Goal: Task Accomplishment & Management: Manage account settings

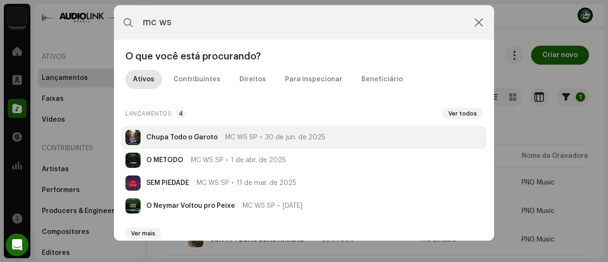
type input "mc ws"
click at [210, 134] on strong "Chupa Todo o Garoto" at bounding box center [181, 138] width 71 height 8
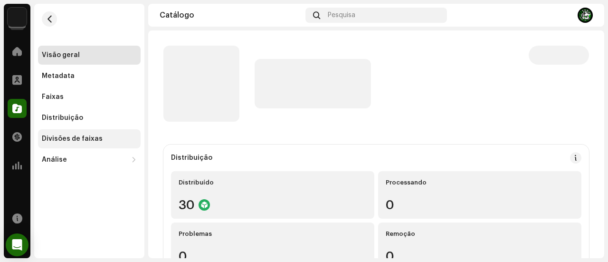
click at [92, 138] on div "Divisões de faixas" at bounding box center [72, 139] width 61 height 8
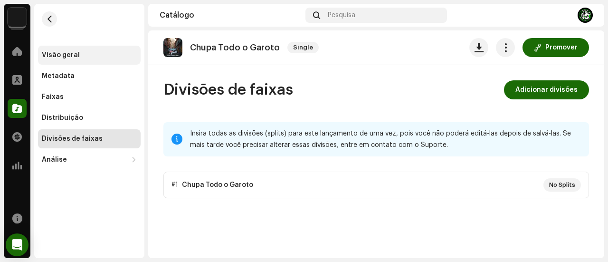
click at [92, 58] on div "Visão geral" at bounding box center [89, 55] width 95 height 8
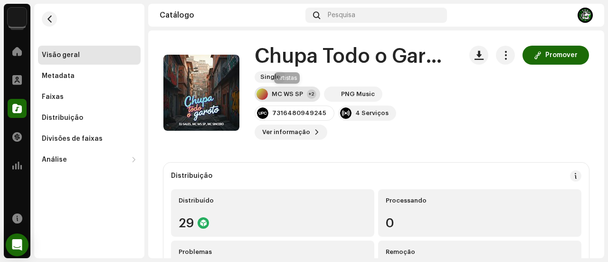
click at [291, 92] on div "MC WS SP" at bounding box center [287, 94] width 31 height 8
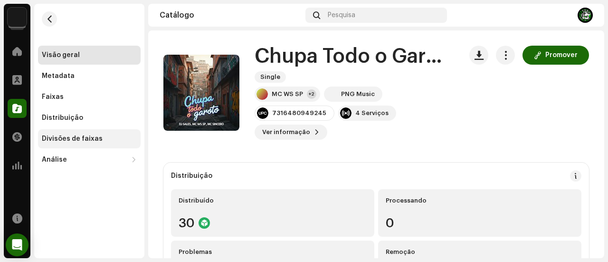
click at [95, 138] on div "Divisões de faixas" at bounding box center [72, 139] width 61 height 8
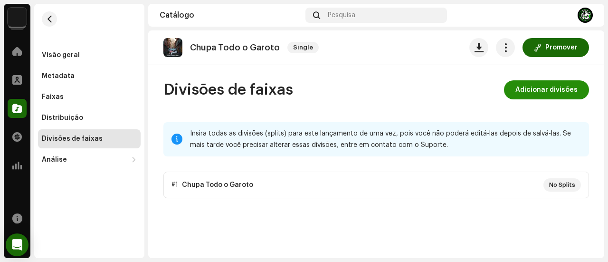
click at [561, 87] on span "Adicionar divisões" at bounding box center [547, 89] width 62 height 19
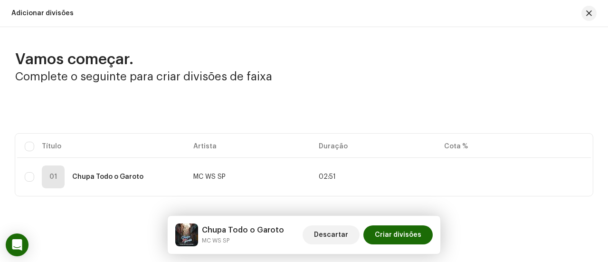
scroll to position [8, 0]
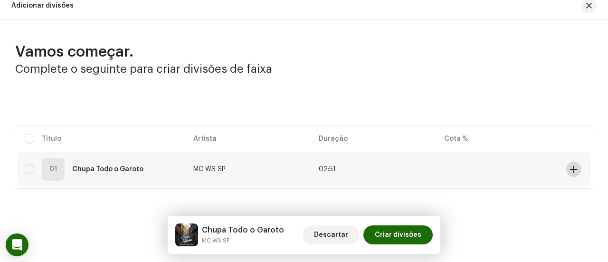
click at [571, 169] on span at bounding box center [573, 169] width 7 height 8
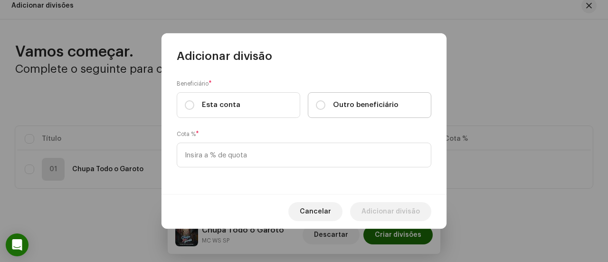
click at [314, 107] on label "Outro beneficiário" at bounding box center [370, 105] width 124 height 26
click at [316, 107] on input "Outro beneficiário" at bounding box center [321, 105] width 10 height 10
radio input "true"
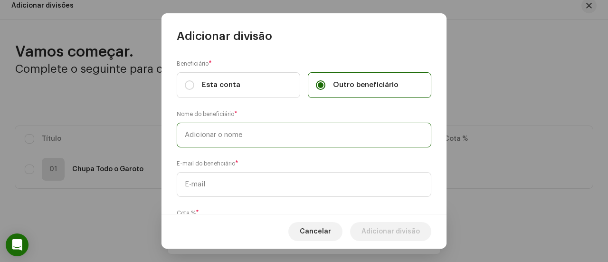
click at [296, 131] on input "text" at bounding box center [304, 135] width 255 height 25
type input "MC WS SP"
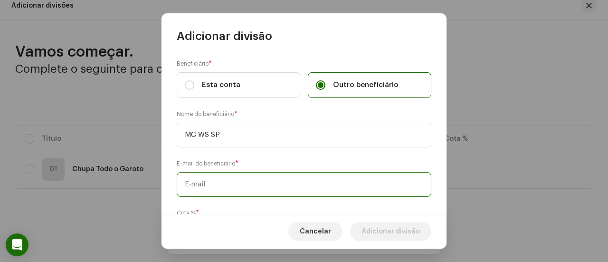
click at [234, 185] on input "text" at bounding box center [304, 184] width 255 height 25
paste input "[EMAIL_ADDRESS][DOMAIN_NAME]"
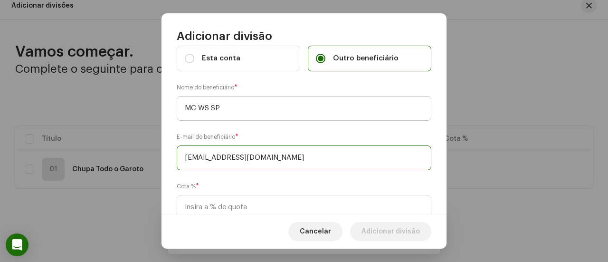
scroll to position [48, 0]
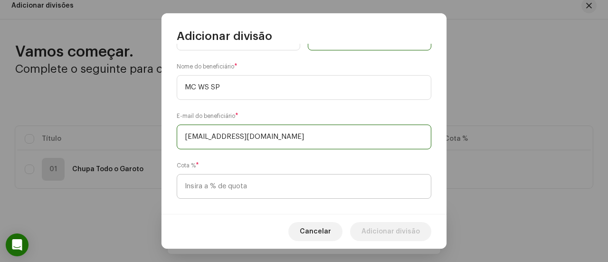
type input "[EMAIL_ADDRESS][DOMAIN_NAME]"
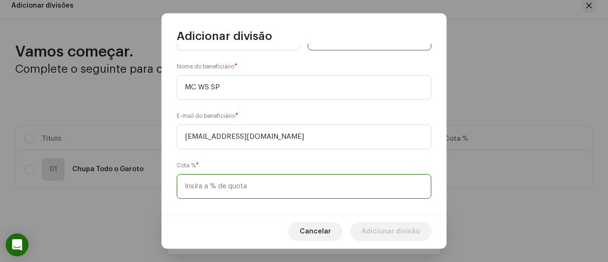
click at [237, 183] on input at bounding box center [304, 186] width 255 height 25
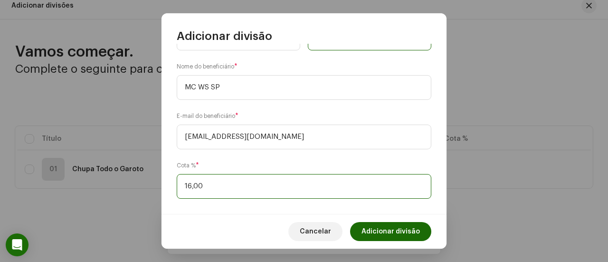
type input "16,60"
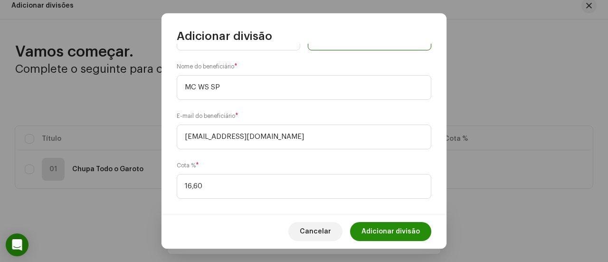
click at [368, 231] on span "Adicionar divisão" at bounding box center [391, 231] width 58 height 19
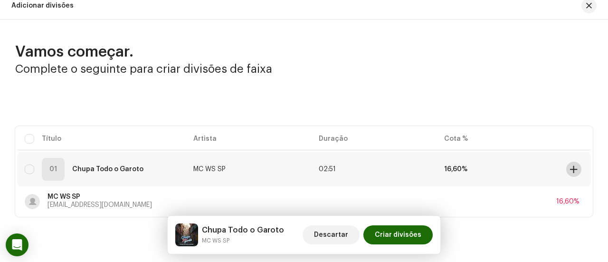
click at [573, 168] on span at bounding box center [573, 169] width 7 height 8
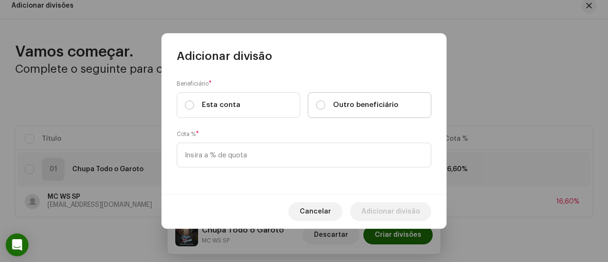
click at [323, 98] on label "Outro beneficiário" at bounding box center [370, 105] width 124 height 26
click at [323, 100] on input "Outro beneficiário" at bounding box center [321, 105] width 10 height 10
radio input "true"
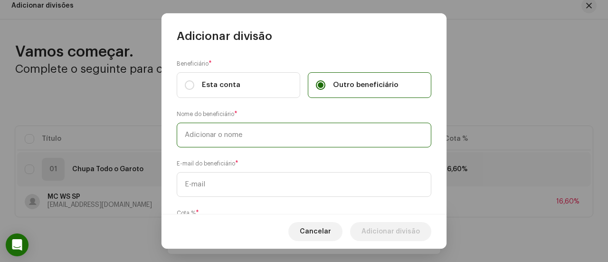
click at [298, 131] on input "text" at bounding box center [304, 135] width 255 height 25
type input "Mc Sincero"
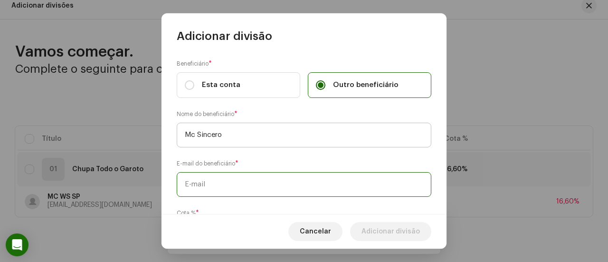
paste input "kawan.khaelgarcia26@gmail.com"
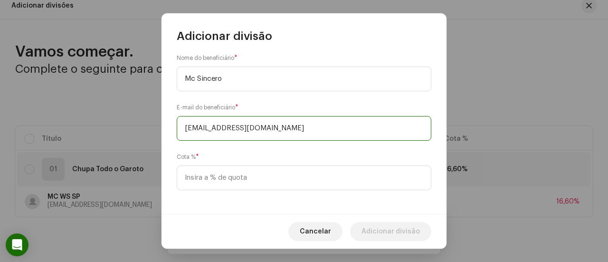
scroll to position [58, 0]
type input "kawan.khaelgarcia26@gmail.com"
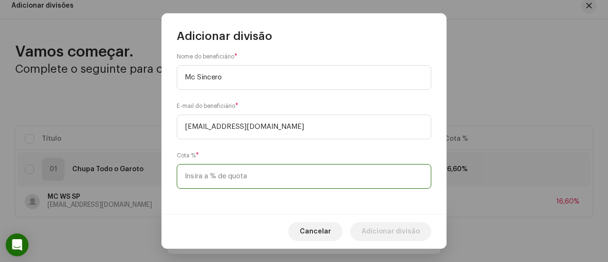
click at [273, 180] on input at bounding box center [304, 176] width 255 height 25
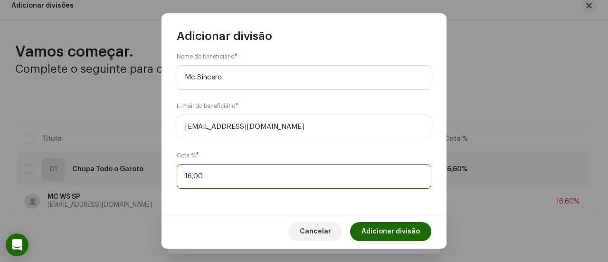
type input "16,60"
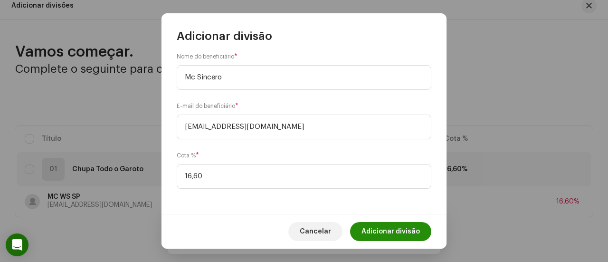
click at [390, 227] on span "Adicionar divisão" at bounding box center [391, 231] width 58 height 19
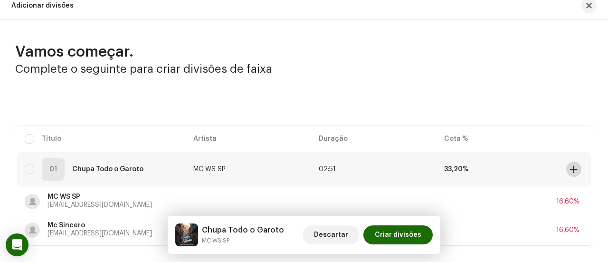
click at [570, 169] on span at bounding box center [573, 169] width 7 height 8
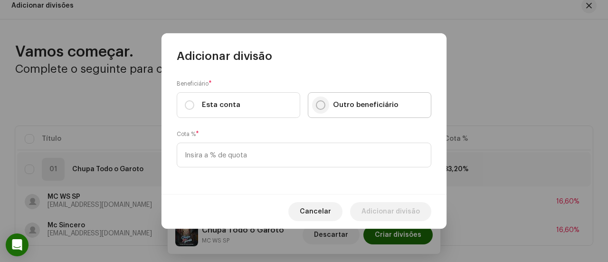
click at [316, 106] on input "Outro beneficiário" at bounding box center [321, 105] width 10 height 10
radio input "true"
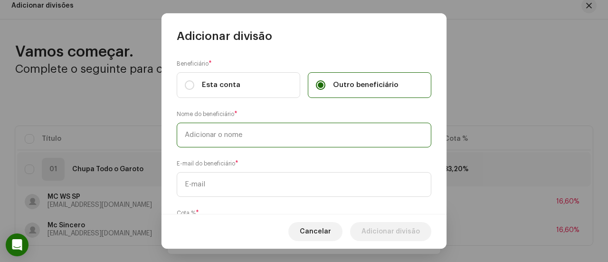
click at [284, 123] on input "text" at bounding box center [304, 135] width 255 height 25
type input "Dj Sales"
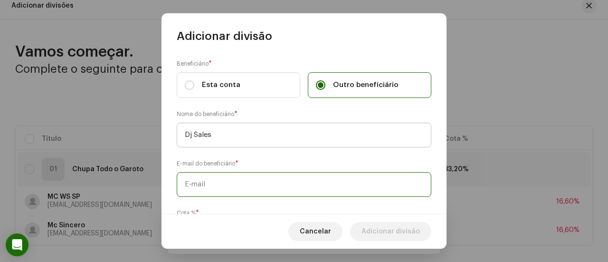
paste input "djsalessofc1506@gmail.com"
type input "djsalessofc1506@gmail.com"
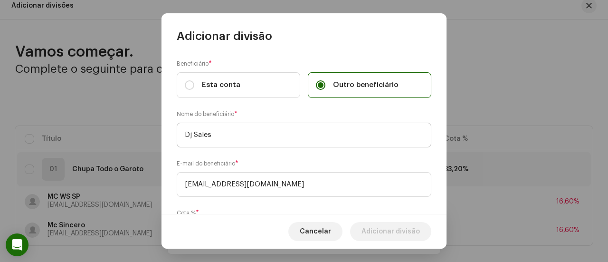
scroll to position [58, 0]
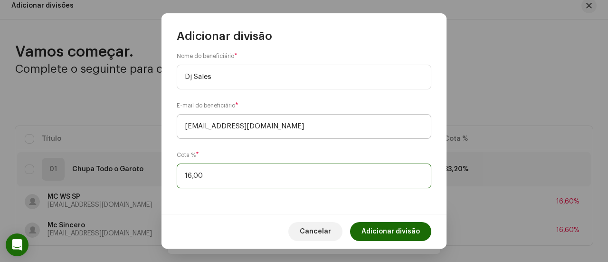
type input "16,60"
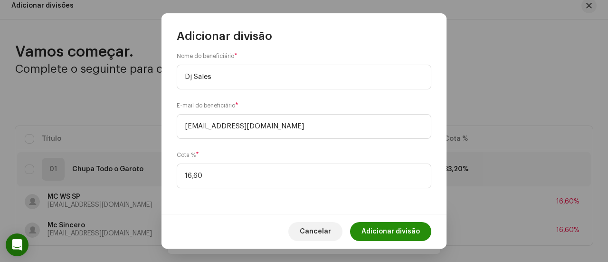
click at [368, 229] on span "Adicionar divisão" at bounding box center [391, 231] width 58 height 19
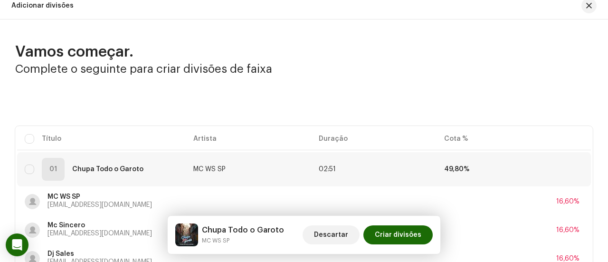
scroll to position [93, 0]
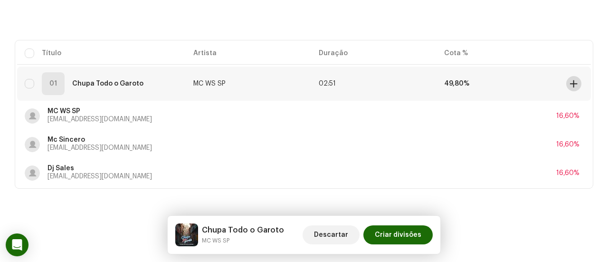
click at [570, 85] on span at bounding box center [573, 84] width 7 height 8
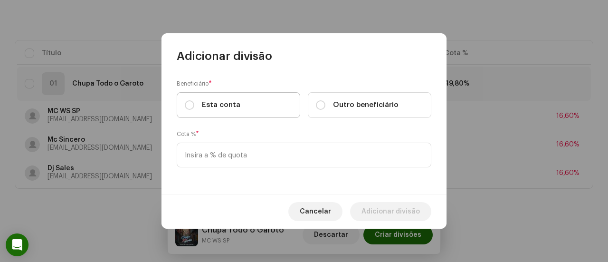
click at [226, 103] on span "Esta conta" at bounding box center [221, 105] width 38 height 10
click at [194, 103] on input "Esta conta" at bounding box center [190, 105] width 10 height 10
radio input "true"
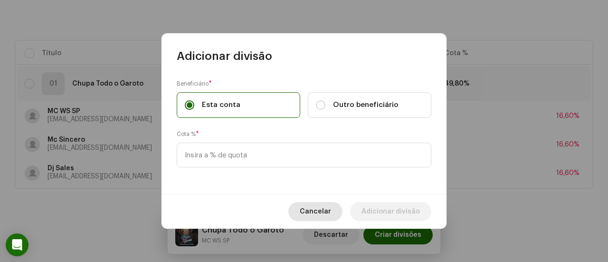
click at [330, 212] on span "Cancelar" at bounding box center [315, 211] width 31 height 19
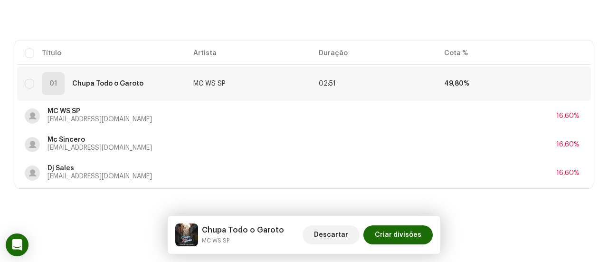
click at [563, 46] on th at bounding box center [577, 53] width 29 height 22
click at [571, 88] on button at bounding box center [574, 83] width 15 height 15
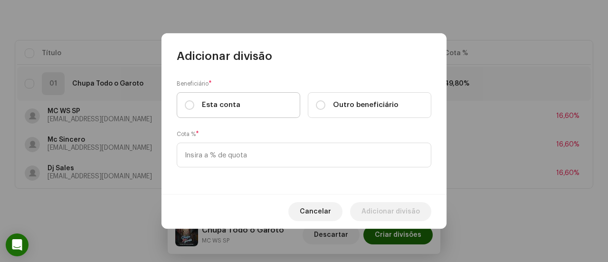
click at [247, 107] on label "Esta conta" at bounding box center [239, 105] width 124 height 26
click at [194, 107] on input "Esta conta" at bounding box center [190, 105] width 10 height 10
radio input "true"
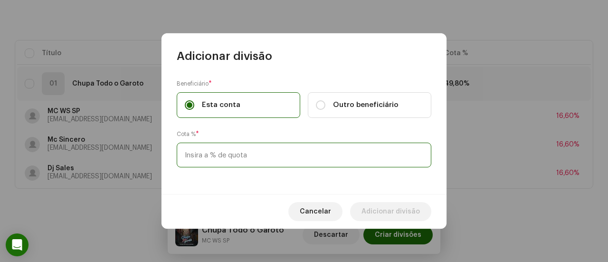
click at [242, 152] on input at bounding box center [304, 155] width 255 height 25
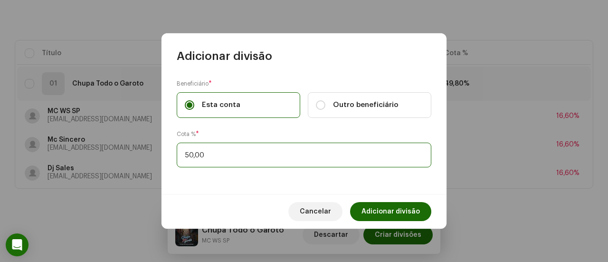
type input "50,20"
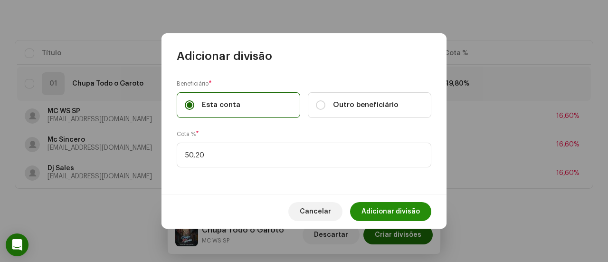
click at [372, 205] on span "Adicionar divisão" at bounding box center [391, 211] width 58 height 19
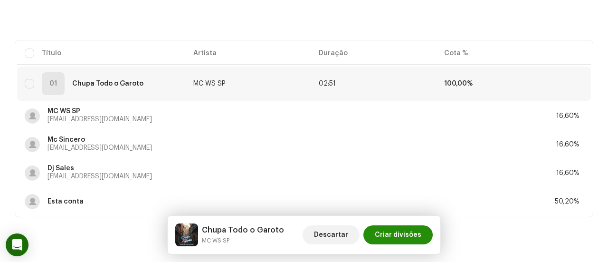
click at [398, 235] on span "Criar divisões" at bounding box center [398, 234] width 47 height 19
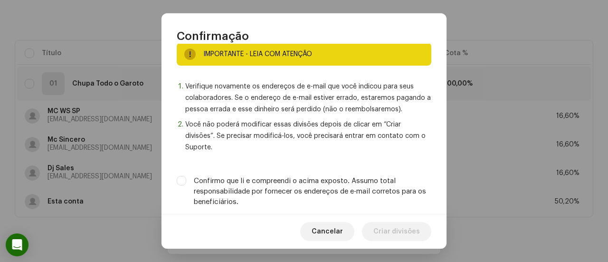
scroll to position [31, 0]
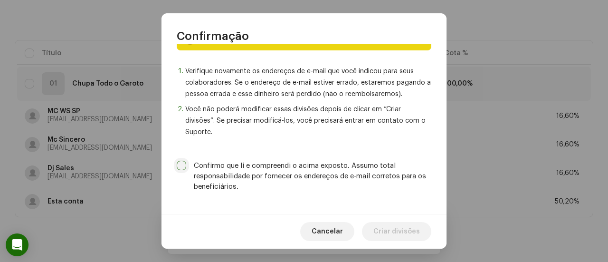
click at [183, 163] on input "Confirmo que li e compreendi o acima exposto. Assumo total responsabilidade por…" at bounding box center [182, 166] width 10 height 10
checkbox input "true"
click at [409, 229] on span "Criar divisões" at bounding box center [397, 231] width 47 height 19
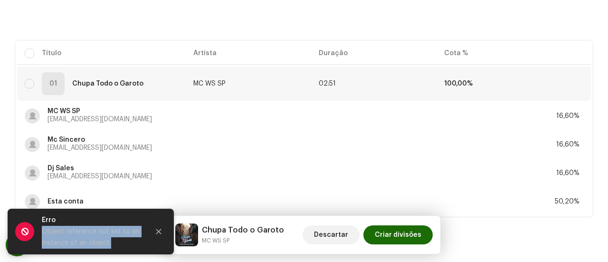
drag, startPoint x: 109, startPoint y: 242, endPoint x: 48, endPoint y: 231, distance: 61.7
click at [44, 231] on div "Object reference not set to an instance of an object." at bounding box center [92, 237] width 100 height 23
click at [161, 231] on icon "Close" at bounding box center [158, 231] width 7 height 7
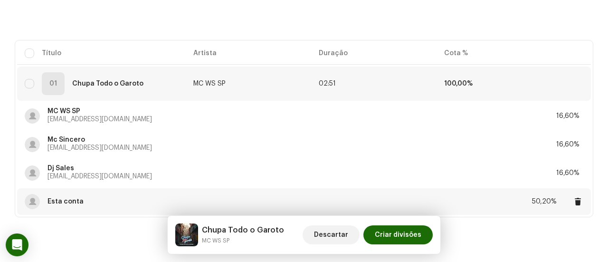
click at [443, 203] on div "Esta conta 50,20%" at bounding box center [304, 201] width 559 height 27
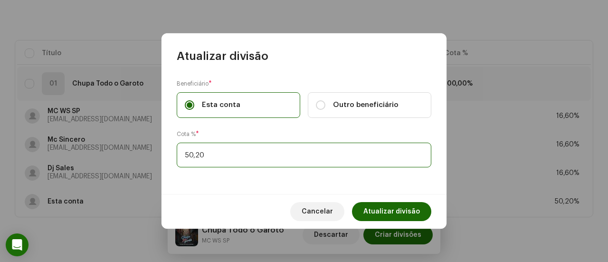
click at [238, 162] on input "50,20" at bounding box center [304, 155] width 255 height 25
type input "50,00"
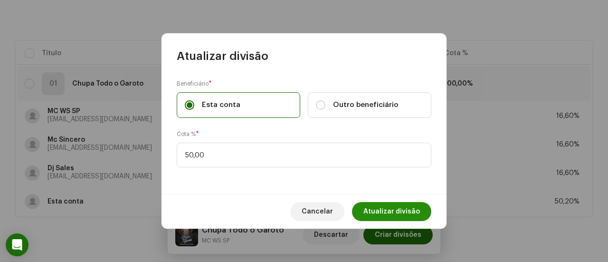
click at [374, 209] on span "Atualizar divisão" at bounding box center [392, 211] width 57 height 19
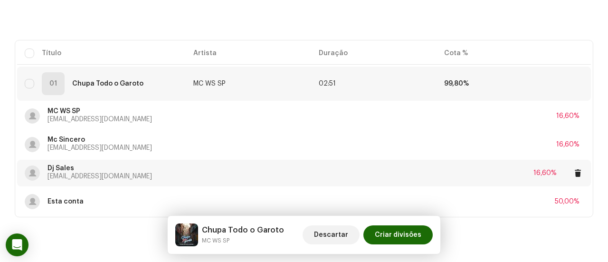
click at [407, 165] on div "Dj Sales djsalessofc1506@gmail.com 16,60%" at bounding box center [304, 173] width 559 height 27
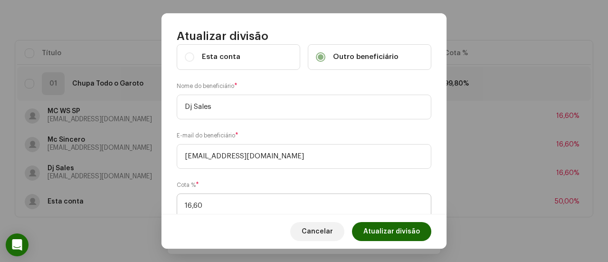
scroll to position [48, 0]
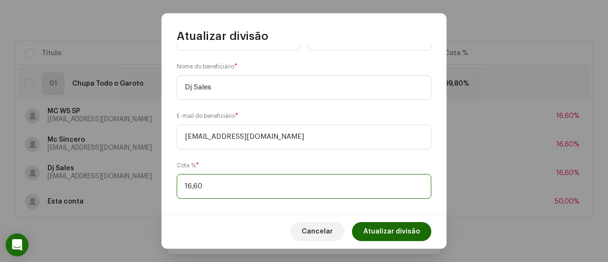
click at [249, 182] on input "16,60" at bounding box center [304, 186] width 255 height 25
type input "16,70"
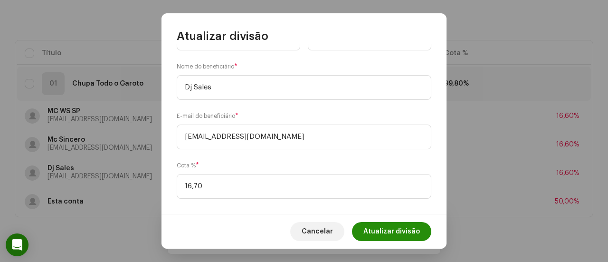
click at [383, 231] on span "Atualizar divisão" at bounding box center [392, 231] width 57 height 19
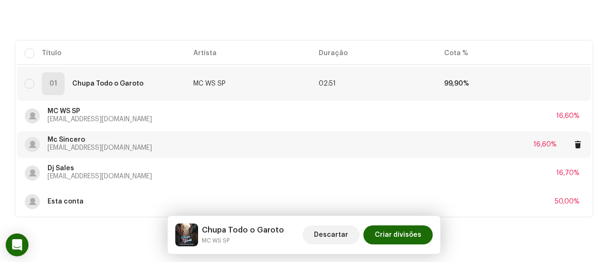
click at [468, 148] on div "Mc Sincero kawan.khaelgarcia26@gmail.com 16,60%" at bounding box center [304, 144] width 559 height 27
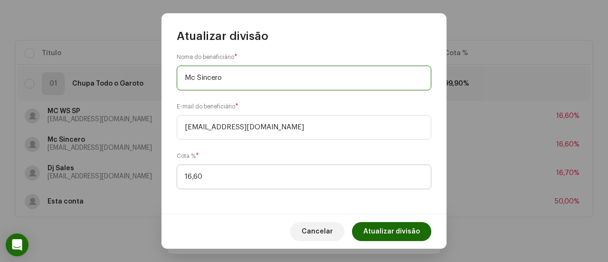
scroll to position [58, 0]
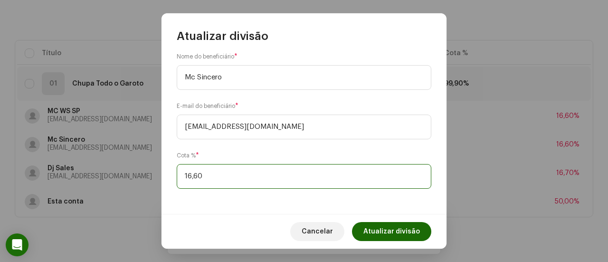
click at [209, 176] on input "16,60" at bounding box center [304, 176] width 255 height 25
click at [200, 173] on input "16,60" at bounding box center [304, 176] width 255 height 25
type input "16,70"
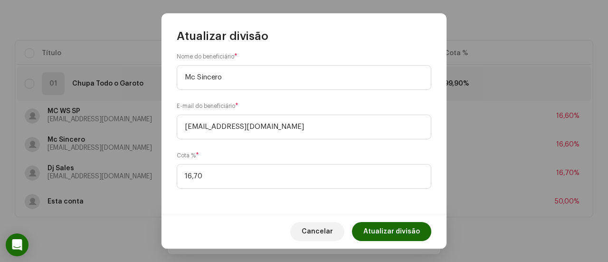
click at [373, 228] on span "Atualizar divisão" at bounding box center [392, 231] width 57 height 19
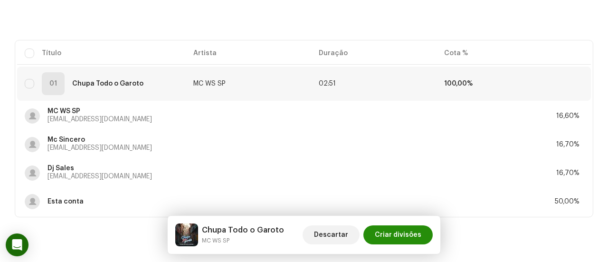
click at [390, 236] on span "Criar divisões" at bounding box center [398, 234] width 47 height 19
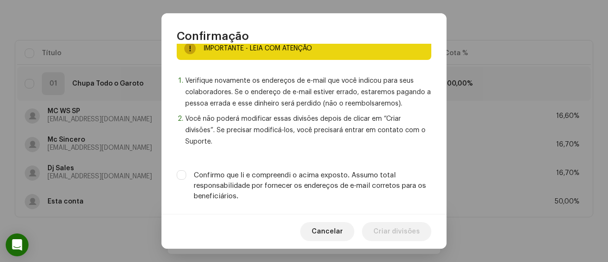
scroll to position [31, 0]
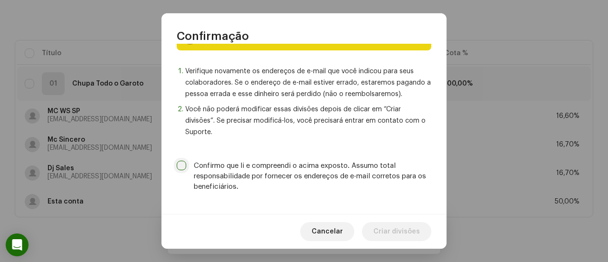
click at [186, 164] on input "Confirmo que li e compreendi o acima exposto. Assumo total responsabilidade por…" at bounding box center [182, 166] width 10 height 10
checkbox input "true"
click at [410, 229] on span "Criar divisões" at bounding box center [397, 231] width 47 height 19
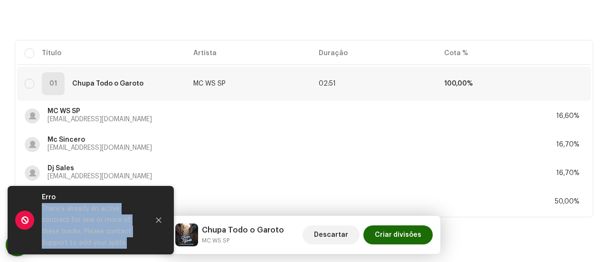
drag, startPoint x: 43, startPoint y: 209, endPoint x: 120, endPoint y: 238, distance: 82.9
click at [125, 242] on div "There’s already an active contract for one or more of these tracks. Please cont…" at bounding box center [92, 226] width 100 height 46
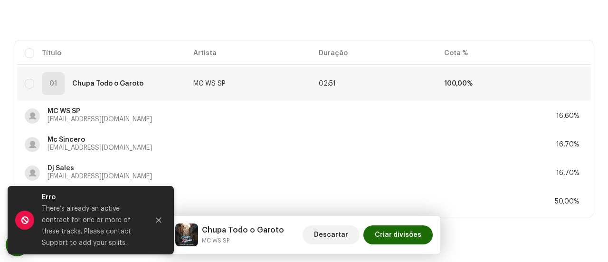
drag, startPoint x: 125, startPoint y: 202, endPoint x: 118, endPoint y: 202, distance: 6.7
click at [125, 202] on div "Erro" at bounding box center [92, 197] width 100 height 11
click at [336, 230] on span "Descartar" at bounding box center [331, 234] width 34 height 19
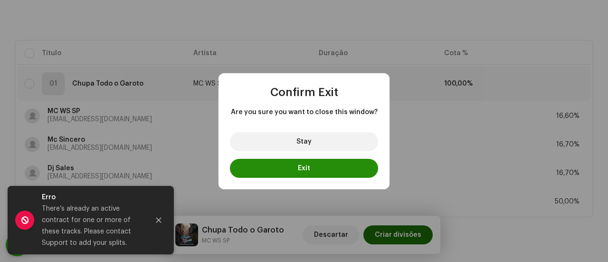
click at [261, 168] on button "Exit" at bounding box center [304, 168] width 148 height 19
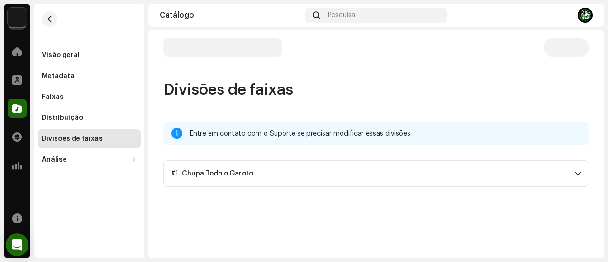
click at [575, 175] on span at bounding box center [578, 174] width 6 height 8
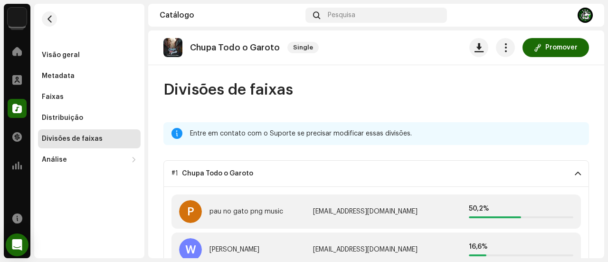
click at [6, 108] on div "Catálogo" at bounding box center [17, 108] width 27 height 27
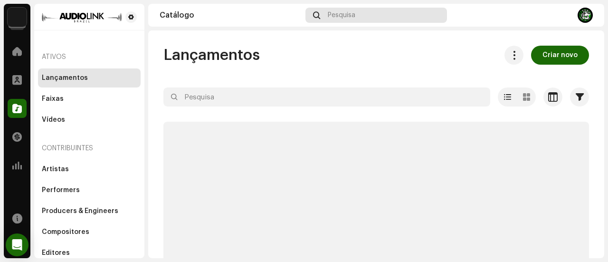
click at [369, 17] on div "Pesquisa" at bounding box center [377, 15] width 142 height 15
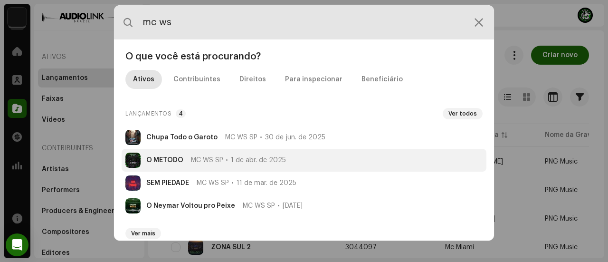
type input "mc ws"
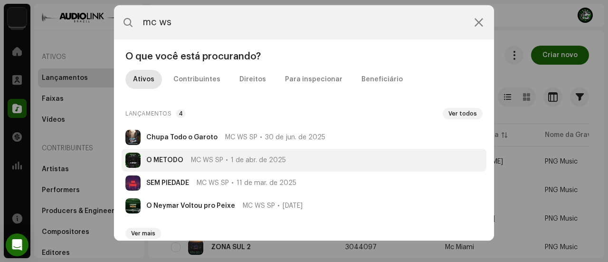
click at [246, 158] on span "1 de abr. de 2025" at bounding box center [258, 160] width 55 height 8
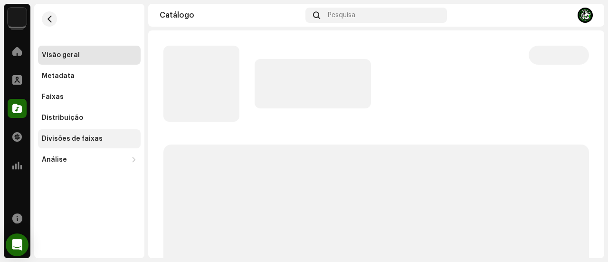
click at [111, 138] on div "Divisões de faixas" at bounding box center [89, 139] width 95 height 8
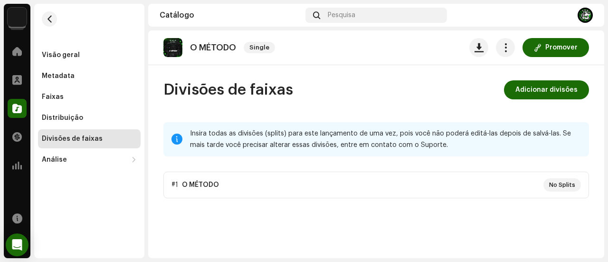
click at [436, 189] on p-accordion "#1 O MÉTODO No Splits" at bounding box center [376, 185] width 426 height 27
click at [85, 54] on div "Visão geral" at bounding box center [89, 55] width 95 height 8
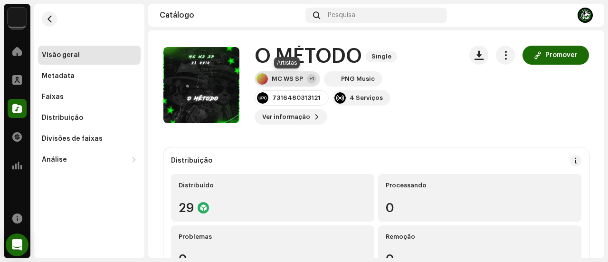
click at [277, 75] on div "MC WS SP +1" at bounding box center [288, 78] width 66 height 15
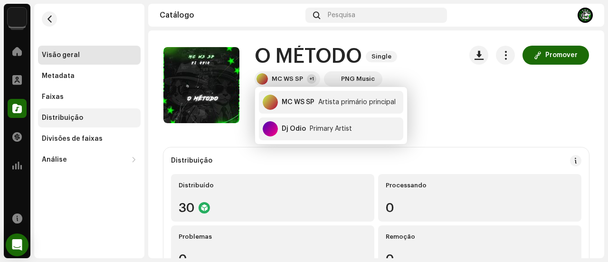
click at [103, 116] on div "Distribuição" at bounding box center [89, 118] width 95 height 8
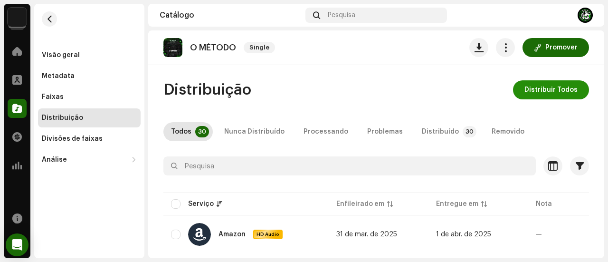
click at [539, 94] on span "Distribuir Todos" at bounding box center [551, 89] width 53 height 19
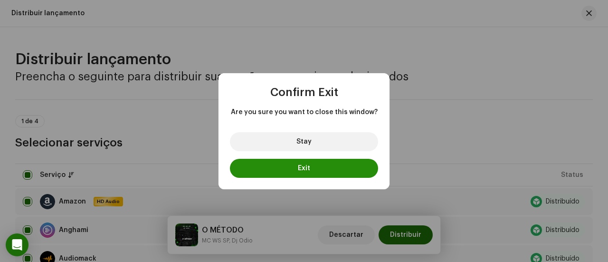
click at [329, 166] on button "Exit" at bounding box center [304, 168] width 148 height 19
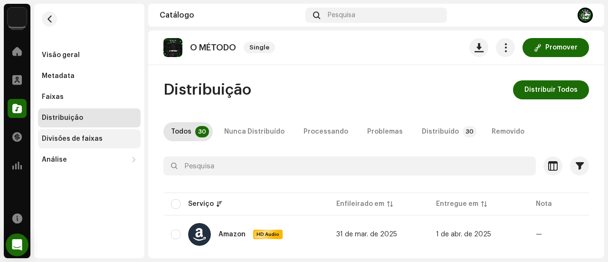
click at [107, 136] on div "Divisões de faixas" at bounding box center [89, 139] width 95 height 8
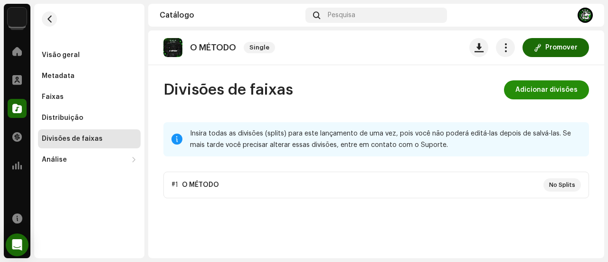
click at [577, 91] on span "Adicionar divisões" at bounding box center [547, 89] width 62 height 19
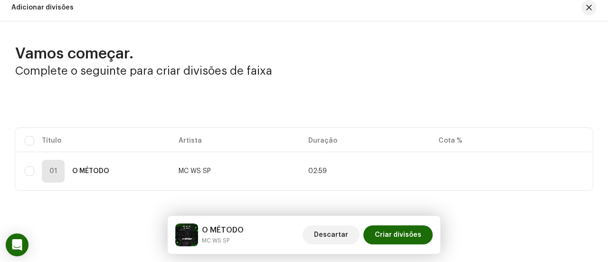
scroll to position [8, 0]
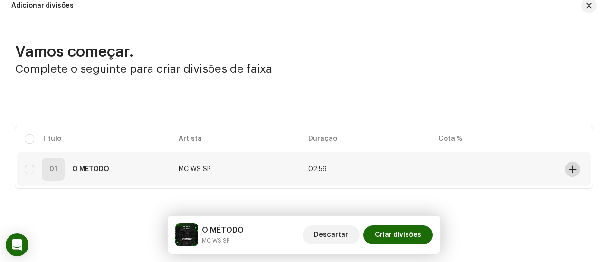
click at [565, 168] on button at bounding box center [572, 169] width 15 height 15
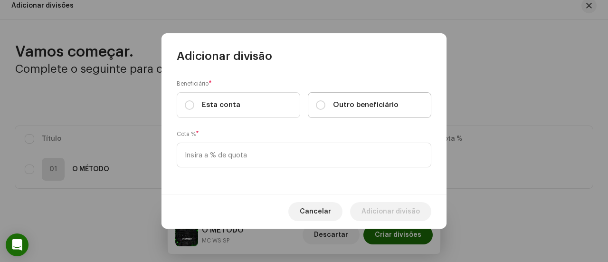
click at [339, 112] on label "Outro beneficiário" at bounding box center [370, 105] width 124 height 26
click at [326, 110] on input "Outro beneficiário" at bounding box center [321, 105] width 10 height 10
radio input "true"
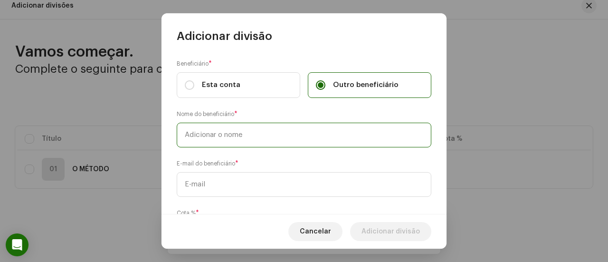
click at [256, 129] on input "text" at bounding box center [304, 135] width 255 height 25
type input "MC WS SP"
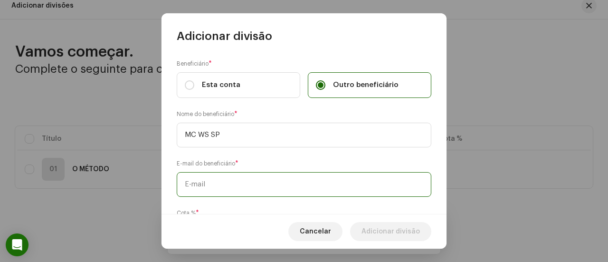
click at [221, 173] on input "text" at bounding box center [304, 184] width 255 height 25
paste input "[EMAIL_ADDRESS][DOMAIN_NAME]"
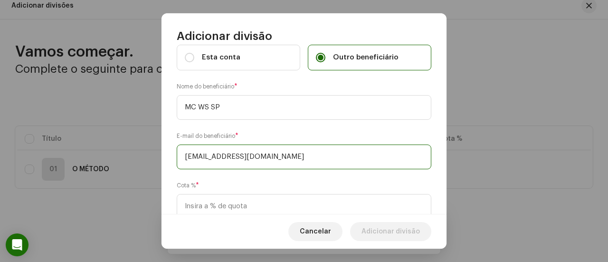
scroll to position [48, 0]
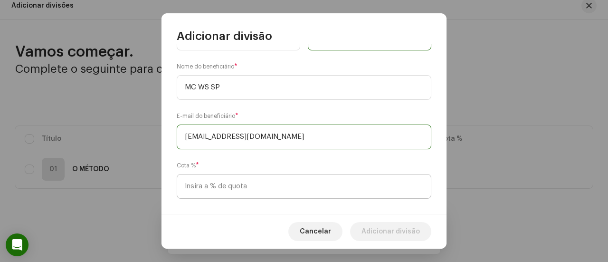
type input "[EMAIL_ADDRESS][DOMAIN_NAME]"
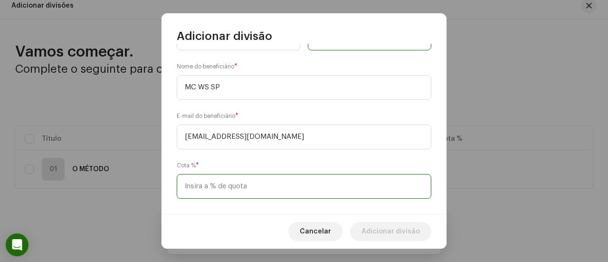
click at [220, 178] on input at bounding box center [304, 186] width 255 height 25
type input "25,00"
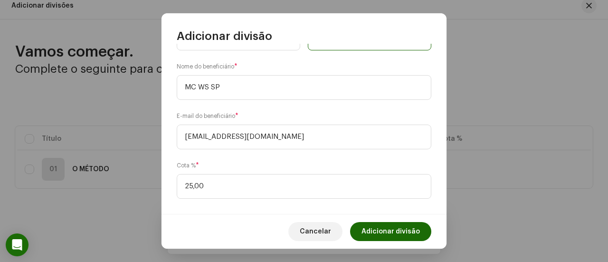
click at [373, 229] on span "Adicionar divisão" at bounding box center [391, 231] width 58 height 19
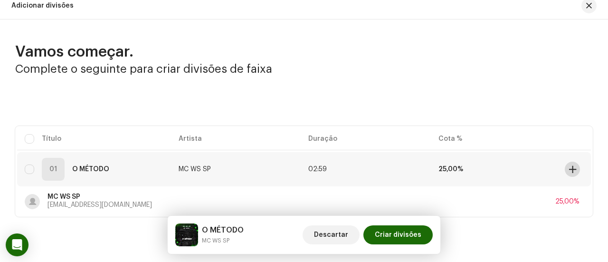
click at [569, 166] on span at bounding box center [572, 169] width 7 height 8
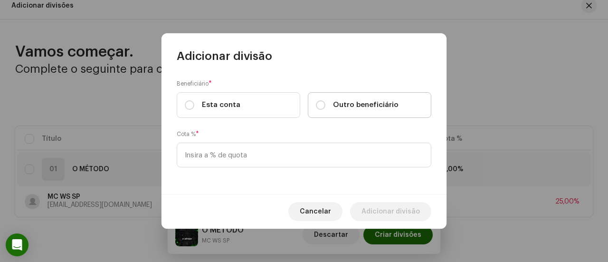
click at [315, 107] on label "Outro beneficiário" at bounding box center [370, 105] width 124 height 26
click at [316, 107] on input "Outro beneficiário" at bounding box center [321, 105] width 10 height 10
radio input "true"
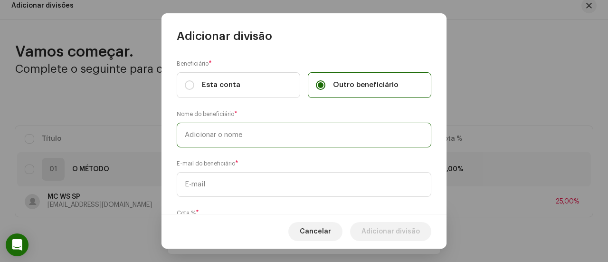
click at [268, 138] on input "text" at bounding box center [304, 135] width 255 height 25
type input "Dj Odio"
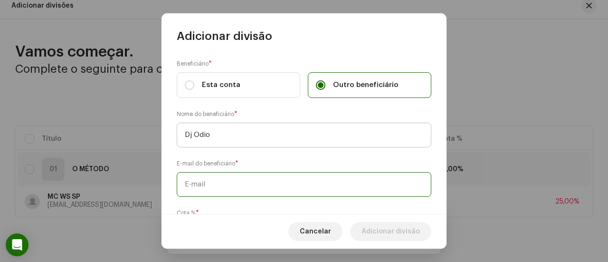
paste input "jonhjonhwill@gmail.com"
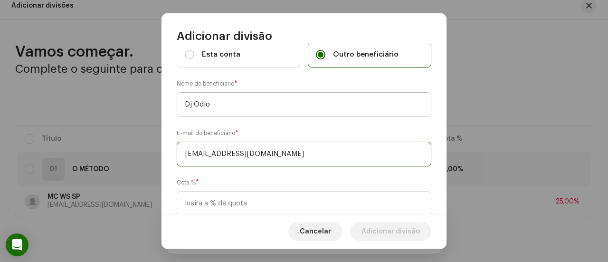
scroll to position [58, 0]
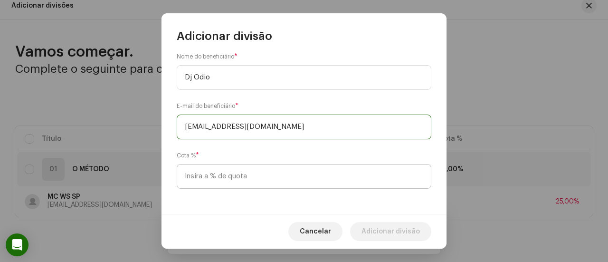
type input "jonhjonhwill@gmail.com"
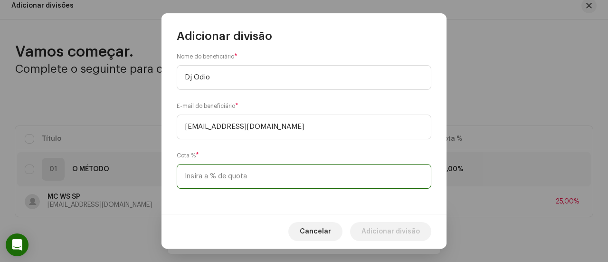
click at [254, 175] on input at bounding box center [304, 176] width 255 height 25
type input "25,00"
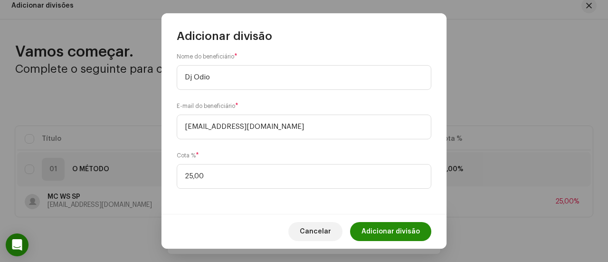
click at [372, 226] on span "Adicionar divisão" at bounding box center [391, 231] width 58 height 19
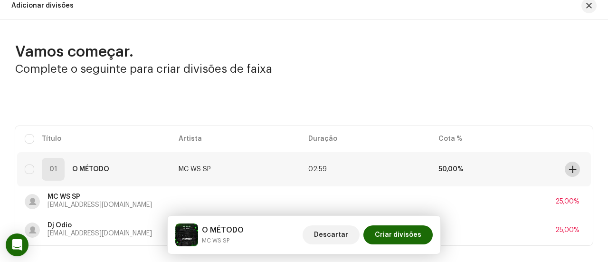
click at [573, 169] on span at bounding box center [572, 169] width 7 height 8
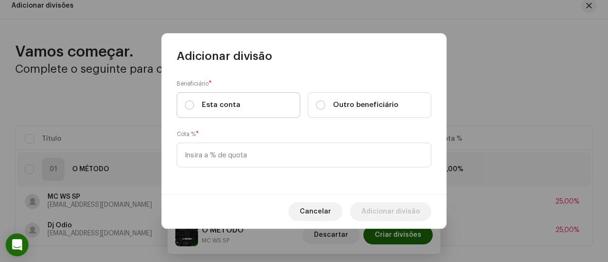
click at [252, 107] on label "Esta conta" at bounding box center [239, 105] width 124 height 26
click at [194, 107] on input "Esta conta" at bounding box center [190, 105] width 10 height 10
radio input "true"
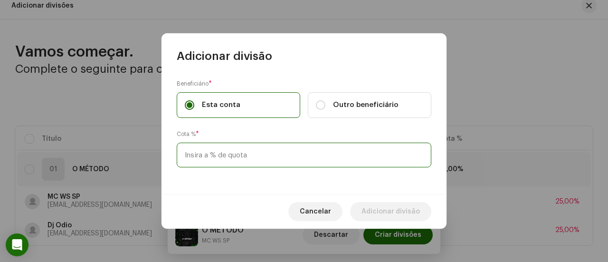
click at [242, 159] on input at bounding box center [304, 155] width 255 height 25
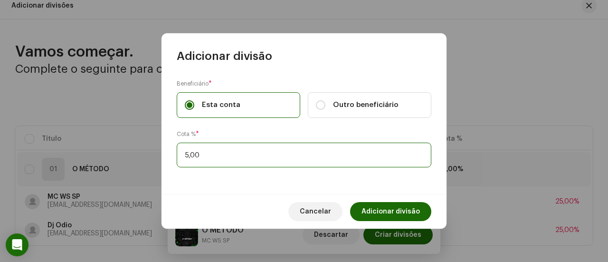
type input "50,00"
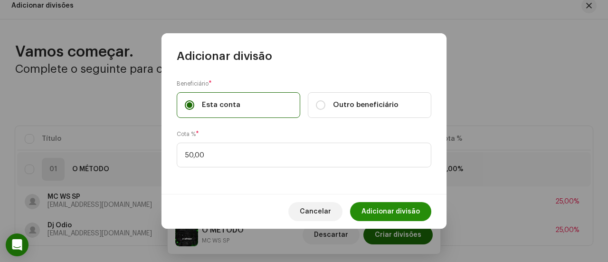
click at [401, 211] on span "Adicionar divisão" at bounding box center [391, 211] width 58 height 19
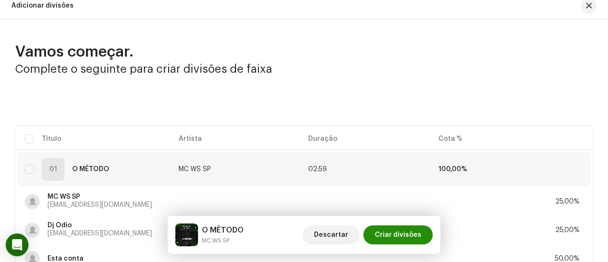
click at [407, 233] on span "Criar divisões" at bounding box center [398, 234] width 47 height 19
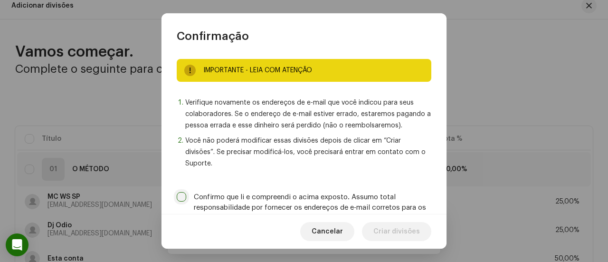
click at [182, 196] on input "Confirmo que li e compreendi o acima exposto. Assumo total responsabilidade por…" at bounding box center [182, 197] width 10 height 10
checkbox input "true"
click at [399, 231] on span "Criar divisões" at bounding box center [397, 231] width 47 height 19
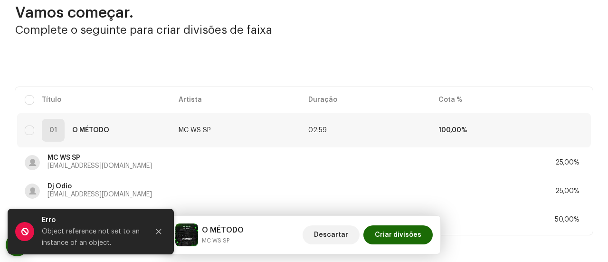
scroll to position [93, 0]
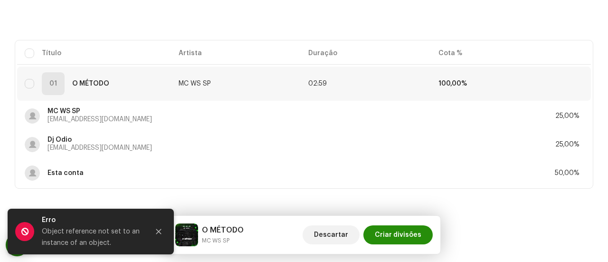
click at [402, 237] on span "Criar divisões" at bounding box center [398, 234] width 47 height 19
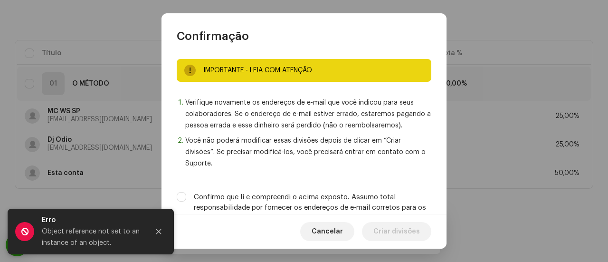
click at [359, 205] on label "Confirmo que li e compreendi o acima exposto. Assumo total responsabilidade por…" at bounding box center [313, 207] width 238 height 31
click at [186, 202] on input "Confirmo que li e compreendi o acima exposto. Assumo total responsabilidade por…" at bounding box center [182, 197] width 10 height 10
checkbox input "true"
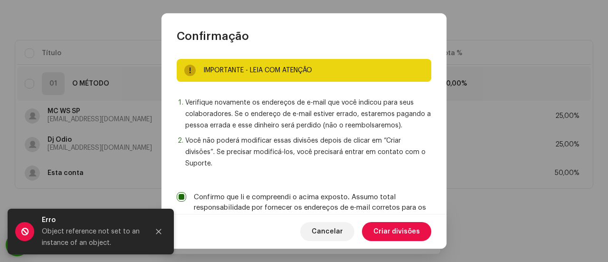
click at [388, 230] on span "Criar divisões" at bounding box center [397, 231] width 47 height 19
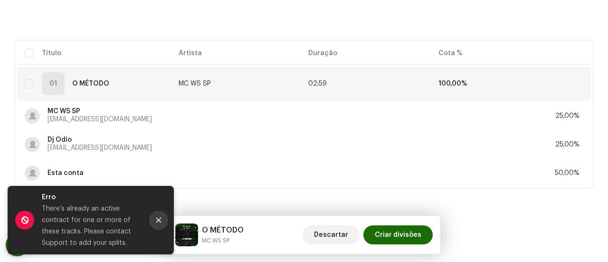
drag, startPoint x: 167, startPoint y: 222, endPoint x: 163, endPoint y: 219, distance: 5.7
click at [167, 222] on button "Close" at bounding box center [158, 220] width 19 height 19
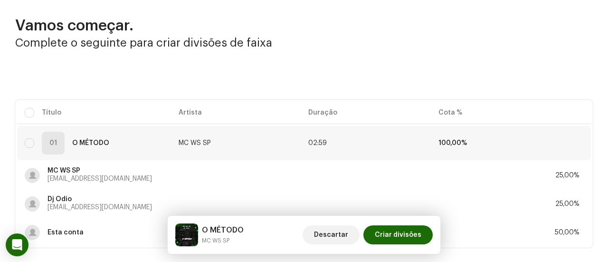
scroll to position [0, 0]
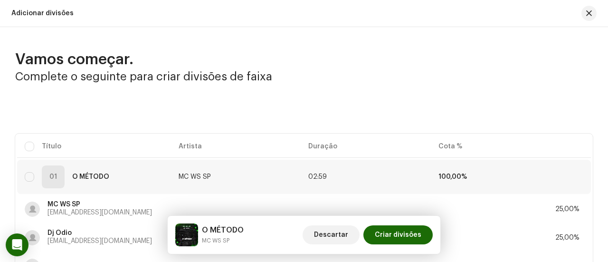
click at [594, 13] on div "Adicionar divisões" at bounding box center [304, 13] width 608 height 27
click at [591, 14] on button "button" at bounding box center [589, 13] width 15 height 15
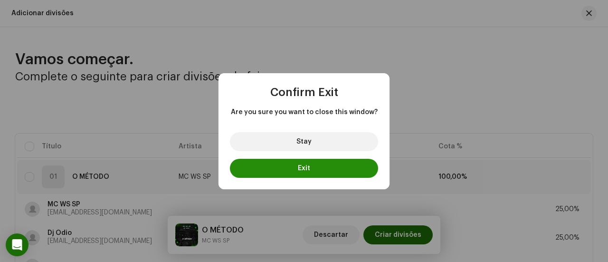
click at [331, 173] on button "Exit" at bounding box center [304, 168] width 148 height 19
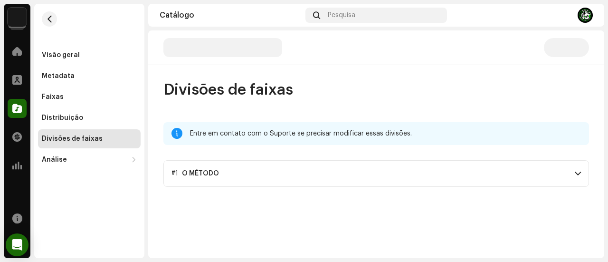
click at [282, 176] on p-accordion-header "#1 O MÉTODO" at bounding box center [376, 173] width 426 height 27
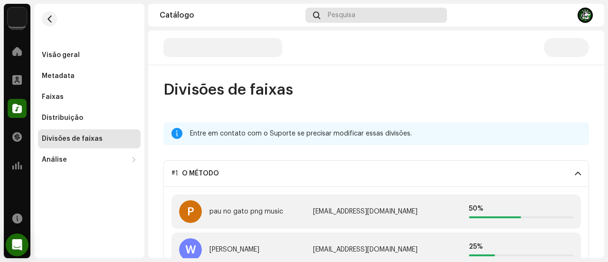
click at [355, 20] on div "Pesquisa" at bounding box center [377, 15] width 142 height 15
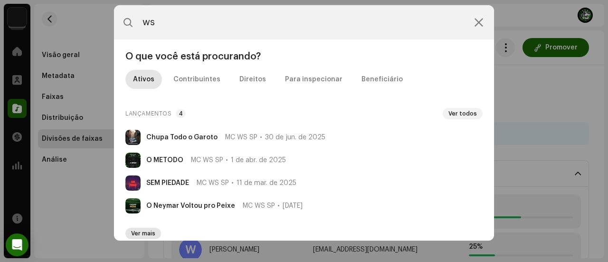
type input "ws"
click at [147, 232] on span "Ver mais" at bounding box center [143, 234] width 24 height 8
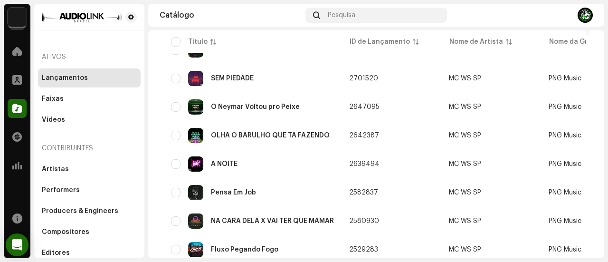
scroll to position [176, 0]
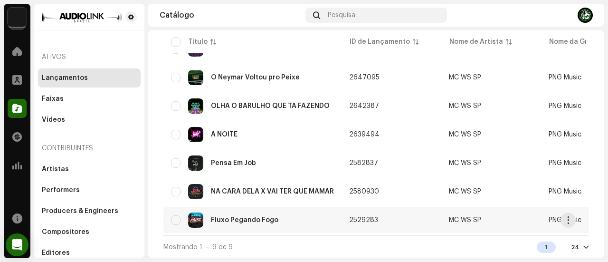
click at [267, 217] on div "Fluxo Pegando Fogo" at bounding box center [244, 220] width 67 height 7
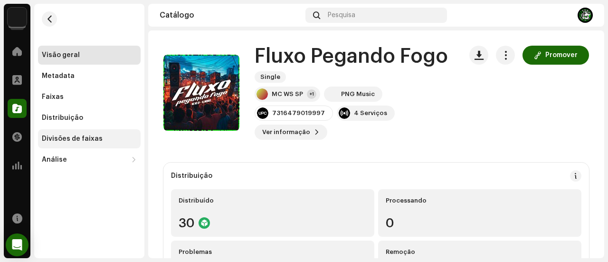
click at [108, 138] on div "Divisões de faixas" at bounding box center [89, 139] width 95 height 8
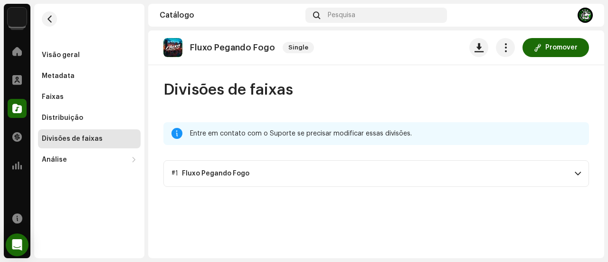
click at [287, 176] on p-accordion-header "#1 Fluxo Pegando Fogo" at bounding box center [376, 173] width 426 height 27
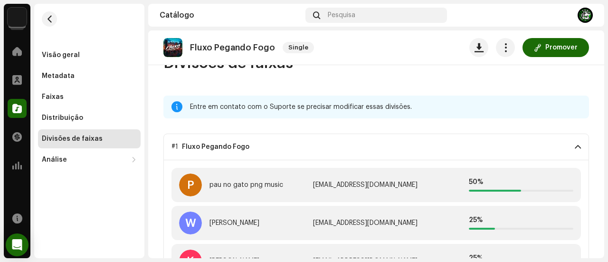
scroll to position [48, 0]
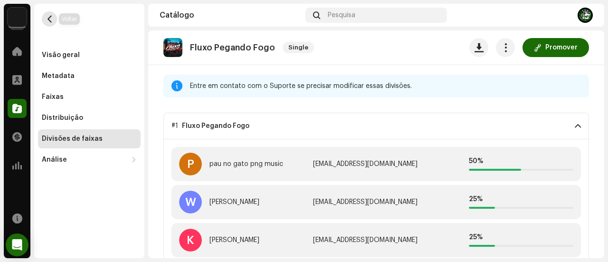
click at [47, 22] on span "button" at bounding box center [49, 19] width 7 height 8
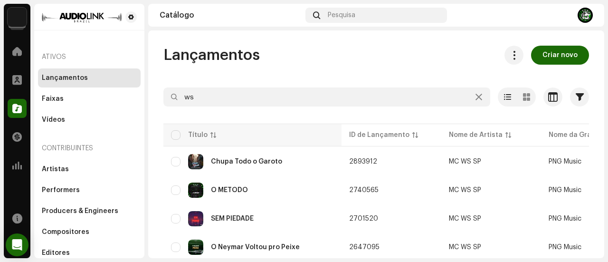
scroll to position [173, 0]
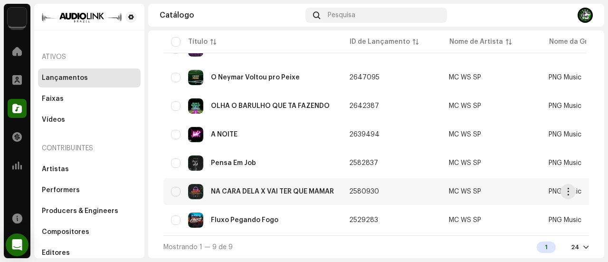
click at [249, 186] on div "NA CARA DELA X VAI TER QUE MAMAR" at bounding box center [252, 191] width 163 height 15
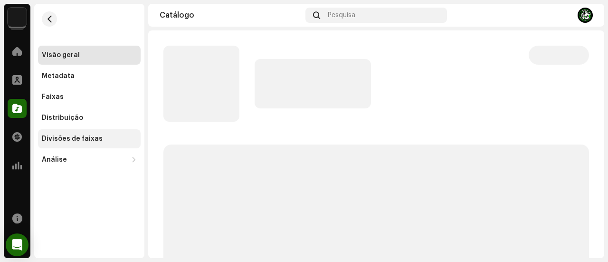
click at [98, 133] on div "Divisões de faixas" at bounding box center [89, 138] width 103 height 19
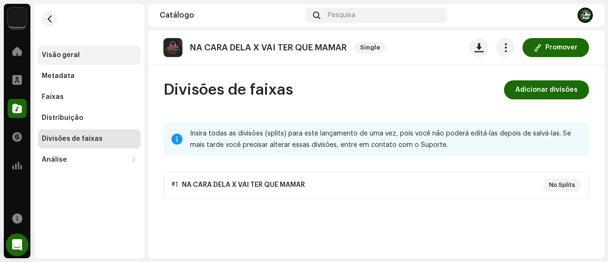
click at [73, 54] on div "Visão geral" at bounding box center [61, 55] width 38 height 8
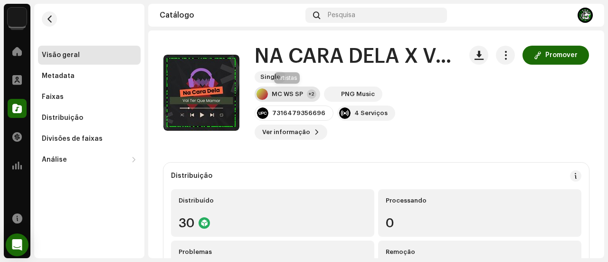
click at [292, 96] on div "MC WS SP" at bounding box center [287, 94] width 31 height 8
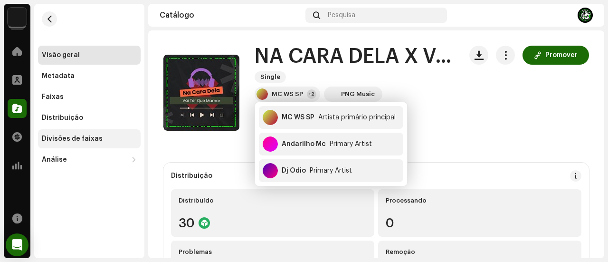
click at [69, 138] on div "Divisões de faixas" at bounding box center [72, 139] width 61 height 8
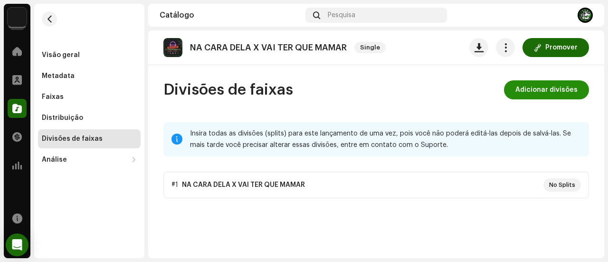
click at [535, 82] on span "Adicionar divisões" at bounding box center [547, 89] width 62 height 19
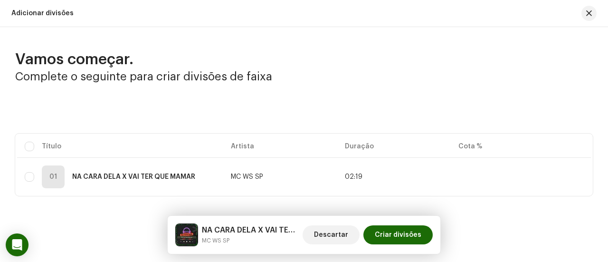
scroll to position [8, 0]
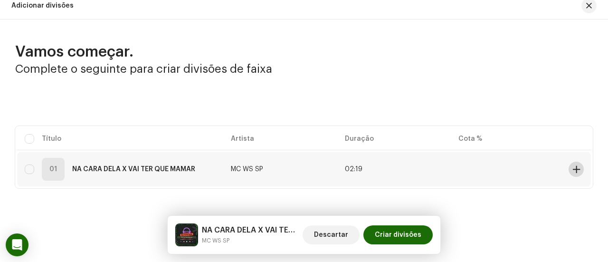
click at [573, 165] on span at bounding box center [576, 169] width 7 height 8
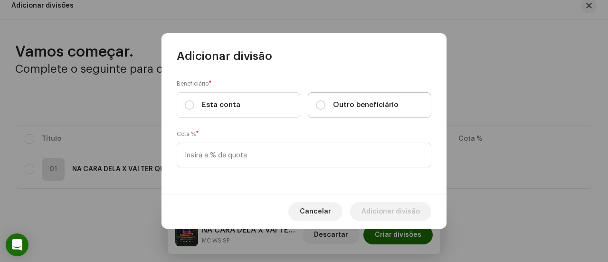
click at [313, 101] on label "Outro beneficiário" at bounding box center [370, 105] width 124 height 26
click at [316, 101] on input "Outro beneficiário" at bounding box center [321, 105] width 10 height 10
radio input "true"
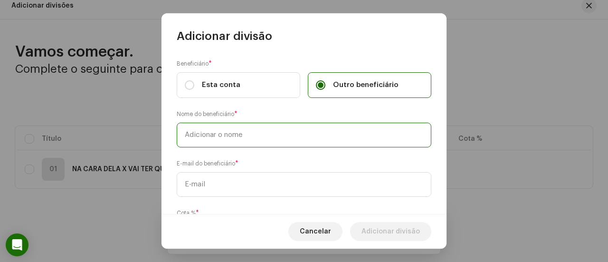
click at [289, 129] on input "text" at bounding box center [304, 135] width 255 height 25
type input "MC WS SP"
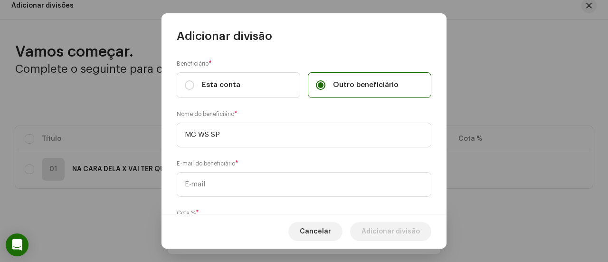
click at [378, 23] on div "Adicionar divisão" at bounding box center [304, 28] width 285 height 30
click at [236, 178] on input "text" at bounding box center [304, 184] width 255 height 25
paste input "[EMAIL_ADDRESS][DOMAIN_NAME]"
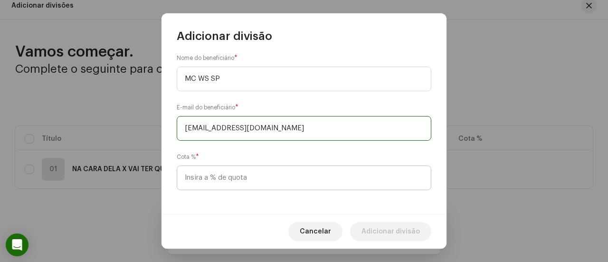
scroll to position [58, 0]
type input "[EMAIL_ADDRESS][DOMAIN_NAME]"
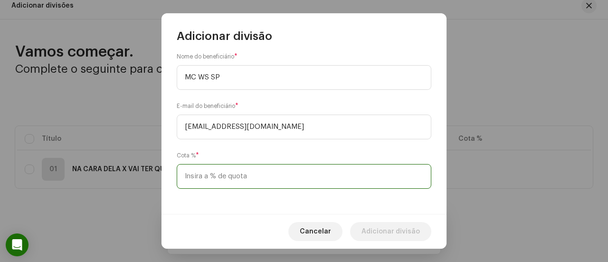
click at [235, 178] on input at bounding box center [304, 176] width 255 height 25
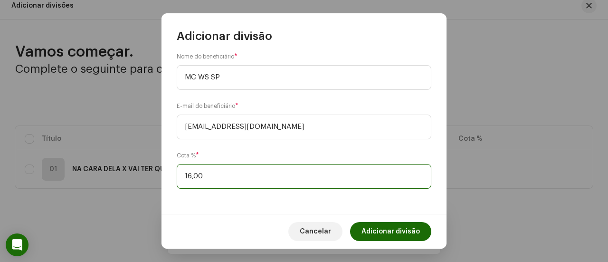
type input "16,60"
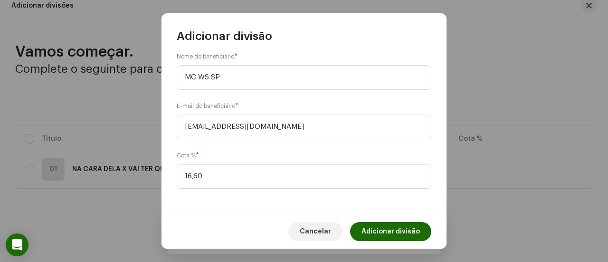
click at [404, 231] on span "Adicionar divisão" at bounding box center [391, 231] width 58 height 19
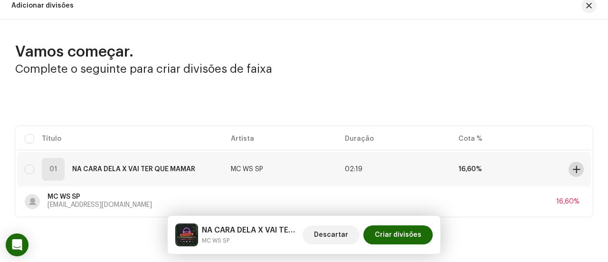
click at [569, 173] on button at bounding box center [576, 169] width 15 height 15
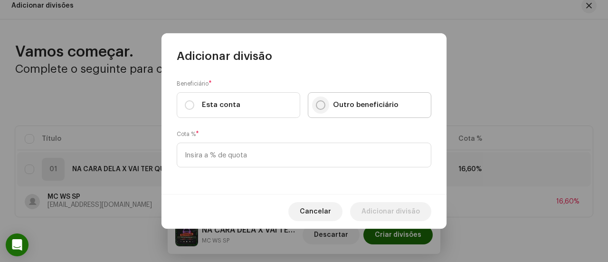
click at [318, 105] on input "Outro beneficiário" at bounding box center [321, 105] width 10 height 10
radio input "true"
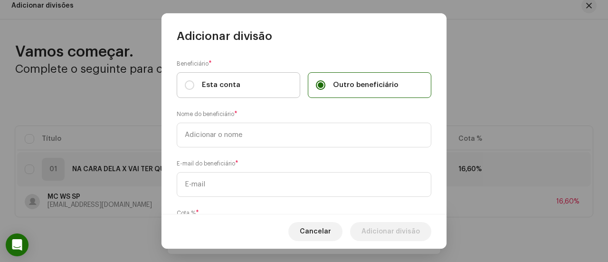
click at [200, 84] on div "Esta conta" at bounding box center [213, 85] width 56 height 10
click at [194, 84] on input "Esta conta" at bounding box center [190, 85] width 10 height 10
radio input "true"
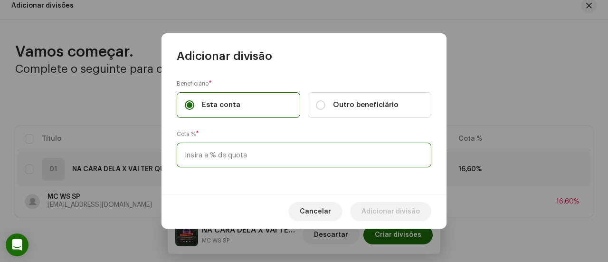
click at [214, 149] on input at bounding box center [304, 155] width 255 height 25
type input "50,00"
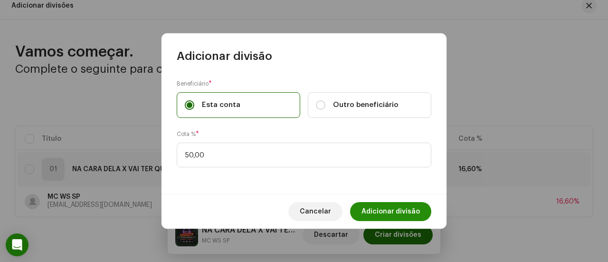
click at [388, 214] on span "Adicionar divisão" at bounding box center [391, 211] width 58 height 19
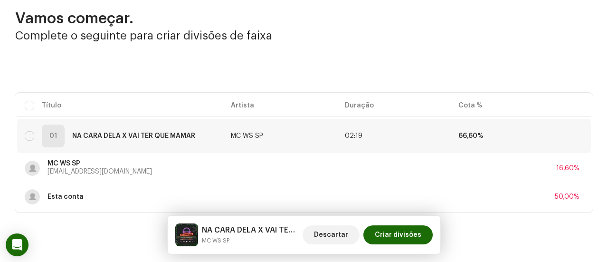
scroll to position [55, 0]
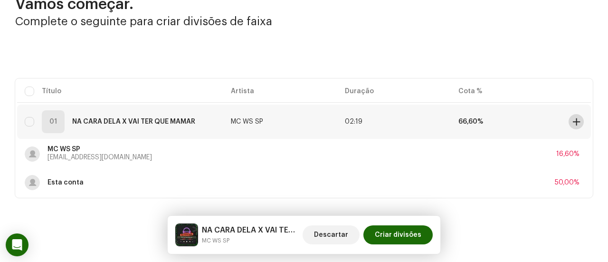
click at [573, 120] on span at bounding box center [576, 122] width 7 height 8
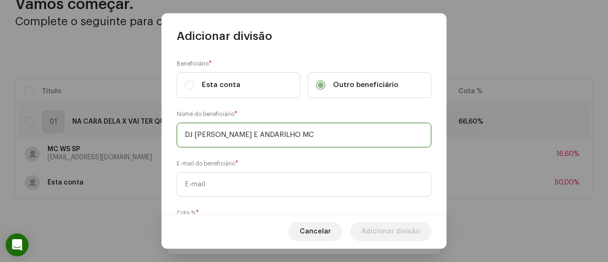
type input "DJ ÓDIO E ANDARILHO MC"
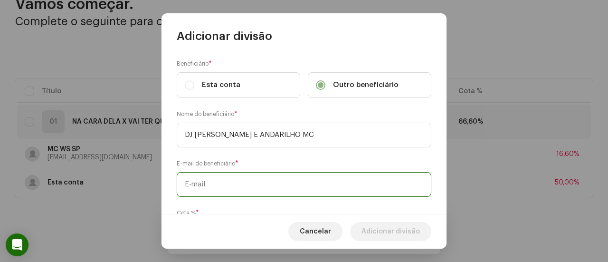
paste input "jonhjonhwill@gmail.com"
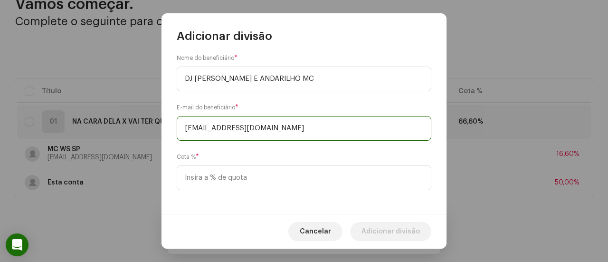
scroll to position [58, 0]
type input "jonhjonhwill@gmail.com"
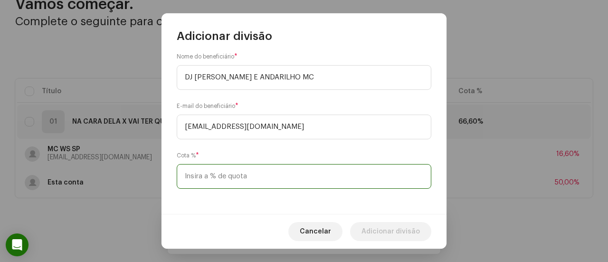
click at [246, 172] on input at bounding box center [304, 176] width 255 height 25
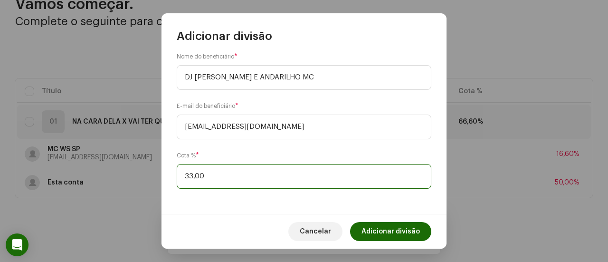
type input "33,10"
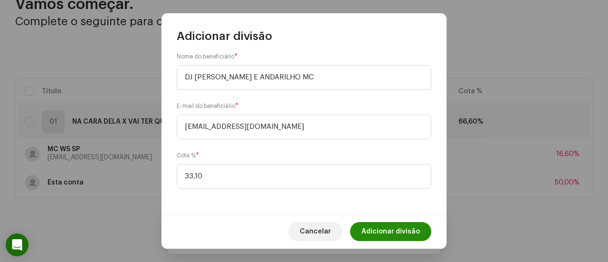
click at [390, 229] on span "Adicionar divisão" at bounding box center [391, 231] width 58 height 19
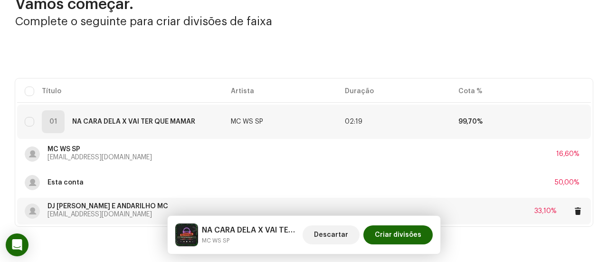
click at [535, 201] on div "DJ ÓDIO E ANDARILHO MC jonhjonhwill@gmail.com 33,10%" at bounding box center [304, 211] width 559 height 27
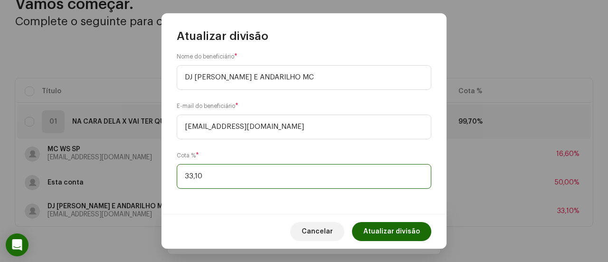
click at [274, 171] on input "33,10" at bounding box center [304, 176] width 255 height 25
type input "33,33"
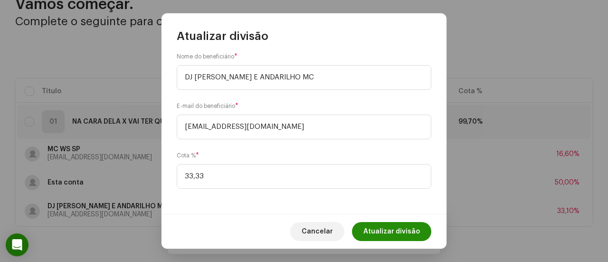
click at [401, 230] on span "Atualizar divisão" at bounding box center [392, 231] width 57 height 19
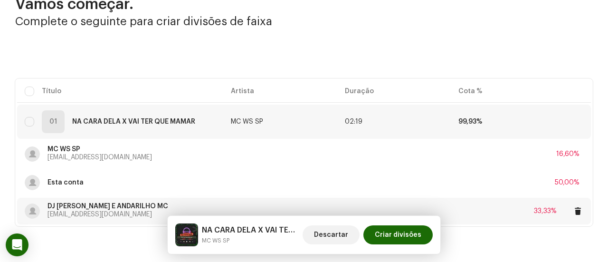
click at [477, 211] on div "DJ ÓDIO E ANDARILHO MC jonhjonhwill@gmail.com 33,33%" at bounding box center [304, 211] width 559 height 27
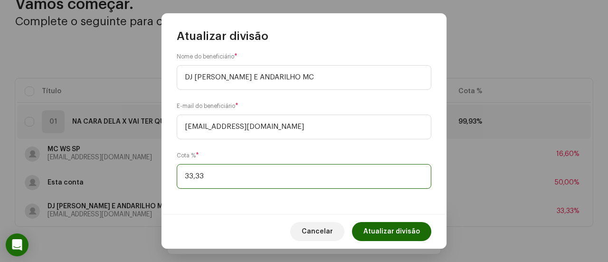
click at [260, 175] on input "33,33" at bounding box center [304, 176] width 255 height 25
type input "33,37"
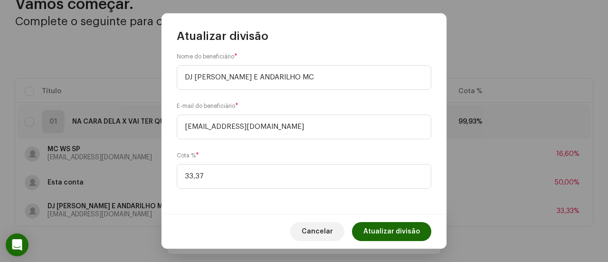
click at [403, 231] on span "Atualizar divisão" at bounding box center [392, 231] width 57 height 19
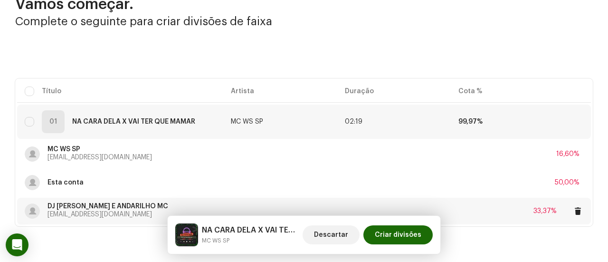
click at [477, 208] on div "DJ ÓDIO E ANDARILHO MC jonhjonhwill@gmail.com 33,37%" at bounding box center [304, 211] width 559 height 27
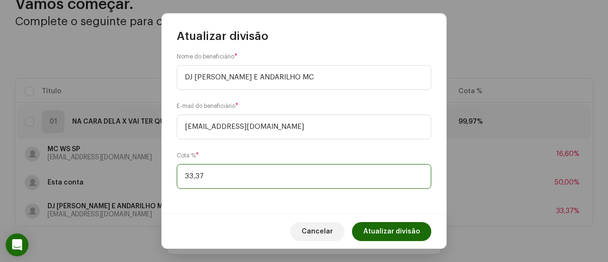
click at [275, 175] on input "33,37" at bounding box center [304, 176] width 255 height 25
type input "33,40"
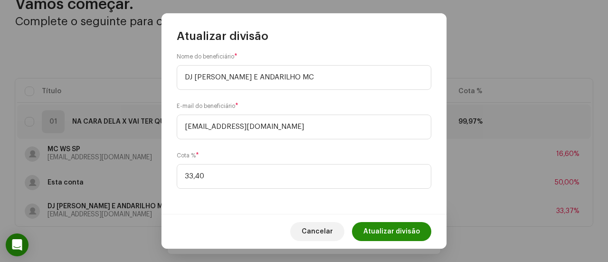
click at [411, 230] on span "Atualizar divisão" at bounding box center [392, 231] width 57 height 19
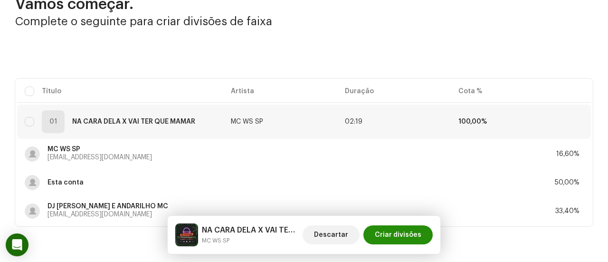
click at [408, 235] on span "Criar divisões" at bounding box center [398, 234] width 47 height 19
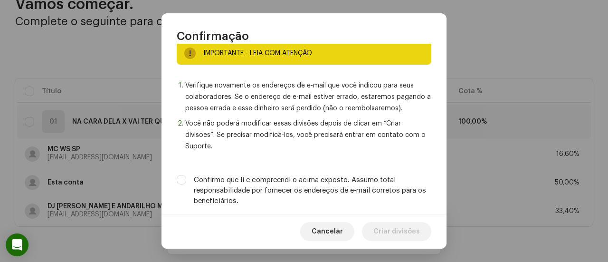
scroll to position [31, 0]
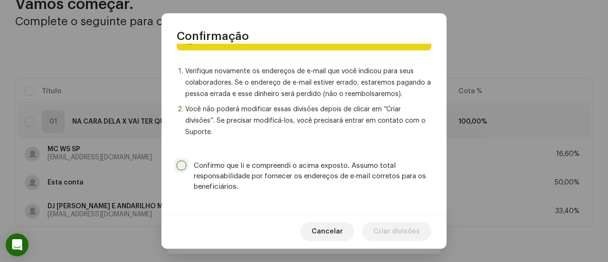
click at [181, 163] on input "Confirmo que li e compreendi o acima exposto. Assumo total responsabilidade por…" at bounding box center [182, 166] width 10 height 10
checkbox input "true"
click at [377, 228] on span "Criar divisões" at bounding box center [397, 231] width 47 height 19
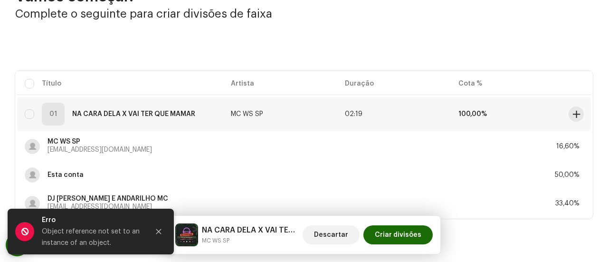
scroll to position [0, 0]
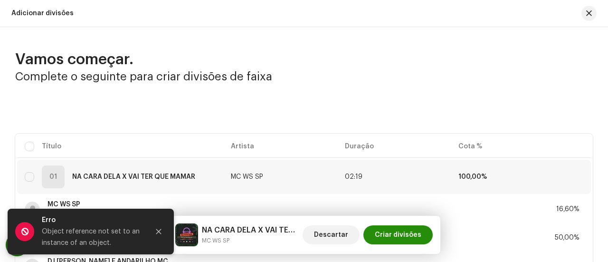
click at [406, 237] on span "Criar divisões" at bounding box center [398, 234] width 47 height 19
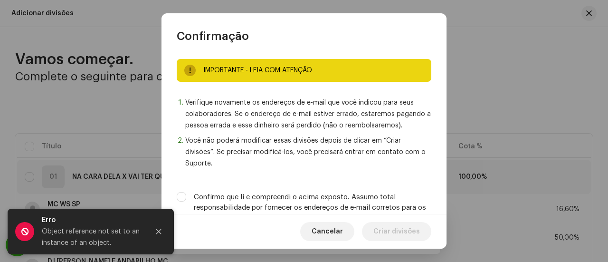
click at [340, 207] on label "Confirmo que li e compreendi o acima exposto. Assumo total responsabilidade por…" at bounding box center [313, 207] width 238 height 31
click at [186, 202] on input "Confirmo que li e compreendi o acima exposto. Assumo total responsabilidade por…" at bounding box center [182, 197] width 10 height 10
checkbox input "true"
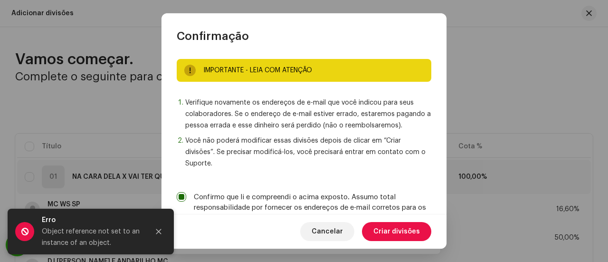
click at [390, 227] on span "Criar divisões" at bounding box center [397, 231] width 47 height 19
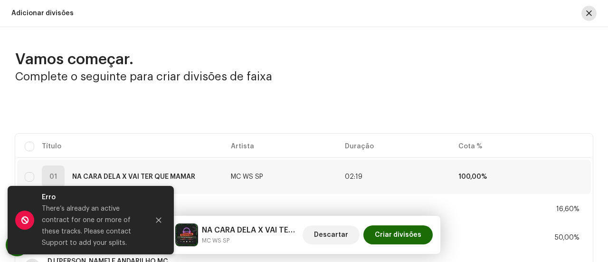
click at [586, 12] on span "button" at bounding box center [589, 14] width 6 height 8
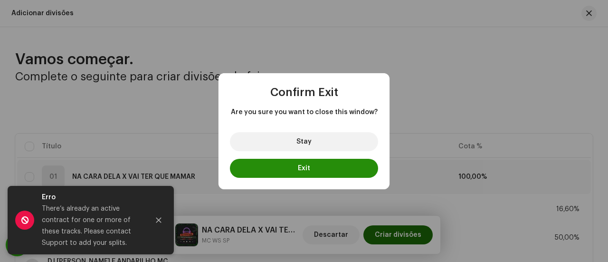
drag, startPoint x: 286, startPoint y: 171, endPoint x: 266, endPoint y: 162, distance: 22.5
click at [286, 171] on button "Exit" at bounding box center [304, 168] width 148 height 19
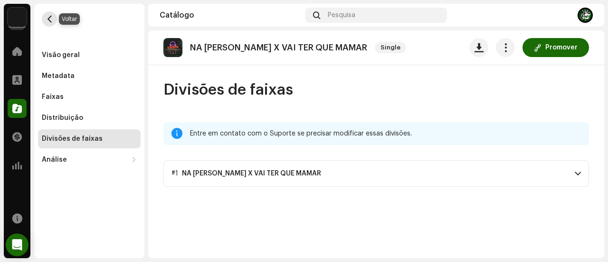
click at [51, 22] on span "button" at bounding box center [49, 19] width 7 height 8
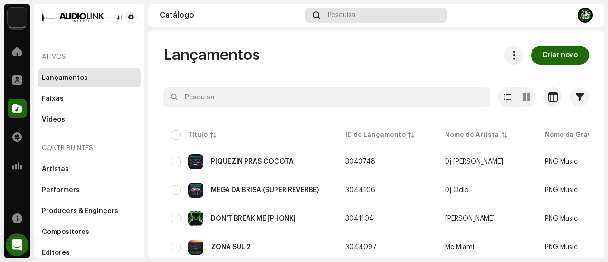
click at [392, 18] on div "Pesquisa" at bounding box center [377, 15] width 142 height 15
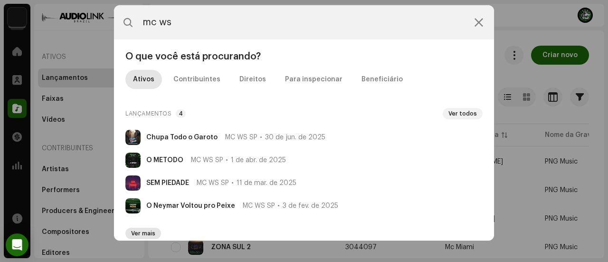
type input "mc ws"
click at [153, 231] on span "Ver mais" at bounding box center [143, 234] width 24 height 8
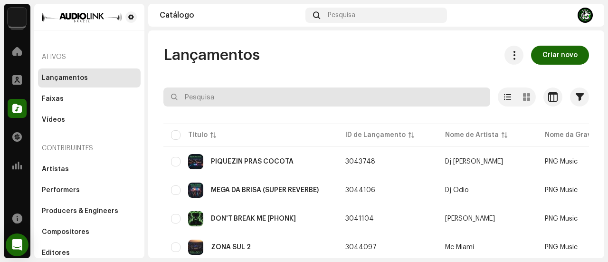
click at [263, 100] on input "text" at bounding box center [326, 96] width 327 height 19
click at [217, 98] on input "text" at bounding box center [326, 96] width 327 height 19
type input "ws"
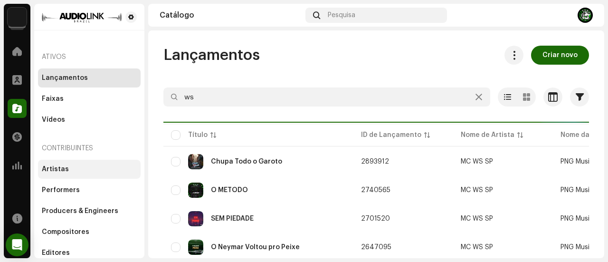
click at [76, 162] on div "Artistas" at bounding box center [89, 169] width 103 height 19
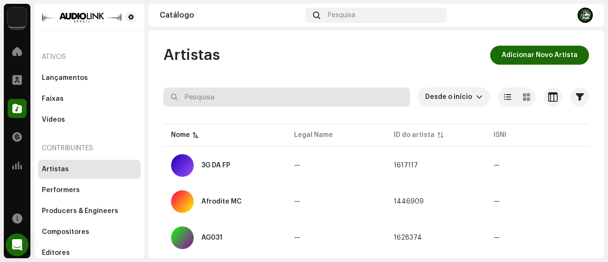
click at [207, 89] on input "text" at bounding box center [286, 96] width 247 height 19
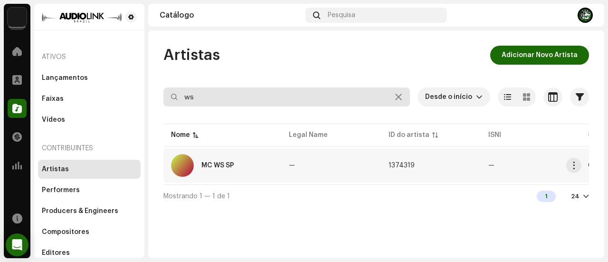
type input "ws"
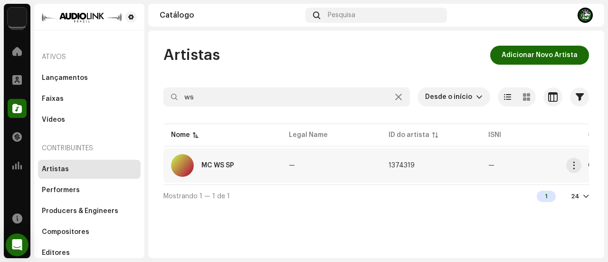
click at [236, 165] on div "MC WS SP" at bounding box center [222, 165] width 103 height 23
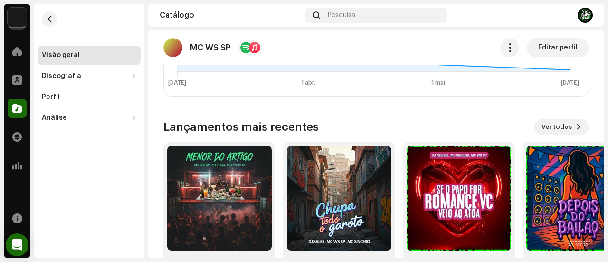
scroll to position [760, 0]
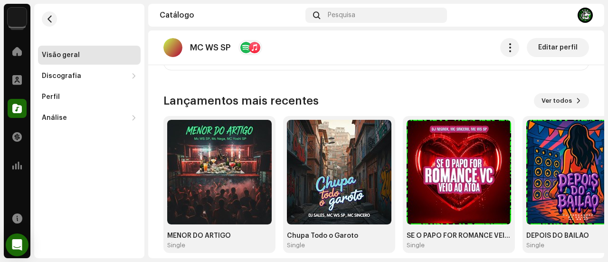
click at [546, 106] on re-o-artist-hero "MC WS SP Editar perfil MC WS SP Artista Editar perfil Editar perfil" at bounding box center [376, 68] width 456 height 76
click at [545, 103] on re-o-artist-hero "MC WS SP Editar perfil MC WS SP Artista Editar perfil Editar perfil" at bounding box center [376, 68] width 456 height 76
click at [571, 100] on re-o-artist-hero "MC WS SP Editar perfil MC WS SP Artista Editar perfil Editar perfil" at bounding box center [376, 68] width 456 height 76
click at [546, 100] on re-o-artist-hero "MC WS SP Editar perfil MC WS SP Artista Editar perfil Editar perfil" at bounding box center [376, 68] width 456 height 76
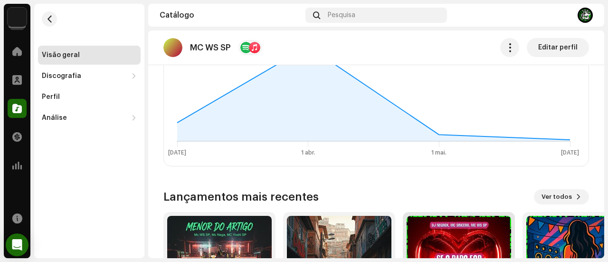
scroll to position [770, 0]
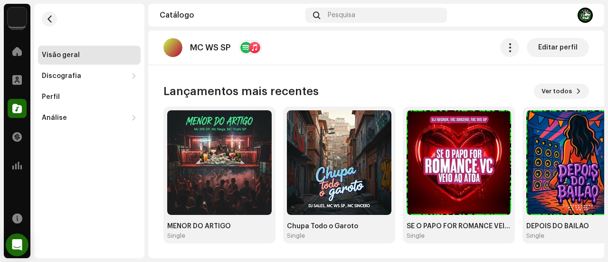
click at [547, 93] on re-o-artist-hero "MC WS SP Editar perfil MC WS SP Artista Editar perfil Editar perfil" at bounding box center [376, 68] width 456 height 76
click at [547, 92] on re-o-artist-hero "MC WS SP Editar perfil MC WS SP Artista Editar perfil Editar perfil" at bounding box center [376, 68] width 456 height 76
click at [500, 95] on re-o-artist-hero "MC WS SP Editar perfil MC WS SP Artista Editar perfil Editar perfil" at bounding box center [376, 68] width 456 height 76
click at [576, 89] on re-o-artist-hero "MC WS SP Editar perfil MC WS SP Artista Editar perfil Editar perfil" at bounding box center [376, 68] width 456 height 76
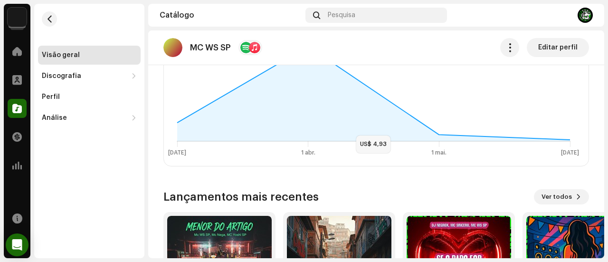
scroll to position [713, 0]
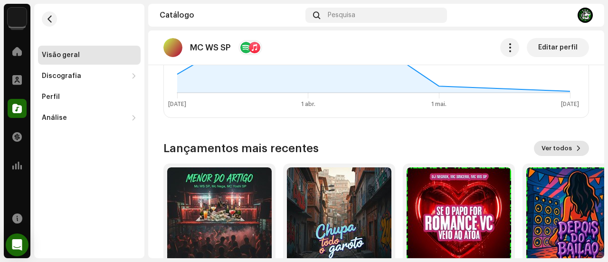
click at [549, 148] on span "Ver todos" at bounding box center [557, 148] width 30 height 19
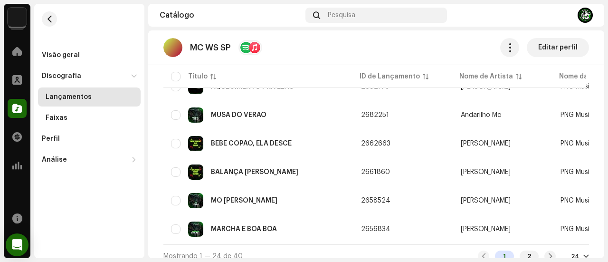
scroll to position [638, 0]
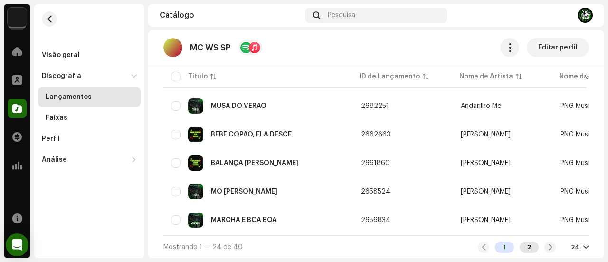
click at [526, 250] on div "2" at bounding box center [529, 246] width 19 height 11
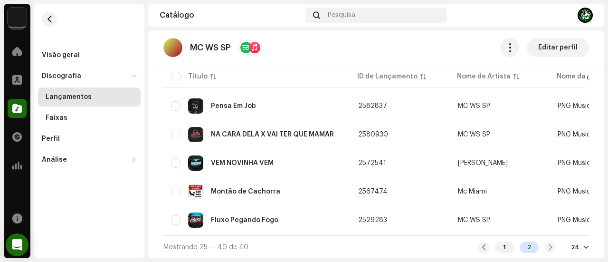
scroll to position [410, 0]
click at [566, 188] on span "button" at bounding box center [568, 192] width 7 height 8
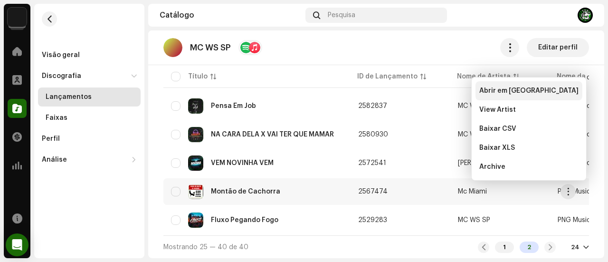
click at [515, 90] on span "Abrir em nova aba" at bounding box center [529, 91] width 99 height 8
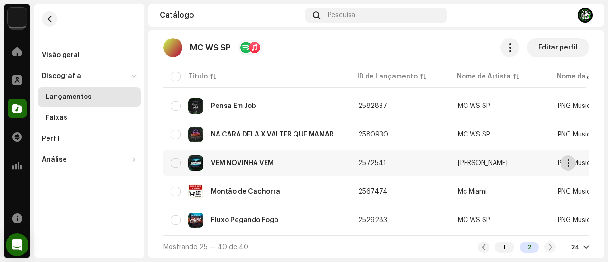
click at [569, 159] on span "button" at bounding box center [568, 163] width 7 height 8
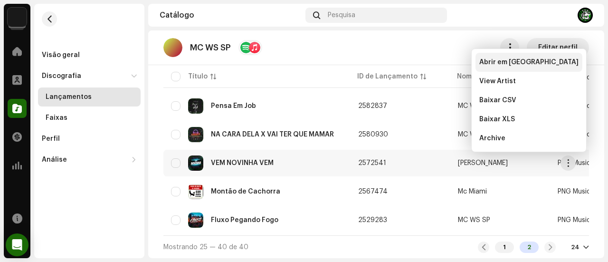
click at [513, 60] on span "Abrir em nova aba" at bounding box center [529, 62] width 99 height 8
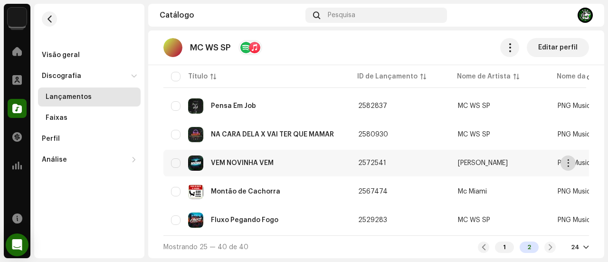
click at [571, 159] on span "button" at bounding box center [568, 163] width 7 height 8
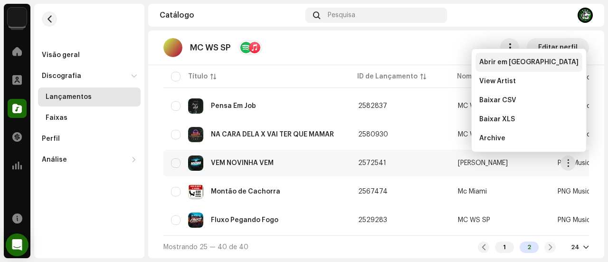
click at [519, 64] on span "Abrir em nova aba" at bounding box center [529, 62] width 99 height 8
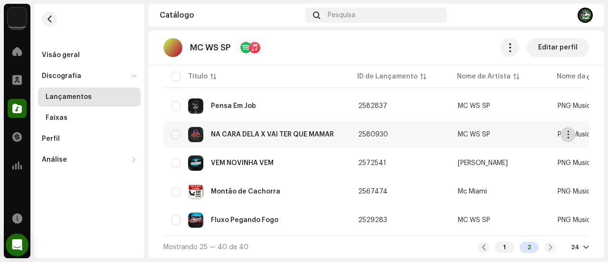
click at [571, 132] on span "button" at bounding box center [568, 135] width 7 height 8
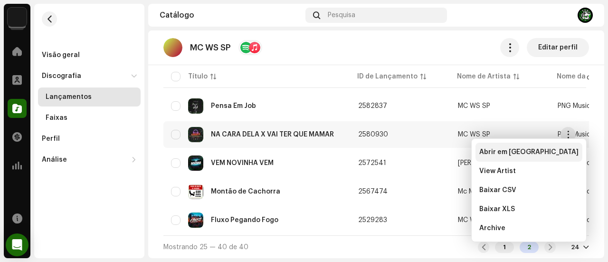
click at [539, 150] on div "Abrir em nova aba" at bounding box center [529, 152] width 99 height 8
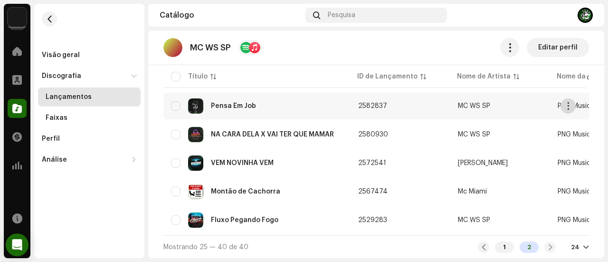
click at [566, 102] on span "button" at bounding box center [568, 106] width 7 height 8
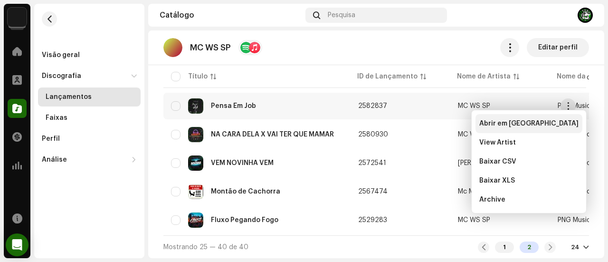
click at [543, 119] on div "Abrir em nova aba" at bounding box center [529, 123] width 107 height 19
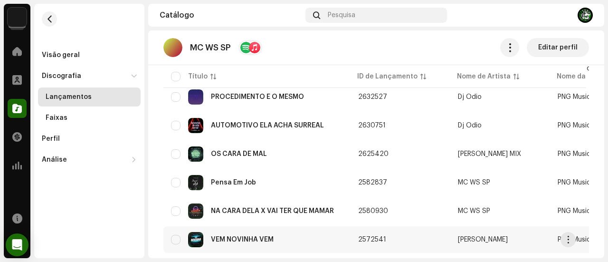
scroll to position [315, 0]
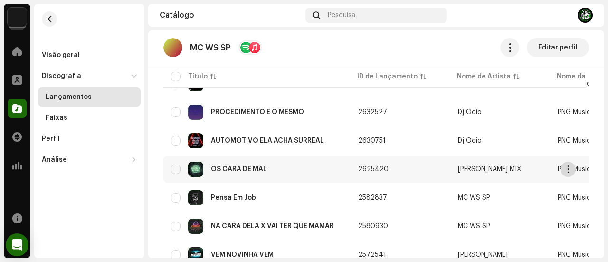
click at [567, 167] on span "button" at bounding box center [568, 169] width 7 height 8
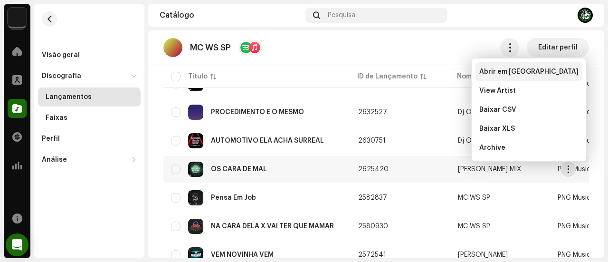
click at [509, 71] on span "Abrir em nova aba" at bounding box center [529, 72] width 99 height 8
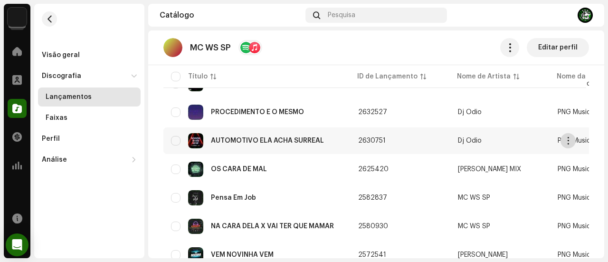
click at [570, 137] on span "button" at bounding box center [568, 141] width 7 height 8
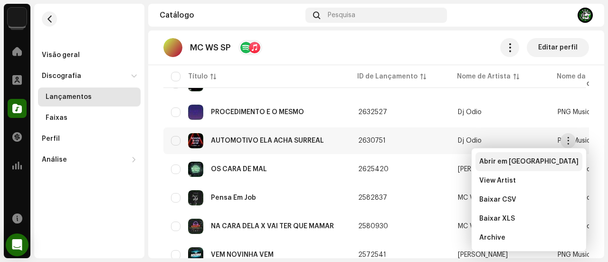
click at [507, 161] on span "Abrir em nova aba" at bounding box center [529, 162] width 99 height 8
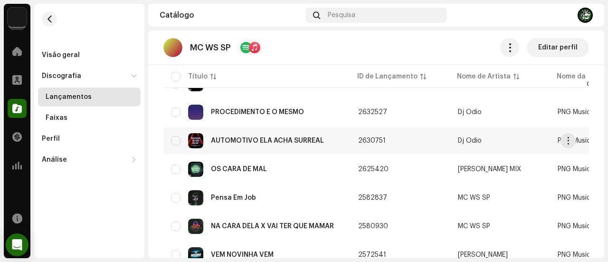
scroll to position [267, 0]
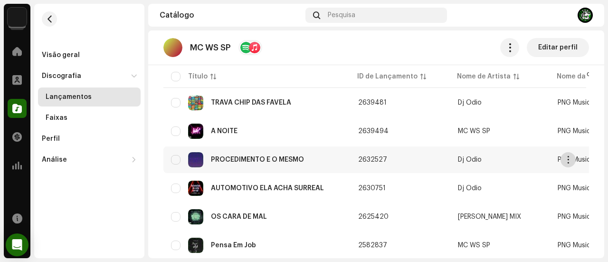
click at [568, 157] on span "button" at bounding box center [568, 160] width 7 height 8
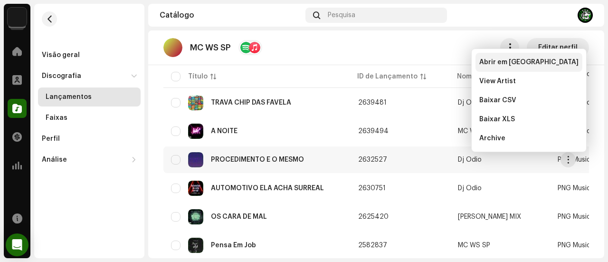
click at [512, 62] on span "Abrir em nova aba" at bounding box center [529, 62] width 99 height 8
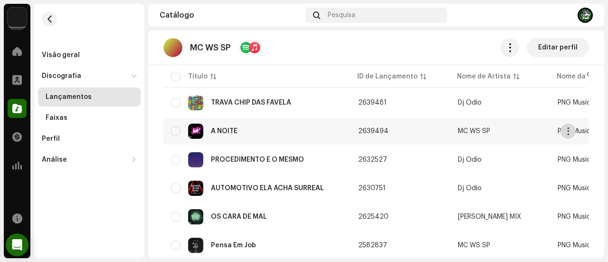
click at [566, 128] on span "button" at bounding box center [568, 131] width 7 height 8
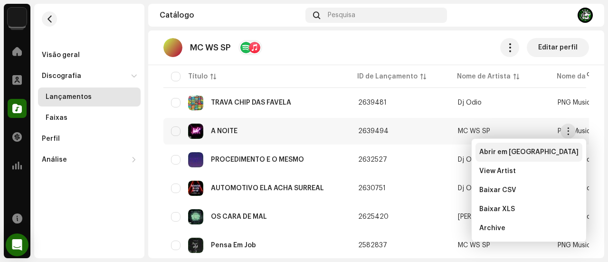
click at [536, 148] on span "Abrir em nova aba" at bounding box center [529, 152] width 99 height 8
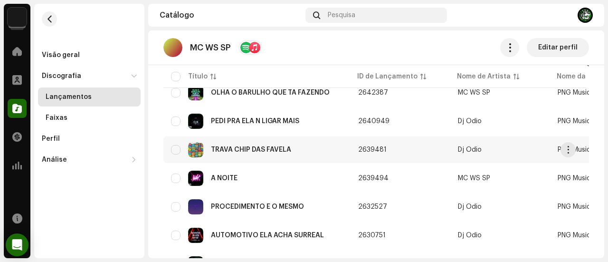
scroll to position [220, 0]
click at [567, 150] on span "button" at bounding box center [568, 150] width 7 height 8
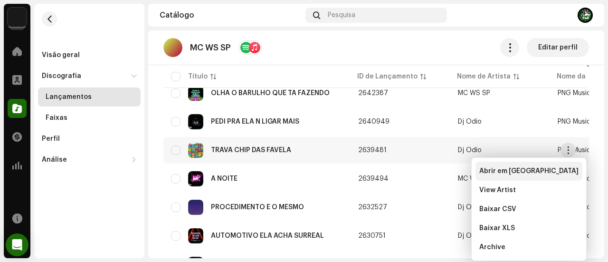
click at [525, 169] on span "Abrir em nova aba" at bounding box center [529, 171] width 99 height 8
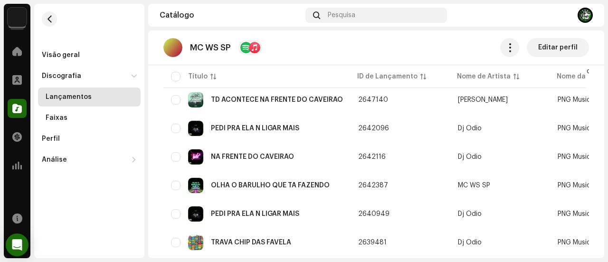
scroll to position [125, 0]
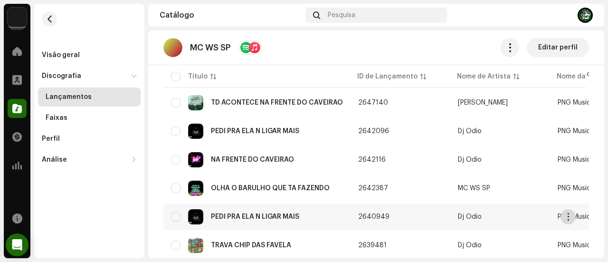
click at [568, 214] on span "button" at bounding box center [568, 217] width 7 height 8
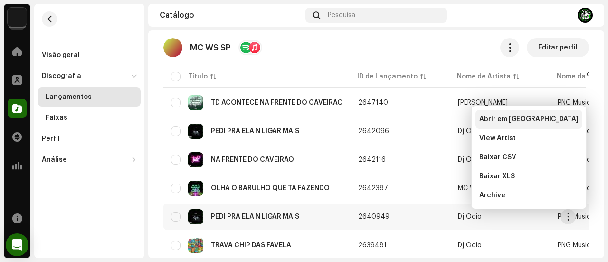
click at [509, 118] on span "Abrir em nova aba" at bounding box center [529, 119] width 99 height 8
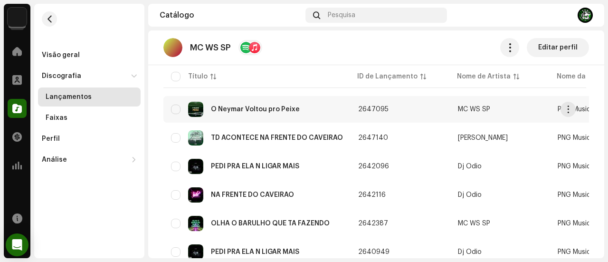
scroll to position [77, 0]
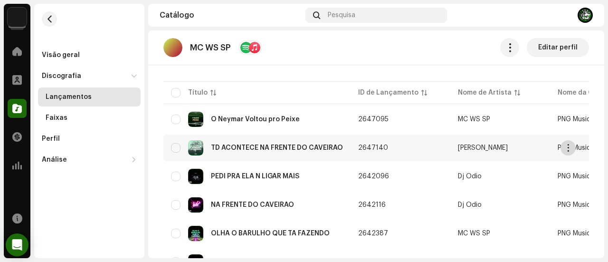
click at [569, 144] on span "button" at bounding box center [568, 148] width 7 height 8
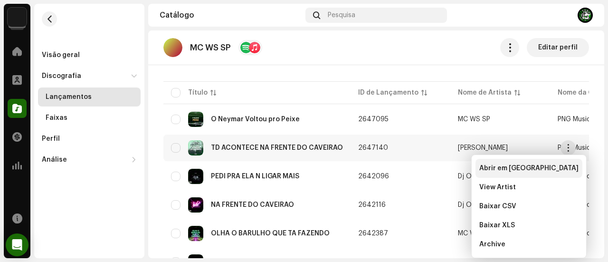
click at [523, 165] on span "Abrir em nova aba" at bounding box center [529, 168] width 99 height 8
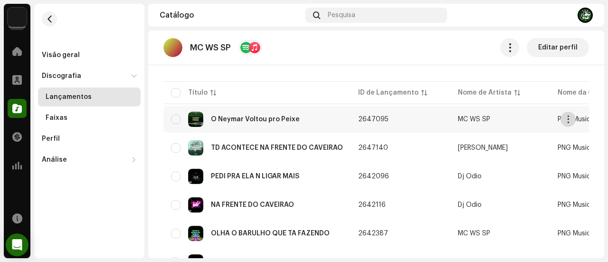
click at [569, 118] on span "button" at bounding box center [568, 119] width 7 height 8
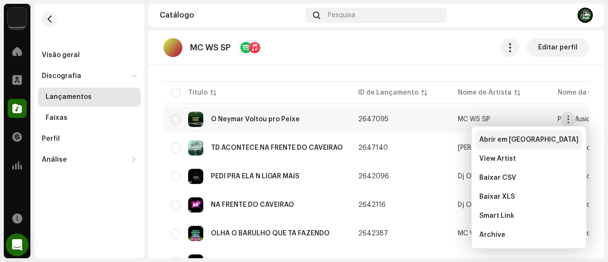
click at [504, 141] on span "Abrir em nova aba" at bounding box center [529, 140] width 99 height 8
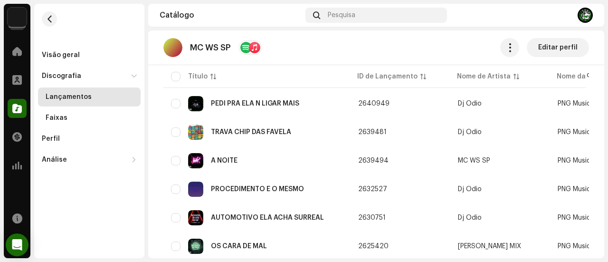
scroll to position [410, 0]
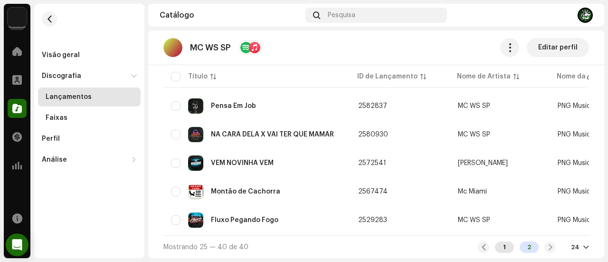
click at [504, 247] on div "1" at bounding box center [504, 246] width 19 height 11
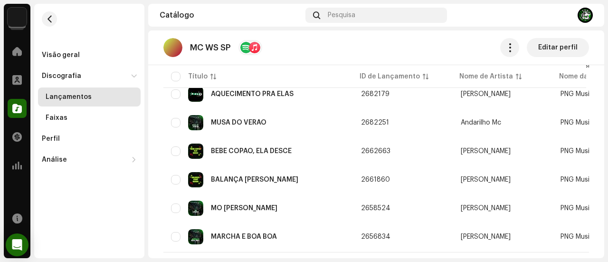
scroll to position [638, 0]
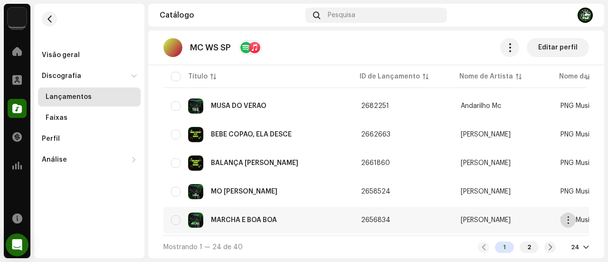
click at [567, 216] on span "button" at bounding box center [568, 220] width 7 height 8
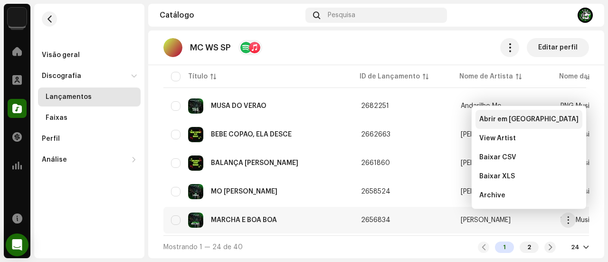
click at [501, 120] on span "Abrir em nova aba" at bounding box center [529, 119] width 99 height 8
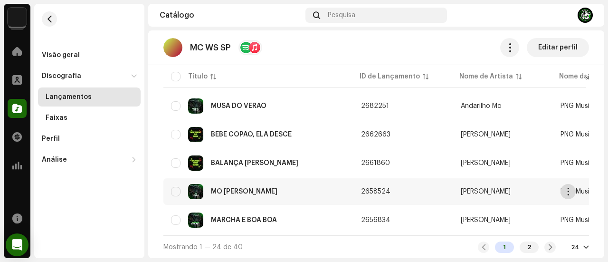
click at [567, 188] on span "button" at bounding box center [568, 192] width 7 height 8
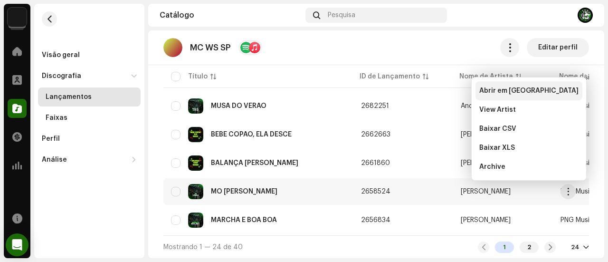
click at [501, 90] on span "Abrir em nova aba" at bounding box center [529, 91] width 99 height 8
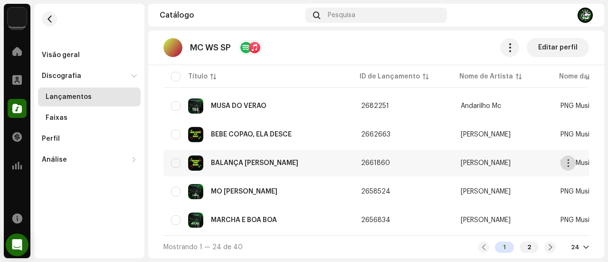
click at [569, 160] on span "button" at bounding box center [568, 163] width 7 height 8
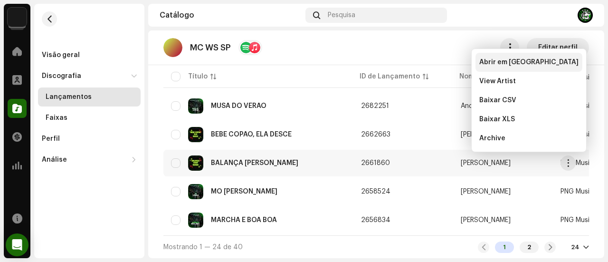
click at [509, 63] on span "Abrir em nova aba" at bounding box center [529, 62] width 99 height 8
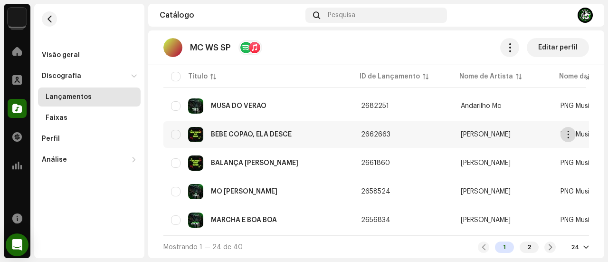
click at [568, 131] on span "button" at bounding box center [568, 135] width 7 height 8
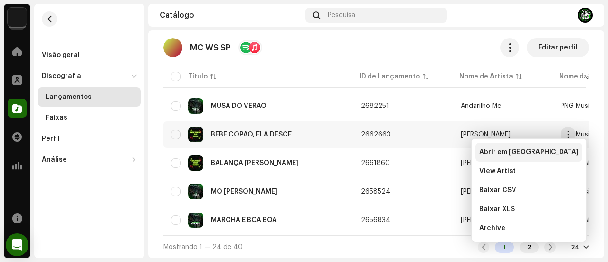
click at [514, 146] on div "Abrir em nova aba" at bounding box center [529, 152] width 107 height 19
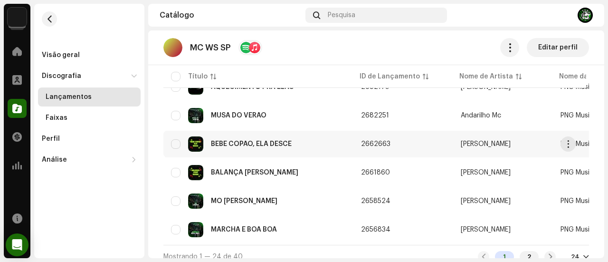
scroll to position [590, 0]
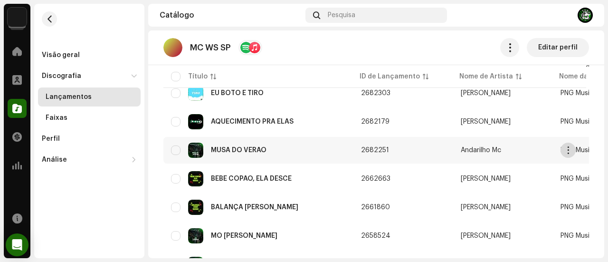
click at [570, 150] on span "button" at bounding box center [568, 150] width 7 height 8
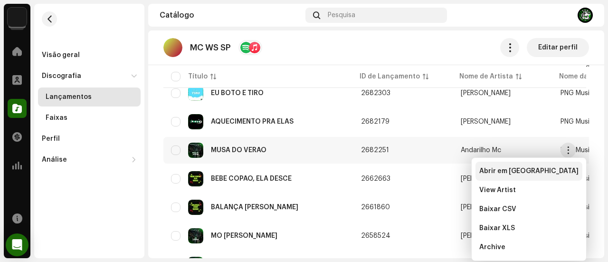
click at [527, 165] on div "Abrir em nova aba" at bounding box center [529, 171] width 107 height 19
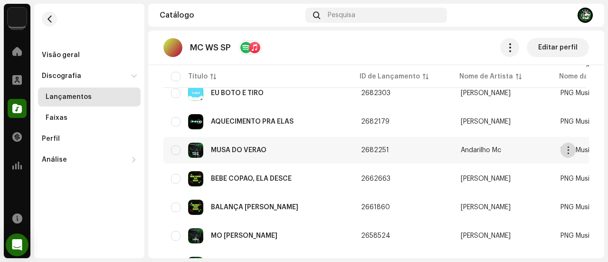
click at [568, 150] on span "button" at bounding box center [568, 150] width 7 height 8
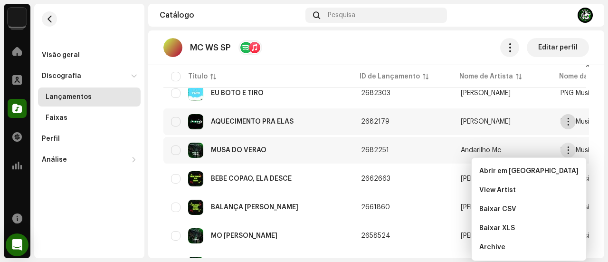
click at [569, 119] on span "button" at bounding box center [568, 122] width 7 height 8
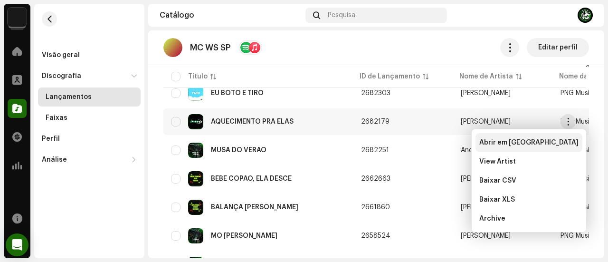
click at [538, 143] on div "Abrir em nova aba" at bounding box center [529, 143] width 99 height 8
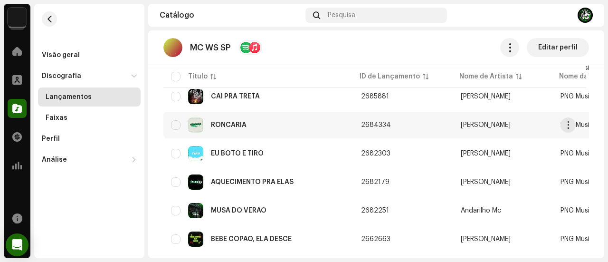
scroll to position [495, 0]
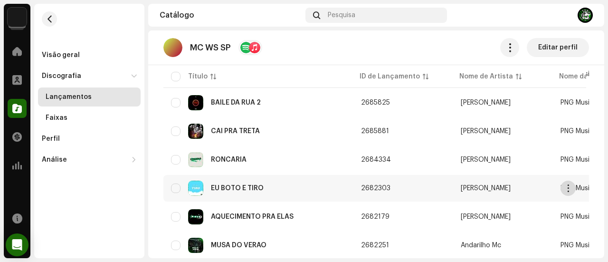
click at [569, 188] on span "button" at bounding box center [568, 188] width 7 height 8
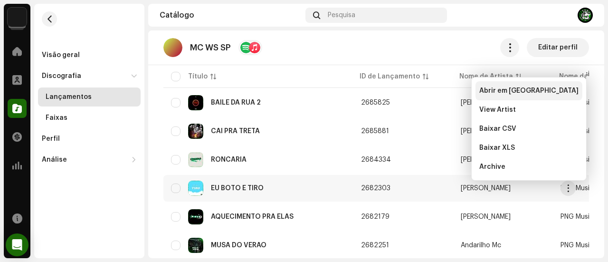
click at [521, 88] on span "Abrir em nova aba" at bounding box center [529, 91] width 99 height 8
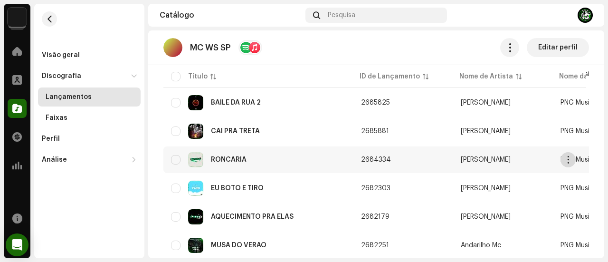
click at [567, 159] on span "button" at bounding box center [568, 160] width 7 height 8
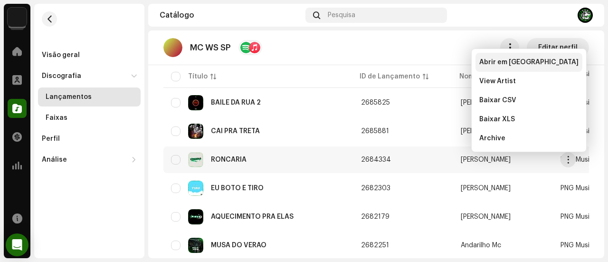
click at [503, 64] on span "Abrir em nova aba" at bounding box center [529, 62] width 99 height 8
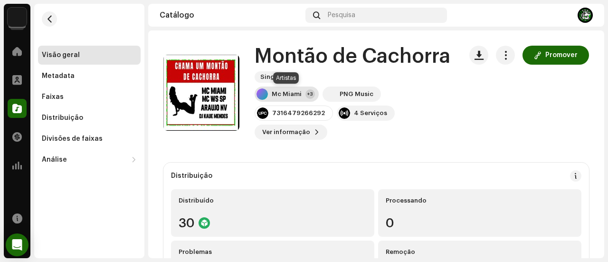
click at [290, 93] on div "Mc Miami" at bounding box center [287, 94] width 30 height 8
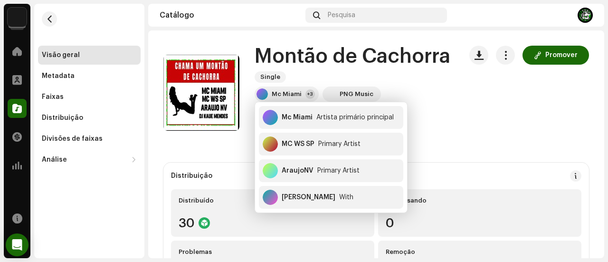
click at [470, 105] on div "Promover" at bounding box center [530, 93] width 120 height 94
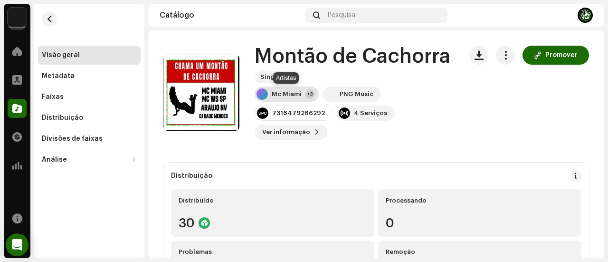
click at [273, 90] on div "Mc Miami" at bounding box center [287, 94] width 30 height 8
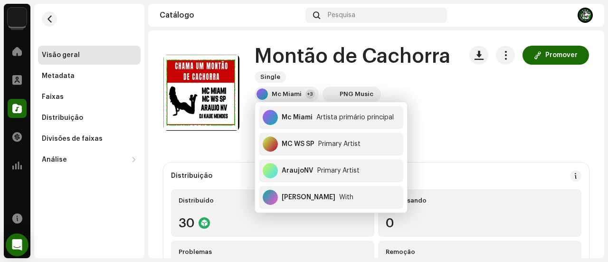
click at [87, 127] on div "Visão geral Metadata Faixas Distribuição Divisões de faixas Análise Consumo Eng…" at bounding box center [89, 108] width 103 height 124
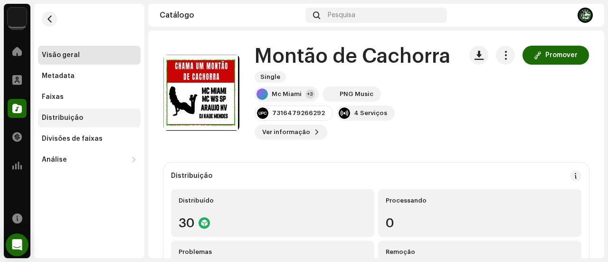
click at [87, 120] on div "Distribuição" at bounding box center [89, 118] width 95 height 8
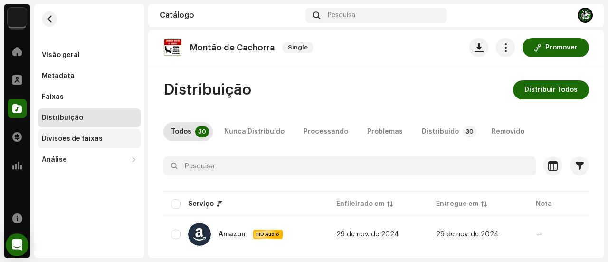
click at [70, 131] on div "Divisões de faixas" at bounding box center [89, 138] width 103 height 19
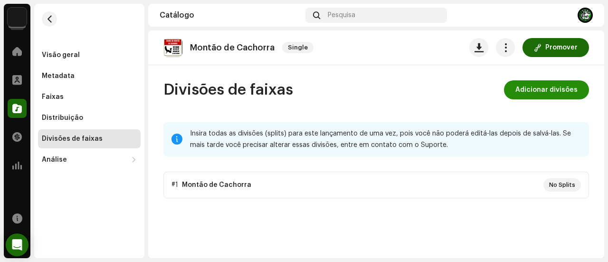
click at [539, 87] on span "Adicionar divisões" at bounding box center [547, 89] width 62 height 19
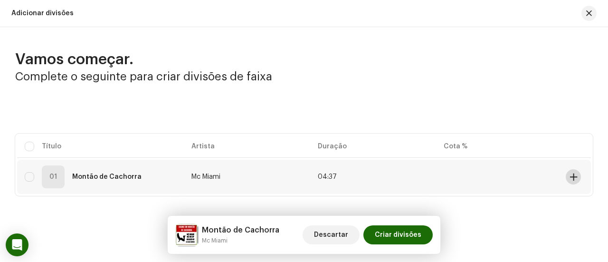
click at [575, 181] on button at bounding box center [573, 176] width 15 height 15
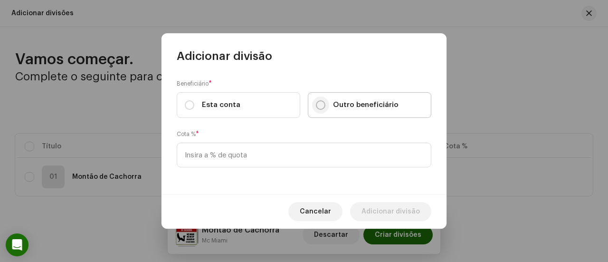
click at [322, 101] on input "Outro beneficiário" at bounding box center [321, 105] width 10 height 10
radio input "true"
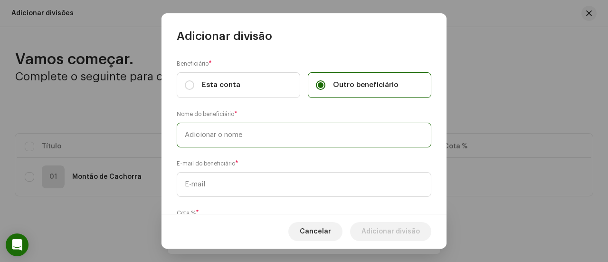
click at [294, 131] on input "text" at bounding box center [304, 135] width 255 height 25
type input "MC WS SP"
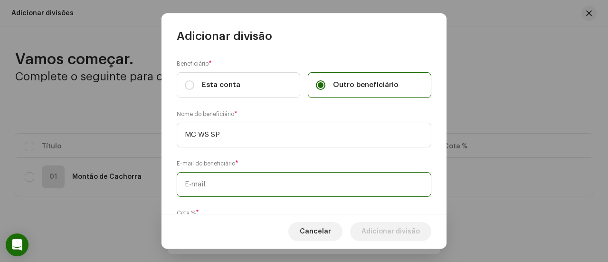
click at [227, 186] on input "text" at bounding box center [304, 184] width 255 height 25
paste input "[EMAIL_ADDRESS][DOMAIN_NAME]"
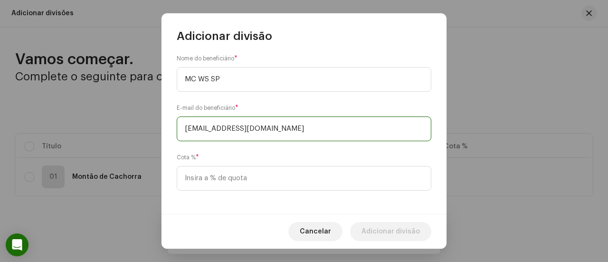
scroll to position [58, 0]
type input "[EMAIL_ADDRESS][DOMAIN_NAME]"
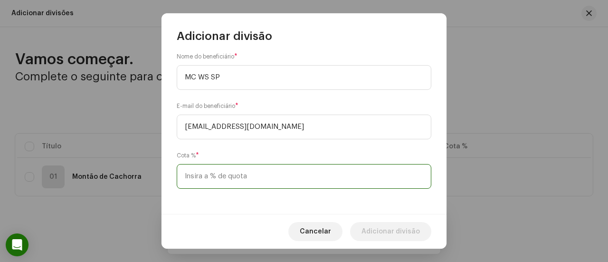
click at [231, 168] on input at bounding box center [304, 176] width 255 height 25
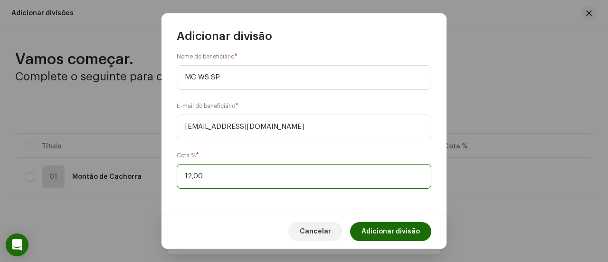
type input "12,50"
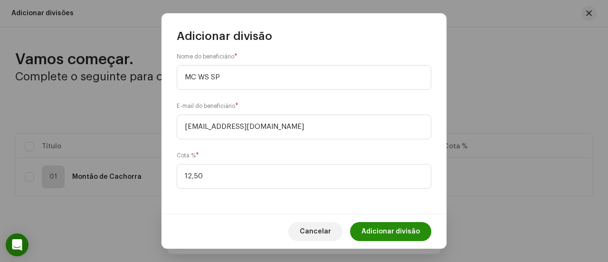
click at [378, 233] on span "Adicionar divisão" at bounding box center [391, 231] width 58 height 19
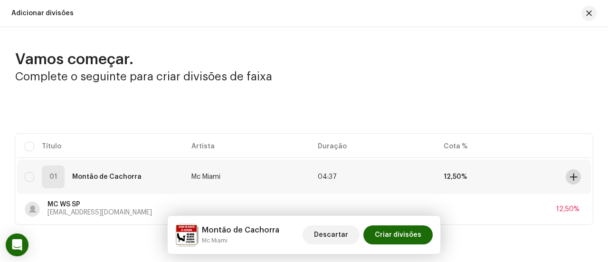
click at [569, 181] on button at bounding box center [573, 176] width 15 height 15
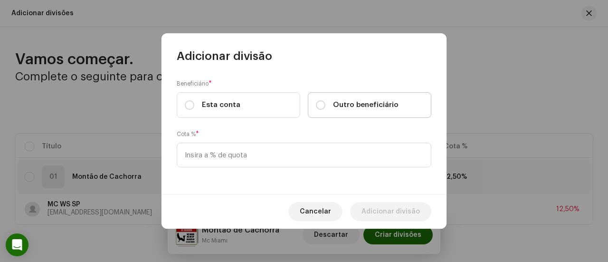
click at [326, 106] on div "Outro beneficiário" at bounding box center [357, 105] width 83 height 10
click at [326, 106] on input "Outro beneficiário" at bounding box center [321, 105] width 10 height 10
radio input "true"
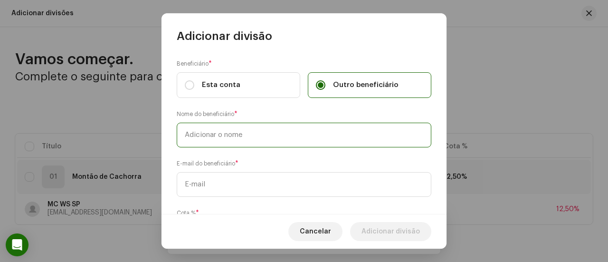
click at [287, 129] on input "text" at bounding box center [304, 135] width 255 height 25
type input "MC MIAMI"
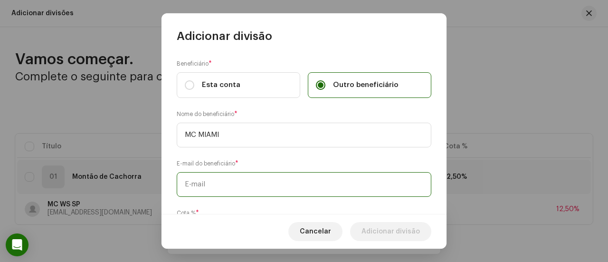
click at [220, 173] on input "text" at bounding box center [304, 184] width 255 height 25
paste input "[PERSON_NAME][EMAIL_ADDRESS][DOMAIN_NAME]"
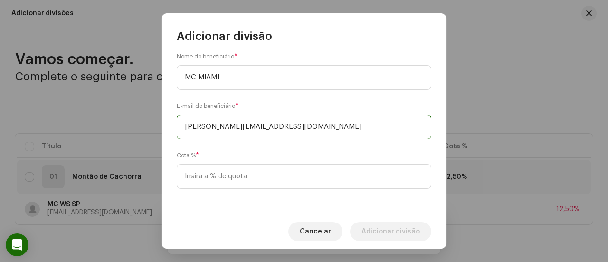
type input "[PERSON_NAME][EMAIL_ADDRESS][DOMAIN_NAME]"
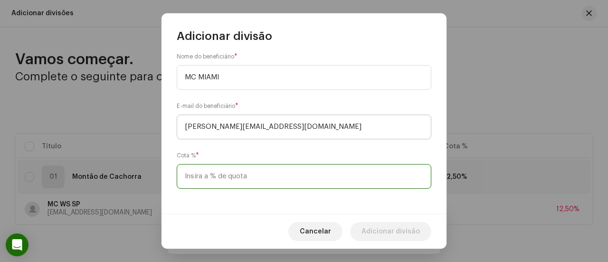
click at [220, 173] on input at bounding box center [304, 176] width 255 height 25
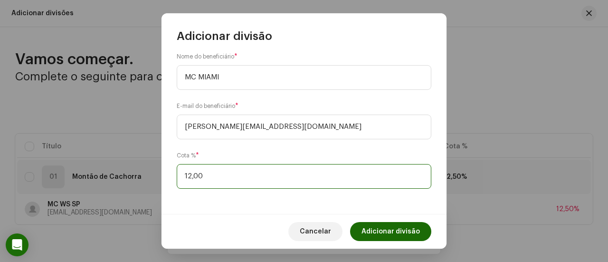
type input "12,50"
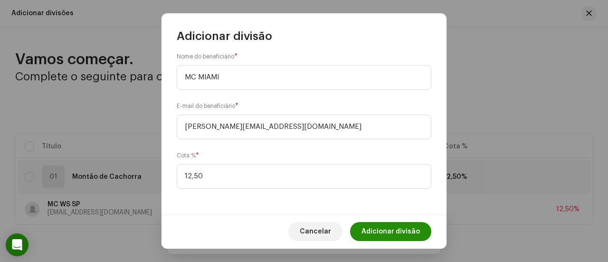
click at [375, 230] on span "Adicionar divisão" at bounding box center [391, 231] width 58 height 19
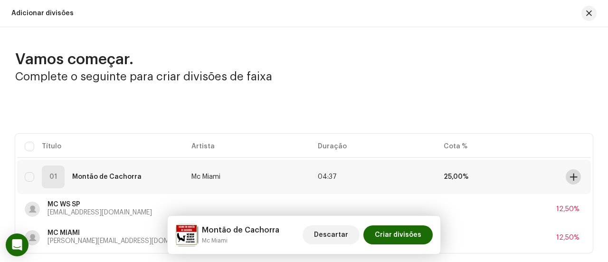
click at [570, 173] on span at bounding box center [573, 177] width 7 height 8
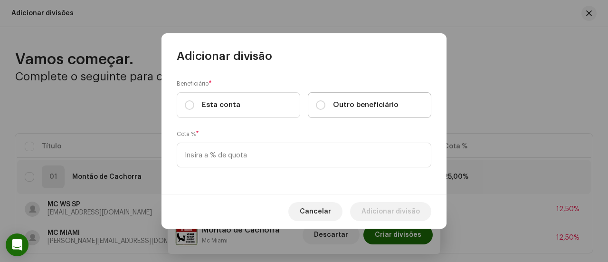
click at [331, 103] on div "Outro beneficiário" at bounding box center [357, 105] width 83 height 10
click at [326, 103] on input "Outro beneficiário" at bounding box center [321, 105] width 10 height 10
radio input "true"
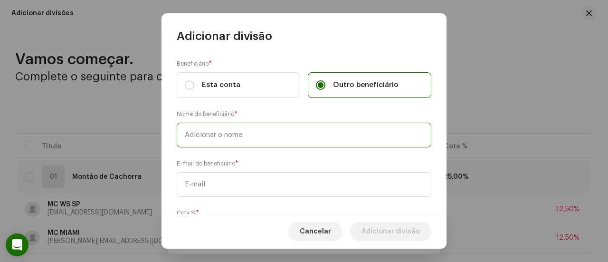
click at [297, 134] on input "text" at bounding box center [304, 135] width 255 height 25
type input "ARAUJONV"
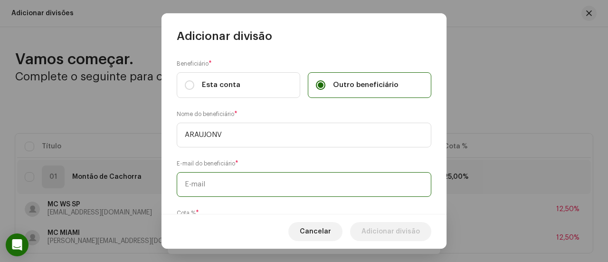
click at [295, 184] on input "text" at bounding box center [304, 184] width 255 height 25
paste input "[EMAIL_ADDRESS][DOMAIN_NAME]"
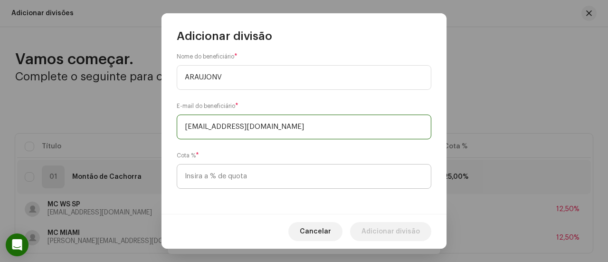
type input "[EMAIL_ADDRESS][DOMAIN_NAME]"
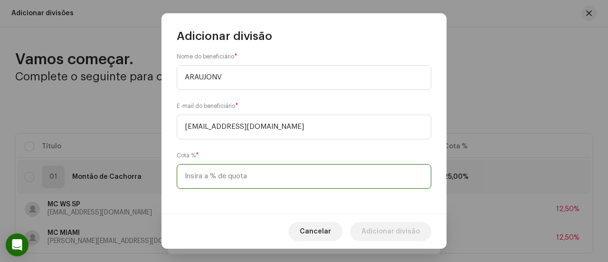
click at [291, 182] on input at bounding box center [304, 176] width 255 height 25
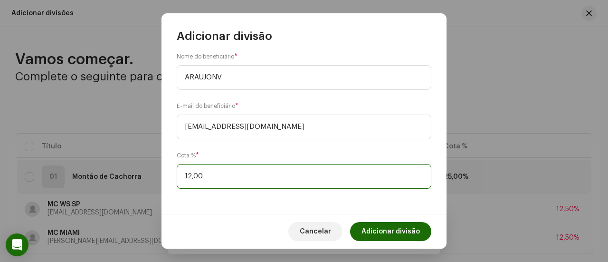
type input "12,50"
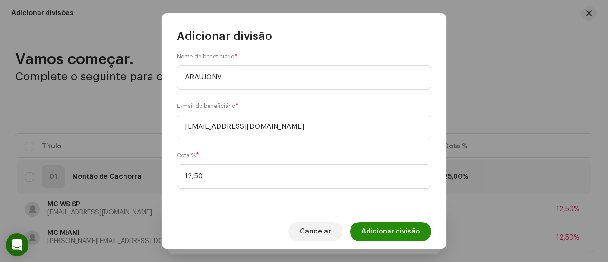
click at [402, 228] on span "Adicionar divisão" at bounding box center [391, 231] width 58 height 19
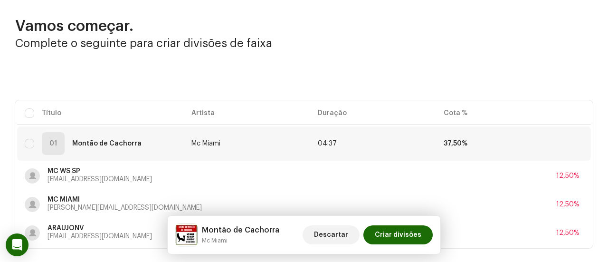
scroll to position [48, 0]
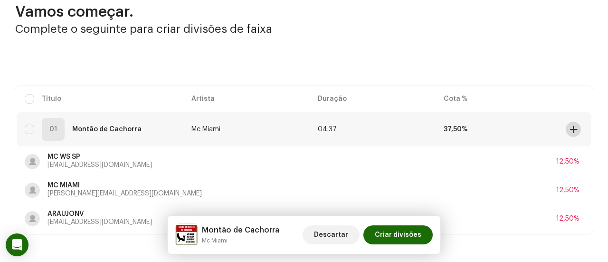
click at [570, 128] on span at bounding box center [573, 129] width 7 height 8
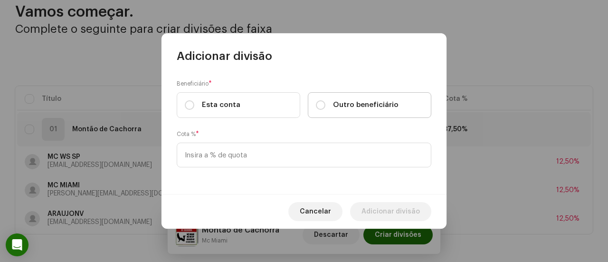
click at [338, 103] on span "Outro beneficiário" at bounding box center [366, 105] width 66 height 10
click at [326, 103] on input "Outro beneficiário" at bounding box center [321, 105] width 10 height 10
radio input "true"
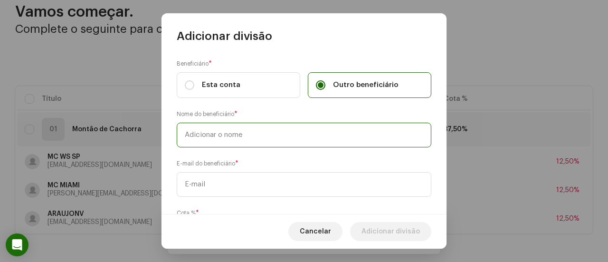
click at [299, 136] on input "text" at bounding box center [304, 135] width 255 height 25
type input "[PERSON_NAME]"
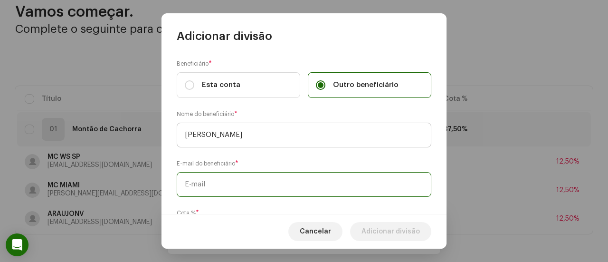
paste input "[EMAIL_ADDRESS][DOMAIN_NAME]"
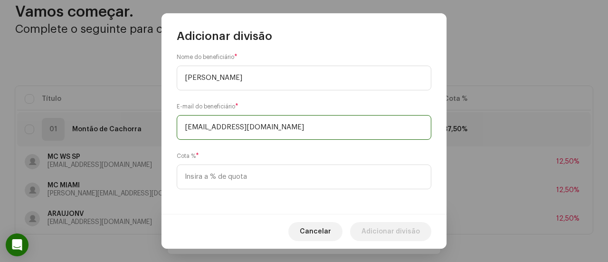
scroll to position [58, 0]
type input "[EMAIL_ADDRESS][DOMAIN_NAME]"
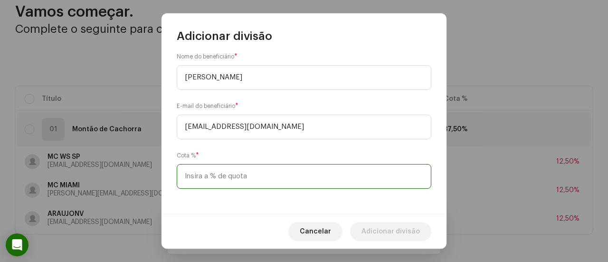
click at [265, 173] on input at bounding box center [304, 176] width 255 height 25
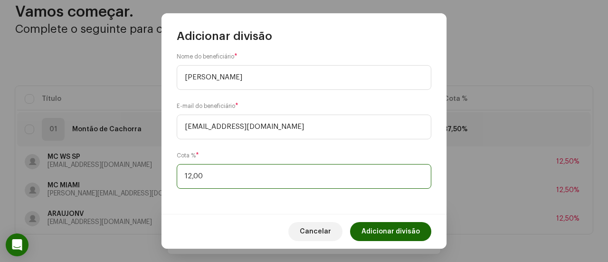
type input "12,50"
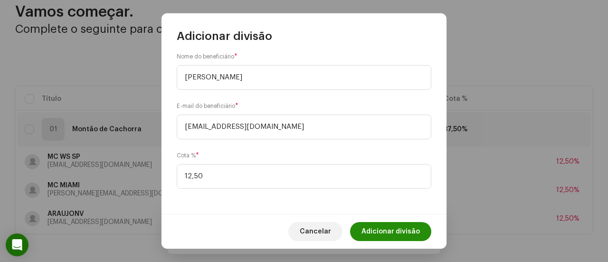
click at [405, 229] on span "Adicionar divisão" at bounding box center [391, 231] width 58 height 19
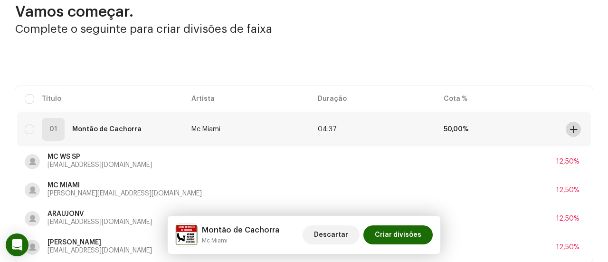
click at [570, 127] on span at bounding box center [573, 129] width 7 height 8
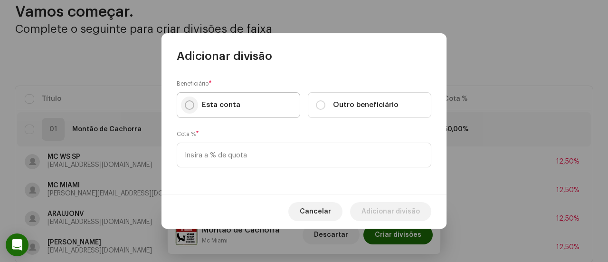
click at [191, 106] on input "Esta conta" at bounding box center [190, 105] width 10 height 10
radio input "true"
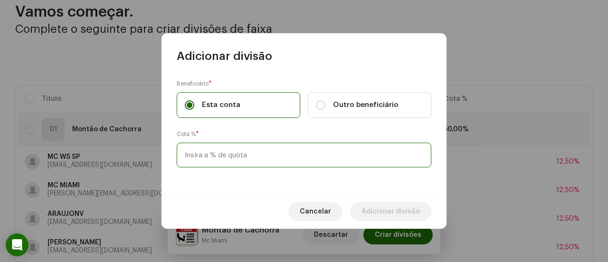
click at [228, 152] on input at bounding box center [304, 155] width 255 height 25
type input "50,00"
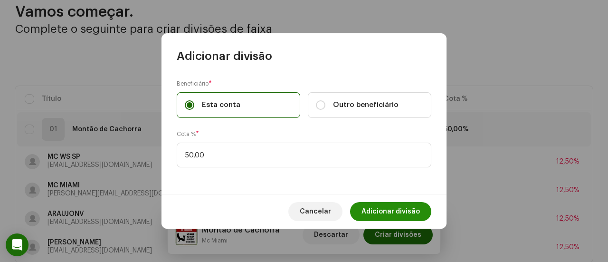
click at [364, 208] on button "Adicionar divisão" at bounding box center [390, 211] width 81 height 19
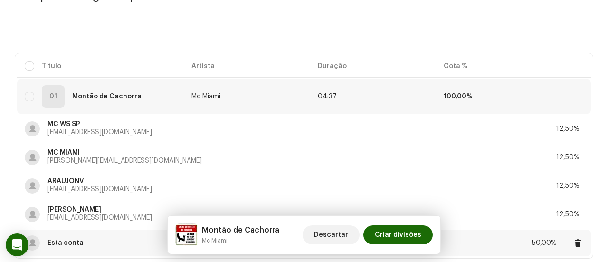
scroll to position [95, 0]
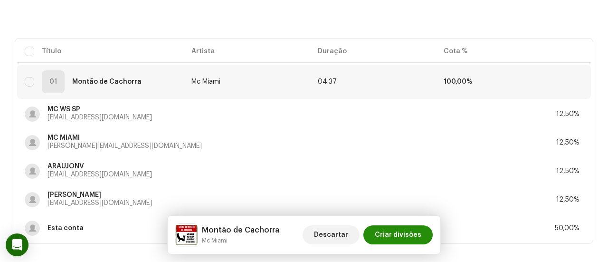
click at [396, 232] on span "Criar divisões" at bounding box center [398, 234] width 47 height 19
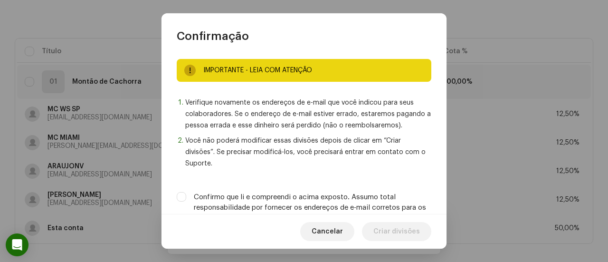
click at [327, 203] on label "Confirmo que li e compreendi o acima exposto. Assumo total responsabilidade por…" at bounding box center [313, 207] width 238 height 31
click at [186, 202] on input "Confirmo que li e compreendi o acima exposto. Assumo total responsabilidade por…" at bounding box center [182, 197] width 10 height 10
checkbox input "true"
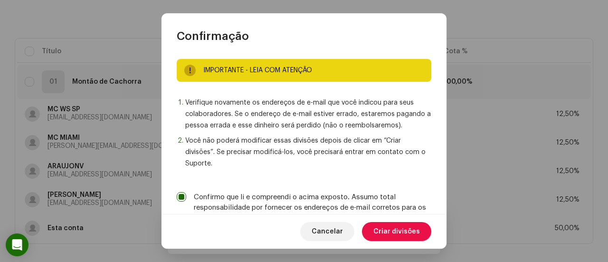
click at [393, 230] on span "Criar divisões" at bounding box center [397, 231] width 47 height 19
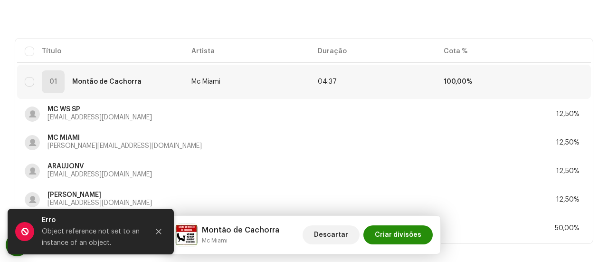
click at [395, 229] on span "Criar divisões" at bounding box center [398, 234] width 47 height 19
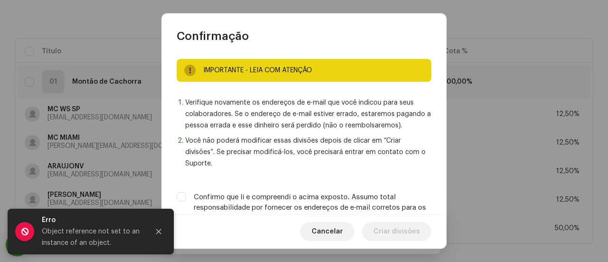
click at [376, 200] on label "Confirmo que li e compreendi o acima exposto. Assumo total responsabilidade por…" at bounding box center [313, 207] width 238 height 31
click at [186, 200] on input "Confirmo que li e compreendi o acima exposto. Assumo total responsabilidade por…" at bounding box center [182, 197] width 10 height 10
checkbox input "true"
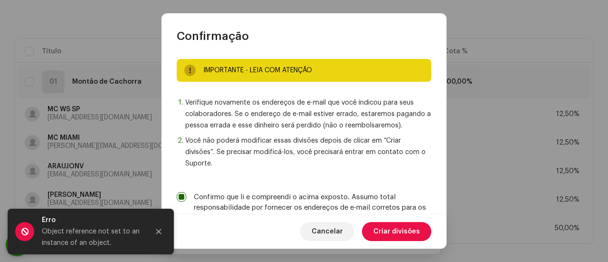
click at [394, 235] on span "Criar divisões" at bounding box center [397, 231] width 47 height 19
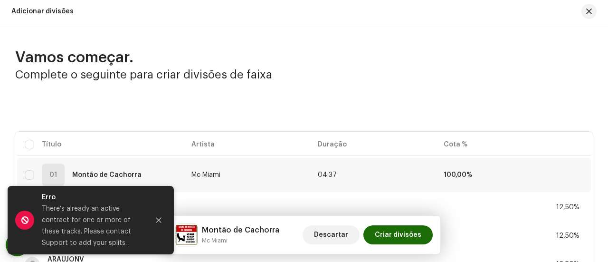
scroll to position [0, 0]
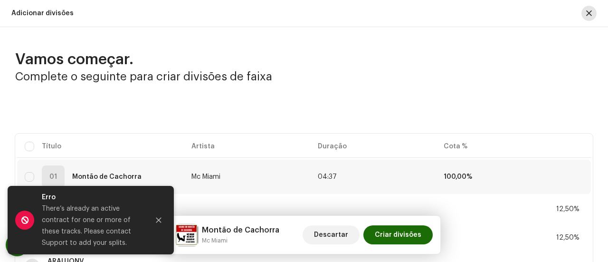
click at [586, 16] on span "button" at bounding box center [589, 14] width 6 height 8
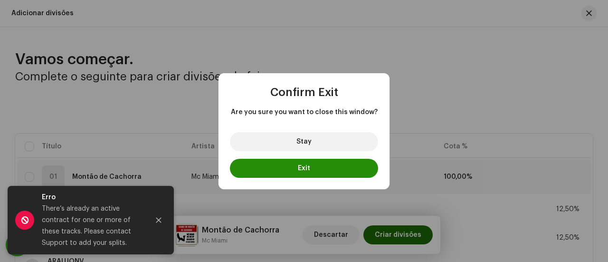
click at [327, 163] on button "Exit" at bounding box center [304, 168] width 148 height 19
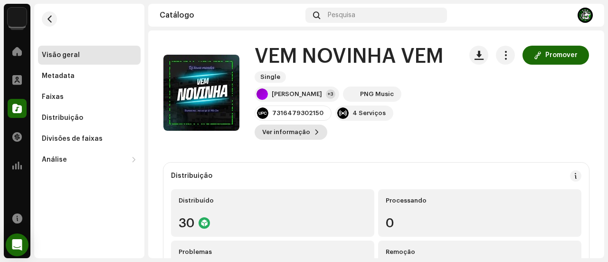
click at [318, 132] on button "Ver informação" at bounding box center [291, 132] width 73 height 15
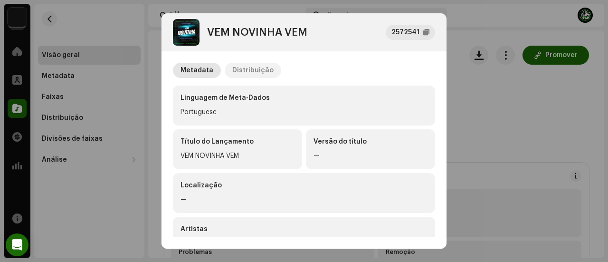
click at [259, 72] on div "Distribuição" at bounding box center [252, 70] width 41 height 15
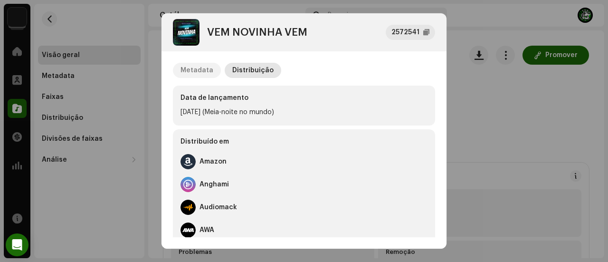
click at [206, 72] on div "Metadata" at bounding box center [197, 70] width 33 height 15
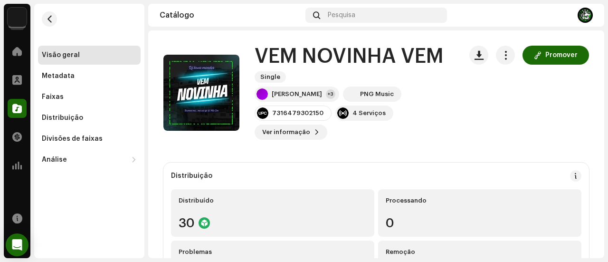
click at [518, 119] on div "VEM NOVINHA VEM 2572541 Metadata Distribuição Linguagem de Meta-Dados Portugues…" at bounding box center [304, 131] width 608 height 262
click at [282, 94] on div "[PERSON_NAME]" at bounding box center [297, 94] width 50 height 8
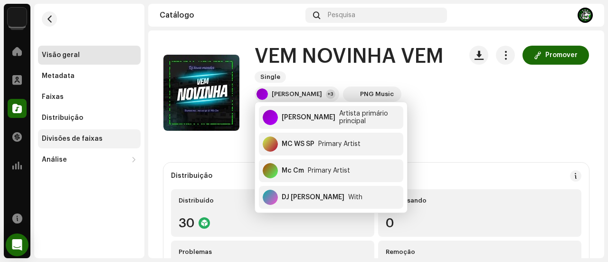
click at [94, 135] on div "Divisões de faixas" at bounding box center [72, 139] width 61 height 8
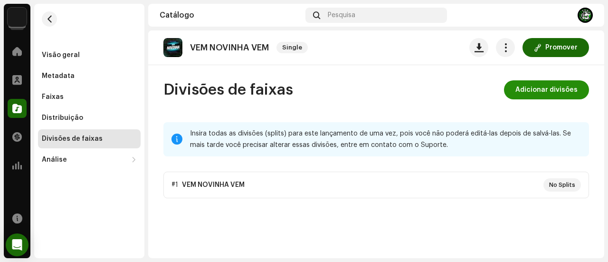
click at [561, 87] on span "Adicionar divisões" at bounding box center [547, 89] width 62 height 19
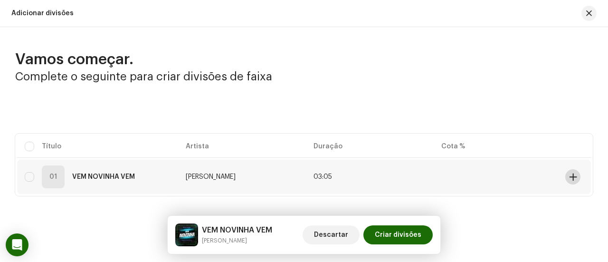
click at [570, 178] on span at bounding box center [573, 177] width 7 height 8
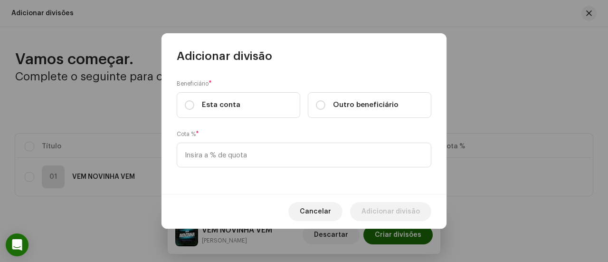
click at [318, 104] on input "Outro beneficiário" at bounding box center [321, 105] width 10 height 10
radio input "true"
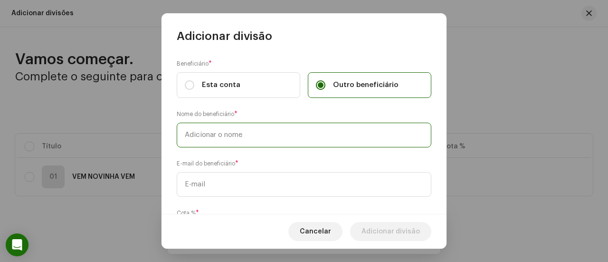
click at [263, 132] on input "text" at bounding box center [304, 135] width 255 height 25
type input "MC WS SP"
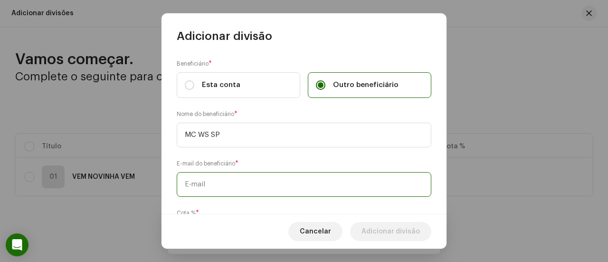
click at [237, 179] on input "text" at bounding box center [304, 184] width 255 height 25
paste input "[EMAIL_ADDRESS][DOMAIN_NAME]"
type input "[EMAIL_ADDRESS][DOMAIN_NAME]"
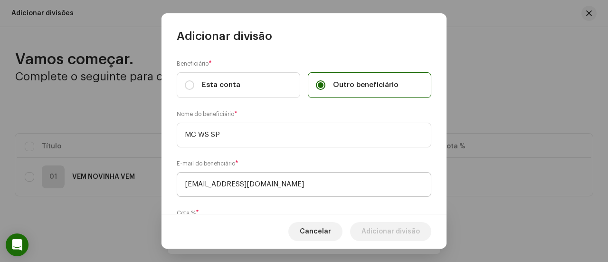
scroll to position [58, 0]
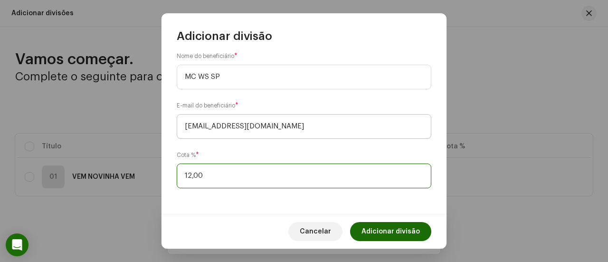
type input "12,50"
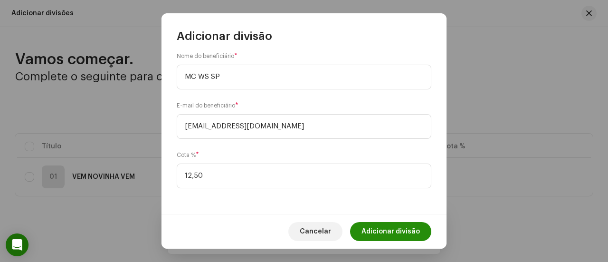
click at [378, 232] on span "Adicionar divisão" at bounding box center [391, 231] width 58 height 19
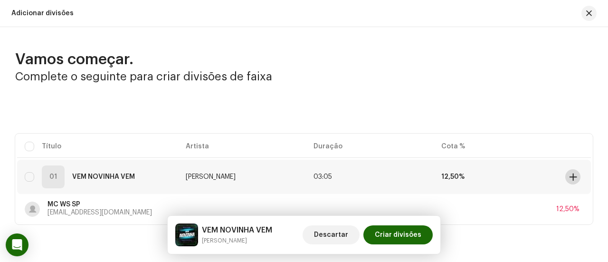
click at [570, 176] on span at bounding box center [573, 177] width 7 height 8
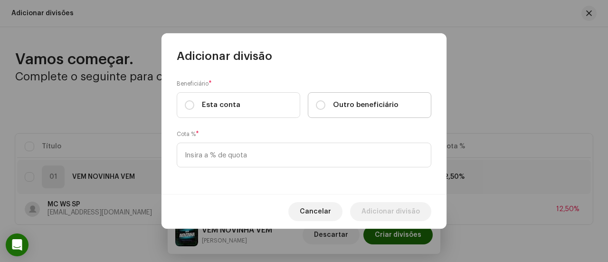
click at [339, 109] on span "Outro beneficiário" at bounding box center [366, 105] width 66 height 10
click at [326, 109] on input "Outro beneficiário" at bounding box center [321, 105] width 10 height 10
radio input "true"
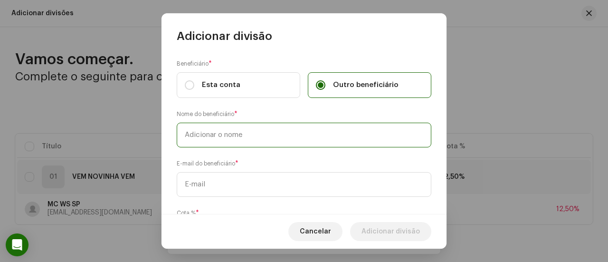
click at [307, 134] on input "text" at bounding box center [304, 135] width 255 height 25
type input "DJ [PERSON_NAME]"
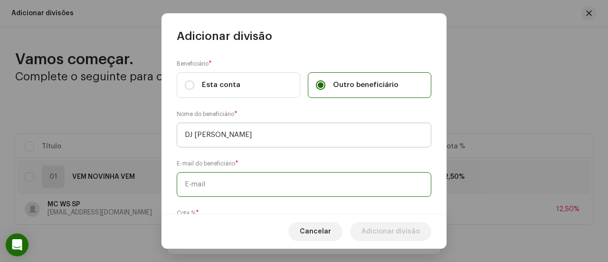
paste input "[EMAIL_ADDRESS][DOMAIN_NAME]"
type input "[EMAIL_ADDRESS][DOMAIN_NAME]"
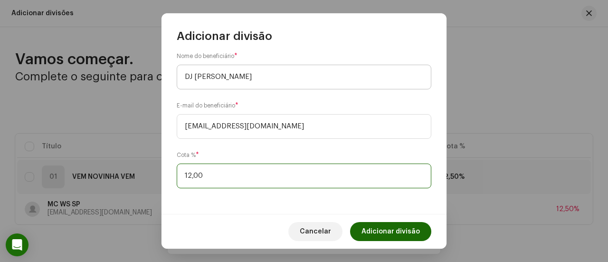
type input "12,50"
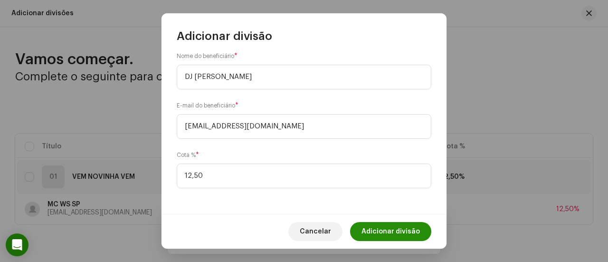
click at [380, 230] on span "Adicionar divisão" at bounding box center [391, 231] width 58 height 19
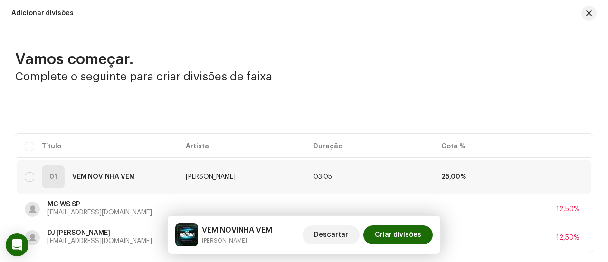
scroll to position [48, 0]
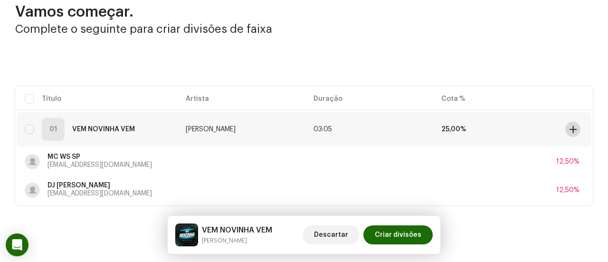
click at [566, 130] on button at bounding box center [573, 129] width 15 height 15
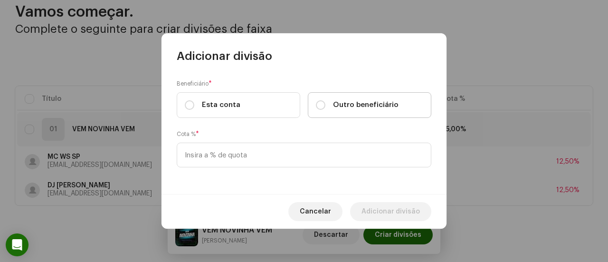
click at [338, 107] on span "Outro beneficiário" at bounding box center [366, 105] width 66 height 10
click at [326, 107] on input "Outro beneficiário" at bounding box center [321, 105] width 10 height 10
radio input "true"
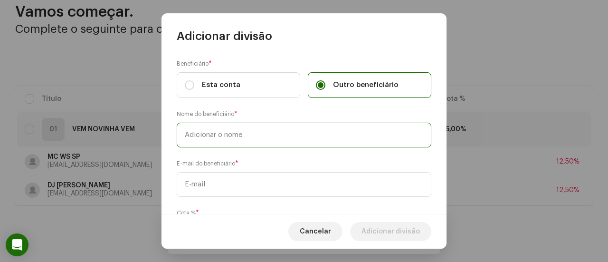
click at [272, 127] on input "text" at bounding box center [304, 135] width 255 height 25
type input "MC CM"
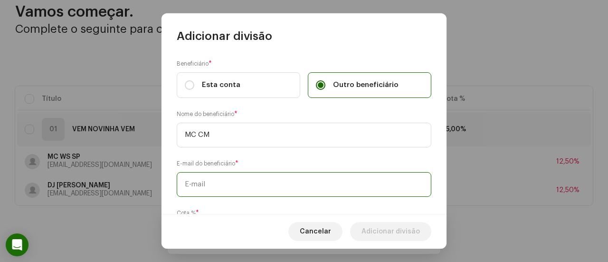
click at [220, 180] on input "text" at bounding box center [304, 184] width 255 height 25
paste input "[EMAIL_ADDRESS][DOMAIN_NAME]"
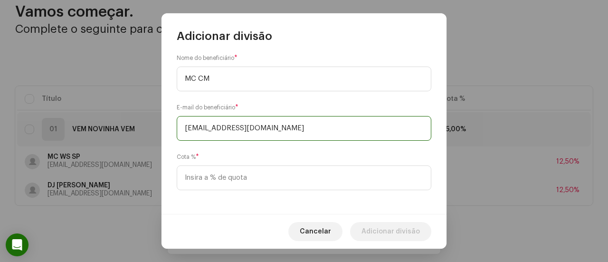
scroll to position [58, 0]
type input "[EMAIL_ADDRESS][DOMAIN_NAME]"
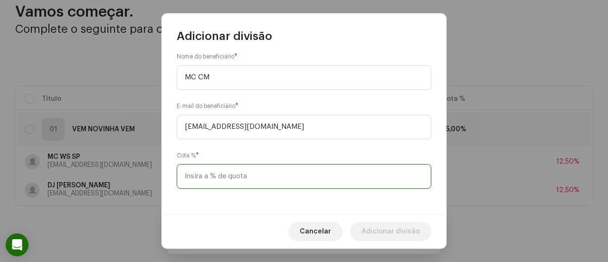
click at [220, 170] on input at bounding box center [304, 176] width 255 height 25
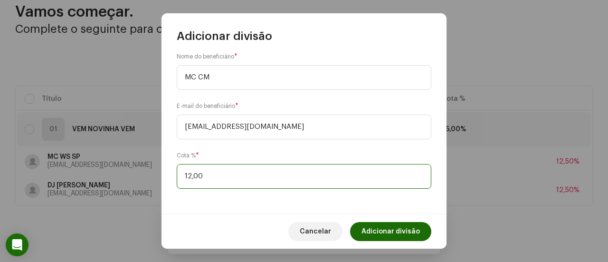
type input "12,50"
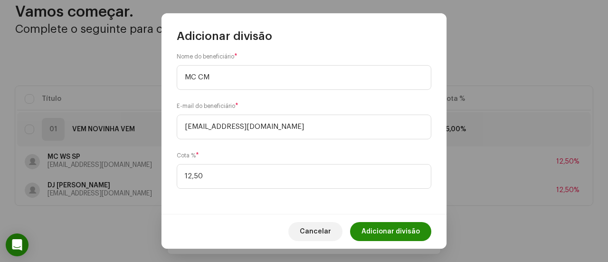
click at [375, 231] on span "Adicionar divisão" at bounding box center [391, 231] width 58 height 19
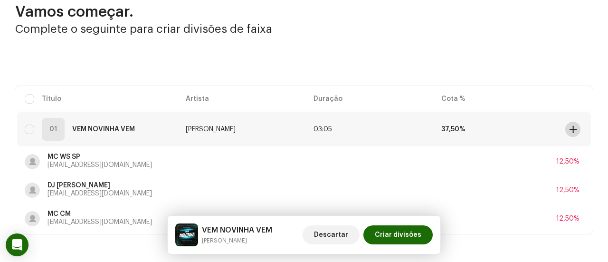
click at [566, 131] on button at bounding box center [573, 129] width 15 height 15
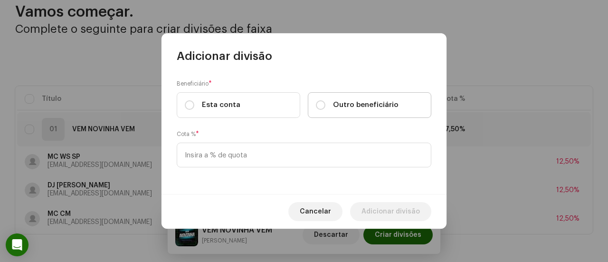
click at [349, 106] on span "Outro beneficiário" at bounding box center [366, 105] width 66 height 10
click at [326, 106] on input "Outro beneficiário" at bounding box center [321, 105] width 10 height 10
radio input "true"
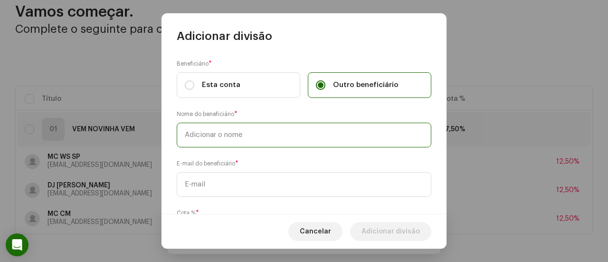
click at [296, 138] on input "text" at bounding box center [304, 135] width 255 height 25
type input "RAMOS MC"
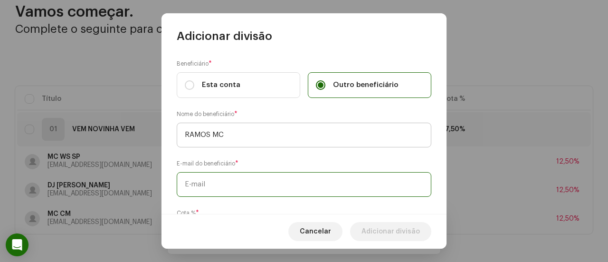
paste input "[EMAIL_ADDRESS][DOMAIN_NAME]"
type input "[EMAIL_ADDRESS][DOMAIN_NAME]"
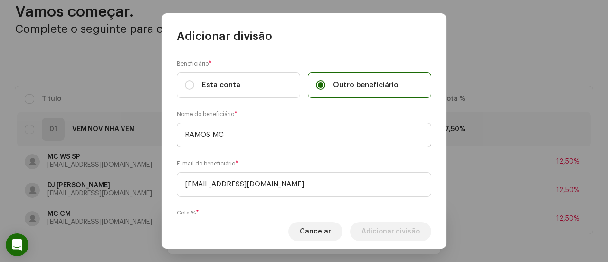
scroll to position [58, 0]
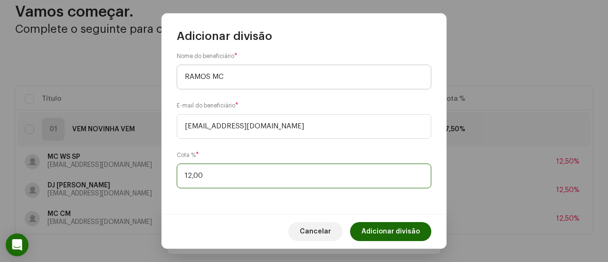
type input "12,50"
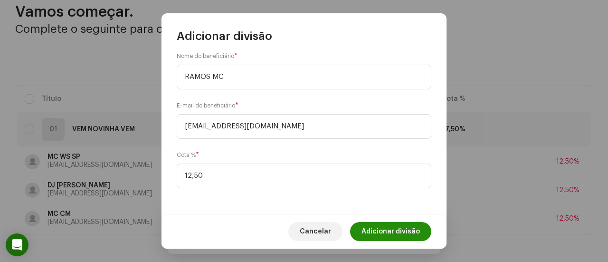
click at [382, 234] on span "Adicionar divisão" at bounding box center [391, 231] width 58 height 19
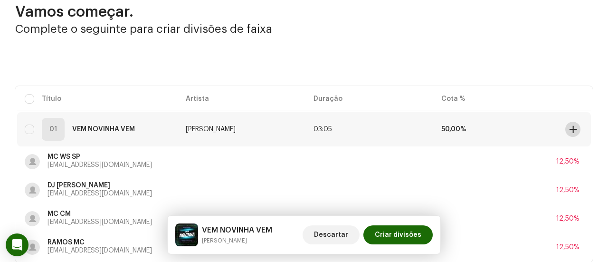
click at [570, 125] on span at bounding box center [573, 129] width 7 height 8
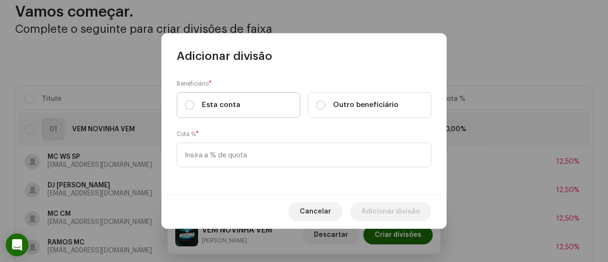
click at [278, 105] on label "Esta conta" at bounding box center [239, 105] width 124 height 26
click at [194, 105] on input "Esta conta" at bounding box center [190, 105] width 10 height 10
radio input "true"
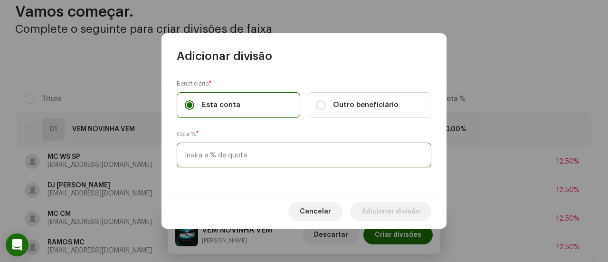
click at [236, 154] on input at bounding box center [304, 155] width 255 height 25
type input "50,00"
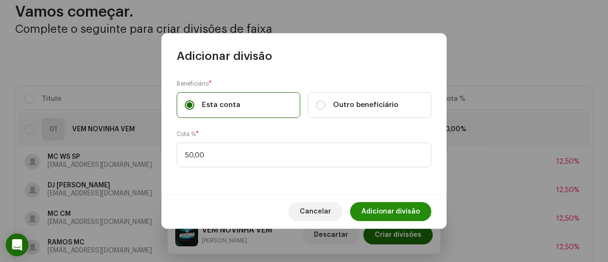
click at [372, 208] on span "Adicionar divisão" at bounding box center [391, 211] width 58 height 19
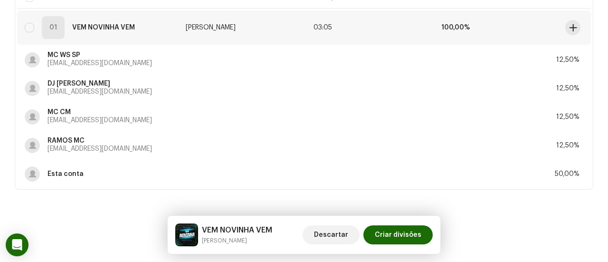
scroll to position [150, 0]
click at [396, 234] on span "Criar divisões" at bounding box center [398, 234] width 47 height 19
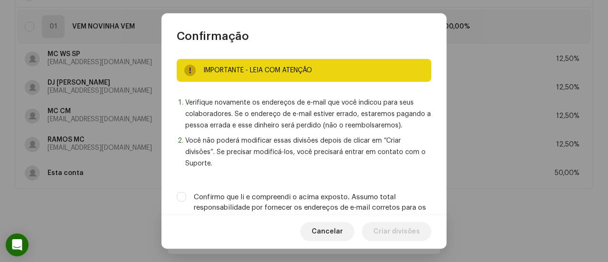
click at [379, 210] on label "Confirmo que li e compreendi o acima exposto. Assumo total responsabilidade por…" at bounding box center [313, 207] width 238 height 31
click at [186, 202] on input "Confirmo que li e compreendi o acima exposto. Assumo total responsabilidade por…" at bounding box center [182, 197] width 10 height 10
checkbox input "true"
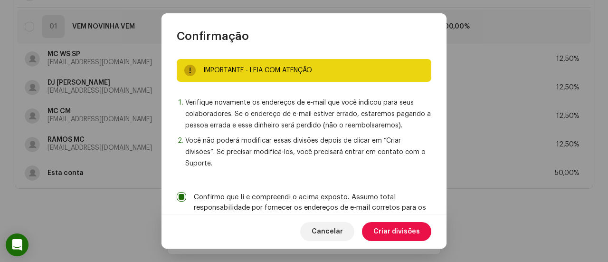
scroll to position [31, 0]
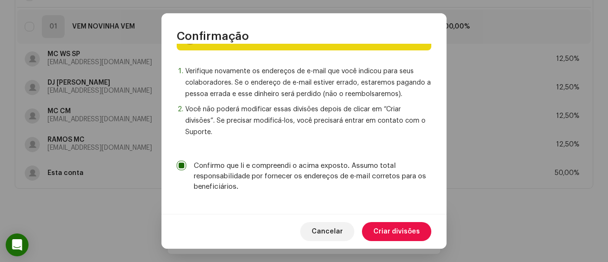
click at [389, 234] on span "Criar divisões" at bounding box center [397, 231] width 47 height 19
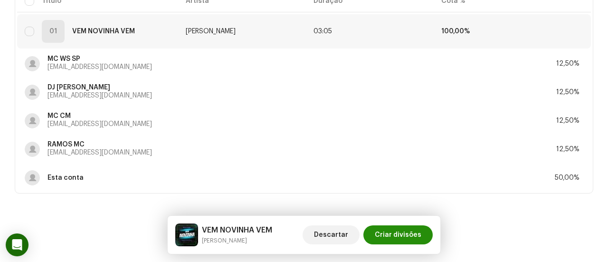
scroll to position [150, 0]
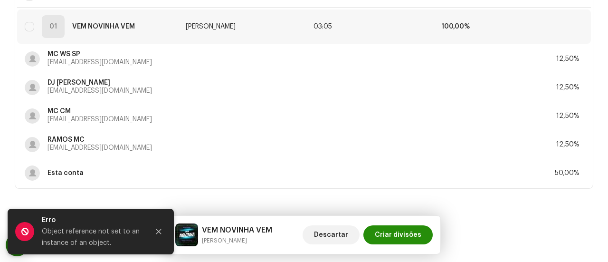
click at [380, 232] on span "Criar divisões" at bounding box center [398, 234] width 47 height 19
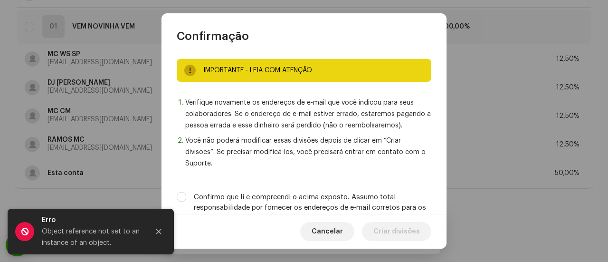
click at [359, 202] on label "Confirmo que li e compreendi o acima exposto. Assumo total responsabilidade por…" at bounding box center [313, 207] width 238 height 31
click at [186, 202] on input "Confirmo que li e compreendi o acima exposto. Assumo total responsabilidade por…" at bounding box center [182, 197] width 10 height 10
checkbox input "true"
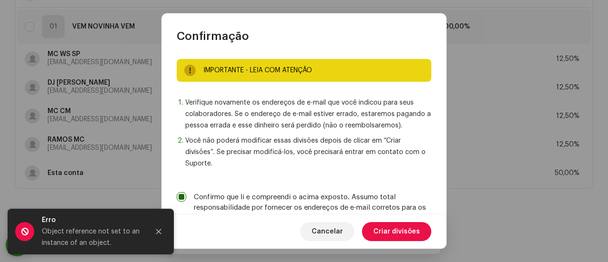
click at [393, 233] on span "Criar divisões" at bounding box center [397, 231] width 47 height 19
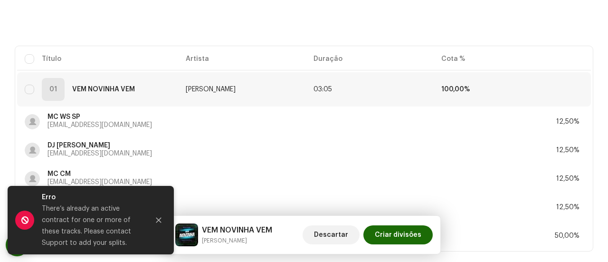
scroll to position [0, 0]
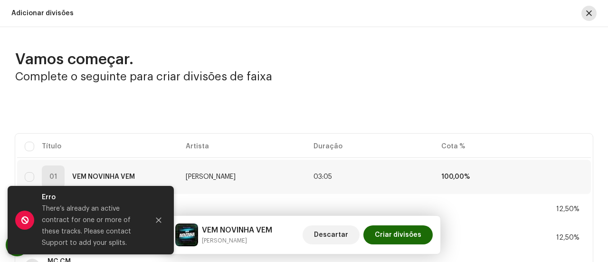
click at [586, 16] on span "button" at bounding box center [589, 14] width 6 height 8
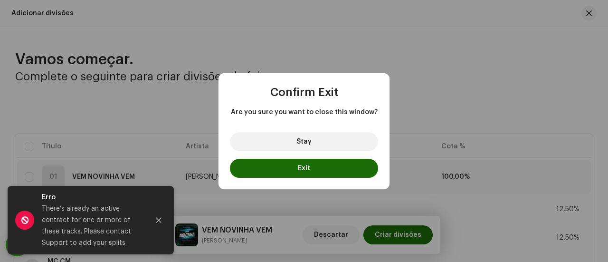
click at [339, 157] on div "Stay Exit" at bounding box center [304, 157] width 171 height 65
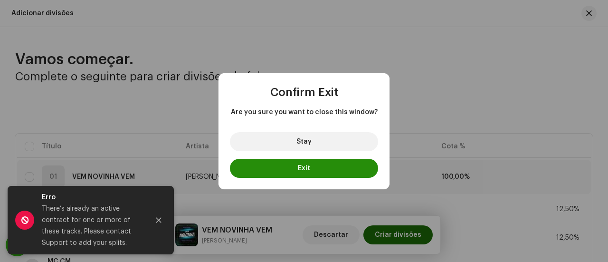
click at [339, 166] on button "Exit" at bounding box center [304, 168] width 148 height 19
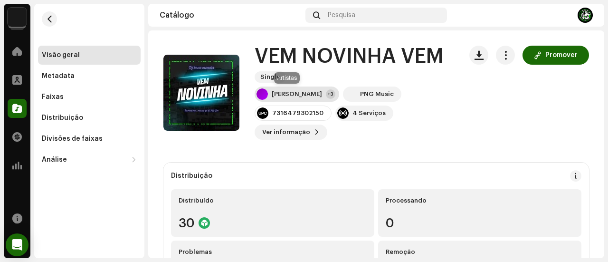
click at [289, 93] on div "[PERSON_NAME]" at bounding box center [297, 94] width 50 height 8
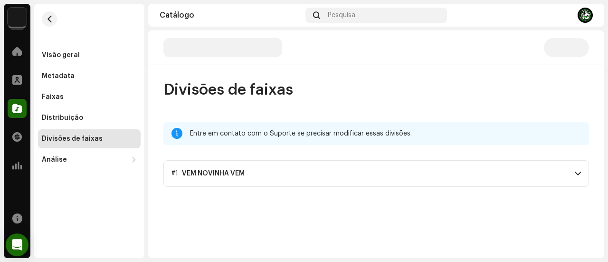
click at [364, 179] on p-accordion-header "#1 VEM NOVINHA VEM" at bounding box center [376, 173] width 426 height 27
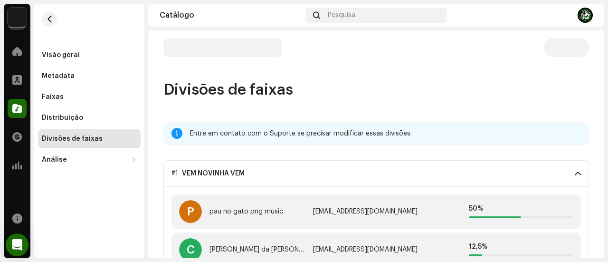
scroll to position [130, 0]
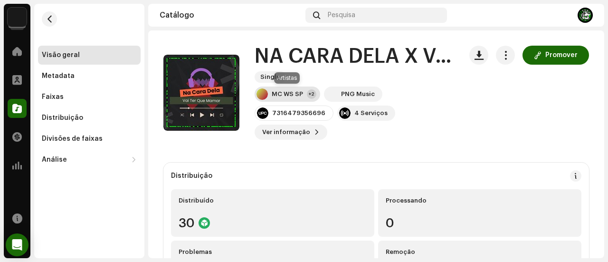
click at [290, 92] on div "MC WS SP" at bounding box center [287, 94] width 31 height 8
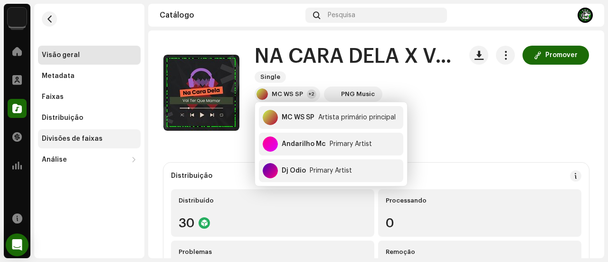
click at [76, 137] on div "Divisões de faixas" at bounding box center [72, 139] width 61 height 8
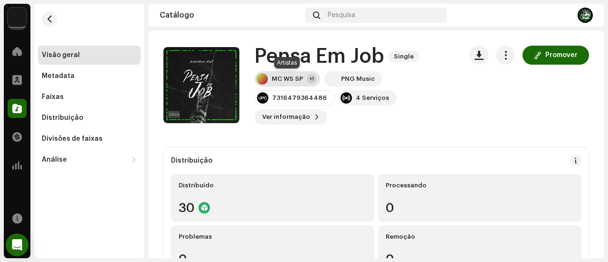
click at [279, 78] on div "MC WS SP" at bounding box center [287, 79] width 31 height 8
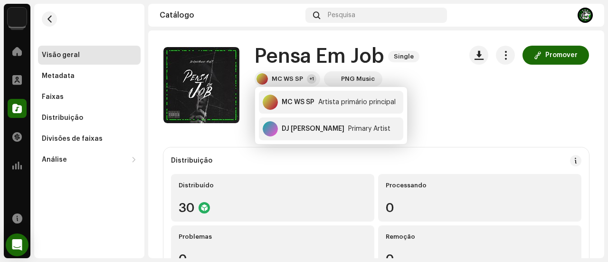
click at [439, 111] on div "MC WS SP +1 PNG Music 7316479364486 4 Serviços Ver informação Promover" at bounding box center [355, 97] width 200 height 53
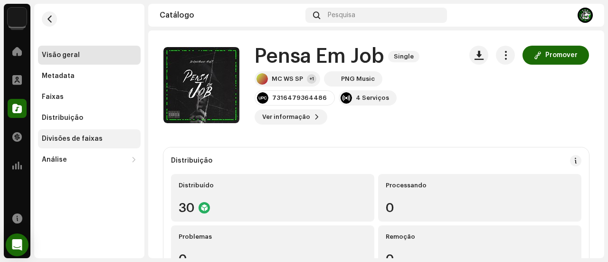
click at [76, 140] on div "Divisões de faixas" at bounding box center [72, 139] width 61 height 8
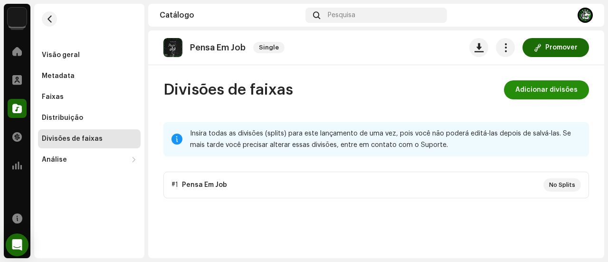
click at [529, 92] on span "Adicionar divisões" at bounding box center [547, 89] width 62 height 19
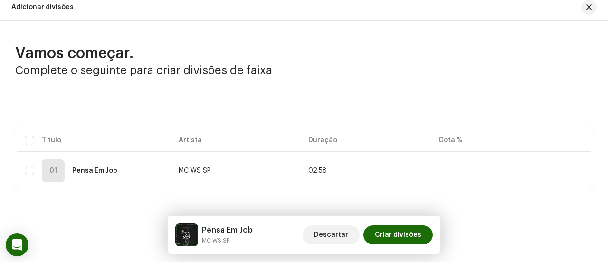
scroll to position [8, 0]
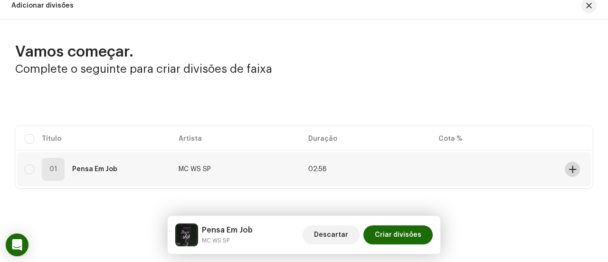
click at [565, 169] on button at bounding box center [572, 169] width 15 height 15
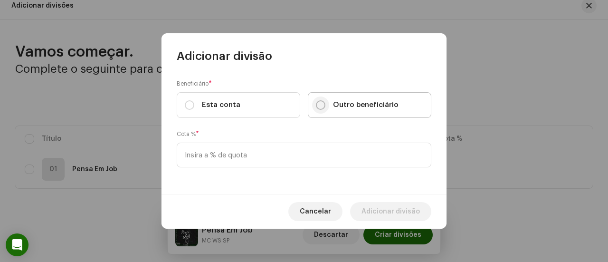
click at [319, 108] on input "Outro beneficiário" at bounding box center [321, 105] width 10 height 10
radio input "true"
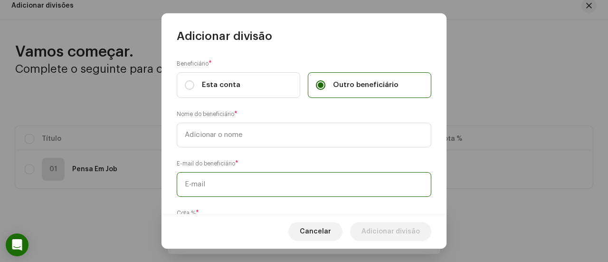
click at [307, 175] on input "text" at bounding box center [304, 184] width 255 height 25
paste input "[EMAIL_ADDRESS][DOMAIN_NAME]"
type input "[EMAIL_ADDRESS][DOMAIN_NAME]"
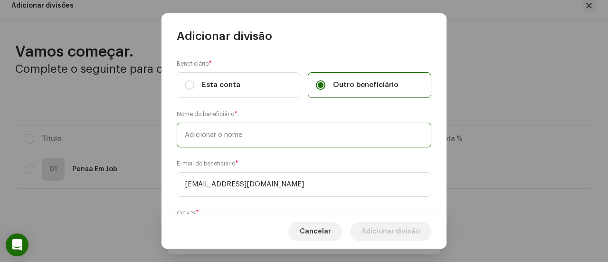
click at [289, 130] on input "text" at bounding box center [304, 135] width 255 height 25
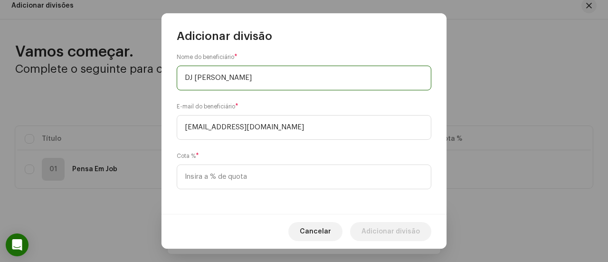
scroll to position [58, 0]
type input "DJ [PERSON_NAME]"
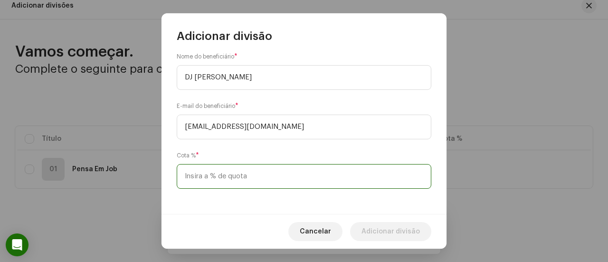
click at [252, 176] on input at bounding box center [304, 176] width 255 height 25
type input "25,00"
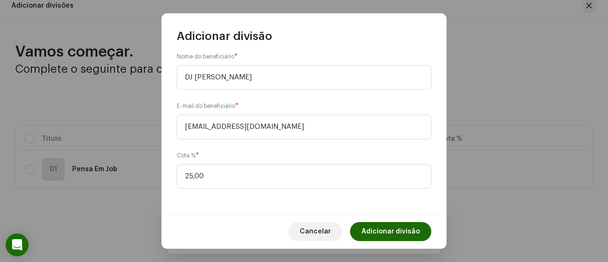
click at [381, 231] on span "Adicionar divisão" at bounding box center [391, 231] width 58 height 19
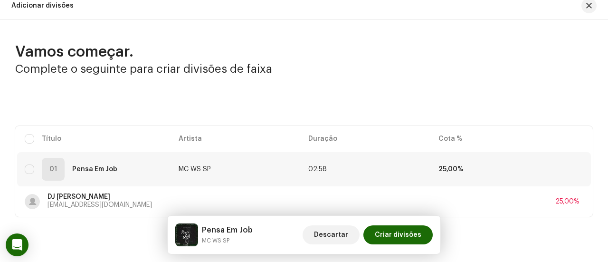
click at [596, 85] on div "Vamos começar. Complete o seguinte para criar divisões de faixa Selecionado 0 S…" at bounding box center [304, 129] width 608 height 174
click at [569, 168] on span at bounding box center [572, 169] width 7 height 8
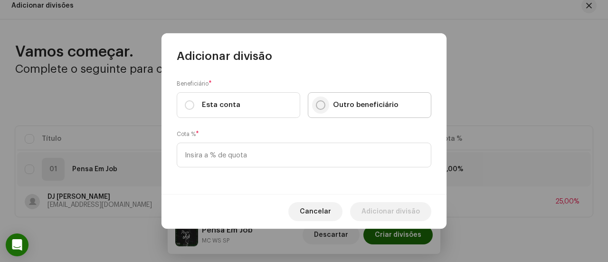
click at [323, 105] on input "Outro beneficiário" at bounding box center [321, 105] width 10 height 10
radio input "true"
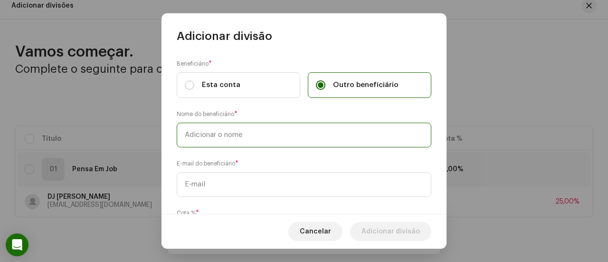
click at [284, 140] on input "text" at bounding box center [304, 135] width 255 height 25
type input "MC WS SP"
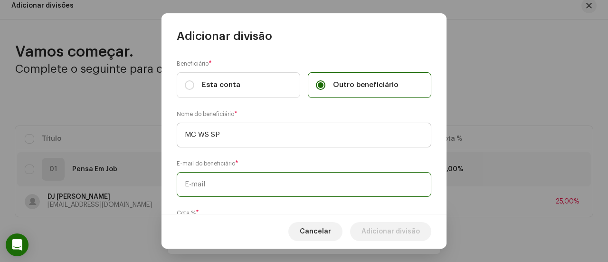
paste input "[EMAIL_ADDRESS][DOMAIN_NAME]"
type input "[EMAIL_ADDRESS][DOMAIN_NAME]"
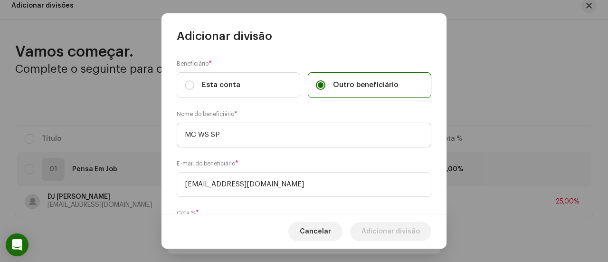
scroll to position [58, 0]
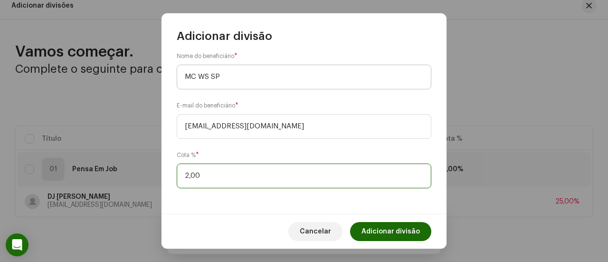
type input "25,00"
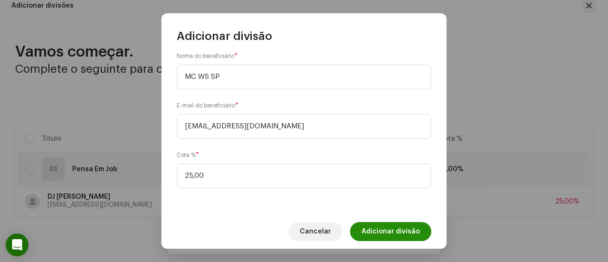
click at [375, 227] on span "Adicionar divisão" at bounding box center [391, 231] width 58 height 19
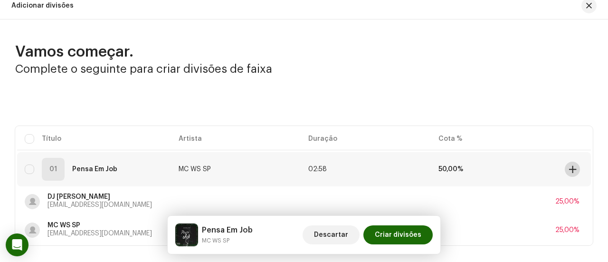
click at [570, 171] on span at bounding box center [572, 169] width 7 height 8
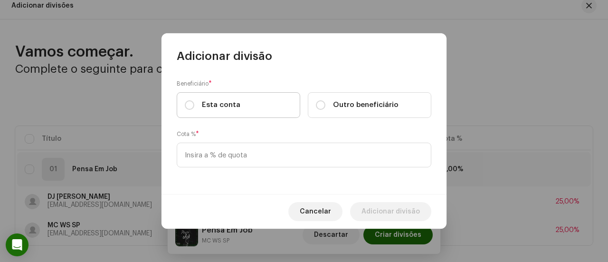
click at [220, 105] on span "Esta conta" at bounding box center [221, 105] width 38 height 10
click at [244, 95] on label "Esta conta" at bounding box center [239, 105] width 124 height 26
click at [194, 100] on input "Esta conta" at bounding box center [190, 105] width 10 height 10
radio input "true"
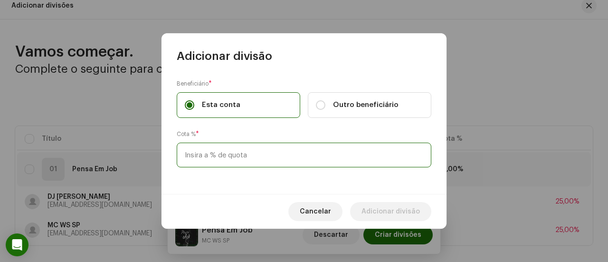
drag, startPoint x: 232, startPoint y: 144, endPoint x: 231, endPoint y: 151, distance: 6.7
click at [232, 144] on input at bounding box center [304, 155] width 255 height 25
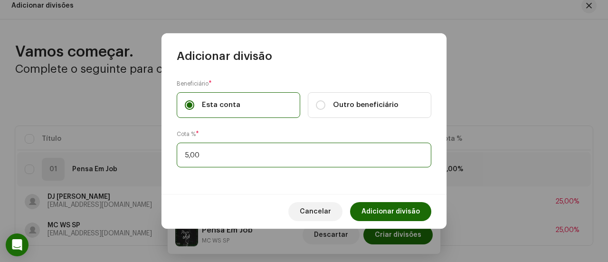
type input "50,00"
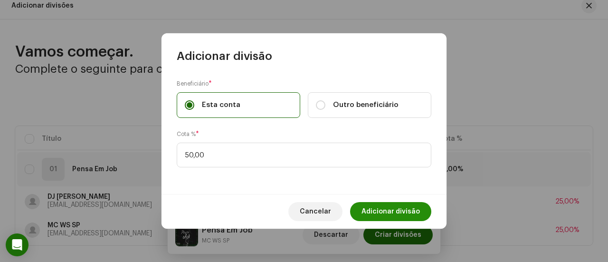
click at [365, 204] on span "Adicionar divisão" at bounding box center [391, 211] width 58 height 19
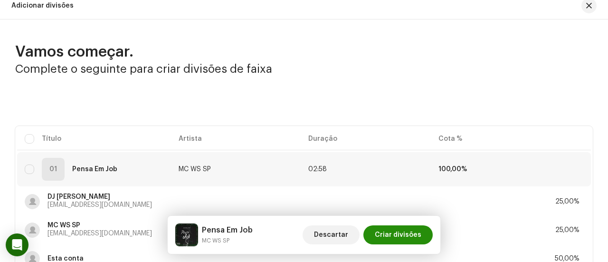
click at [404, 233] on span "Criar divisões" at bounding box center [398, 234] width 47 height 19
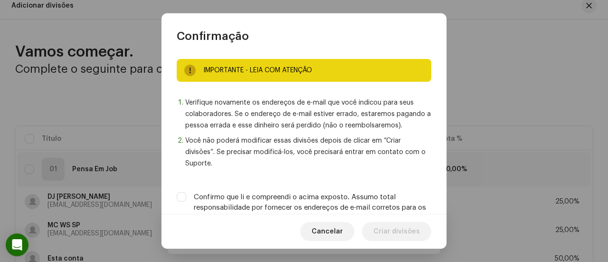
click at [378, 192] on label "Confirmo que li e compreendi o acima exposto. Assumo total responsabilidade por…" at bounding box center [313, 207] width 238 height 31
click at [186, 192] on input "Confirmo que li e compreendi o acima exposto. Assumo total responsabilidade por…" at bounding box center [182, 197] width 10 height 10
checkbox input "true"
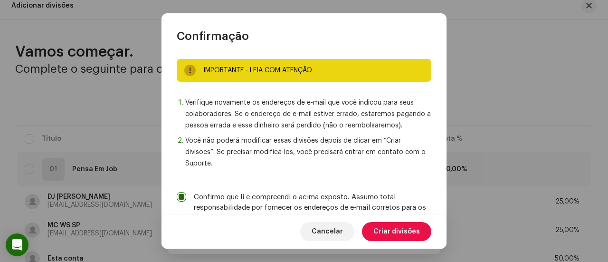
click at [392, 231] on span "Criar divisões" at bounding box center [397, 231] width 47 height 19
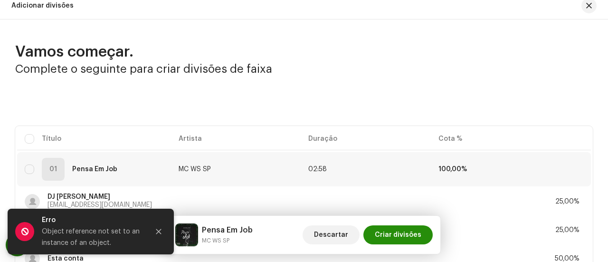
click at [405, 231] on span "Criar divisões" at bounding box center [398, 234] width 47 height 19
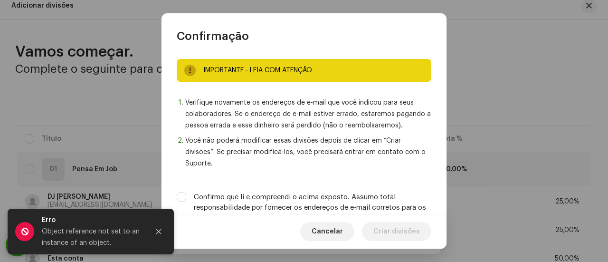
click at [369, 189] on div "IMPORTANTE - LEIA COM ATENÇÃO Verifique novamente os endereços de e-mail que vo…" at bounding box center [304, 129] width 285 height 171
click at [371, 198] on label "Confirmo que li e compreendi o acima exposto. Assumo total responsabilidade por…" at bounding box center [313, 207] width 238 height 31
click at [186, 198] on input "Confirmo que li e compreendi o acima exposto. Assumo total responsabilidade por…" at bounding box center [182, 197] width 10 height 10
checkbox input "true"
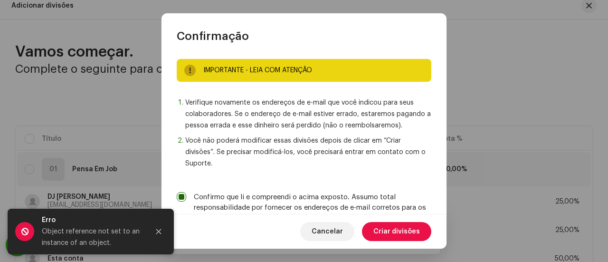
click at [383, 225] on span "Criar divisões" at bounding box center [397, 231] width 47 height 19
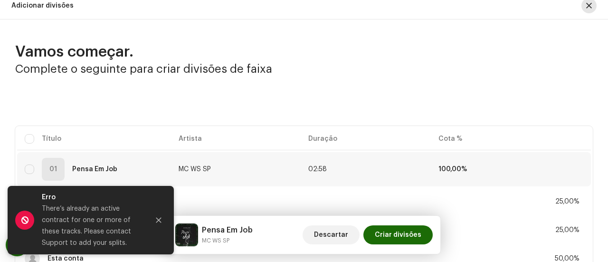
click at [582, 8] on button "button" at bounding box center [589, 5] width 15 height 15
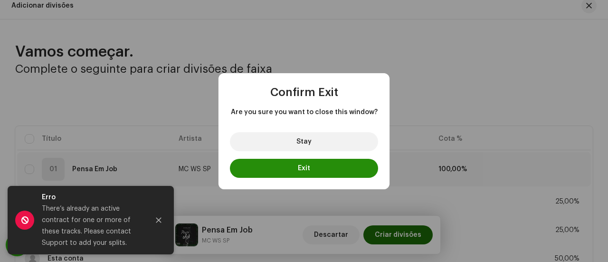
click at [334, 166] on button "Exit" at bounding box center [304, 168] width 148 height 19
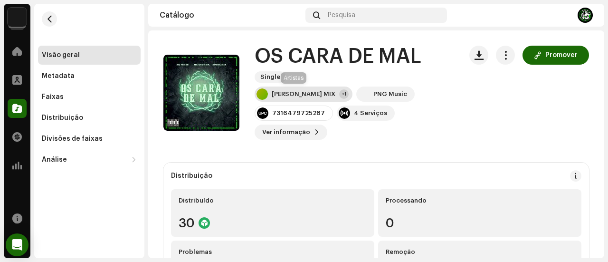
click at [282, 95] on div "[PERSON_NAME] MIX" at bounding box center [304, 94] width 64 height 8
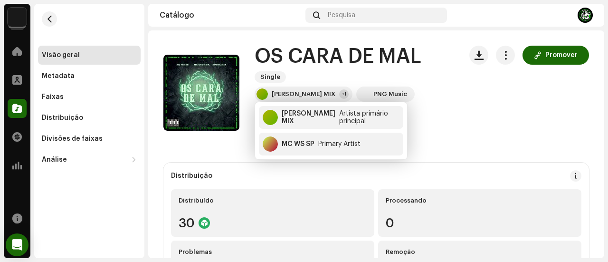
click at [448, 121] on div "[PERSON_NAME] MIX +1 PNG Music 7316479725287 4 Serviços Ver informação Promover" at bounding box center [355, 112] width 200 height 53
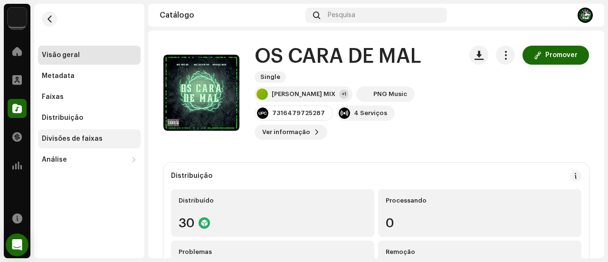
click at [74, 135] on div "Divisões de faixas" at bounding box center [72, 139] width 61 height 8
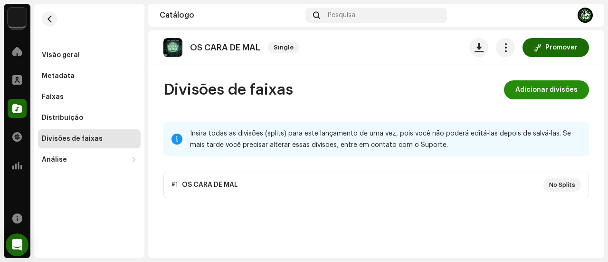
click at [534, 94] on span "Adicionar divisões" at bounding box center [547, 89] width 62 height 19
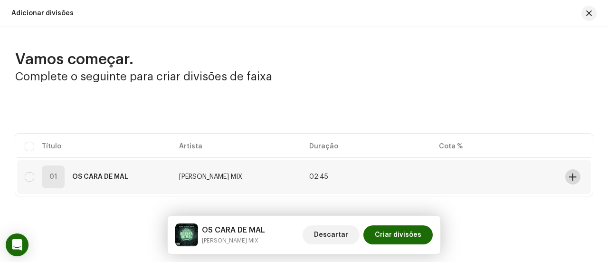
click at [566, 177] on button at bounding box center [573, 176] width 15 height 15
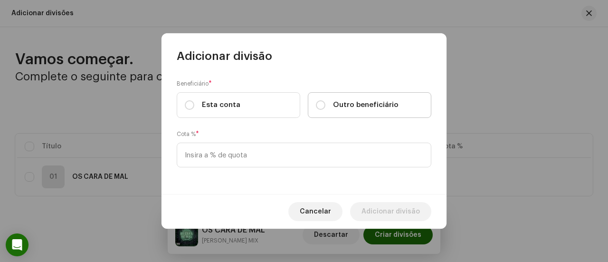
click at [395, 112] on label "Outro beneficiário" at bounding box center [370, 105] width 124 height 26
click at [326, 110] on input "Outro beneficiário" at bounding box center [321, 105] width 10 height 10
radio input "true"
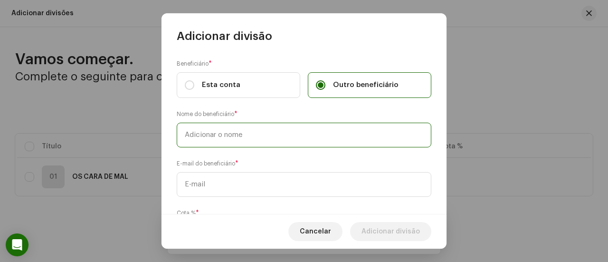
click at [360, 123] on input "text" at bounding box center [304, 135] width 255 height 25
type input "[PERSON_NAME] MIX"
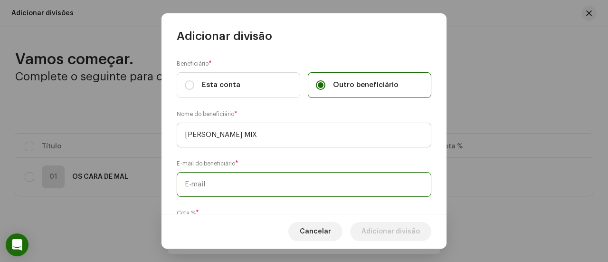
paste input "[EMAIL_ADDRESS][DOMAIN_NAME]"
type input "[EMAIL_ADDRESS][DOMAIN_NAME]"
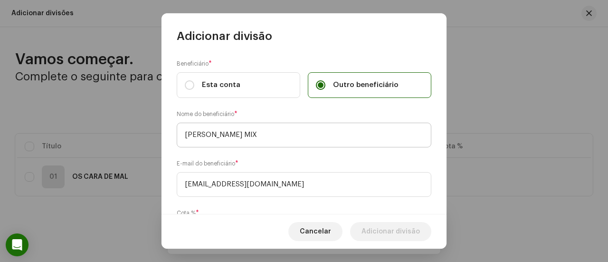
scroll to position [58, 0]
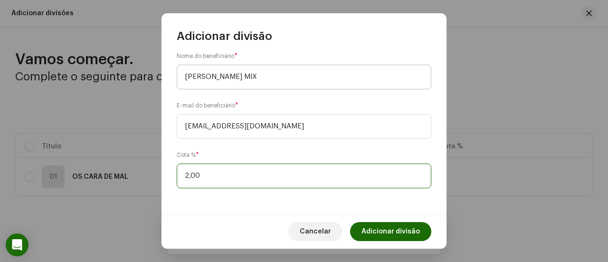
type input "25,00"
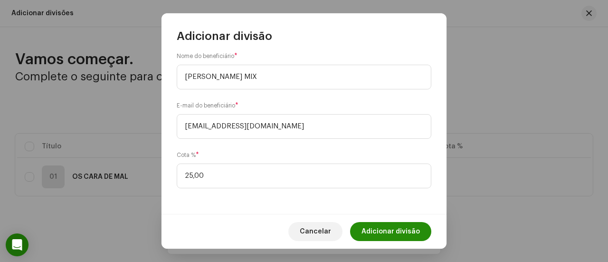
click at [389, 232] on span "Adicionar divisão" at bounding box center [391, 231] width 58 height 19
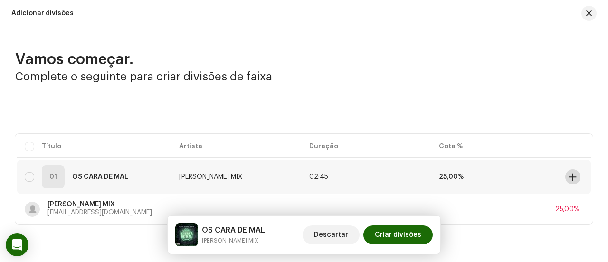
click at [570, 180] on span at bounding box center [572, 177] width 7 height 8
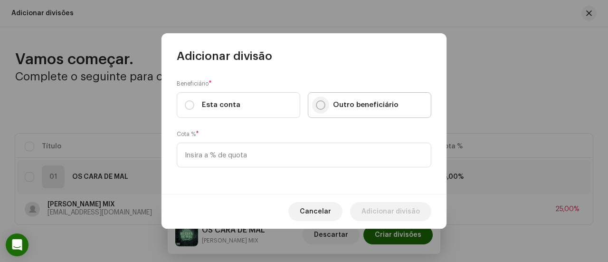
click at [323, 103] on input "Outro beneficiário" at bounding box center [321, 105] width 10 height 10
radio input "true"
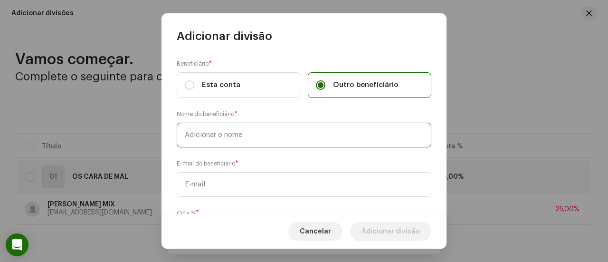
click at [286, 137] on input "text" at bounding box center [304, 135] width 255 height 25
type input "MC WS SP"
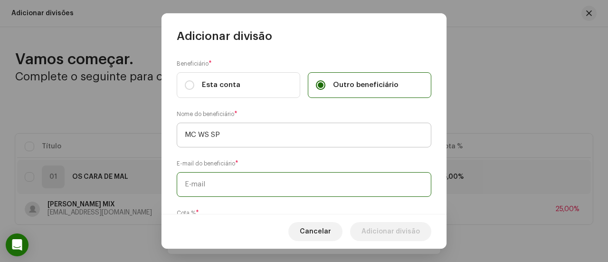
paste input "[EMAIL_ADDRESS][DOMAIN_NAME]"
type input "[EMAIL_ADDRESS][DOMAIN_NAME]"
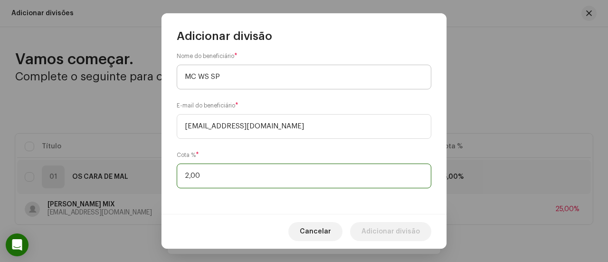
type input "25,00"
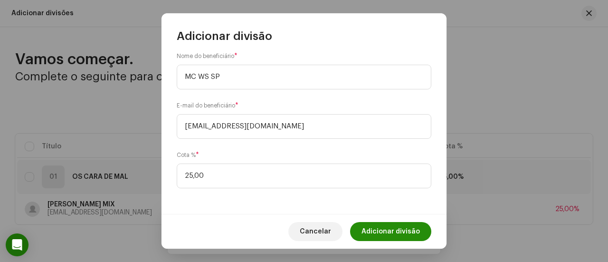
click at [376, 234] on span "Adicionar divisão" at bounding box center [391, 231] width 58 height 19
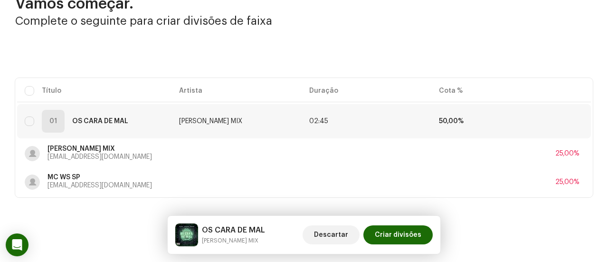
scroll to position [65, 0]
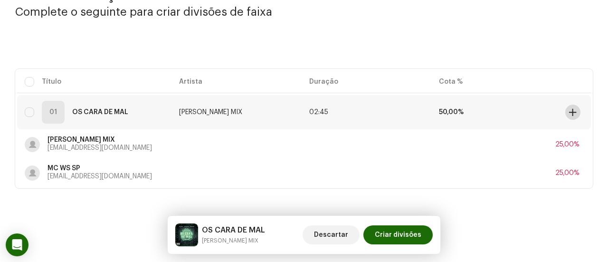
click at [572, 113] on span at bounding box center [572, 112] width 7 height 8
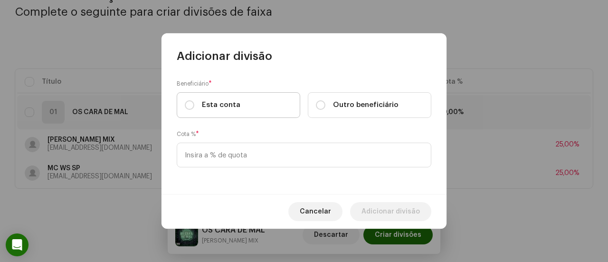
click at [270, 102] on label "Esta conta" at bounding box center [239, 105] width 124 height 26
click at [194, 102] on input "Esta conta" at bounding box center [190, 105] width 10 height 10
radio input "true"
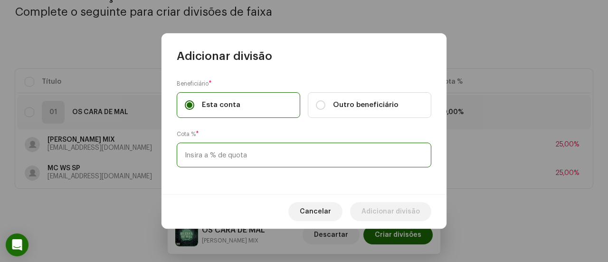
click at [267, 153] on input at bounding box center [304, 155] width 255 height 25
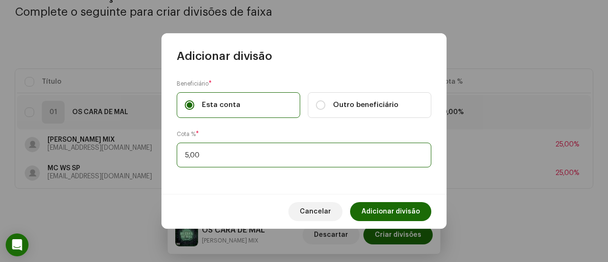
type input "50,00"
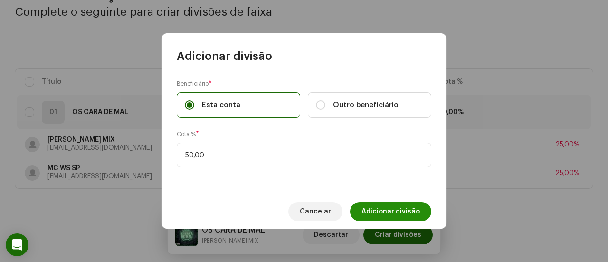
click at [376, 207] on span "Adicionar divisão" at bounding box center [391, 211] width 58 height 19
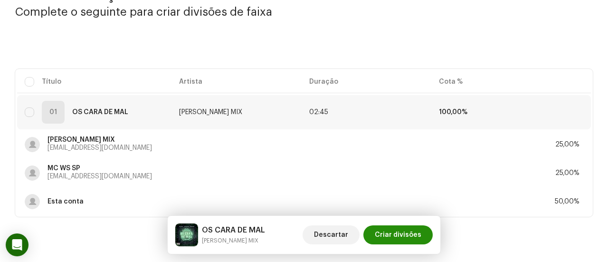
click at [397, 235] on span "Criar divisões" at bounding box center [398, 234] width 47 height 19
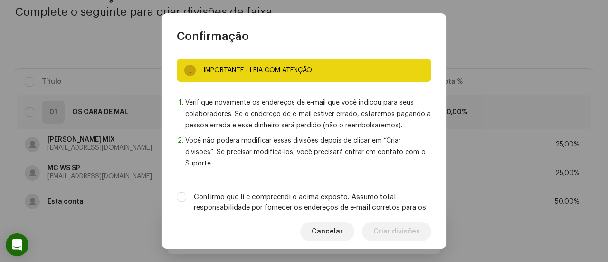
click at [382, 195] on label "Confirmo que li e compreendi o acima exposto. Assumo total responsabilidade por…" at bounding box center [313, 207] width 238 height 31
click at [186, 195] on input "Confirmo que li e compreendi o acima exposto. Assumo total responsabilidade por…" at bounding box center [182, 197] width 10 height 10
checkbox input "true"
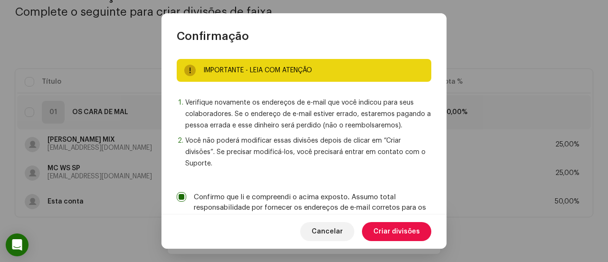
click at [394, 227] on span "Criar divisões" at bounding box center [397, 231] width 47 height 19
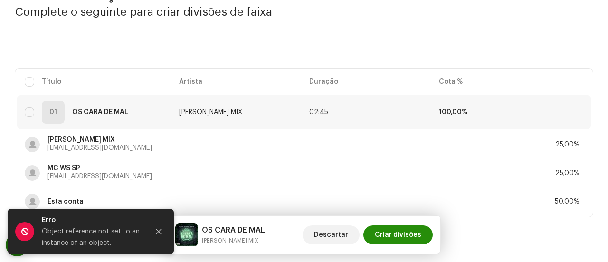
click at [389, 231] on span "Criar divisões" at bounding box center [398, 234] width 47 height 19
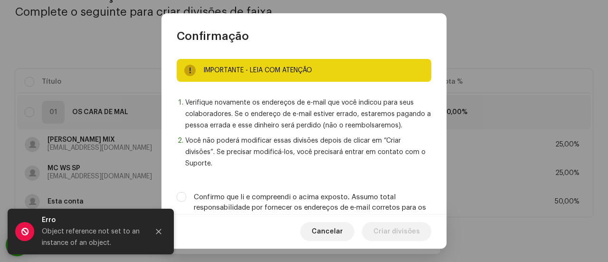
click at [381, 196] on label "Confirmo que li e compreendi o acima exposto. Assumo total responsabilidade por…" at bounding box center [313, 207] width 238 height 31
click at [186, 196] on input "Confirmo que li e compreendi o acima exposto. Assumo total responsabilidade por…" at bounding box center [182, 197] width 10 height 10
checkbox input "true"
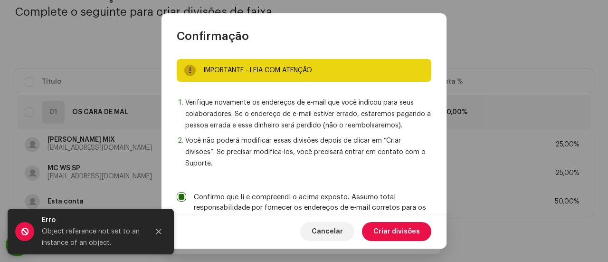
click at [385, 226] on span "Criar divisões" at bounding box center [397, 231] width 47 height 19
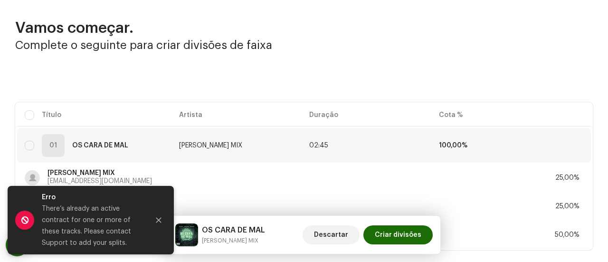
scroll to position [0, 0]
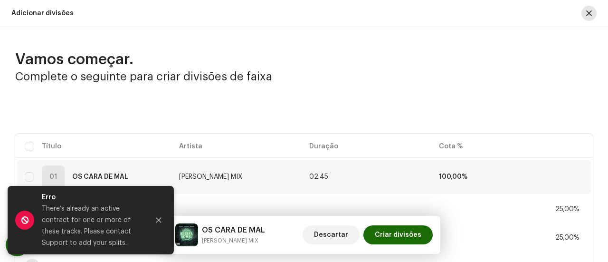
click at [590, 13] on button "button" at bounding box center [589, 13] width 15 height 15
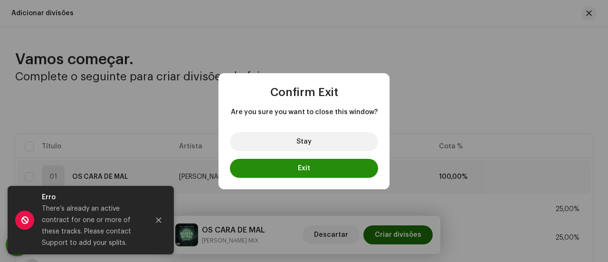
click at [340, 169] on button "Exit" at bounding box center [304, 168] width 148 height 19
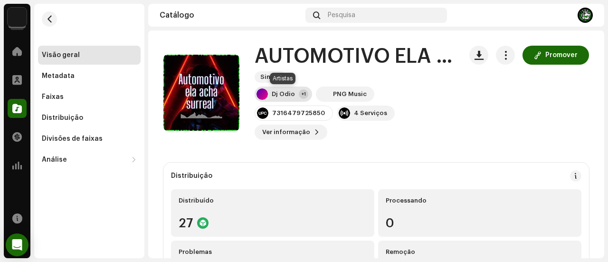
click at [293, 97] on div "Dj Odio" at bounding box center [283, 94] width 23 height 8
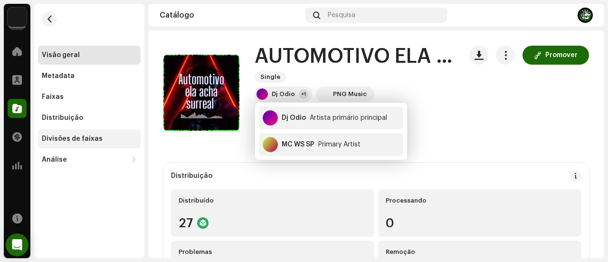
click at [109, 135] on div "Divisões de faixas" at bounding box center [89, 139] width 95 height 8
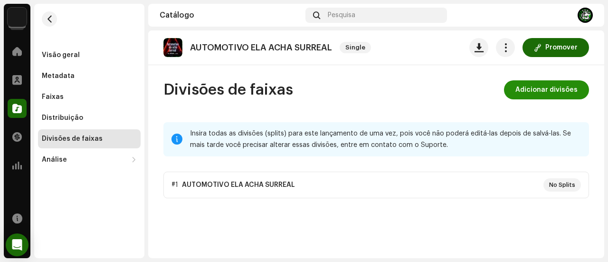
click at [538, 86] on span "Adicionar divisões" at bounding box center [547, 89] width 62 height 19
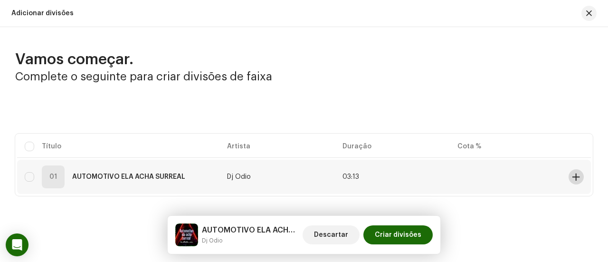
click at [573, 175] on span at bounding box center [576, 177] width 7 height 8
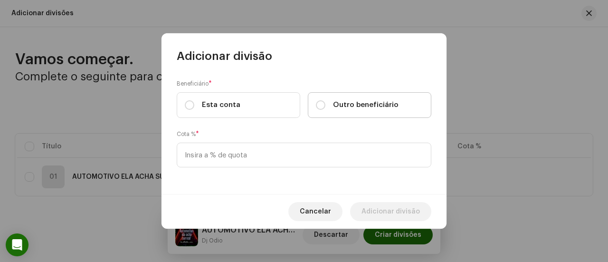
click at [346, 103] on span "Outro beneficiário" at bounding box center [366, 105] width 66 height 10
click at [326, 103] on input "Outro beneficiário" at bounding box center [321, 105] width 10 height 10
radio input "true"
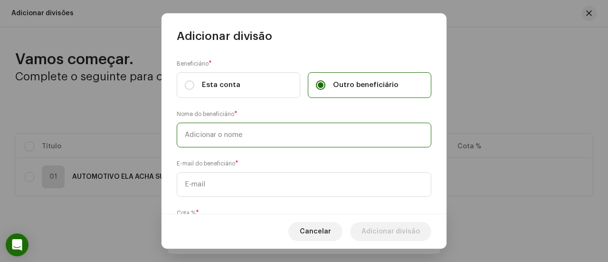
click at [300, 135] on input "text" at bounding box center [304, 135] width 255 height 25
type input "DJ ODIO"
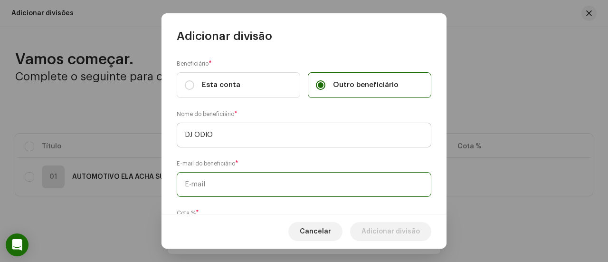
paste input "[EMAIL_ADDRESS][DOMAIN_NAME]"
type input "[EMAIL_ADDRESS][DOMAIN_NAME]"
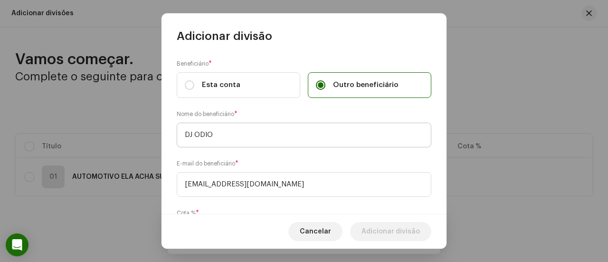
scroll to position [58, 0]
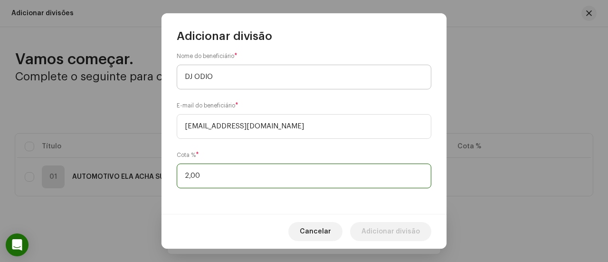
type input "25,00"
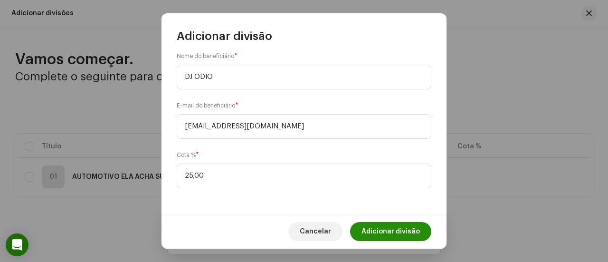
click at [388, 230] on span "Adicionar divisão" at bounding box center [391, 231] width 58 height 19
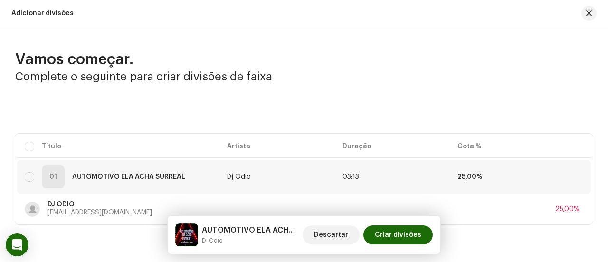
click at [564, 99] on div "Selecionado 0 Selecionar todos Opções" at bounding box center [304, 108] width 578 height 19
click at [573, 176] on span at bounding box center [576, 177] width 7 height 8
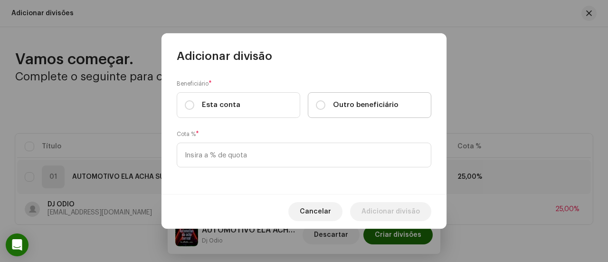
click at [385, 115] on label "Outro beneficiário" at bounding box center [370, 105] width 124 height 26
click at [326, 110] on input "Outro beneficiário" at bounding box center [321, 105] width 10 height 10
radio input "true"
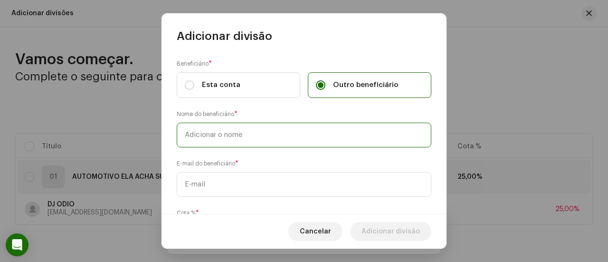
click at [359, 142] on input "text" at bounding box center [304, 135] width 255 height 25
type input "MC WS SP"
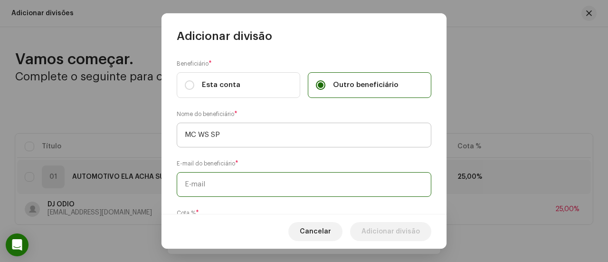
paste input "[EMAIL_ADDRESS][DOMAIN_NAME]"
type input "[EMAIL_ADDRESS][DOMAIN_NAME]"
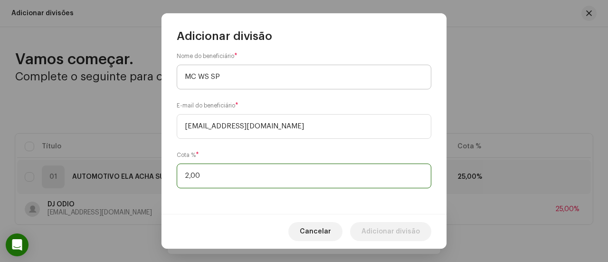
type input "25,00"
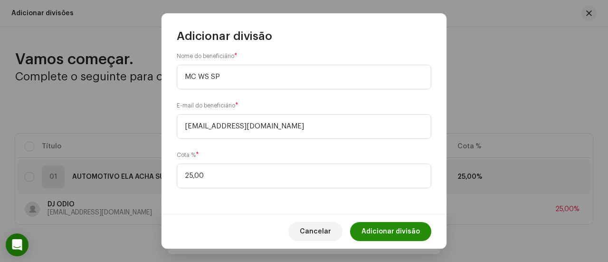
click at [409, 226] on span "Adicionar divisão" at bounding box center [391, 231] width 58 height 19
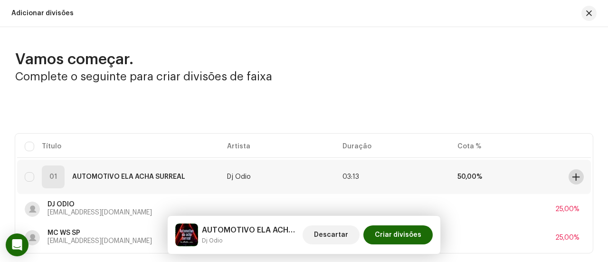
click at [573, 178] on span at bounding box center [576, 177] width 7 height 8
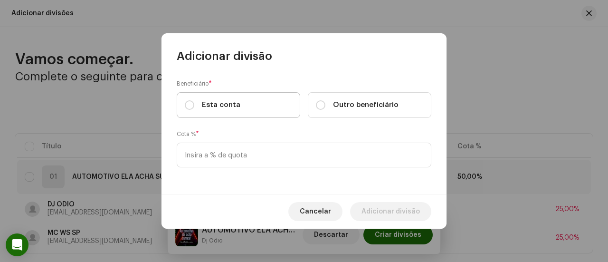
click at [242, 105] on label "Esta conta" at bounding box center [239, 105] width 124 height 26
click at [194, 105] on input "Esta conta" at bounding box center [190, 105] width 10 height 10
radio input "true"
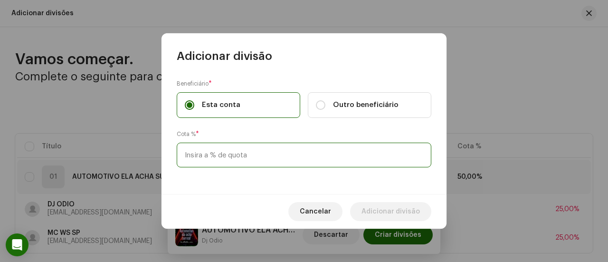
click at [255, 157] on input at bounding box center [304, 155] width 255 height 25
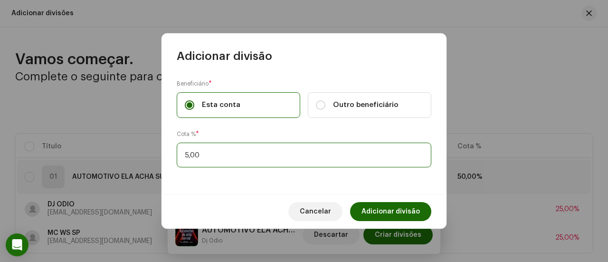
type input "50,00"
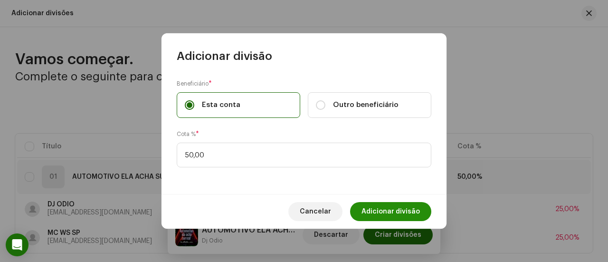
click at [380, 205] on span "Adicionar divisão" at bounding box center [391, 211] width 58 height 19
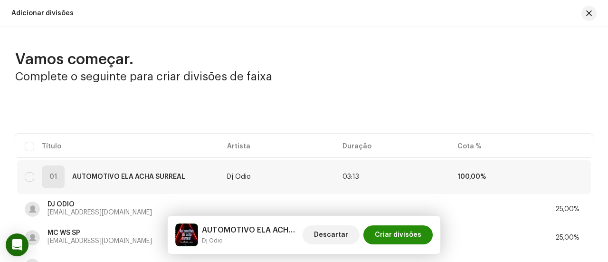
click at [393, 228] on span "Criar divisões" at bounding box center [398, 234] width 47 height 19
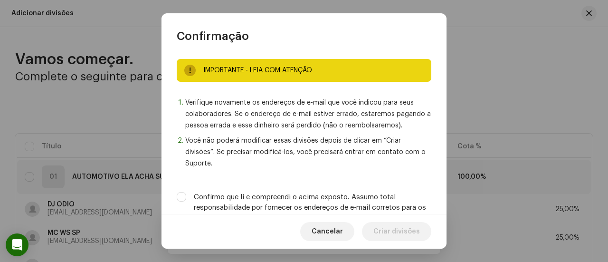
click at [379, 191] on div "IMPORTANTE - LEIA COM ATENÇÃO Verifique novamente os endereços de e-mail que vo…" at bounding box center [304, 129] width 285 height 171
click at [379, 202] on label "Confirmo que li e compreendi o acima exposto. Assumo total responsabilidade por…" at bounding box center [313, 207] width 238 height 31
click at [186, 202] on input "Confirmo que li e compreendi o acima exposto. Assumo total responsabilidade por…" at bounding box center [182, 197] width 10 height 10
checkbox input "true"
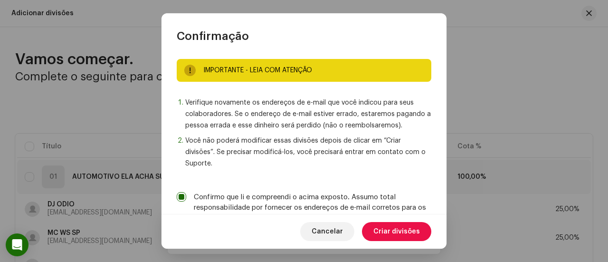
click at [387, 224] on span "Criar divisões" at bounding box center [397, 231] width 47 height 19
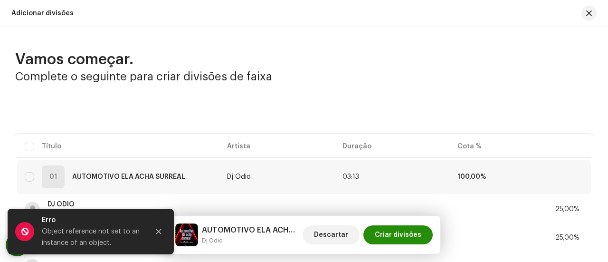
click at [395, 234] on span "Criar divisões" at bounding box center [398, 234] width 47 height 19
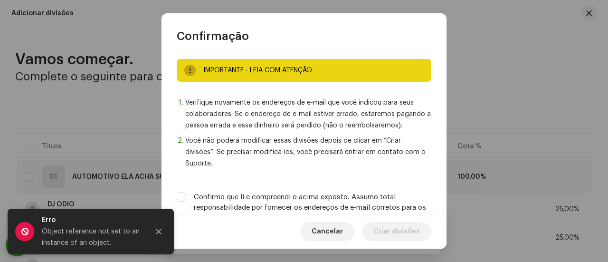
click at [386, 207] on label "Confirmo que li e compreendi o acima exposto. Assumo total responsabilidade por…" at bounding box center [313, 207] width 238 height 31
click at [186, 202] on input "Confirmo que li e compreendi o acima exposto. Assumo total responsabilidade por…" at bounding box center [182, 197] width 10 height 10
checkbox input "true"
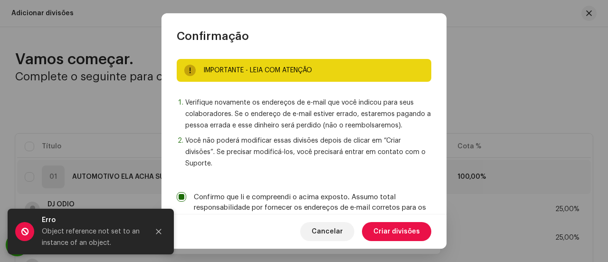
click at [391, 230] on span "Criar divisões" at bounding box center [397, 231] width 47 height 19
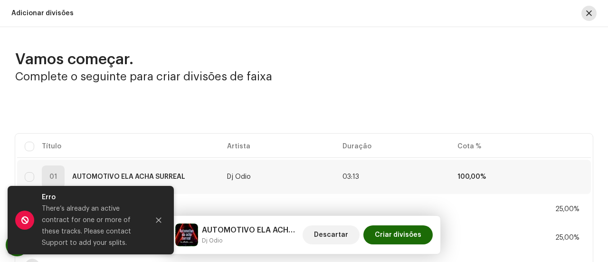
click at [586, 17] on span "button" at bounding box center [589, 14] width 6 height 8
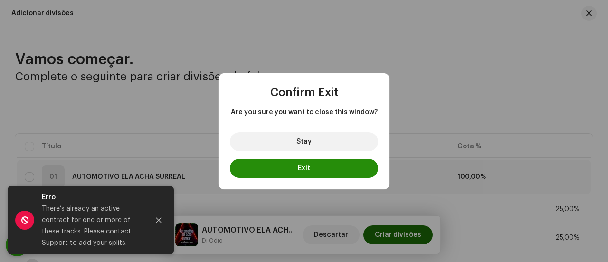
click at [342, 161] on button "Exit" at bounding box center [304, 168] width 148 height 19
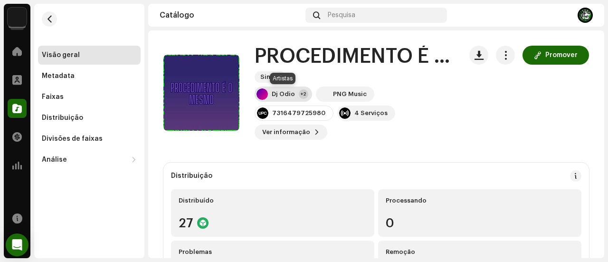
click at [282, 91] on div "Dj Odio" at bounding box center [283, 94] width 23 height 8
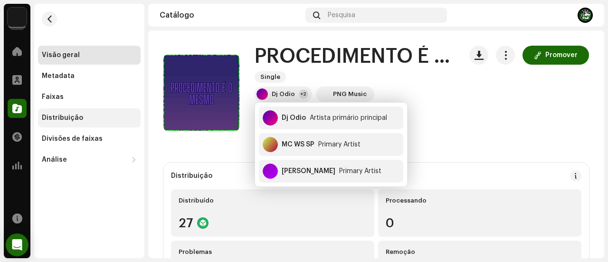
click at [97, 119] on div "Distribuição" at bounding box center [89, 118] width 95 height 8
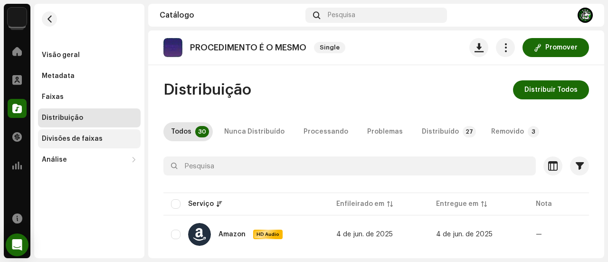
click at [65, 136] on div "Divisões de faixas" at bounding box center [72, 139] width 61 height 8
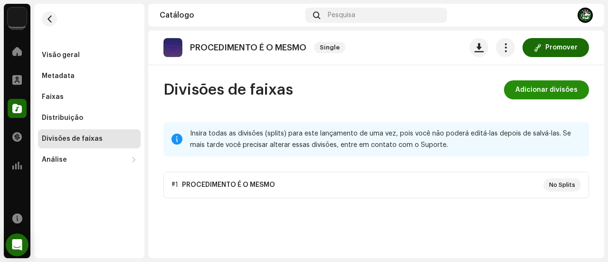
click at [551, 89] on span "Adicionar divisões" at bounding box center [547, 89] width 62 height 19
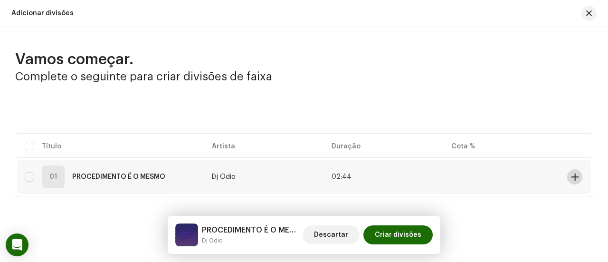
click at [567, 176] on button at bounding box center [574, 176] width 15 height 15
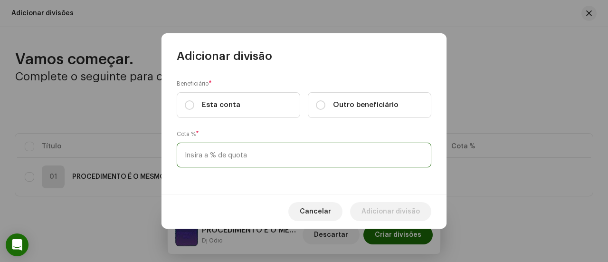
click at [276, 153] on input at bounding box center [304, 155] width 255 height 25
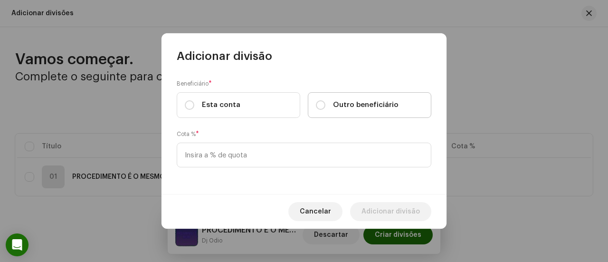
click at [341, 104] on span "Outro beneficiário" at bounding box center [366, 105] width 66 height 10
click at [326, 104] on input "Outro beneficiário" at bounding box center [321, 105] width 10 height 10
radio input "true"
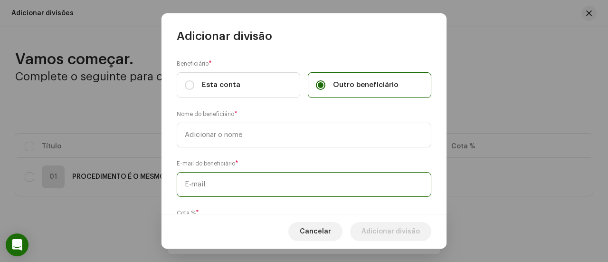
click at [261, 184] on input "text" at bounding box center [304, 184] width 255 height 25
paste input "[EMAIL_ADDRESS][DOMAIN_NAME]"
type input "[EMAIL_ADDRESS][DOMAIN_NAME]"
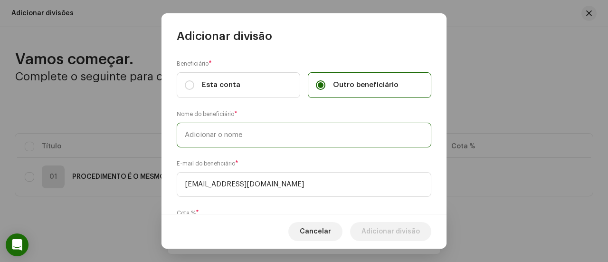
click at [251, 131] on input "text" at bounding box center [304, 135] width 255 height 25
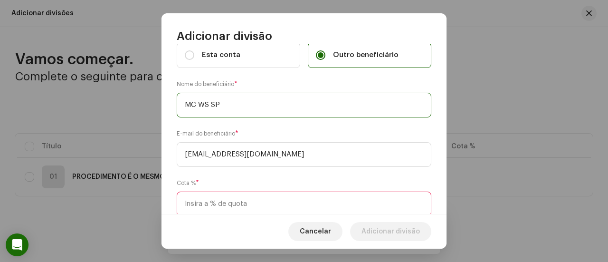
scroll to position [69, 0]
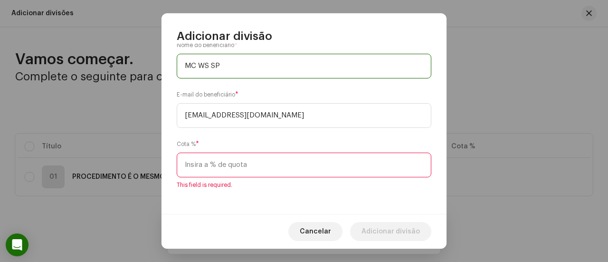
type input "MC WS SP"
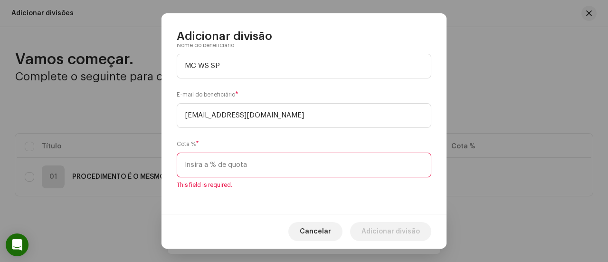
click at [244, 167] on input at bounding box center [304, 165] width 255 height 25
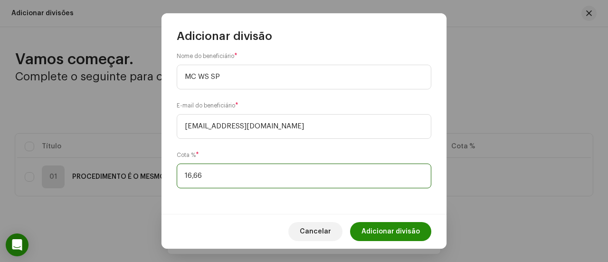
type input "16,60"
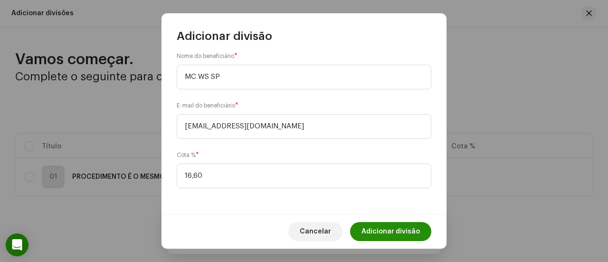
click at [394, 233] on span "Adicionar divisão" at bounding box center [391, 231] width 58 height 19
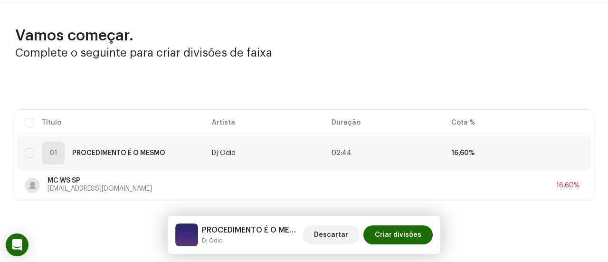
scroll to position [36, 0]
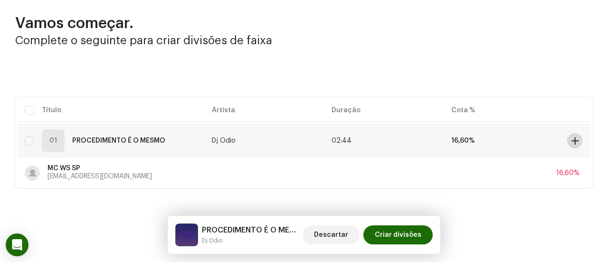
click at [572, 138] on span at bounding box center [575, 141] width 7 height 8
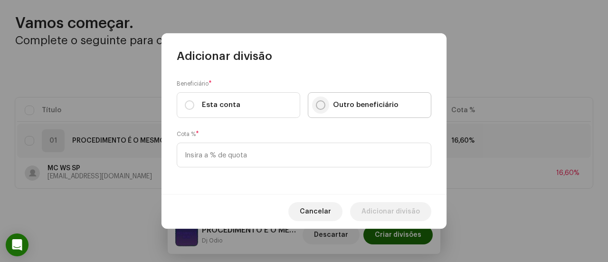
click at [320, 107] on input "Outro beneficiário" at bounding box center [321, 105] width 10 height 10
radio input "true"
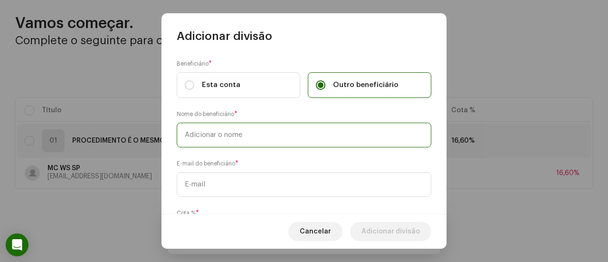
click at [288, 132] on input "text" at bounding box center [304, 135] width 255 height 25
type input "DJ ODIO"
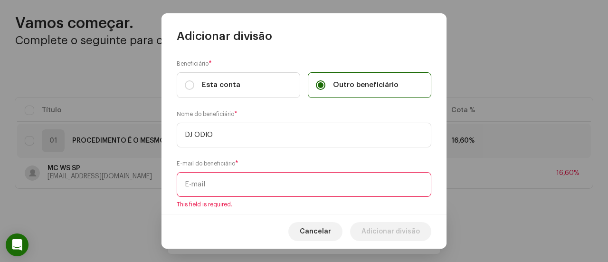
paste input "[EMAIL_ADDRESS][DOMAIN_NAME]"
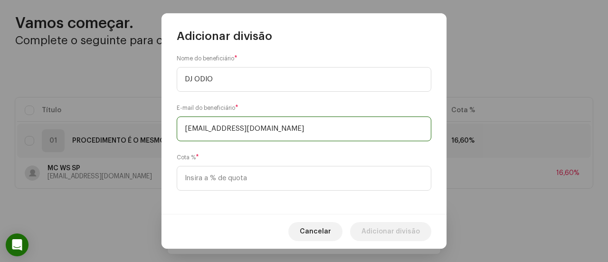
scroll to position [58, 0]
type input "[EMAIL_ADDRESS][DOMAIN_NAME]"
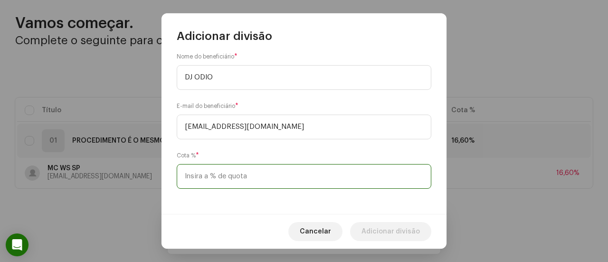
click at [290, 172] on input at bounding box center [304, 176] width 255 height 25
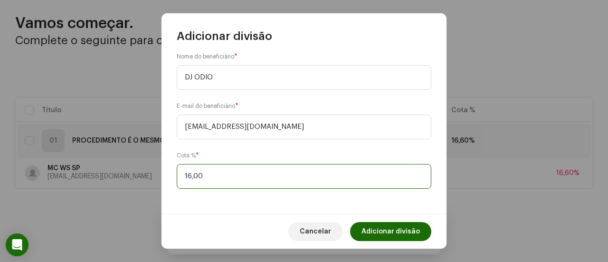
type input "16,60"
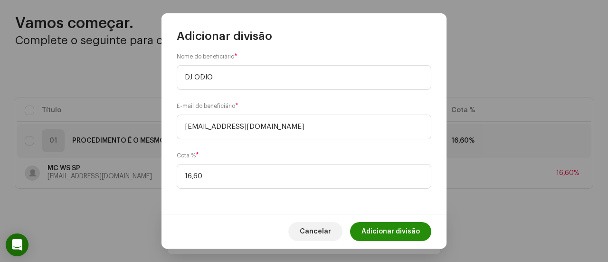
click at [385, 229] on span "Adicionar divisão" at bounding box center [391, 231] width 58 height 19
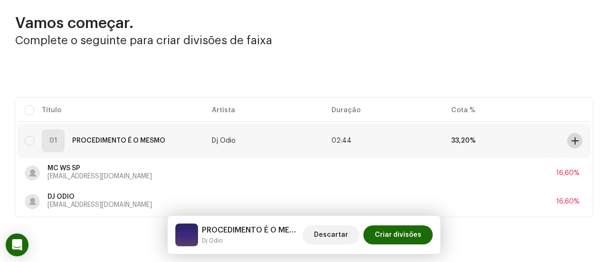
click at [572, 139] on span at bounding box center [575, 141] width 7 height 8
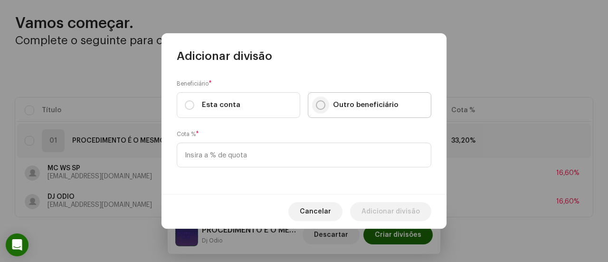
click at [316, 103] on input "Outro beneficiário" at bounding box center [321, 105] width 10 height 10
radio input "true"
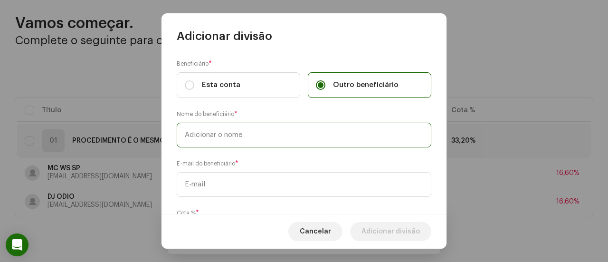
click at [288, 127] on input "text" at bounding box center [304, 135] width 255 height 25
type input "RAMOS MC"
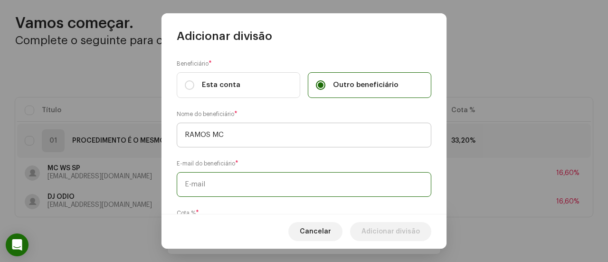
paste input "felizeu2005@gmail.com"
type input "felizeu2005@gmail.com"
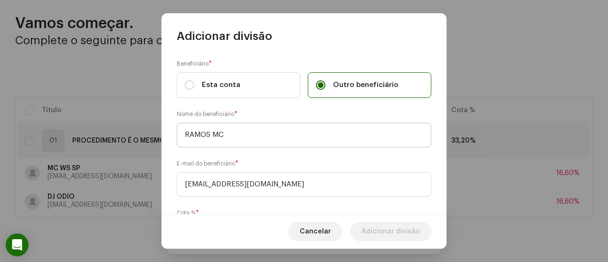
scroll to position [58, 0]
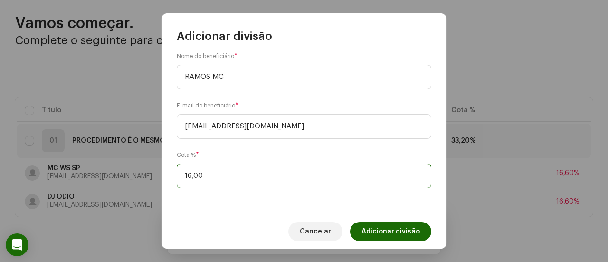
type input "16,70"
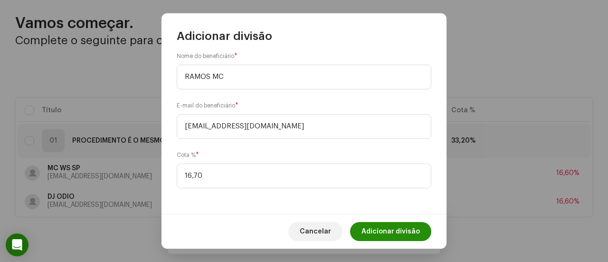
click at [387, 225] on span "Adicionar divisão" at bounding box center [391, 231] width 58 height 19
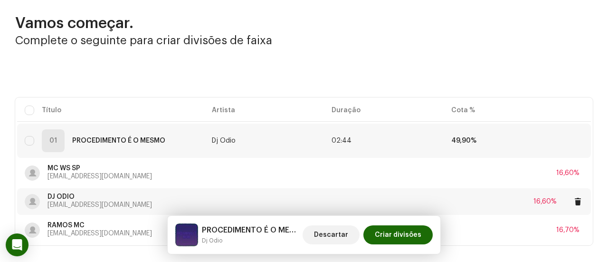
click at [475, 196] on div "DJ ODIO jonhjonhwill@gmail.com 16,60%" at bounding box center [304, 201] width 559 height 27
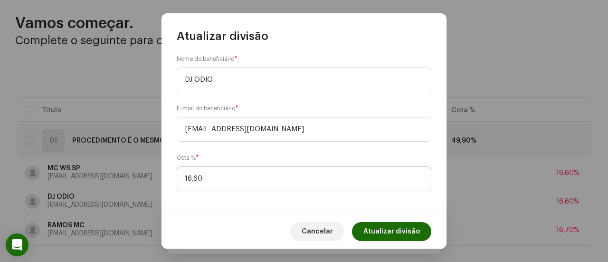
scroll to position [58, 0]
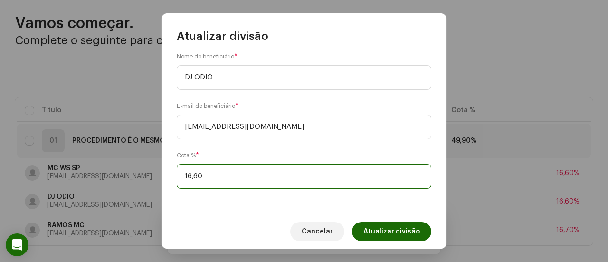
click at [200, 173] on input "16,60" at bounding box center [304, 176] width 255 height 25
type input "16,70"
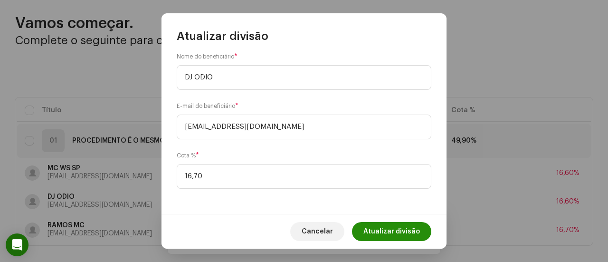
click at [395, 231] on span "Atualizar divisão" at bounding box center [392, 231] width 57 height 19
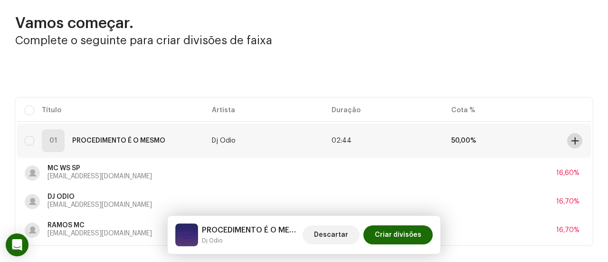
click at [573, 141] on span at bounding box center [575, 141] width 7 height 8
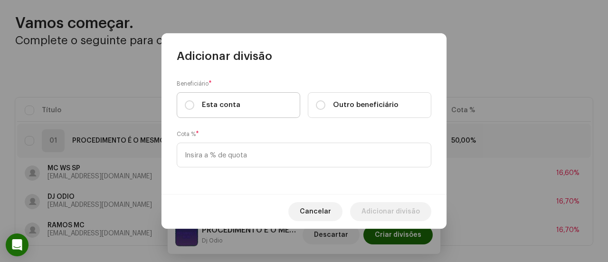
click at [251, 105] on label "Esta conta" at bounding box center [239, 105] width 124 height 26
click at [194, 105] on input "Esta conta" at bounding box center [190, 105] width 10 height 10
radio input "true"
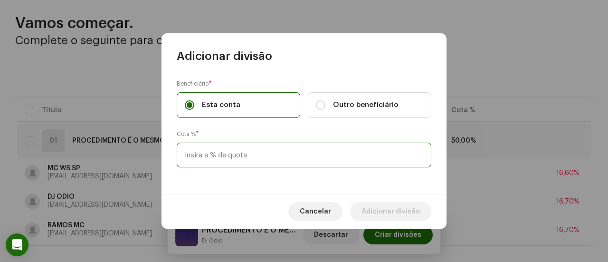
click at [247, 151] on input at bounding box center [304, 155] width 255 height 25
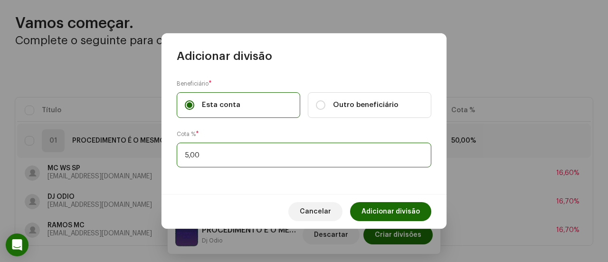
type input "50,00"
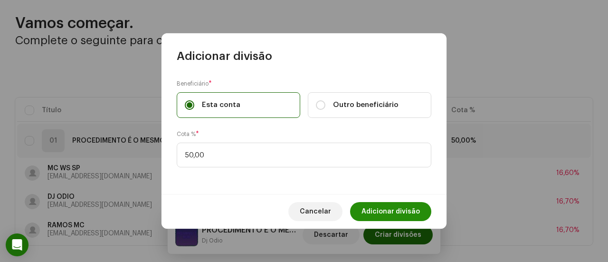
click at [416, 211] on span "Adicionar divisão" at bounding box center [391, 211] width 58 height 19
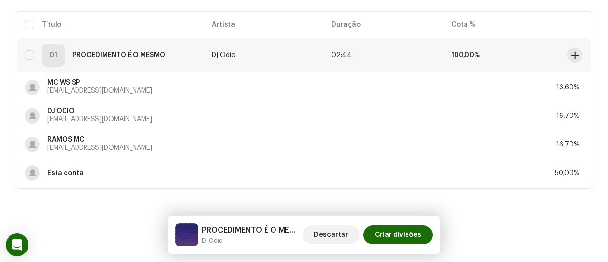
scroll to position [122, 0]
click at [402, 232] on span "Criar divisões" at bounding box center [398, 234] width 47 height 19
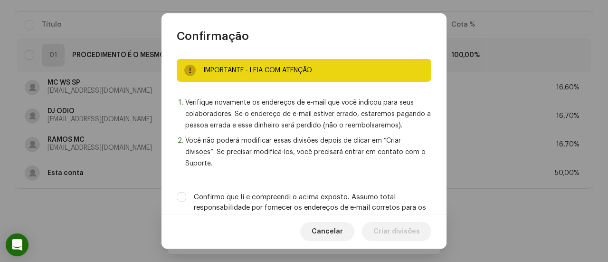
click at [370, 197] on label "Confirmo que li e compreendi o acima exposto. Assumo total responsabilidade por…" at bounding box center [313, 207] width 238 height 31
click at [186, 197] on input "Confirmo que li e compreendi o acima exposto. Assumo total responsabilidade por…" at bounding box center [182, 197] width 10 height 10
checkbox input "true"
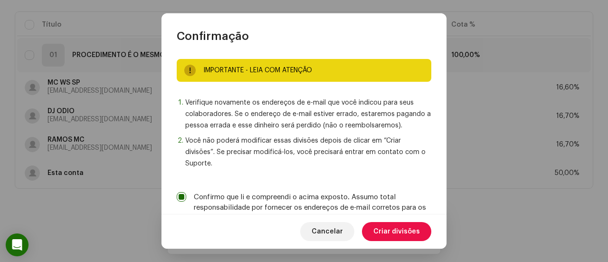
click at [383, 228] on span "Criar divisões" at bounding box center [397, 231] width 47 height 19
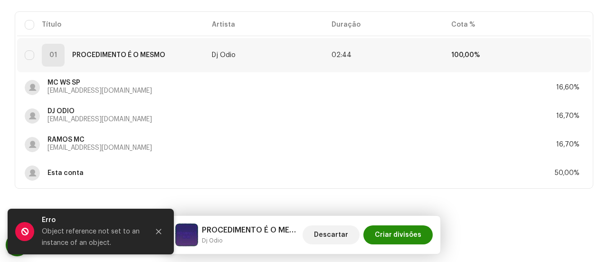
click at [393, 233] on span "Criar divisões" at bounding box center [398, 234] width 47 height 19
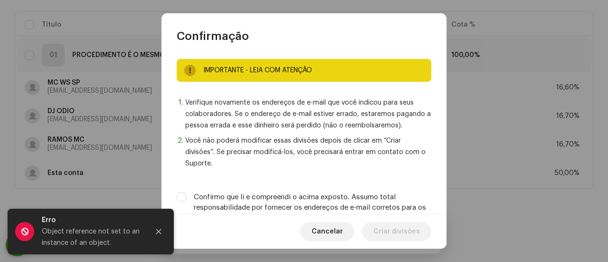
click at [375, 205] on label "Confirmo que li e compreendi o acima exposto. Assumo total responsabilidade por…" at bounding box center [313, 207] width 238 height 31
click at [186, 202] on input "Confirmo que li e compreendi o acima exposto. Assumo total responsabilidade por…" at bounding box center [182, 197] width 10 height 10
checkbox input "true"
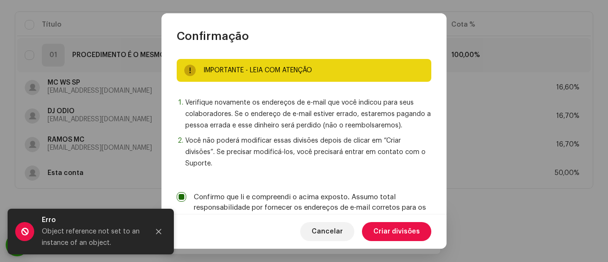
click at [384, 227] on span "Criar divisões" at bounding box center [397, 231] width 47 height 19
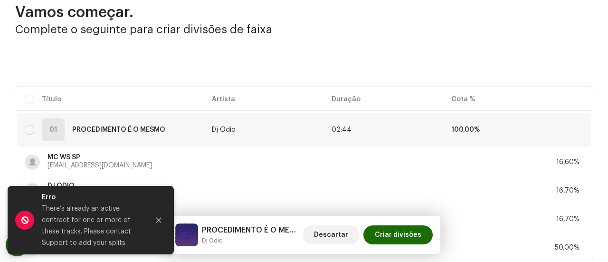
scroll to position [0, 0]
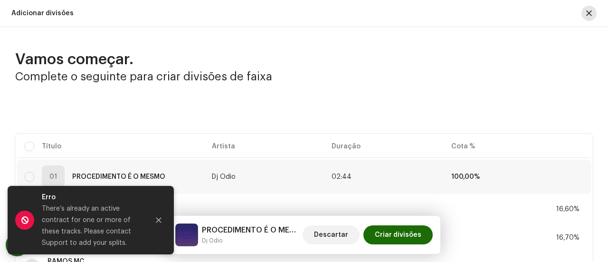
click at [588, 15] on button "button" at bounding box center [589, 13] width 15 height 15
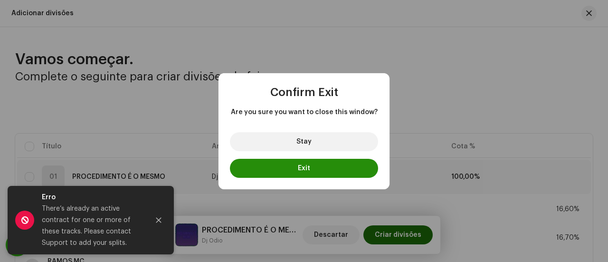
click at [310, 168] on span "Exit" at bounding box center [304, 168] width 12 height 7
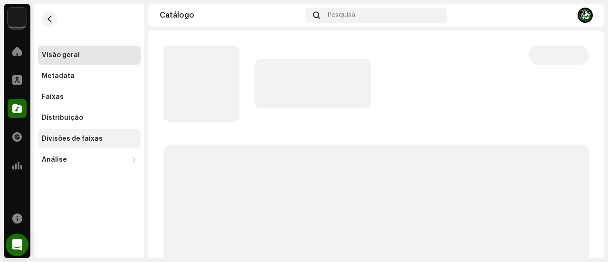
click at [92, 130] on div "Divisões de faixas" at bounding box center [89, 138] width 103 height 19
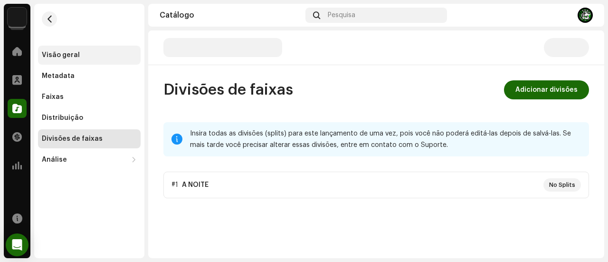
click at [76, 61] on div "Visão geral" at bounding box center [89, 55] width 103 height 19
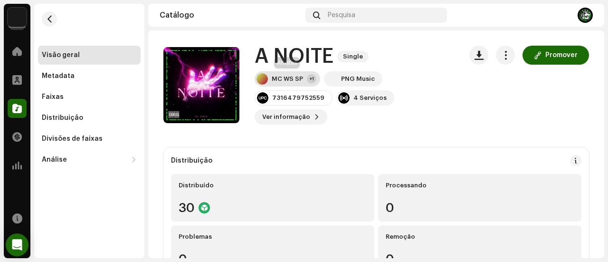
click at [284, 72] on div "MC WS SP +1" at bounding box center [288, 78] width 66 height 15
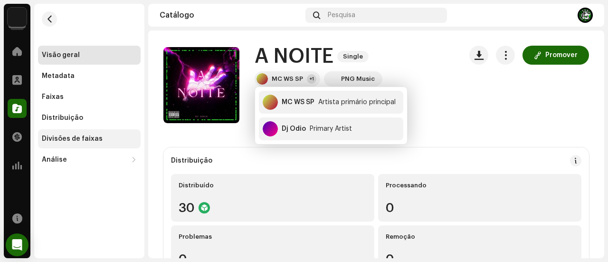
click at [86, 137] on div "Divisões de faixas" at bounding box center [72, 139] width 61 height 8
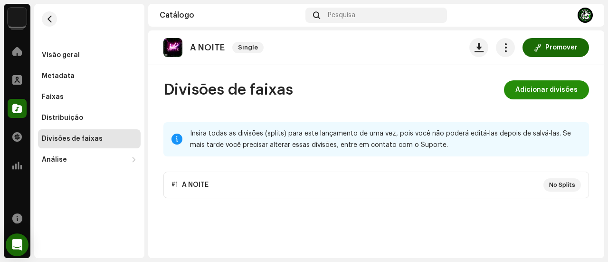
click at [531, 88] on span "Adicionar divisões" at bounding box center [547, 89] width 62 height 19
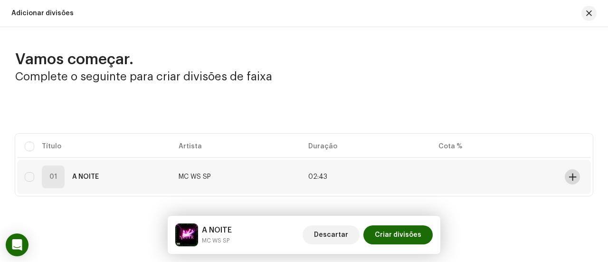
click at [569, 173] on span at bounding box center [572, 177] width 7 height 8
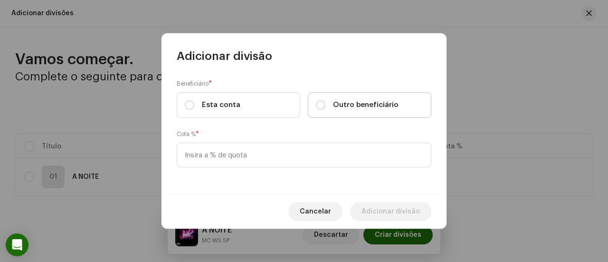
click at [311, 108] on label "Outro beneficiário" at bounding box center [370, 105] width 124 height 26
click at [316, 108] on input "Outro beneficiário" at bounding box center [321, 105] width 10 height 10
radio input "true"
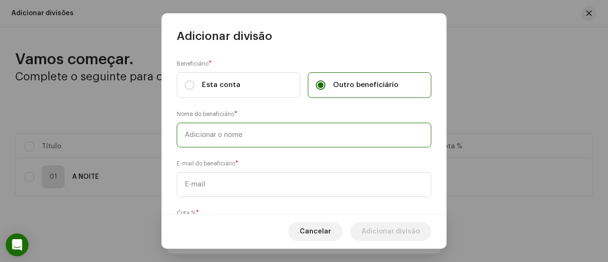
click at [302, 139] on input "text" at bounding box center [304, 135] width 255 height 25
type input "DJ ODIO"
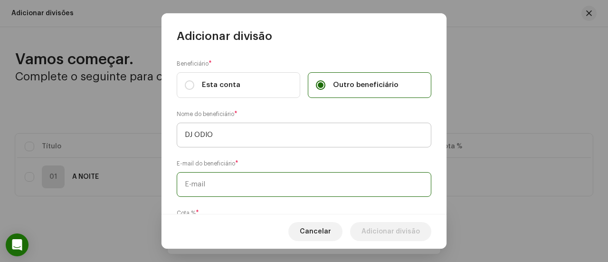
paste input "[EMAIL_ADDRESS][DOMAIN_NAME]"
type input "[EMAIL_ADDRESS][DOMAIN_NAME]"
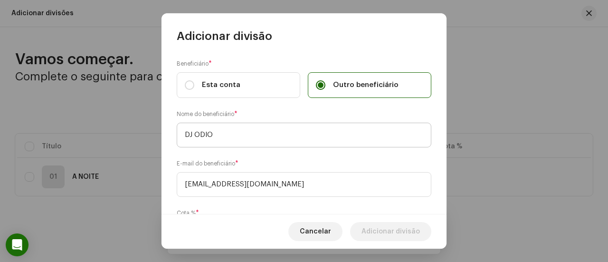
scroll to position [58, 0]
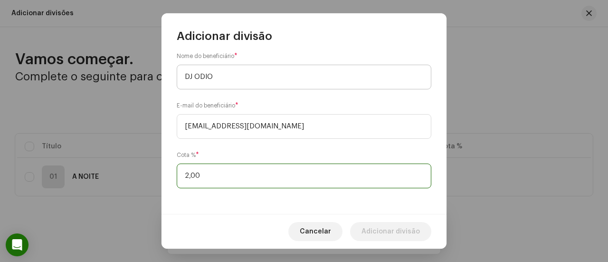
type input "25,00"
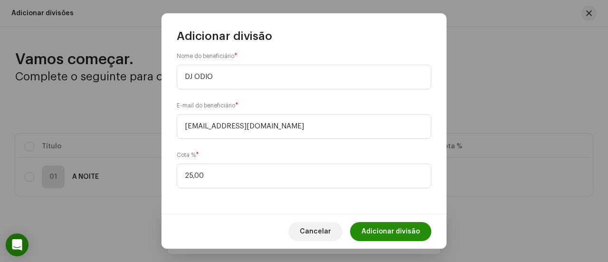
click at [421, 233] on button "Adicionar divisão" at bounding box center [390, 231] width 81 height 19
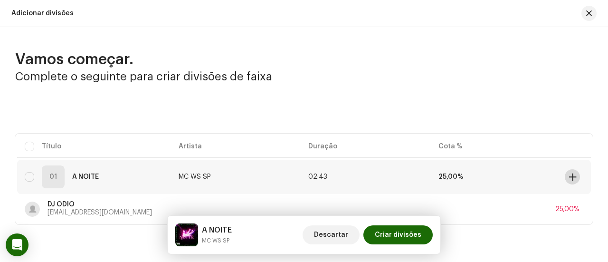
click at [571, 177] on span at bounding box center [572, 177] width 7 height 8
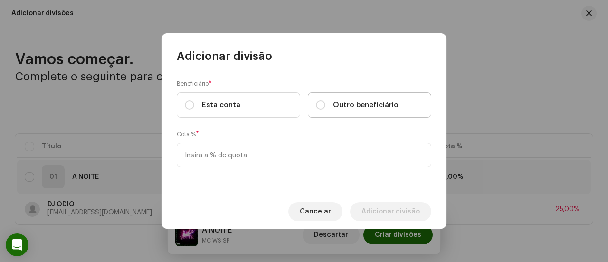
click at [404, 110] on label "Outro beneficiário" at bounding box center [370, 105] width 124 height 26
click at [326, 110] on input "Outro beneficiário" at bounding box center [321, 105] width 10 height 10
radio input "true"
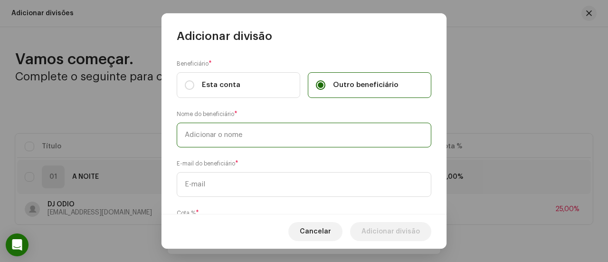
click at [383, 137] on input "text" at bounding box center [304, 135] width 255 height 25
type input "MC WS SP"
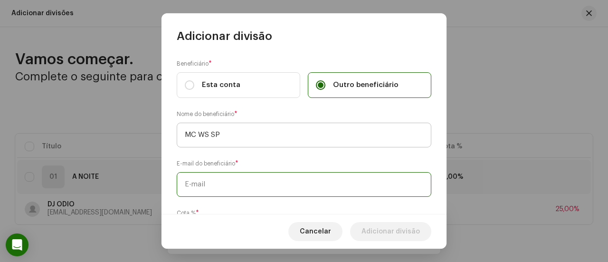
paste input "[EMAIL_ADDRESS][DOMAIN_NAME]"
type input "[EMAIL_ADDRESS][DOMAIN_NAME]"
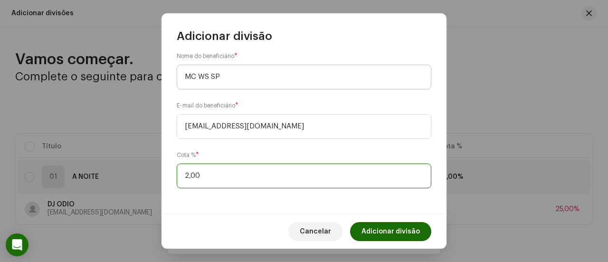
type input "25,00"
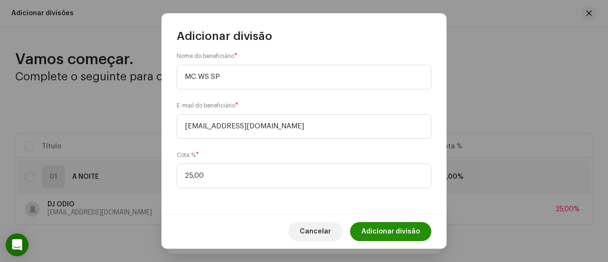
click at [425, 230] on button "Adicionar divisão" at bounding box center [390, 231] width 81 height 19
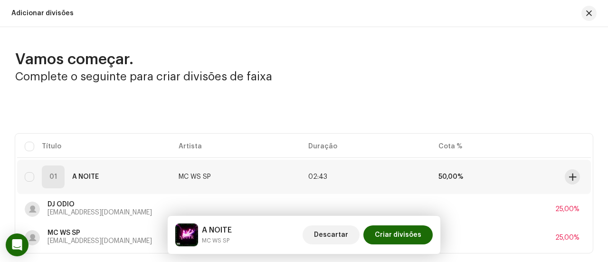
click at [561, 177] on td at bounding box center [576, 177] width 30 height 34
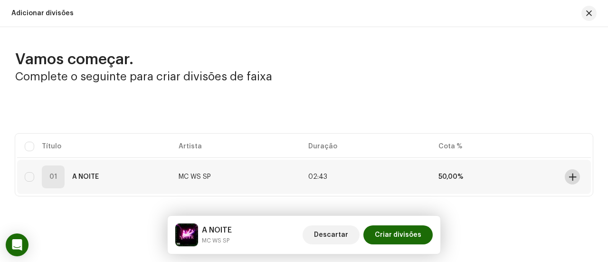
click at [569, 175] on span at bounding box center [572, 177] width 7 height 8
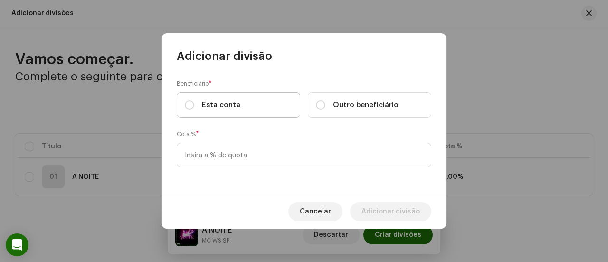
click at [240, 106] on label "Esta conta" at bounding box center [239, 105] width 124 height 26
click at [194, 106] on input "Esta conta" at bounding box center [190, 105] width 10 height 10
radio input "true"
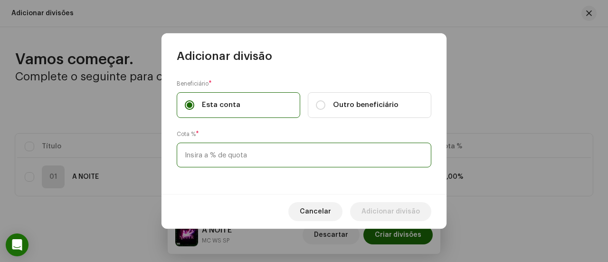
click at [239, 149] on input at bounding box center [304, 155] width 255 height 25
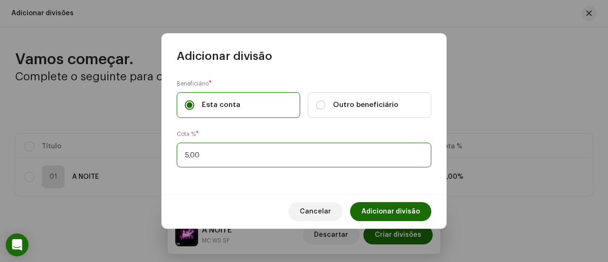
type input "50,00"
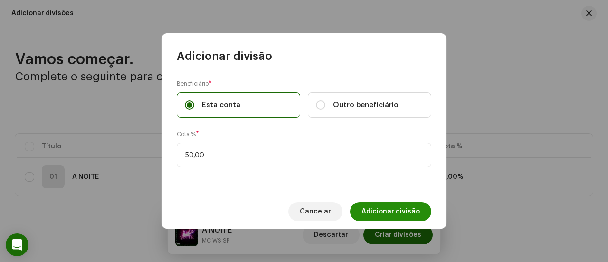
click at [364, 208] on button "Adicionar divisão" at bounding box center [390, 211] width 81 height 19
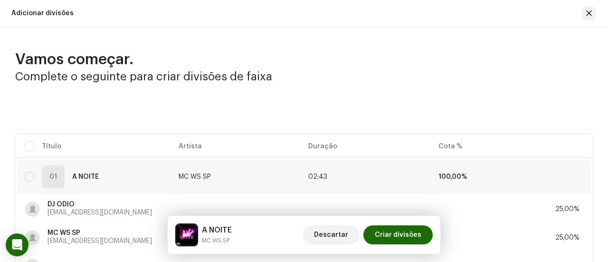
scroll to position [93, 0]
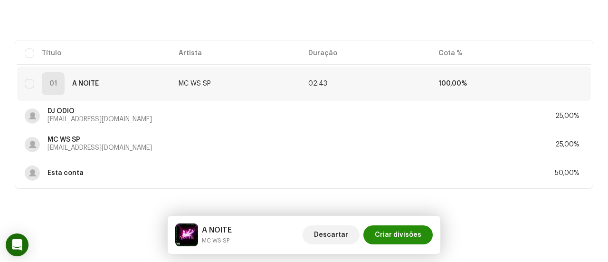
click at [401, 232] on span "Criar divisões" at bounding box center [398, 234] width 47 height 19
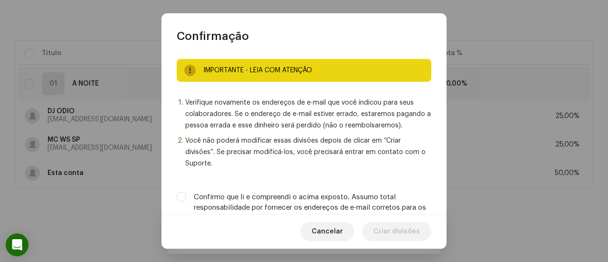
click at [374, 189] on div "IMPORTANTE - LEIA COM ATENÇÃO Verifique novamente os endereços de e-mail que vo…" at bounding box center [304, 129] width 285 height 171
click at [375, 197] on label "Confirmo que li e compreendi o acima exposto. Assumo total responsabilidade por…" at bounding box center [313, 207] width 238 height 31
click at [186, 197] on input "Confirmo que li e compreendi o acima exposto. Assumo total responsabilidade por…" at bounding box center [182, 197] width 10 height 10
checkbox input "true"
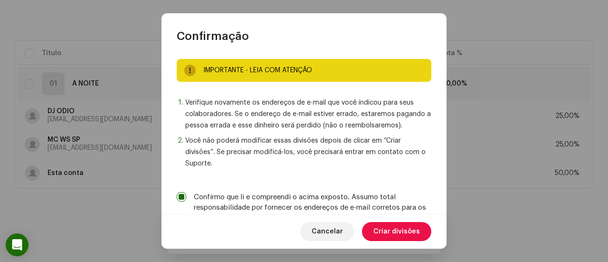
click at [386, 224] on span "Criar divisões" at bounding box center [397, 231] width 47 height 19
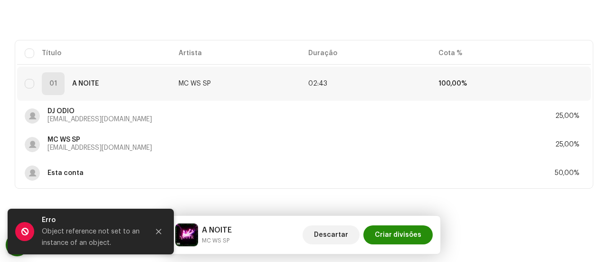
click at [389, 233] on span "Criar divisões" at bounding box center [398, 234] width 47 height 19
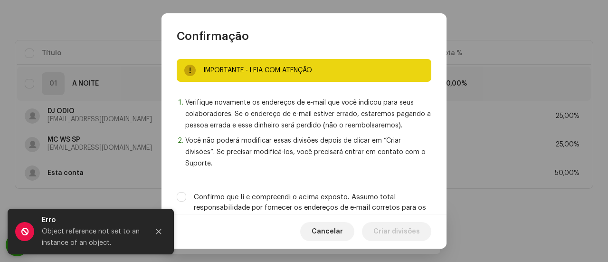
click at [375, 204] on label "Confirmo que li e compreendi o acima exposto. Assumo total responsabilidade por…" at bounding box center [313, 207] width 238 height 31
click at [186, 202] on input "Confirmo que li e compreendi o acima exposto. Assumo total responsabilidade por…" at bounding box center [182, 197] width 10 height 10
checkbox input "true"
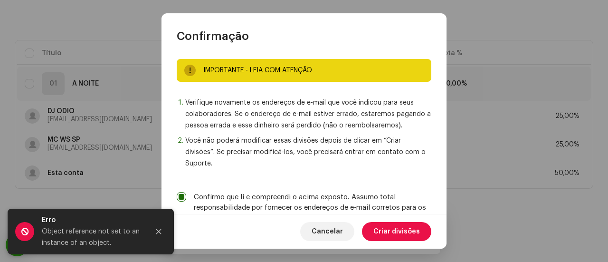
click at [387, 229] on span "Criar divisões" at bounding box center [397, 231] width 47 height 19
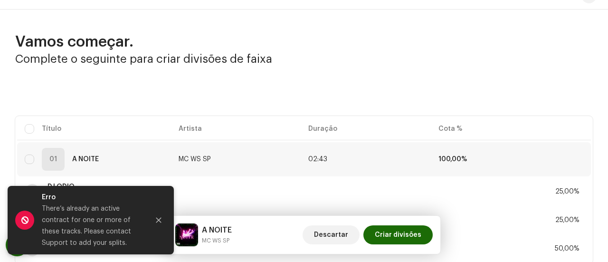
scroll to position [0, 0]
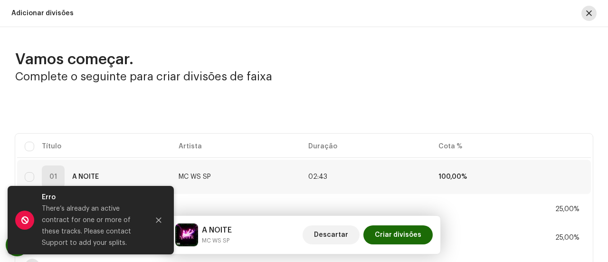
click at [586, 16] on span "button" at bounding box center [589, 14] width 6 height 8
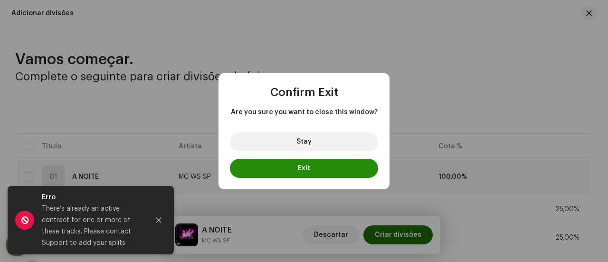
click at [285, 173] on button "Exit" at bounding box center [304, 168] width 148 height 19
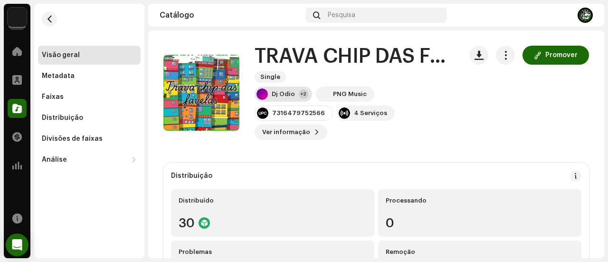
click at [285, 101] on div "Dj Odio +2" at bounding box center [284, 93] width 58 height 15
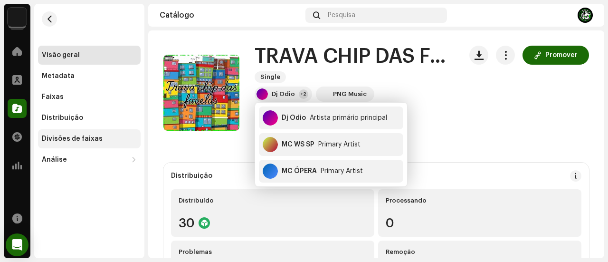
click at [95, 131] on div "Divisões de faixas" at bounding box center [89, 138] width 103 height 19
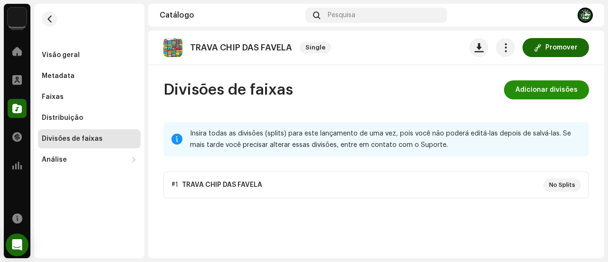
click at [532, 88] on span "Adicionar divisões" at bounding box center [547, 89] width 62 height 19
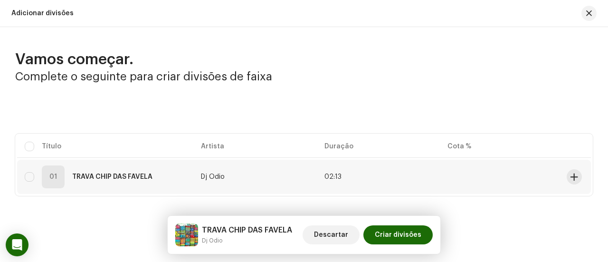
click at [563, 174] on td at bounding box center [577, 177] width 28 height 34
click at [577, 172] on td at bounding box center [577, 177] width 28 height 34
click at [574, 175] on span at bounding box center [574, 177] width 7 height 8
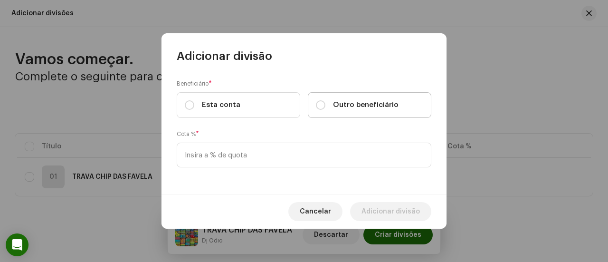
click at [352, 98] on label "Outro beneficiário" at bounding box center [370, 105] width 124 height 26
click at [326, 100] on input "Outro beneficiário" at bounding box center [321, 105] width 10 height 10
radio input "true"
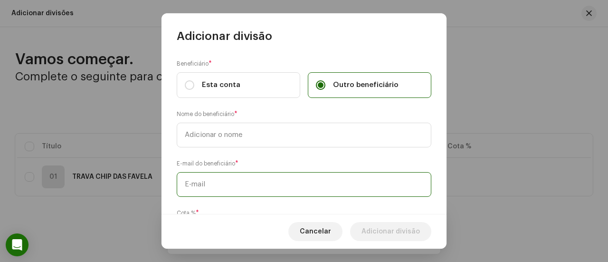
click at [307, 173] on input "text" at bounding box center [304, 184] width 255 height 25
paste input "[EMAIL_ADDRESS][DOMAIN_NAME]"
type input "[EMAIL_ADDRESS][DOMAIN_NAME]"
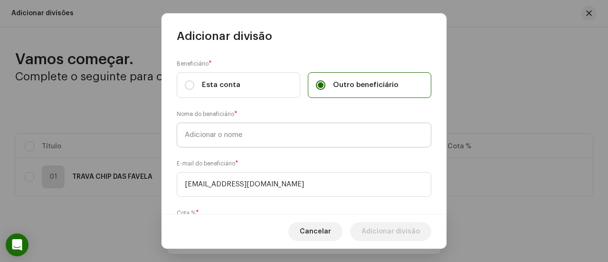
drag, startPoint x: 303, startPoint y: 148, endPoint x: 304, endPoint y: 140, distance: 8.6
click at [303, 146] on div "Beneficiário * Esta conta Outro beneficiário Nome do beneficiário * E-mail do b…" at bounding box center [304, 129] width 285 height 171
click at [304, 137] on input "text" at bounding box center [304, 135] width 255 height 25
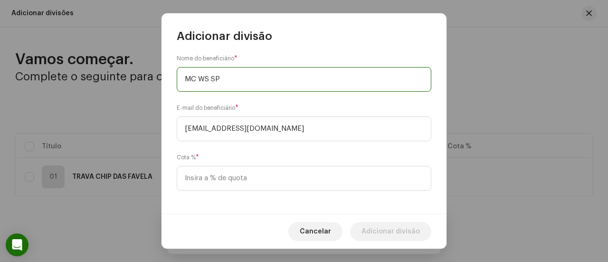
scroll to position [58, 0]
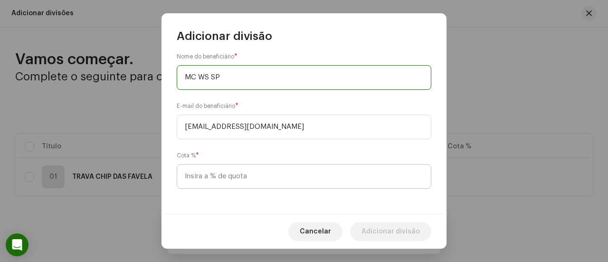
type input "MC WS SP"
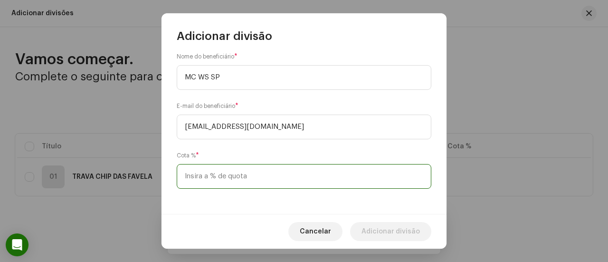
click at [262, 174] on input at bounding box center [304, 176] width 255 height 25
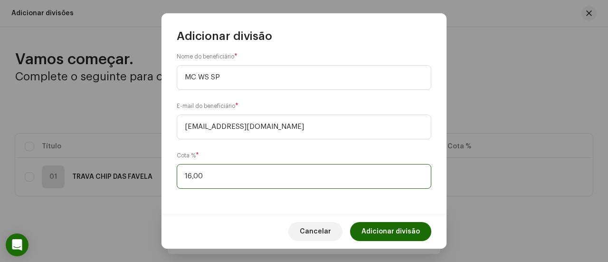
type input "16,60"
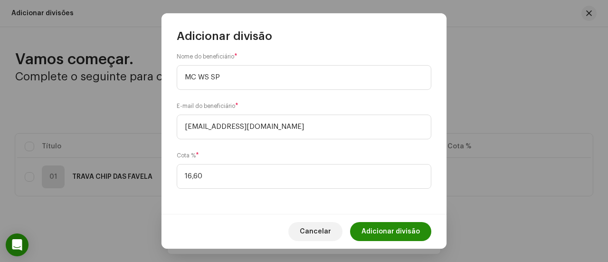
click at [385, 229] on span "Adicionar divisão" at bounding box center [391, 231] width 58 height 19
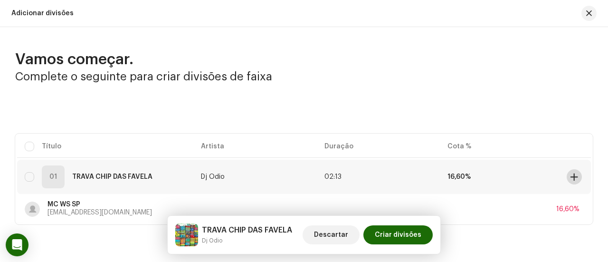
click at [571, 176] on span at bounding box center [574, 177] width 7 height 8
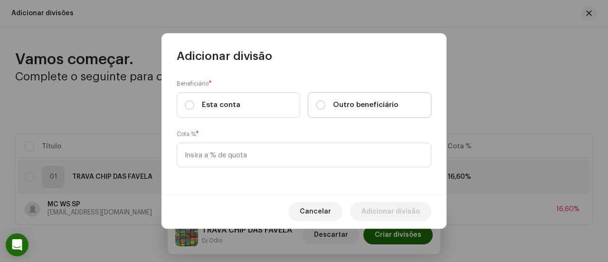
click at [367, 109] on span "Outro beneficiário" at bounding box center [366, 105] width 66 height 10
click at [326, 109] on input "Outro beneficiário" at bounding box center [321, 105] width 10 height 10
radio input "true"
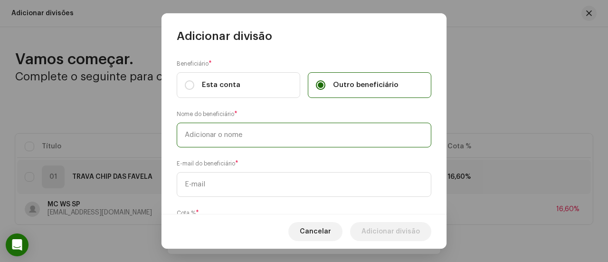
click at [346, 131] on input "text" at bounding box center [304, 135] width 255 height 25
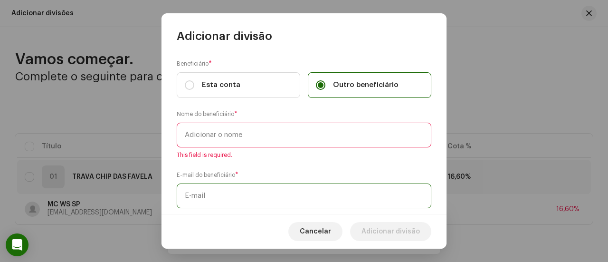
click at [314, 179] on div "E-mail do beneficiário *" at bounding box center [304, 189] width 255 height 38
paste input "[EMAIL_ADDRESS][DOMAIN_NAME]"
type input "[EMAIL_ADDRESS][DOMAIN_NAME]"
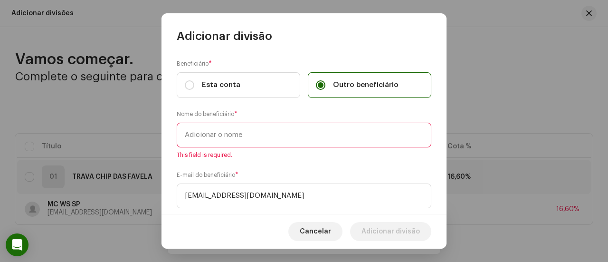
click at [275, 138] on input "text" at bounding box center [304, 135] width 255 height 25
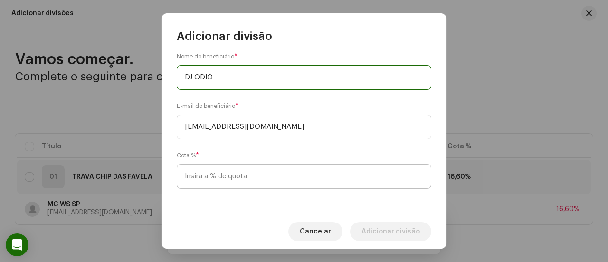
type input "DJ ODIO"
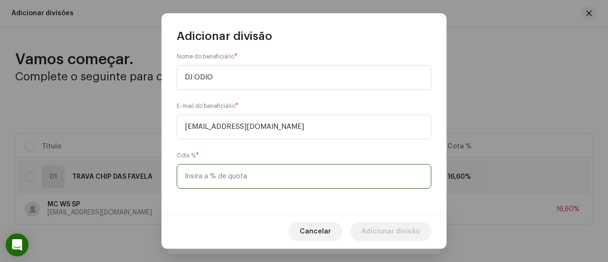
click at [267, 167] on input at bounding box center [304, 176] width 255 height 25
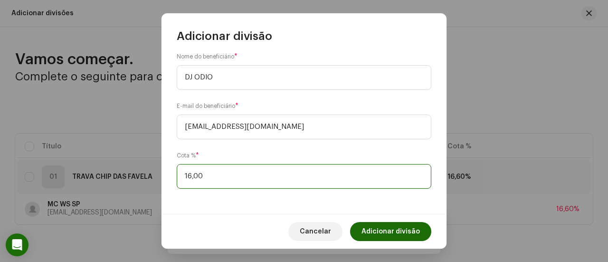
type input "16,70"
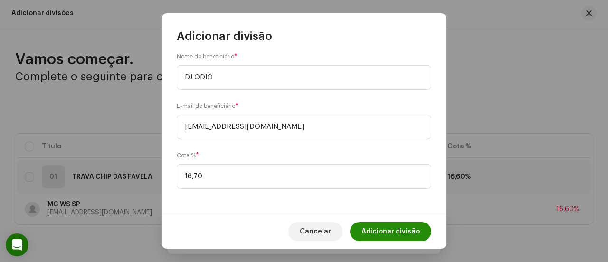
click at [378, 225] on span "Adicionar divisão" at bounding box center [391, 231] width 58 height 19
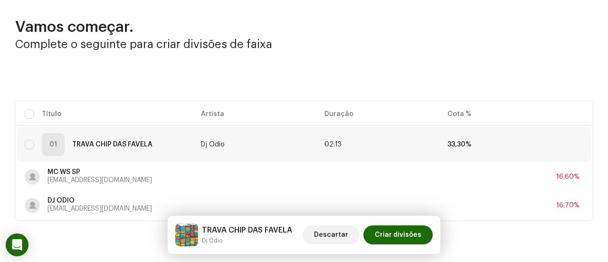
scroll to position [48, 0]
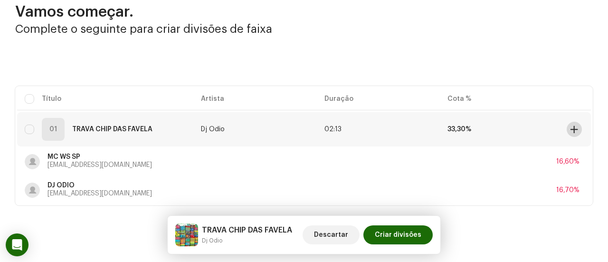
click at [569, 125] on button at bounding box center [574, 129] width 15 height 15
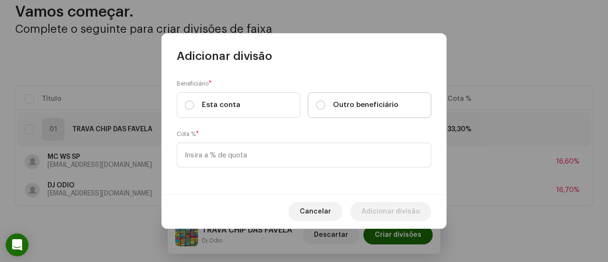
click at [348, 109] on span "Outro beneficiário" at bounding box center [366, 105] width 66 height 10
click at [326, 109] on input "Outro beneficiário" at bounding box center [321, 105] width 10 height 10
radio input "true"
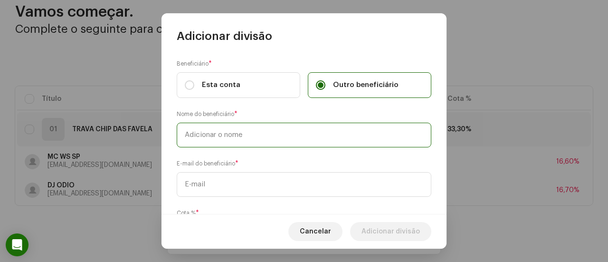
click at [291, 136] on input "text" at bounding box center [304, 135] width 255 height 25
type input "MC ÓPERA"
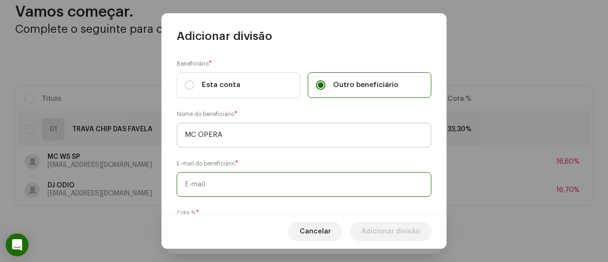
paste input "caiopetena@gmail.com"
type input "caiopetena@gmail.com"
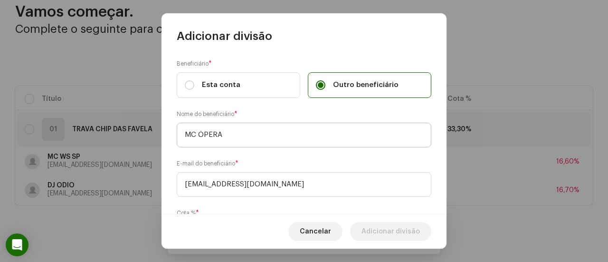
scroll to position [58, 0]
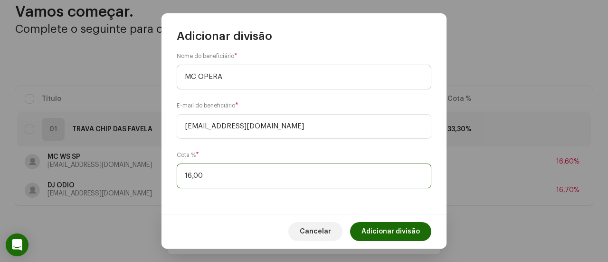
type input "16,60"
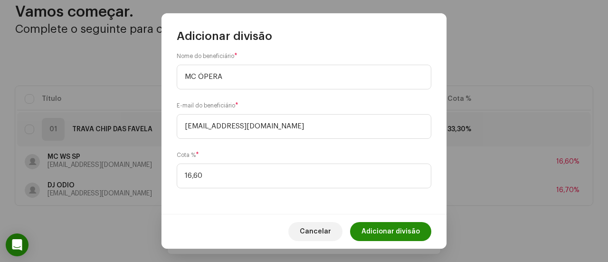
click at [383, 228] on span "Adicionar divisão" at bounding box center [391, 231] width 58 height 19
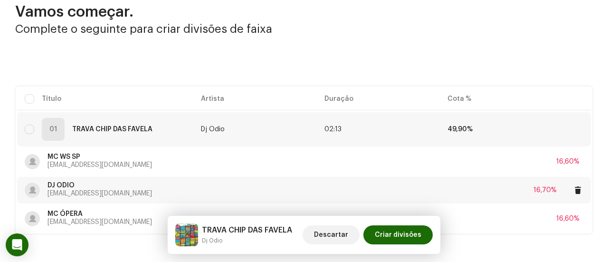
click at [512, 182] on div "DJ ODIO jonhjonhwill@gmail.com 16,70%" at bounding box center [304, 190] width 559 height 27
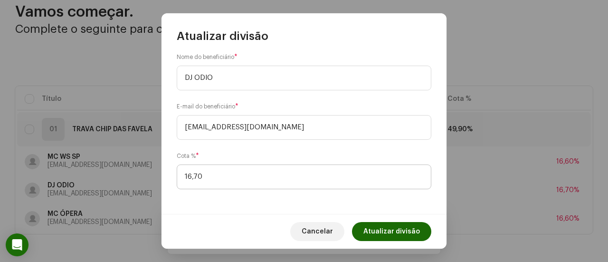
scroll to position [58, 0]
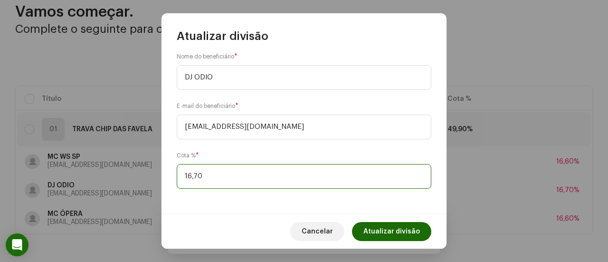
click at [200, 172] on input "16,70" at bounding box center [304, 176] width 255 height 25
type input "16,80"
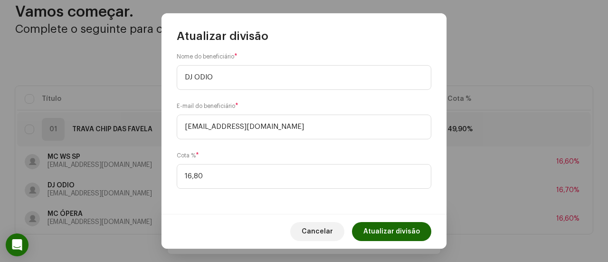
click at [387, 227] on span "Atualizar divisão" at bounding box center [392, 231] width 57 height 19
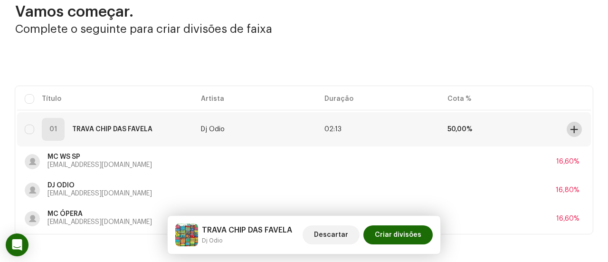
click at [571, 125] on span at bounding box center [574, 129] width 7 height 8
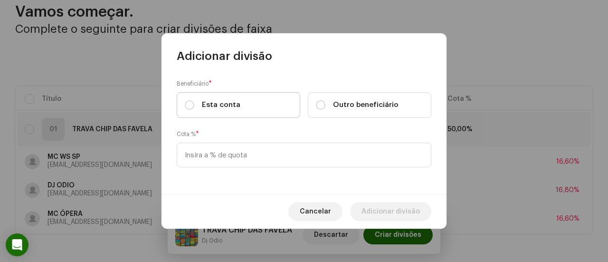
click at [267, 107] on label "Esta conta" at bounding box center [239, 105] width 124 height 26
click at [194, 107] on input "Esta conta" at bounding box center [190, 105] width 10 height 10
radio input "true"
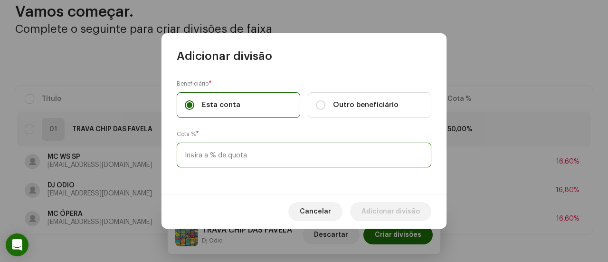
click at [244, 154] on input at bounding box center [304, 155] width 255 height 25
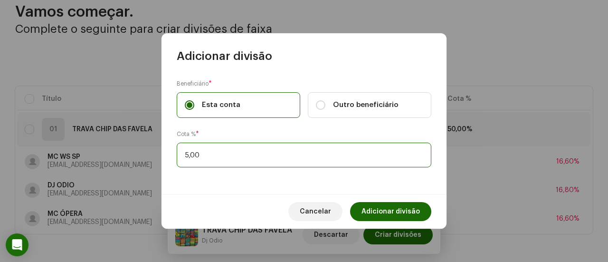
type input "50,00"
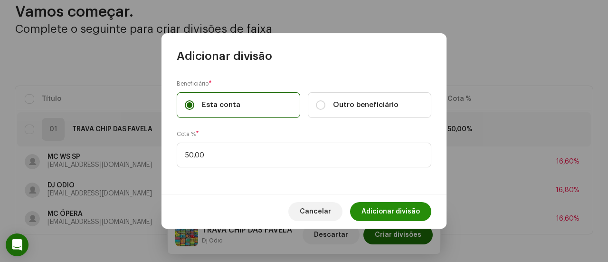
click at [383, 207] on span "Adicionar divisão" at bounding box center [391, 211] width 58 height 19
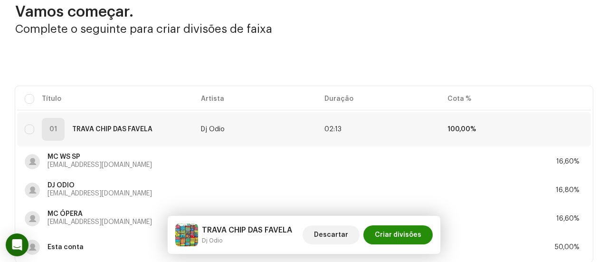
click at [396, 234] on span "Criar divisões" at bounding box center [398, 234] width 47 height 19
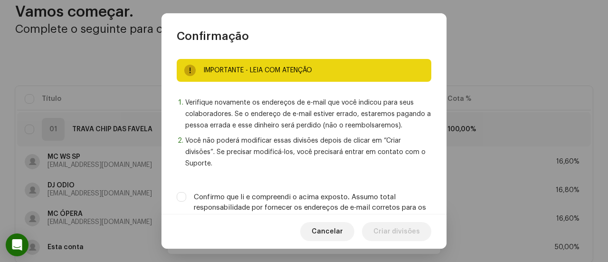
drag, startPoint x: 371, startPoint y: 192, endPoint x: 373, endPoint y: 198, distance: 6.0
click at [371, 192] on label "Confirmo que li e compreendi o acima exposto. Assumo total responsabilidade por…" at bounding box center [313, 207] width 238 height 31
click at [186, 192] on input "Confirmo que li e compreendi o acima exposto. Assumo total responsabilidade por…" at bounding box center [182, 197] width 10 height 10
checkbox input "true"
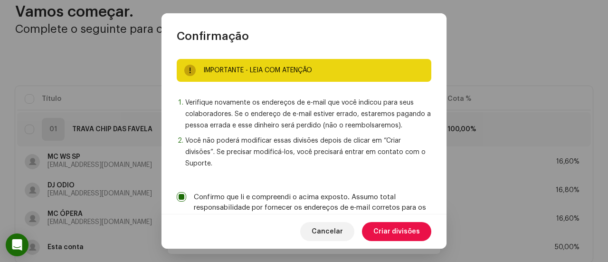
click at [381, 226] on span "Criar divisões" at bounding box center [397, 231] width 47 height 19
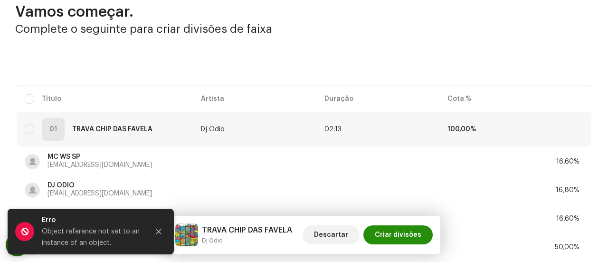
click at [385, 234] on span "Criar divisões" at bounding box center [398, 234] width 47 height 19
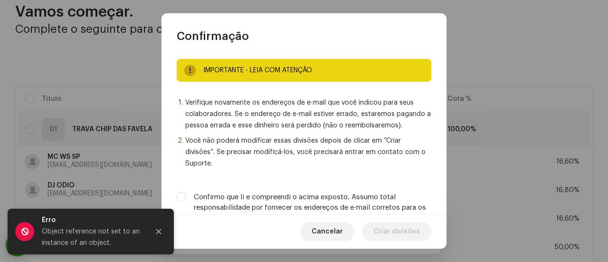
click at [371, 199] on label "Confirmo que li e compreendi o acima exposto. Assumo total responsabilidade por…" at bounding box center [313, 207] width 238 height 31
click at [186, 199] on input "Confirmo que li e compreendi o acima exposto. Assumo total responsabilidade por…" at bounding box center [182, 197] width 10 height 10
checkbox input "true"
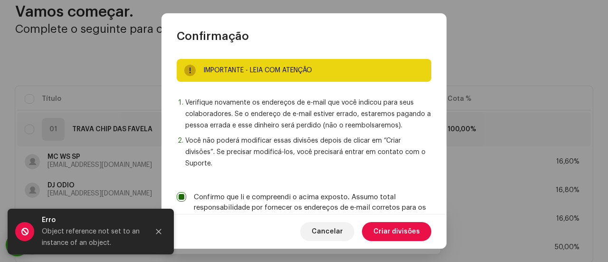
click at [378, 231] on span "Criar divisões" at bounding box center [397, 231] width 47 height 19
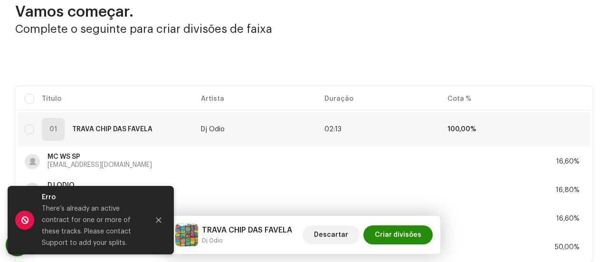
click at [377, 231] on button "Criar divisões" at bounding box center [398, 234] width 69 height 19
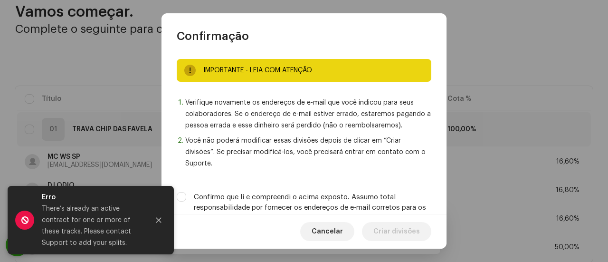
click at [379, 204] on label "Confirmo que li e compreendi o acima exposto. Assumo total responsabilidade por…" at bounding box center [313, 207] width 238 height 31
click at [186, 202] on input "Confirmo que li e compreendi o acima exposto. Assumo total responsabilidade por…" at bounding box center [182, 197] width 10 height 10
checkbox input "true"
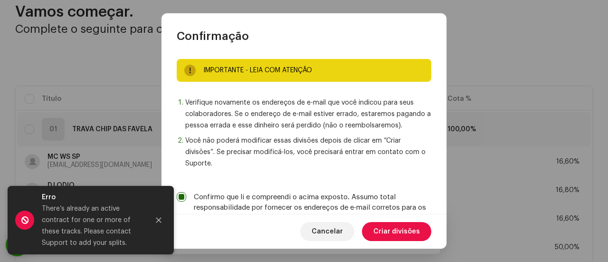
click at [388, 228] on span "Criar divisões" at bounding box center [397, 231] width 47 height 19
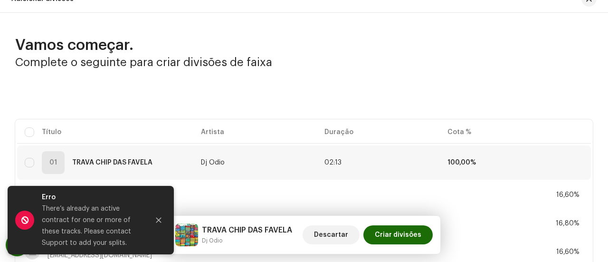
scroll to position [0, 0]
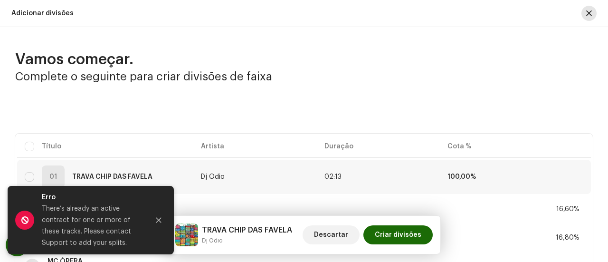
click at [590, 11] on button "button" at bounding box center [589, 13] width 15 height 15
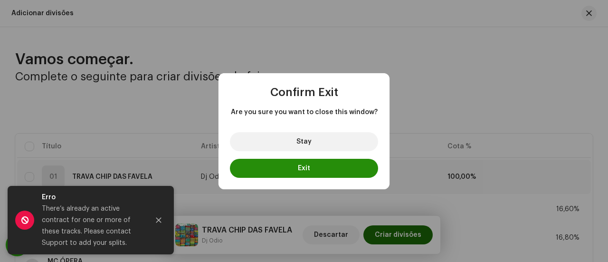
click at [347, 170] on button "Exit" at bounding box center [304, 168] width 148 height 19
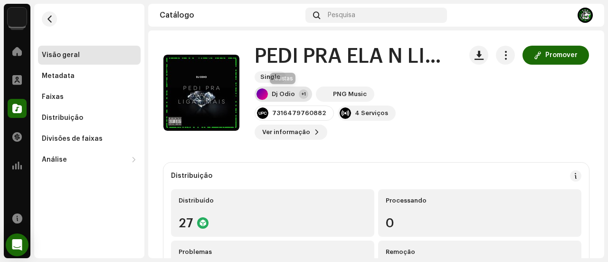
click at [291, 94] on div "Dj Odio" at bounding box center [283, 94] width 23 height 8
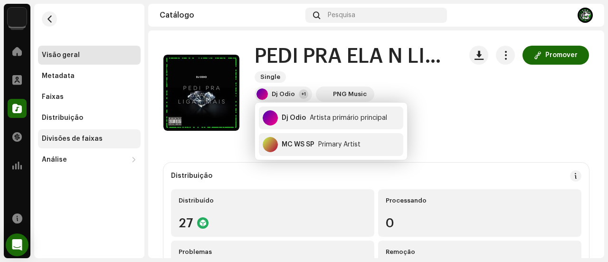
click at [98, 140] on div "Divisões de faixas" at bounding box center [89, 139] width 95 height 8
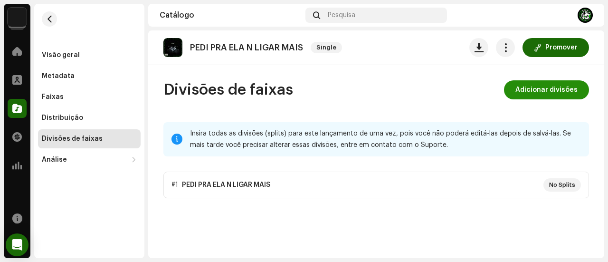
click at [549, 84] on span "Adicionar divisões" at bounding box center [547, 89] width 62 height 19
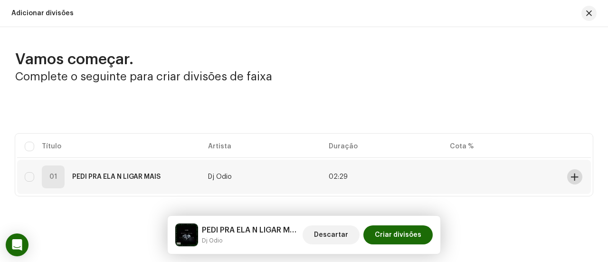
click at [571, 176] on span at bounding box center [574, 177] width 7 height 8
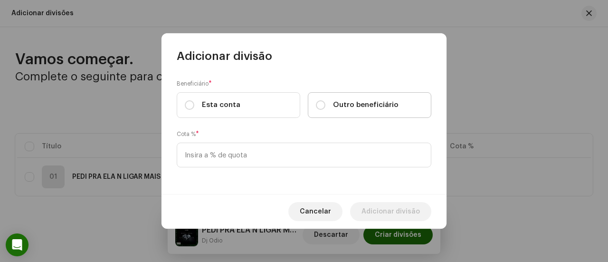
click at [335, 104] on span "Outro beneficiário" at bounding box center [366, 105] width 66 height 10
click at [326, 104] on input "Outro beneficiário" at bounding box center [321, 105] width 10 height 10
radio input "true"
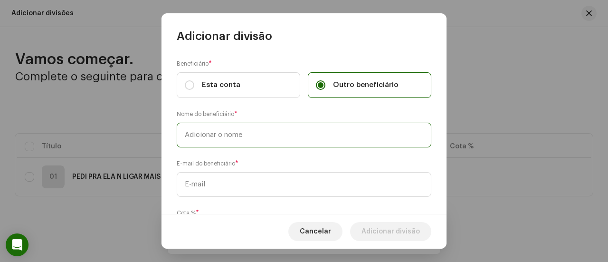
click at [300, 137] on input "text" at bounding box center [304, 135] width 255 height 25
type input "DJ ODIO"
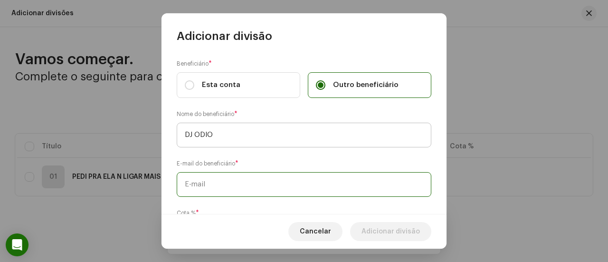
paste input "[EMAIL_ADDRESS][DOMAIN_NAME]"
type input "[EMAIL_ADDRESS][DOMAIN_NAME]"
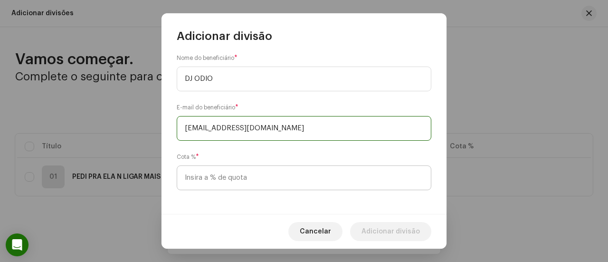
scroll to position [58, 0]
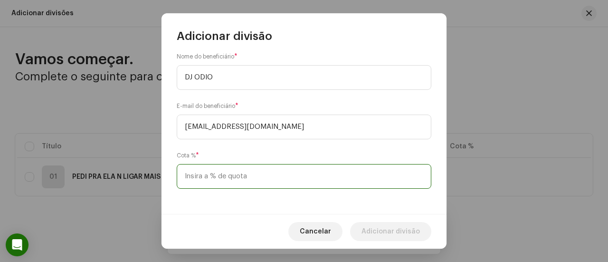
click at [298, 183] on input at bounding box center [304, 176] width 255 height 25
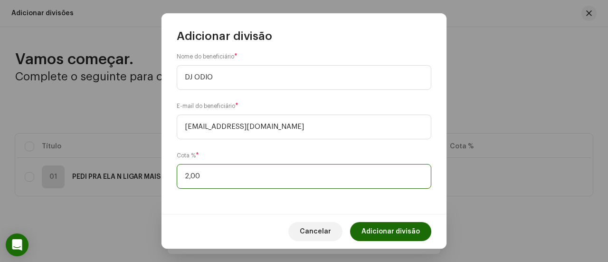
type input "25,00"
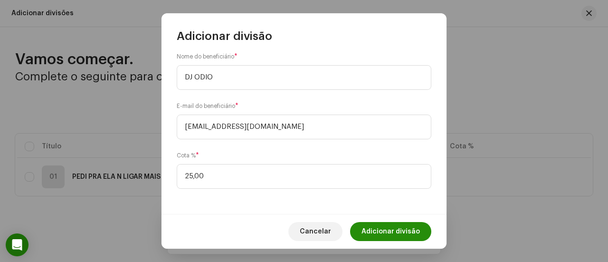
click at [389, 228] on span "Adicionar divisão" at bounding box center [391, 231] width 58 height 19
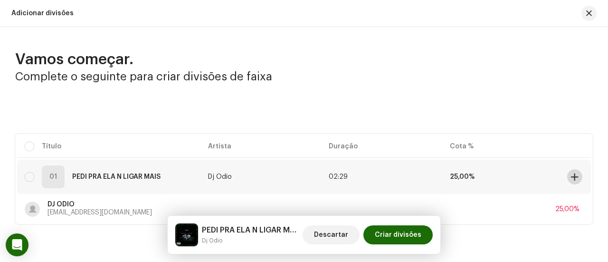
click at [572, 176] on span at bounding box center [574, 177] width 7 height 8
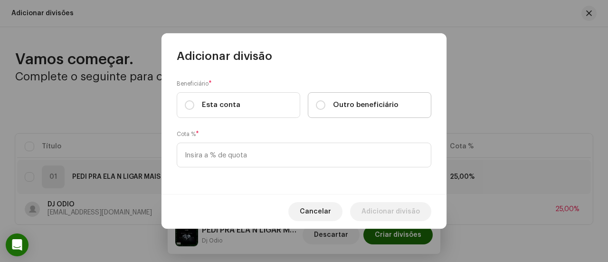
click at [315, 107] on label "Outro beneficiário" at bounding box center [370, 105] width 124 height 26
click at [316, 107] on input "Outro beneficiário" at bounding box center [321, 105] width 10 height 10
radio input "true"
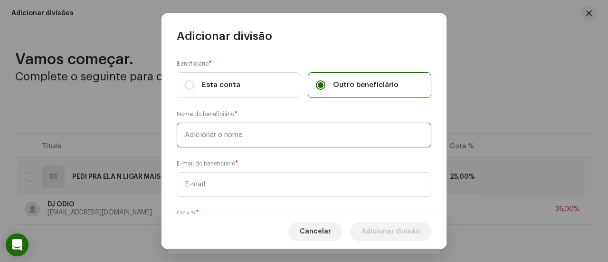
click at [309, 128] on input "text" at bounding box center [304, 135] width 255 height 25
click at [309, 138] on input "text" at bounding box center [304, 135] width 255 height 25
type input "MC WS SP"
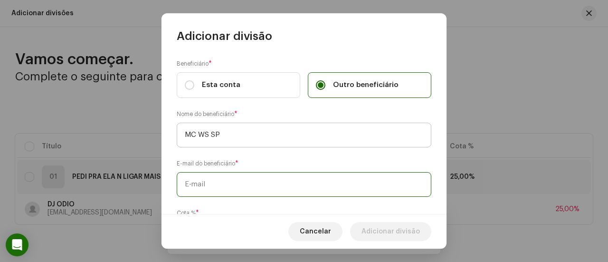
paste input "[EMAIL_ADDRESS][DOMAIN_NAME]"
type input "[EMAIL_ADDRESS][DOMAIN_NAME]"
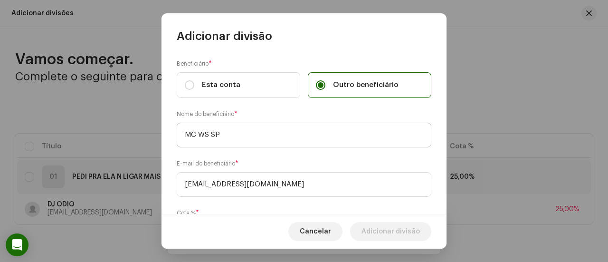
scroll to position [58, 0]
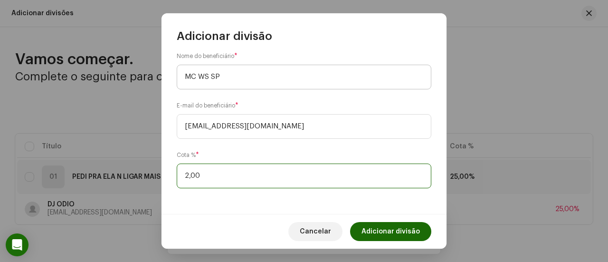
type input "25,00"
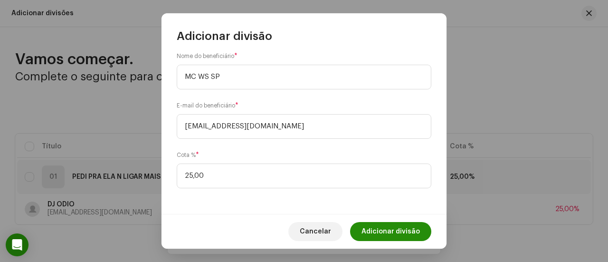
click at [393, 226] on span "Adicionar divisão" at bounding box center [391, 231] width 58 height 19
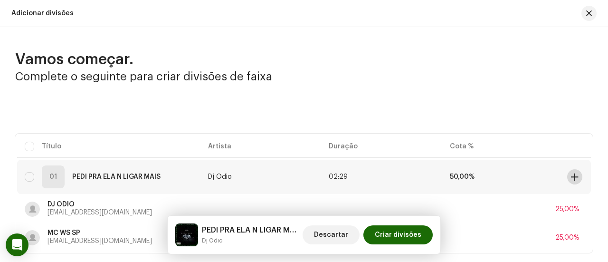
click at [576, 179] on button at bounding box center [574, 176] width 15 height 15
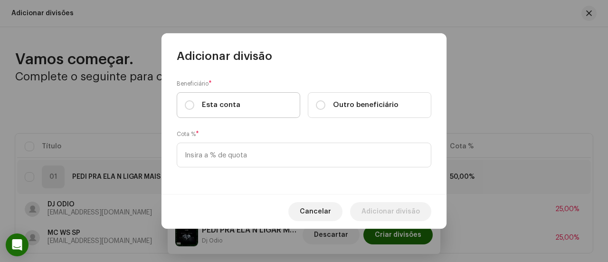
click at [265, 97] on label "Esta conta" at bounding box center [239, 105] width 124 height 26
click at [194, 100] on input "Esta conta" at bounding box center [190, 105] width 10 height 10
radio input "true"
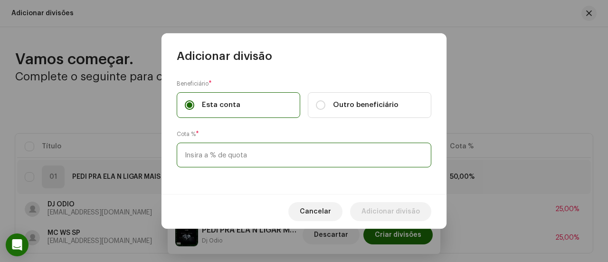
click at [252, 157] on input at bounding box center [304, 155] width 255 height 25
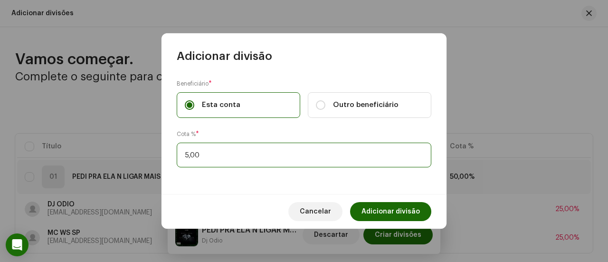
type input "50,00"
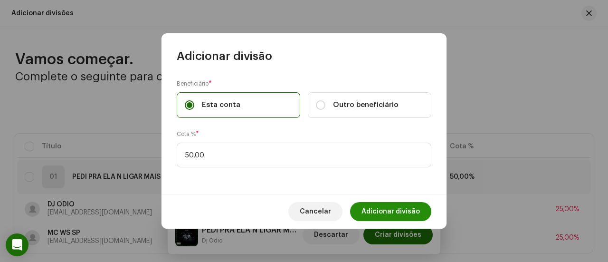
click at [409, 209] on span "Adicionar divisão" at bounding box center [391, 211] width 58 height 19
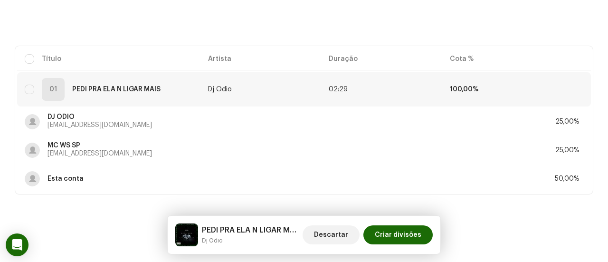
scroll to position [93, 0]
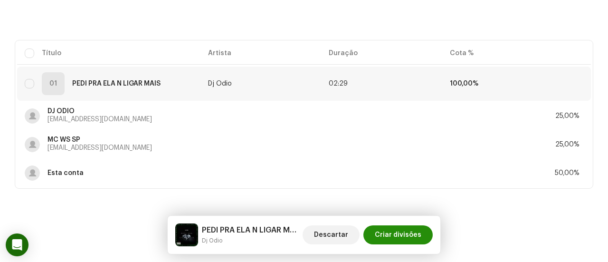
click at [398, 233] on span "Criar divisões" at bounding box center [398, 234] width 47 height 19
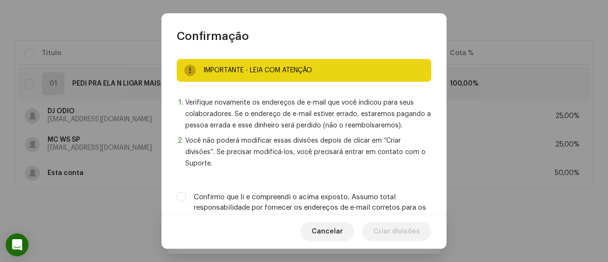
click at [371, 204] on label "Confirmo que li e compreendi o acima exposto. Assumo total responsabilidade por…" at bounding box center [313, 207] width 238 height 31
click at [186, 202] on input "Confirmo que li e compreendi o acima exposto. Assumo total responsabilidade por…" at bounding box center [182, 197] width 10 height 10
checkbox input "true"
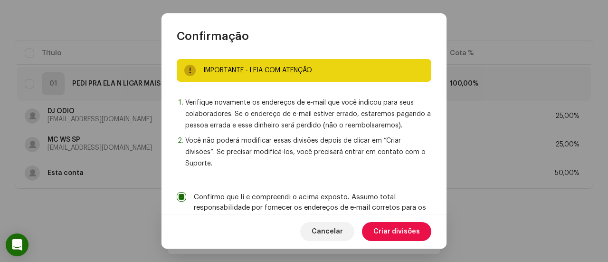
click at [380, 228] on span "Criar divisões" at bounding box center [397, 231] width 47 height 19
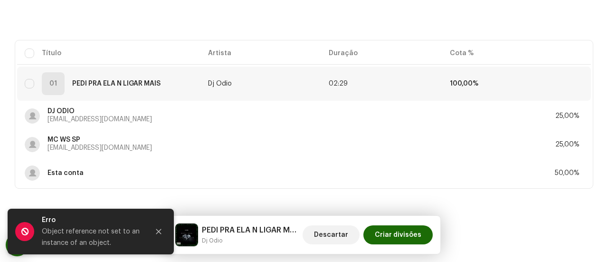
click at [379, 222] on div "PEDI PRA ELA N LIGAR MAIS Dj Odio Descartar Criar divisões" at bounding box center [304, 235] width 273 height 38
click at [382, 231] on span "Criar divisões" at bounding box center [398, 234] width 47 height 19
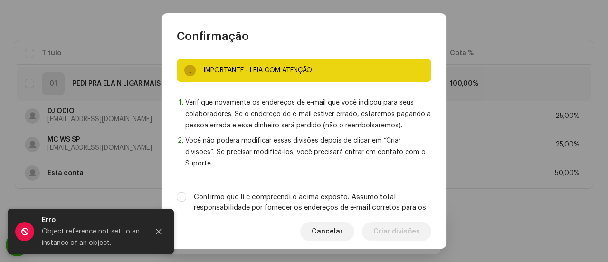
click at [369, 204] on label "Confirmo que li e compreendi o acima exposto. Assumo total responsabilidade por…" at bounding box center [313, 207] width 238 height 31
click at [186, 202] on input "Confirmo que li e compreendi o acima exposto. Assumo total responsabilidade por…" at bounding box center [182, 197] width 10 height 10
checkbox input "true"
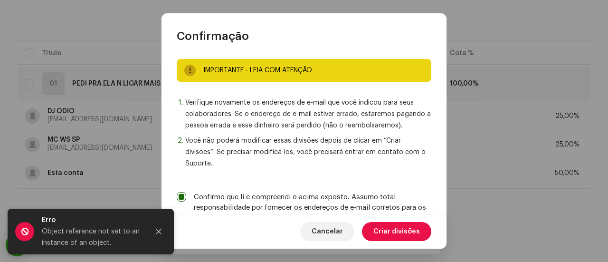
click at [380, 227] on span "Criar divisões" at bounding box center [397, 231] width 47 height 19
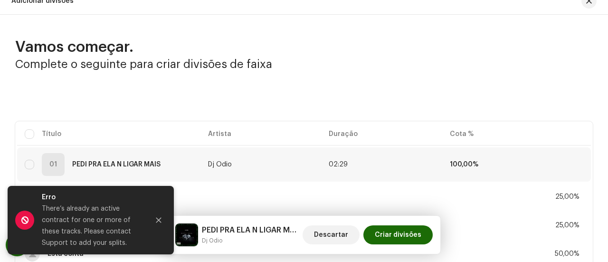
scroll to position [0, 0]
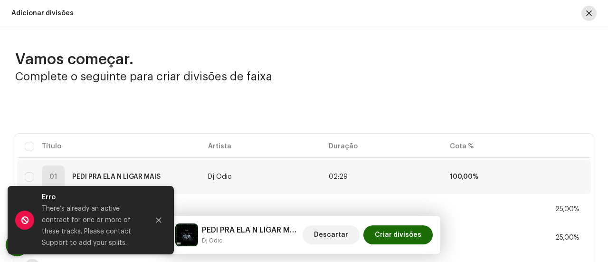
click at [586, 15] on span "button" at bounding box center [589, 14] width 6 height 8
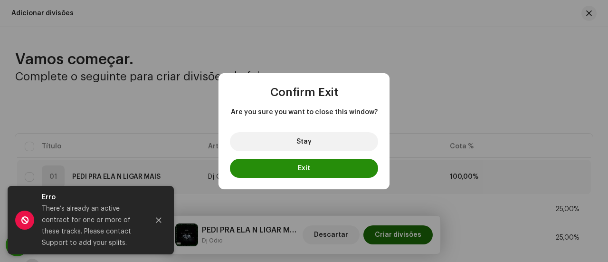
click at [327, 171] on button "Exit" at bounding box center [304, 168] width 148 height 19
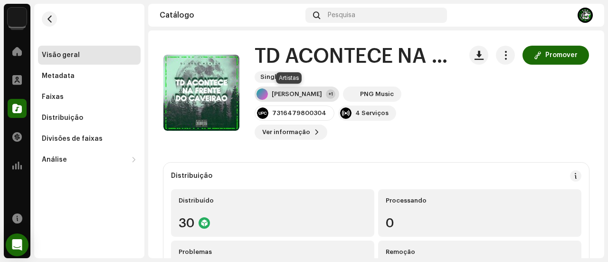
click at [271, 91] on div "[PERSON_NAME] +1" at bounding box center [297, 93] width 85 height 15
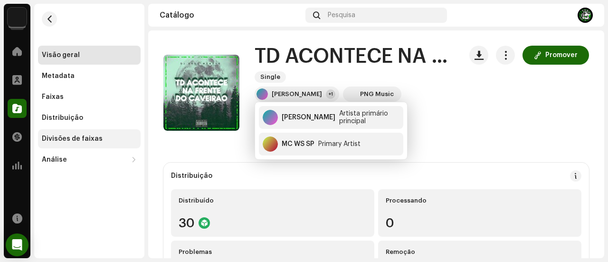
click at [86, 133] on div "Divisões de faixas" at bounding box center [89, 138] width 103 height 19
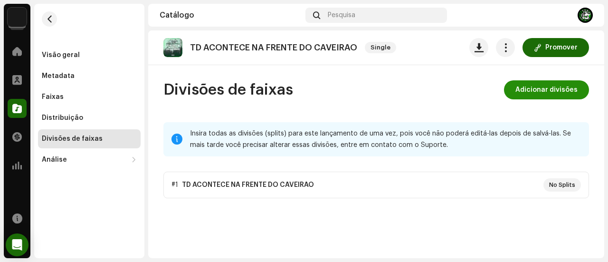
click at [538, 91] on span "Adicionar divisões" at bounding box center [547, 89] width 62 height 19
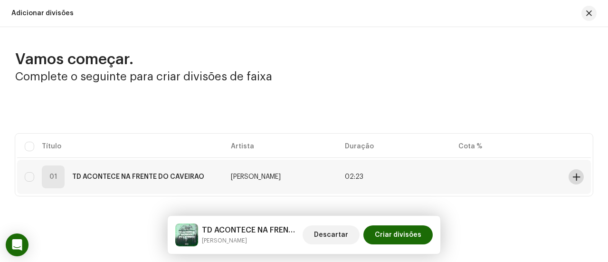
click at [573, 177] on span at bounding box center [576, 177] width 7 height 8
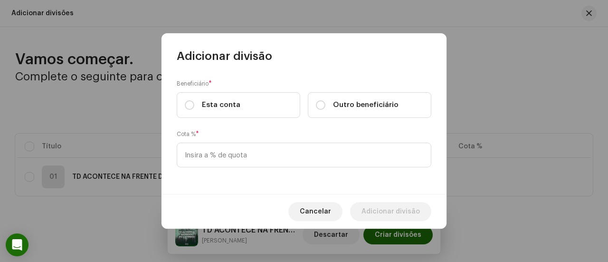
drag, startPoint x: 312, startPoint y: 110, endPoint x: 319, endPoint y: 108, distance: 7.4
click at [315, 109] on label "Outro beneficiário" at bounding box center [370, 105] width 124 height 26
click at [316, 109] on input "Outro beneficiário" at bounding box center [321, 105] width 10 height 10
radio input "true"
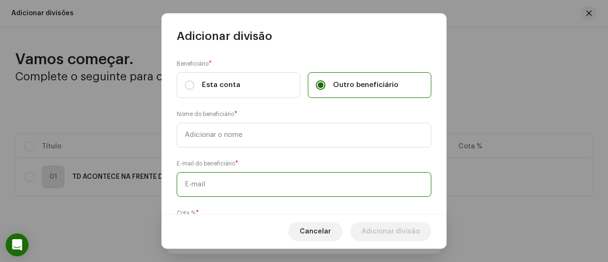
click at [246, 174] on input "text" at bounding box center [304, 184] width 255 height 25
paste input "[EMAIL_ADDRESS][DOMAIN_NAME]"
type input "[EMAIL_ADDRESS][DOMAIN_NAME]"
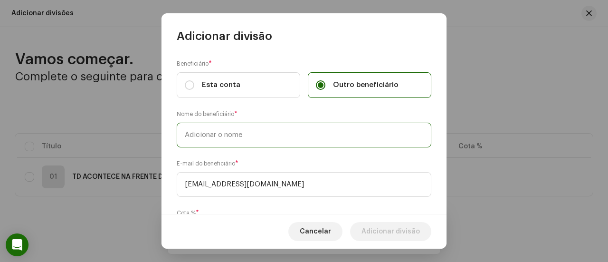
click at [249, 140] on input "text" at bounding box center [304, 135] width 255 height 25
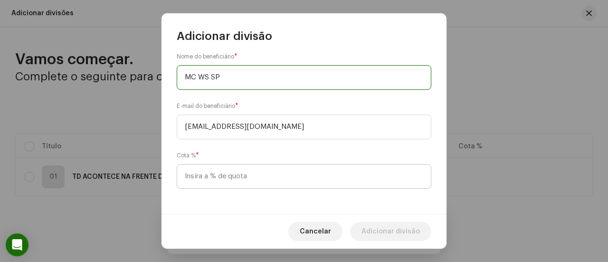
type input "MC WS SP"
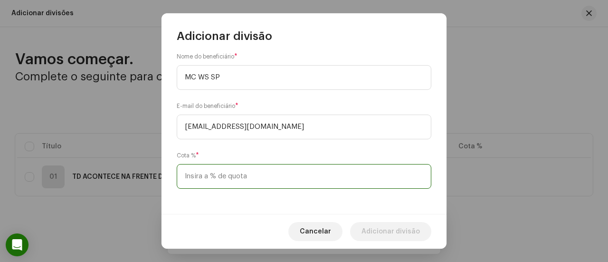
click at [225, 181] on input at bounding box center [304, 176] width 255 height 25
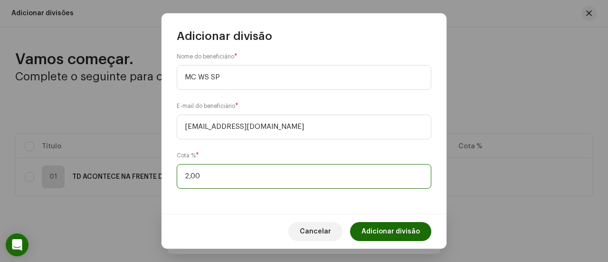
type input "25,00"
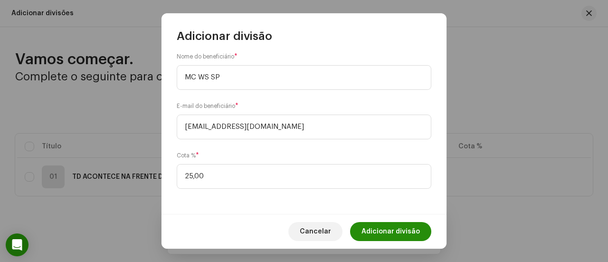
click at [413, 232] on span "Adicionar divisão" at bounding box center [391, 231] width 58 height 19
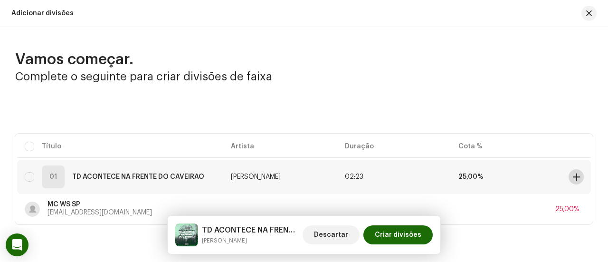
click at [574, 173] on span at bounding box center [576, 177] width 7 height 8
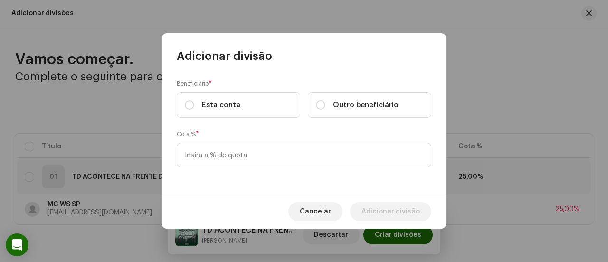
click at [362, 100] on span "Outro beneficiário" at bounding box center [366, 105] width 66 height 10
click at [326, 100] on input "Outro beneficiário" at bounding box center [321, 105] width 10 height 10
radio input "true"
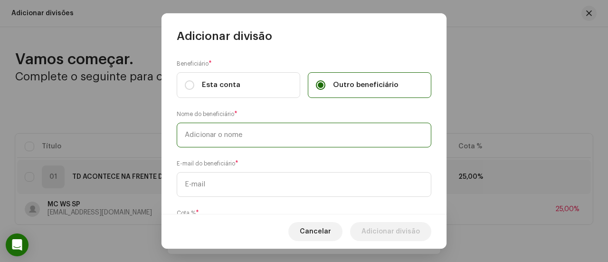
click at [323, 134] on input "text" at bounding box center [304, 135] width 255 height 25
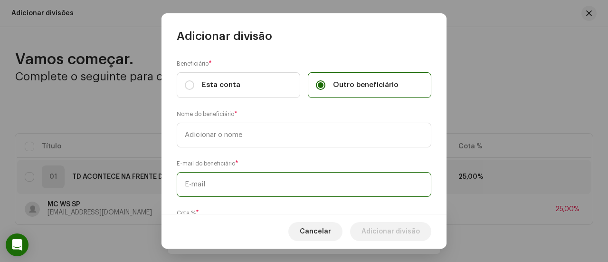
click at [304, 177] on div "E-mail do beneficiário *" at bounding box center [304, 178] width 255 height 38
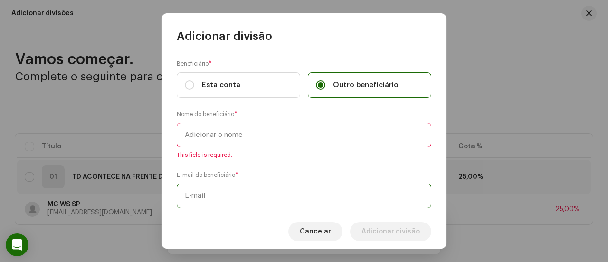
click at [296, 196] on input "text" at bounding box center [304, 195] width 255 height 25
paste input "[EMAIL_ADDRESS][DOMAIN_NAME]"
type input "[EMAIL_ADDRESS][DOMAIN_NAME]"
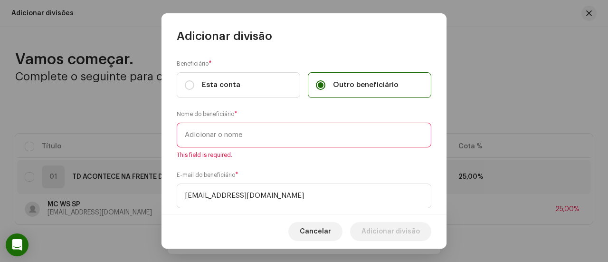
click at [290, 138] on input "text" at bounding box center [304, 135] width 255 height 25
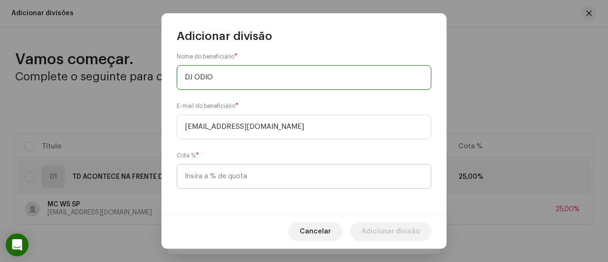
type input "DJ ODIO"
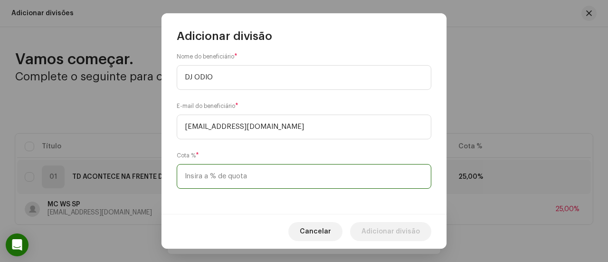
click at [283, 171] on input at bounding box center [304, 176] width 255 height 25
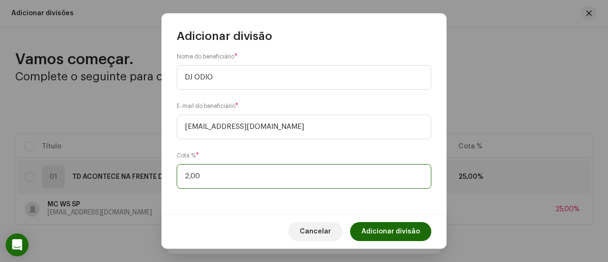
type input "25,00"
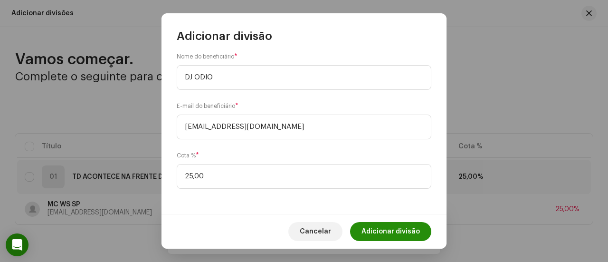
click at [378, 229] on span "Adicionar divisão" at bounding box center [391, 231] width 58 height 19
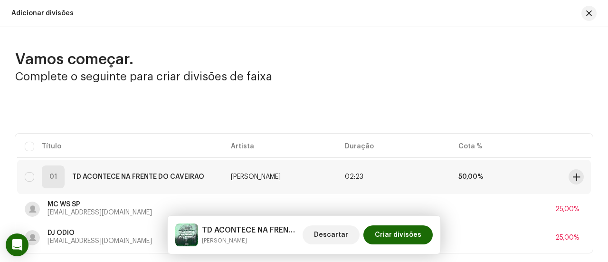
scroll to position [48, 0]
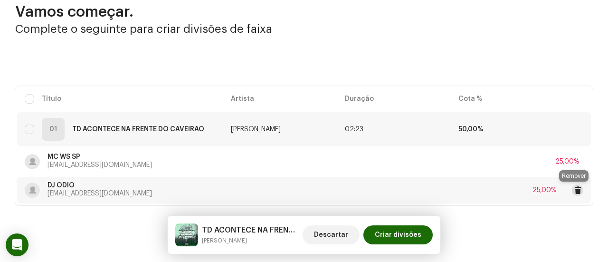
click at [575, 188] on span at bounding box center [578, 190] width 7 height 8
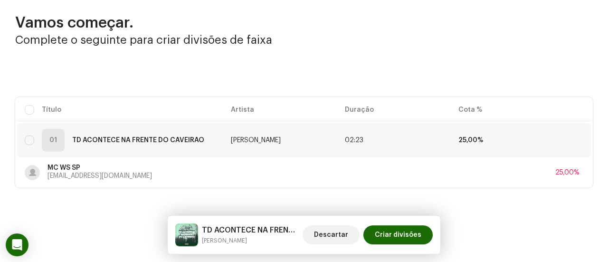
scroll to position [36, 0]
click at [577, 135] on button at bounding box center [576, 140] width 15 height 15
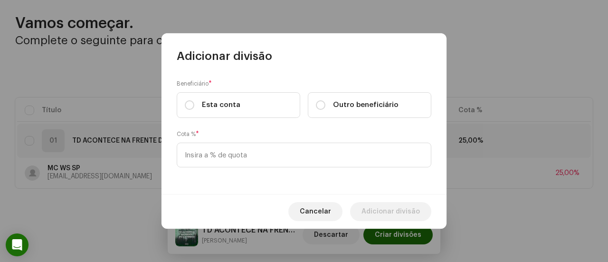
drag, startPoint x: 347, startPoint y: 103, endPoint x: 343, endPoint y: 107, distance: 5.7
click at [346, 103] on span "Outro beneficiário" at bounding box center [366, 105] width 66 height 10
click at [326, 103] on input "Outro beneficiário" at bounding box center [321, 105] width 10 height 10
radio input "true"
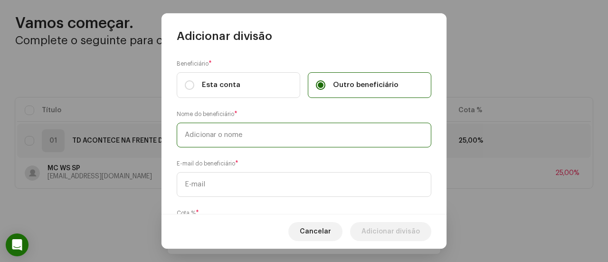
click at [296, 141] on input "text" at bounding box center [304, 135] width 255 height 25
type input "DJ MENDES"
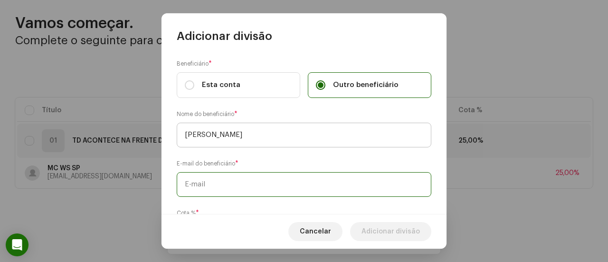
paste input "[EMAIL_ADDRESS][DOMAIN_NAME]"
type input "[EMAIL_ADDRESS][DOMAIN_NAME]"
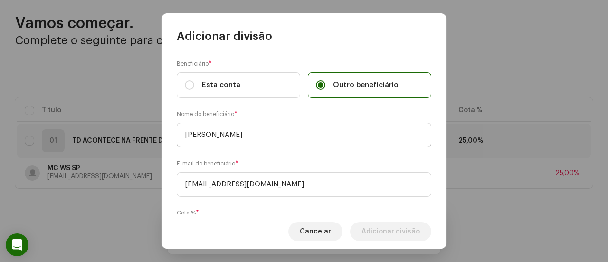
scroll to position [58, 0]
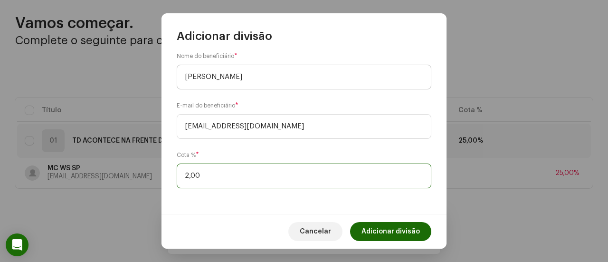
type input "25,00"
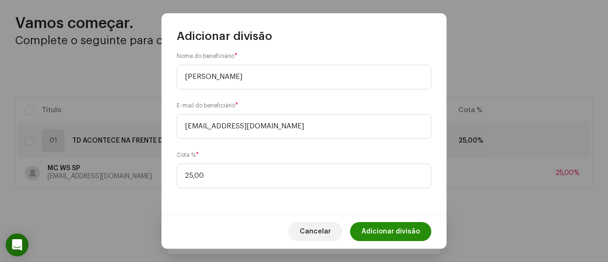
click at [379, 225] on span "Adicionar divisão" at bounding box center [391, 231] width 58 height 19
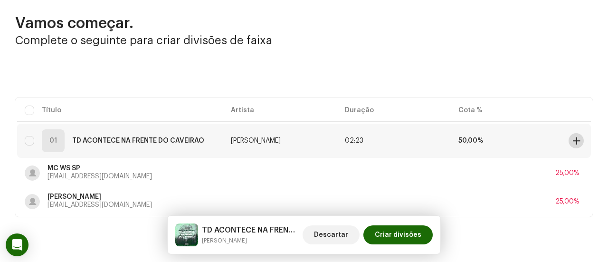
click at [569, 141] on button at bounding box center [576, 140] width 15 height 15
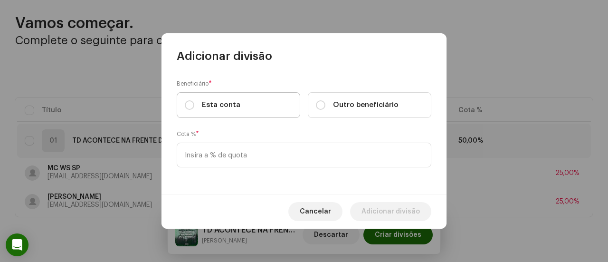
click at [237, 102] on span "Esta conta" at bounding box center [221, 105] width 38 height 10
click at [194, 102] on input "Esta conta" at bounding box center [190, 105] width 10 height 10
radio input "true"
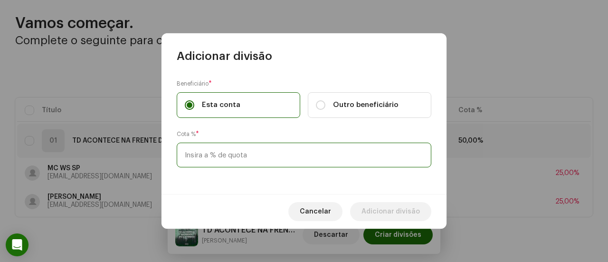
click at [251, 146] on input at bounding box center [304, 155] width 255 height 25
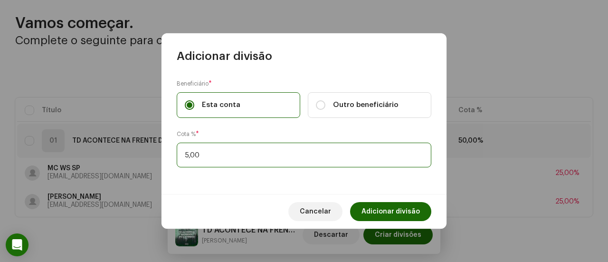
type input "50,00"
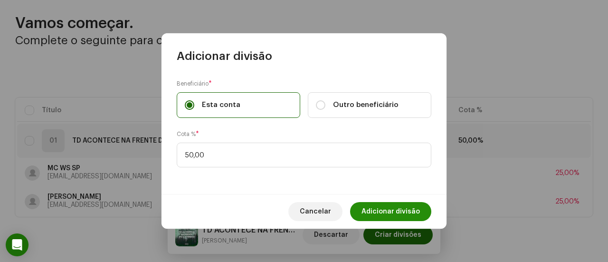
click at [381, 208] on span "Adicionar divisão" at bounding box center [391, 211] width 58 height 19
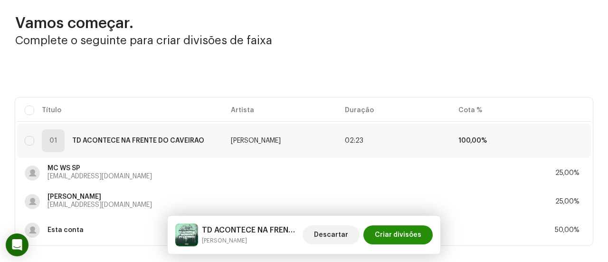
click at [394, 233] on span "Criar divisões" at bounding box center [398, 234] width 47 height 19
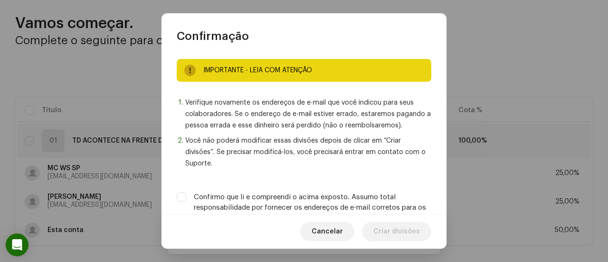
click at [377, 199] on label "Confirmo que li e compreendi o acima exposto. Assumo total responsabilidade por…" at bounding box center [313, 207] width 238 height 31
click at [186, 199] on input "Confirmo que li e compreendi o acima exposto. Assumo total responsabilidade por…" at bounding box center [182, 197] width 10 height 10
checkbox input "true"
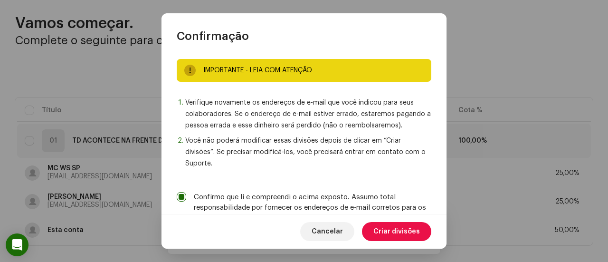
click at [386, 227] on span "Criar divisões" at bounding box center [397, 231] width 47 height 19
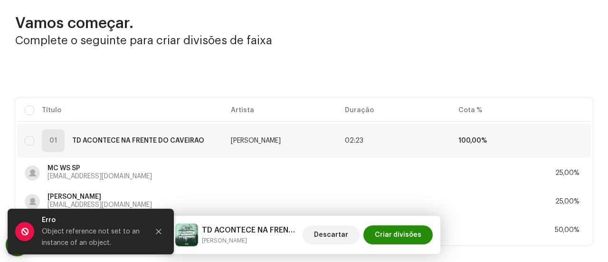
click at [396, 235] on span "Criar divisões" at bounding box center [398, 234] width 47 height 19
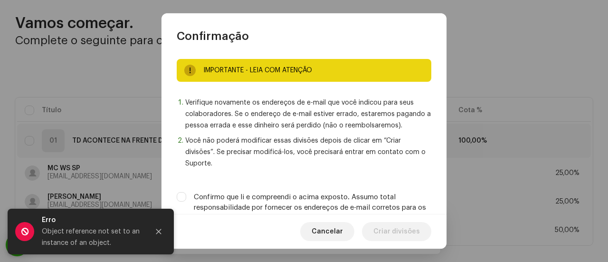
drag, startPoint x: 372, startPoint y: 182, endPoint x: 372, endPoint y: 187, distance: 5.2
click at [372, 181] on div "IMPORTANTE - LEIA COM ATENÇÃO Verifique novamente os endereços de e-mail que vo…" at bounding box center [304, 129] width 285 height 171
click at [375, 199] on label "Confirmo que li e compreendi o acima exposto. Assumo total responsabilidade por…" at bounding box center [313, 207] width 238 height 31
click at [186, 199] on input "Confirmo que li e compreendi o acima exposto. Assumo total responsabilidade por…" at bounding box center [182, 197] width 10 height 10
checkbox input "true"
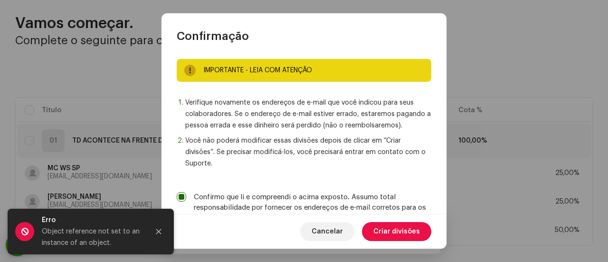
click at [381, 230] on span "Criar divisões" at bounding box center [397, 231] width 47 height 19
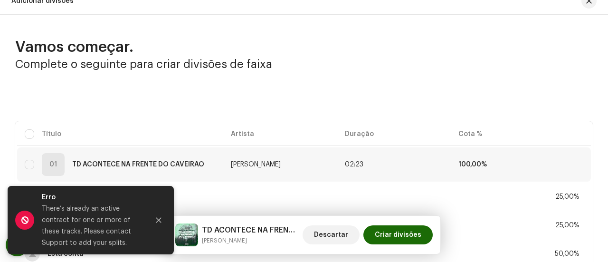
scroll to position [0, 0]
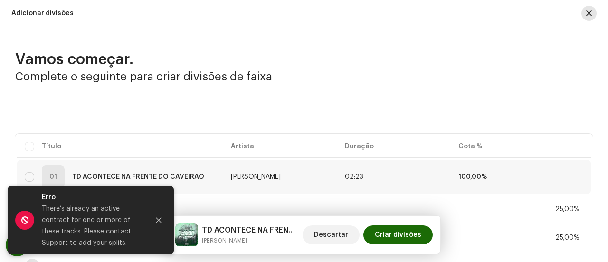
click at [591, 14] on button "button" at bounding box center [589, 13] width 15 height 15
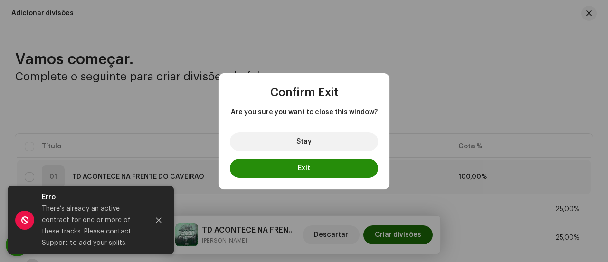
click at [355, 167] on button "Exit" at bounding box center [304, 168] width 148 height 19
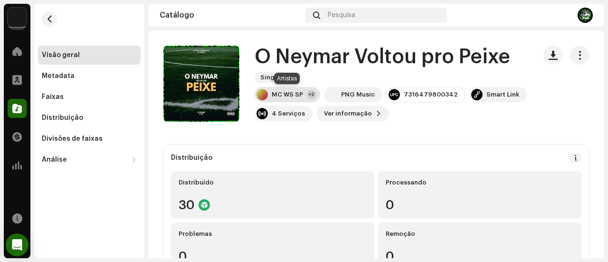
click at [292, 95] on div "MC WS SP" at bounding box center [287, 95] width 31 height 8
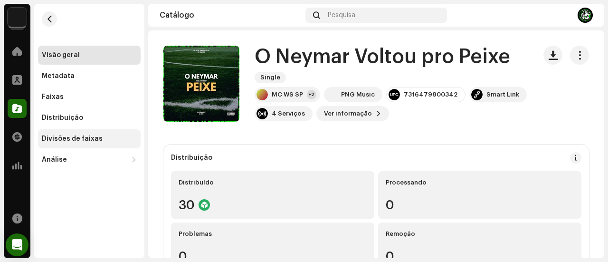
click at [132, 134] on div "Divisões de faixas" at bounding box center [89, 138] width 103 height 19
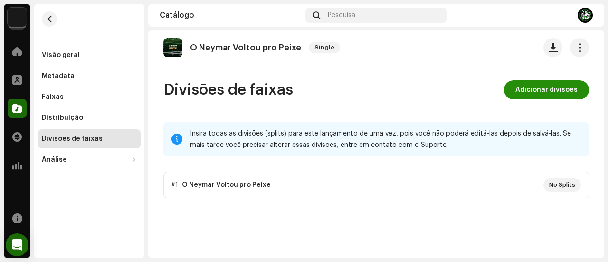
click at [539, 87] on span "Adicionar divisões" at bounding box center [547, 89] width 62 height 19
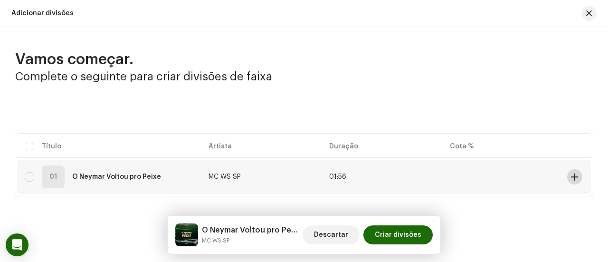
click at [571, 178] on span at bounding box center [574, 177] width 7 height 8
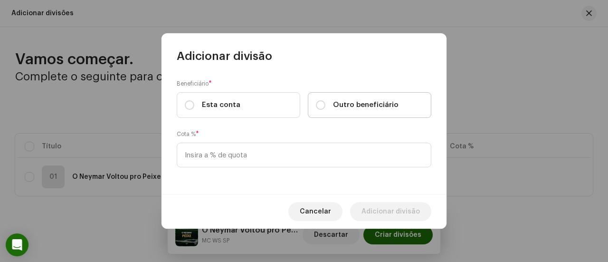
click at [337, 105] on span "Outro beneficiário" at bounding box center [366, 105] width 66 height 10
click at [326, 105] on input "Outro beneficiário" at bounding box center [321, 105] width 10 height 10
radio input "true"
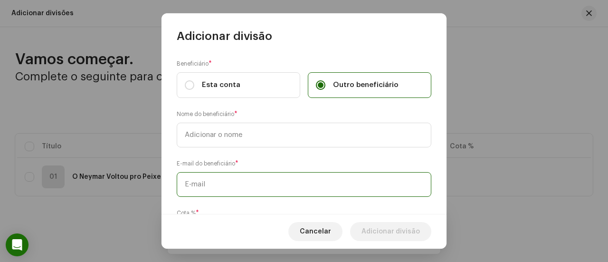
click at [301, 177] on input "text" at bounding box center [304, 184] width 255 height 25
paste input "[EMAIL_ADDRESS][DOMAIN_NAME]"
type input "[EMAIL_ADDRESS][DOMAIN_NAME]"
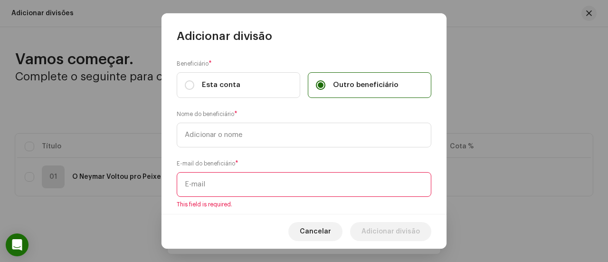
paste input "[EMAIL_ADDRESS][DOMAIN_NAME]"
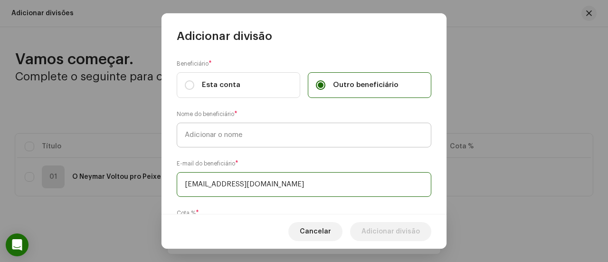
type input "[EMAIL_ADDRESS][DOMAIN_NAME]"
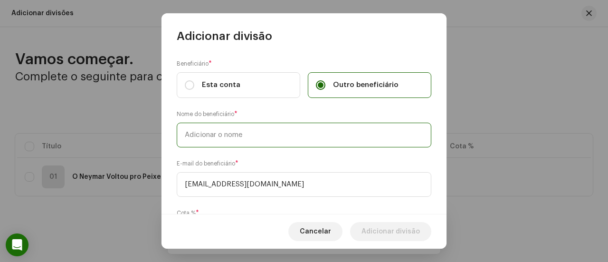
click at [237, 129] on input "text" at bounding box center [304, 135] width 255 height 25
type input "DJ ODIO"
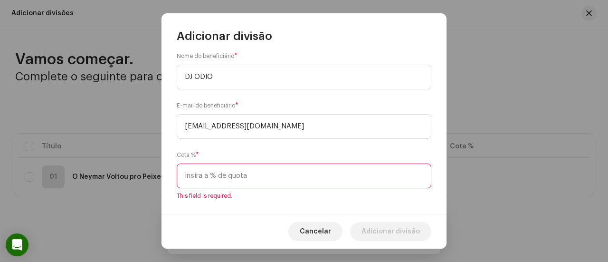
click at [240, 170] on input at bounding box center [304, 175] width 255 height 25
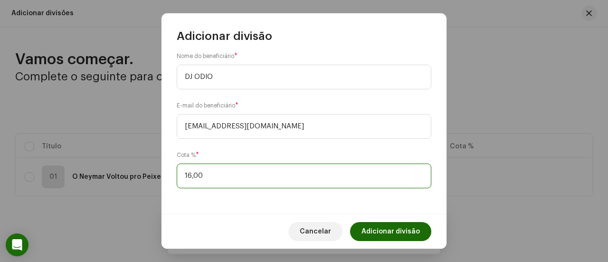
type input "16,60"
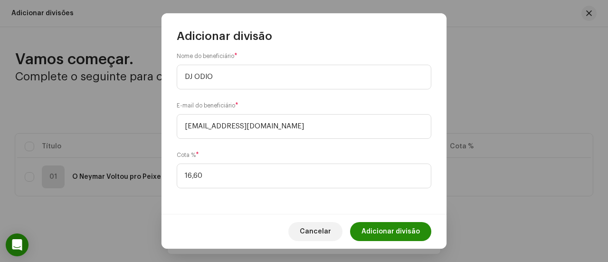
click at [399, 231] on span "Adicionar divisão" at bounding box center [391, 231] width 58 height 19
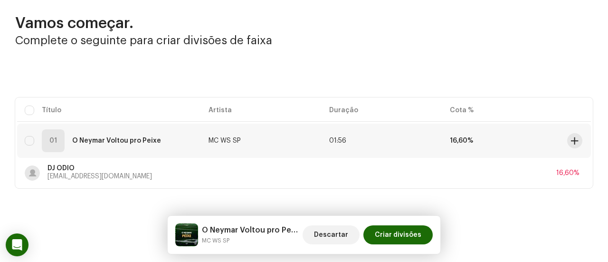
click at [579, 142] on td at bounding box center [578, 141] width 28 height 34
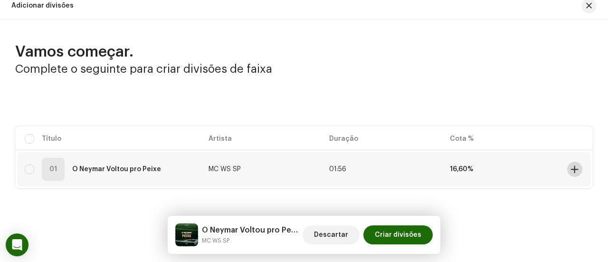
click at [567, 170] on button at bounding box center [574, 169] width 15 height 15
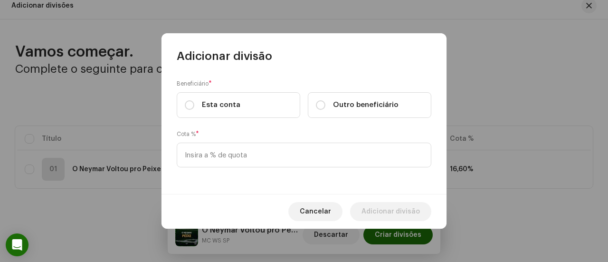
click at [333, 100] on span "Outro beneficiário" at bounding box center [366, 105] width 66 height 10
click at [326, 100] on input "Outro beneficiário" at bounding box center [321, 105] width 10 height 10
radio input "true"
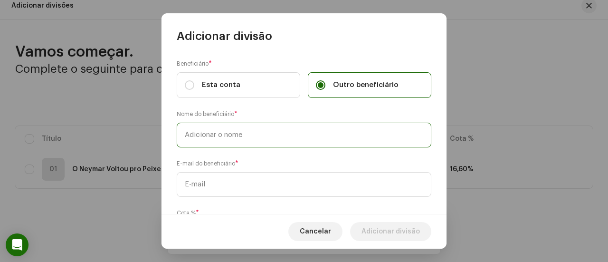
click at [304, 145] on input "text" at bounding box center [304, 135] width 255 height 25
type input "MC WS SP"
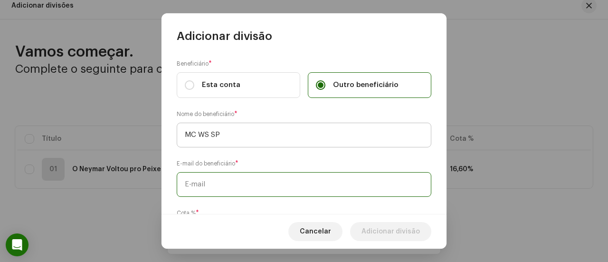
paste input "[EMAIL_ADDRESS][DOMAIN_NAME]"
type input "[EMAIL_ADDRESS][DOMAIN_NAME]"
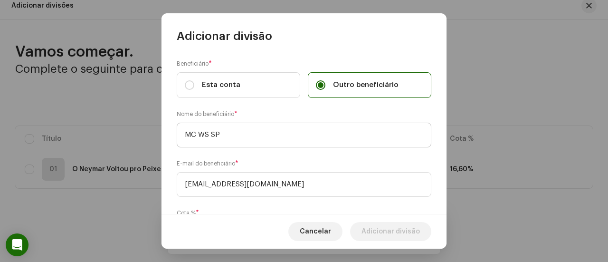
scroll to position [58, 0]
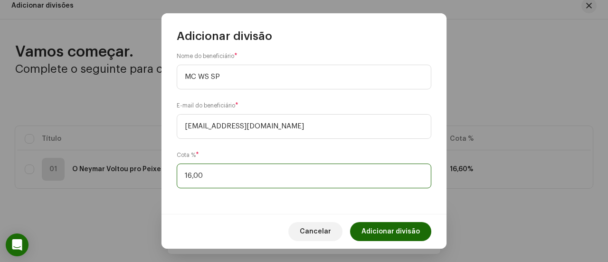
type input "16,70"
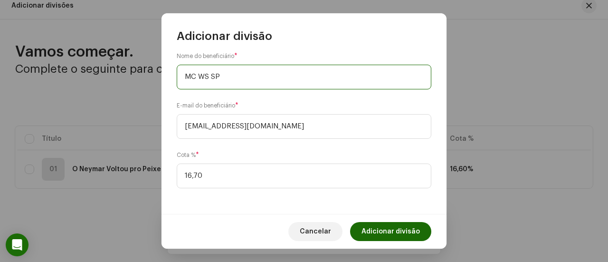
drag, startPoint x: 222, startPoint y: 77, endPoint x: 178, endPoint y: 77, distance: 44.7
click at [178, 77] on input "MC WS SP" at bounding box center [304, 77] width 255 height 25
type input "DJ ODIO"
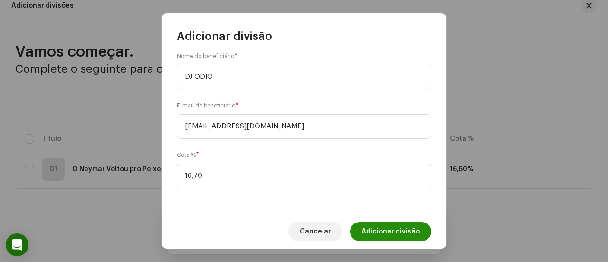
click at [384, 226] on span "Adicionar divisão" at bounding box center [391, 231] width 58 height 19
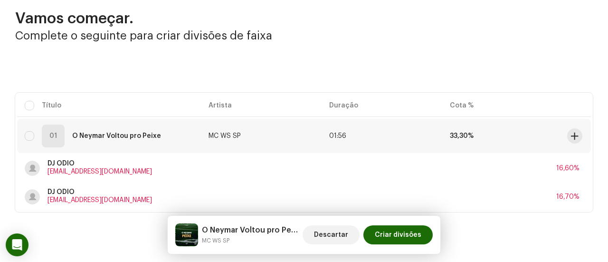
scroll to position [55, 0]
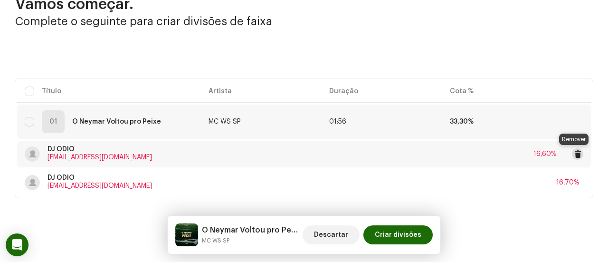
click at [575, 153] on span at bounding box center [578, 154] width 7 height 8
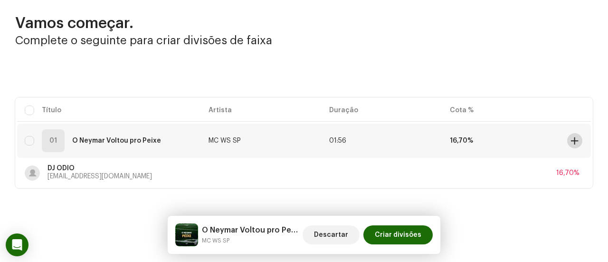
click at [571, 140] on span at bounding box center [574, 141] width 7 height 8
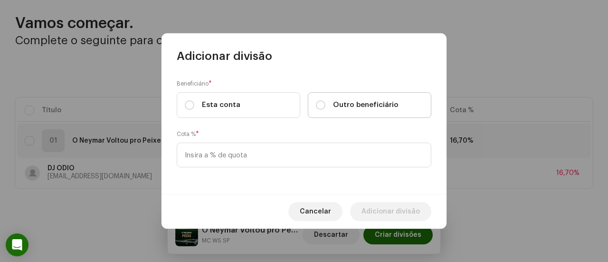
click at [378, 106] on span "Outro beneficiário" at bounding box center [366, 105] width 66 height 10
click at [326, 106] on input "Outro beneficiário" at bounding box center [321, 105] width 10 height 10
radio input "true"
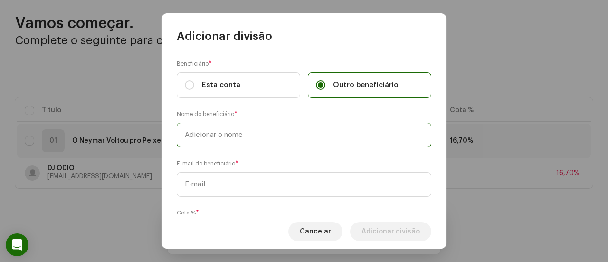
click at [321, 137] on input "text" at bounding box center [304, 135] width 255 height 25
type input "MC WS SP"
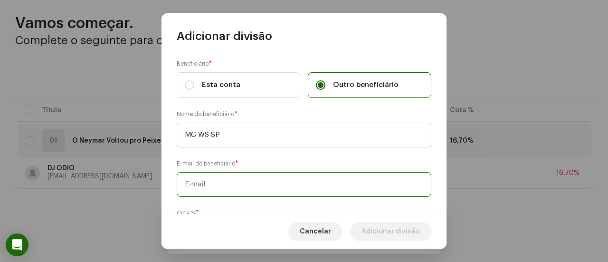
paste input "[EMAIL_ADDRESS][DOMAIN_NAME]"
type input "[EMAIL_ADDRESS][DOMAIN_NAME]"
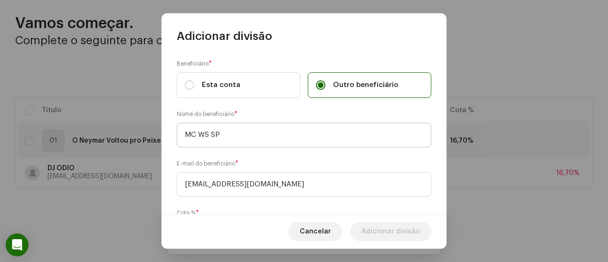
scroll to position [58, 0]
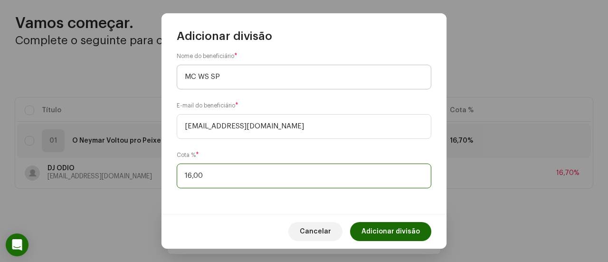
type input "16,60"
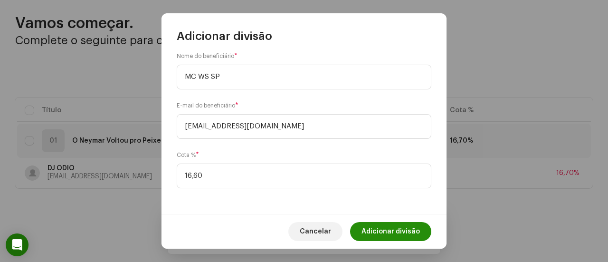
click at [385, 226] on span "Adicionar divisão" at bounding box center [391, 231] width 58 height 19
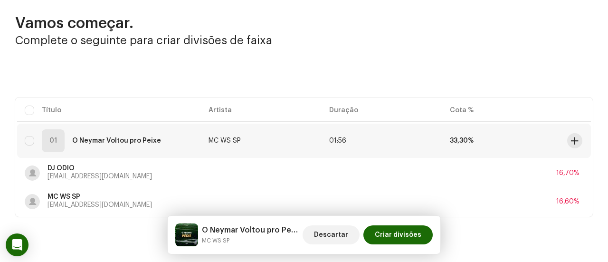
click at [568, 133] on td at bounding box center [578, 141] width 28 height 34
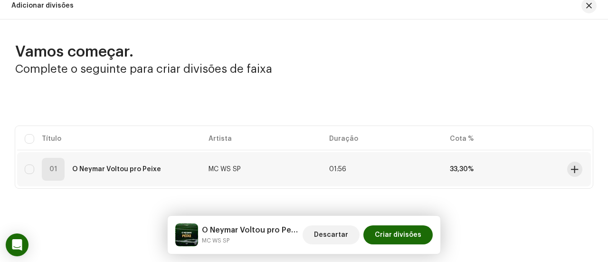
click at [567, 153] on td at bounding box center [578, 169] width 28 height 34
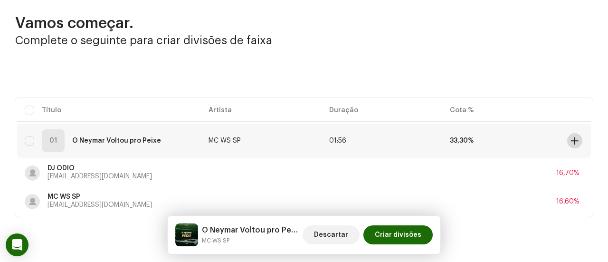
click at [571, 142] on span at bounding box center [574, 141] width 7 height 8
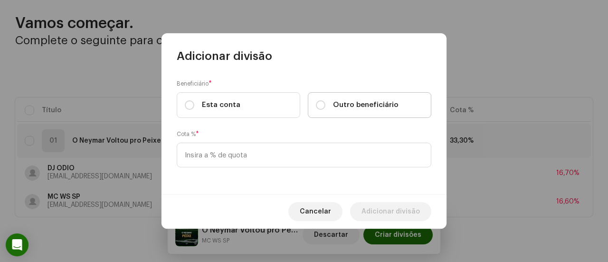
click at [331, 104] on div "Outro beneficiário" at bounding box center [357, 105] width 83 height 10
click at [326, 104] on input "Outro beneficiário" at bounding box center [321, 105] width 10 height 10
radio input "true"
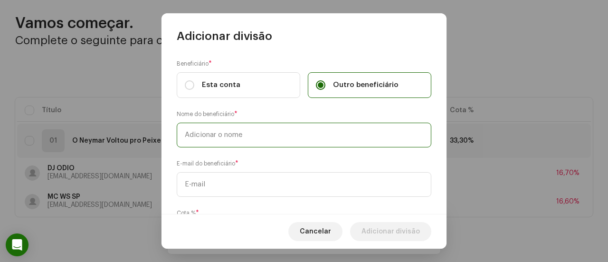
click at [293, 134] on input "text" at bounding box center [304, 135] width 255 height 25
type input "DJ [PERSON_NAME]"
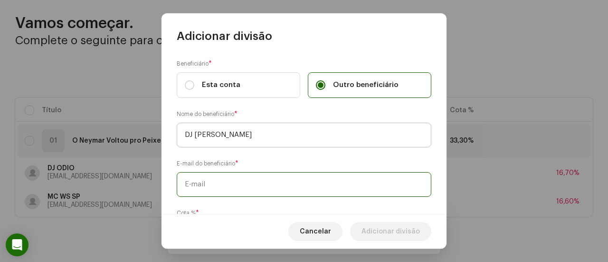
paste input "[EMAIL_ADDRESS][DOMAIN_NAME]"
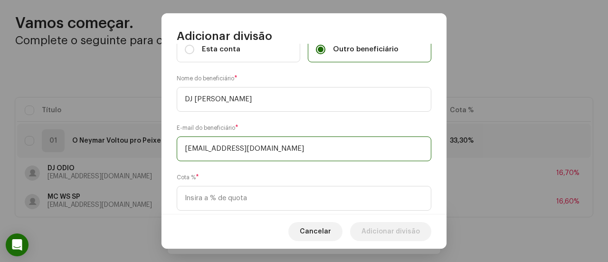
scroll to position [58, 0]
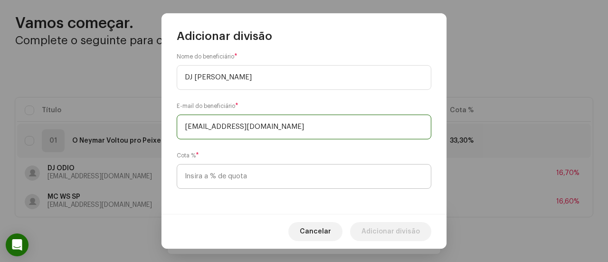
type input "[EMAIL_ADDRESS][DOMAIN_NAME]"
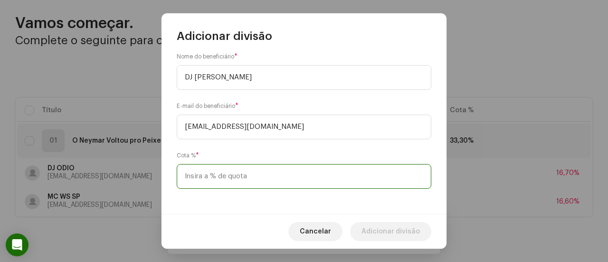
click at [261, 170] on input at bounding box center [304, 176] width 255 height 25
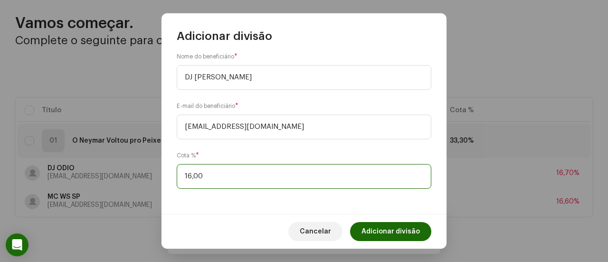
type input "16,70"
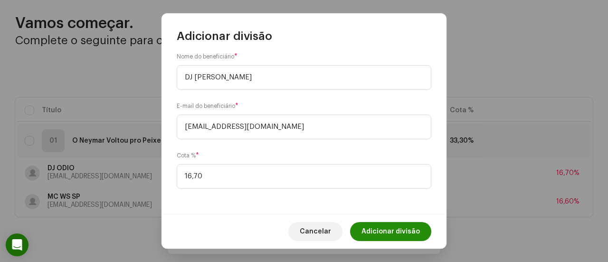
click at [394, 228] on span "Adicionar divisão" at bounding box center [391, 231] width 58 height 19
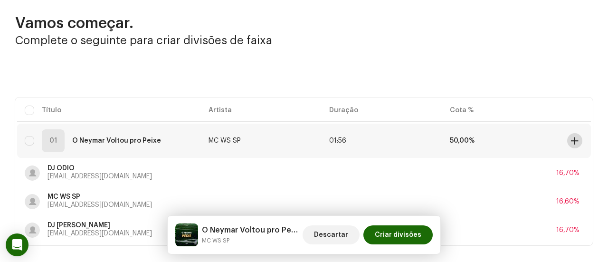
click at [571, 141] on span at bounding box center [574, 141] width 7 height 8
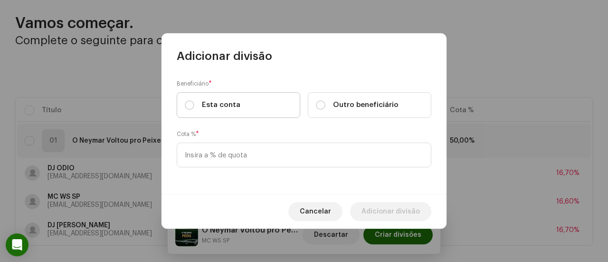
click at [285, 103] on label "Esta conta" at bounding box center [239, 105] width 124 height 26
click at [194, 103] on input "Esta conta" at bounding box center [190, 105] width 10 height 10
radio input "true"
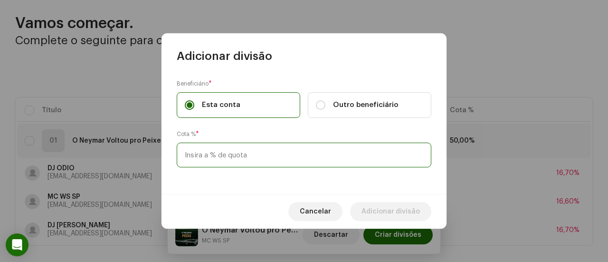
click at [277, 147] on input at bounding box center [304, 155] width 255 height 25
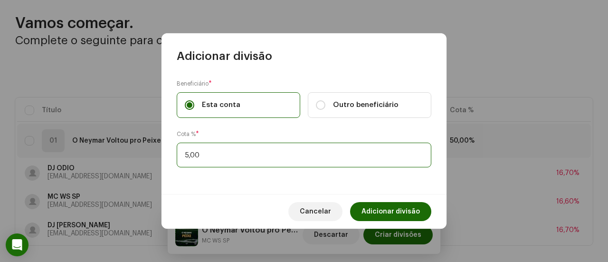
type input "50,00"
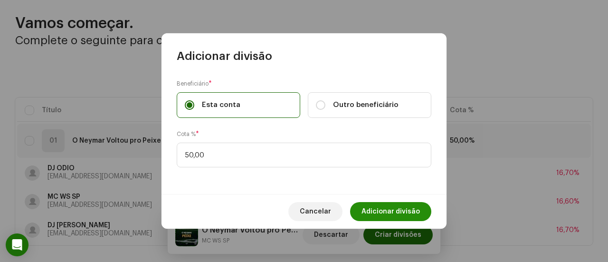
click at [373, 203] on span "Adicionar divisão" at bounding box center [391, 211] width 58 height 19
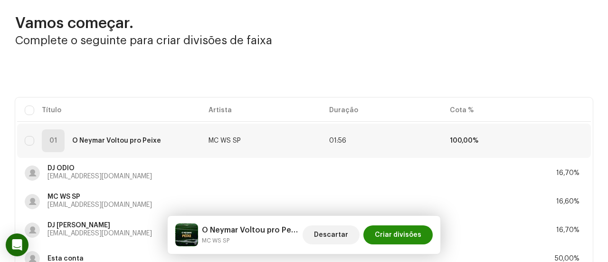
click at [405, 234] on span "Criar divisões" at bounding box center [398, 234] width 47 height 19
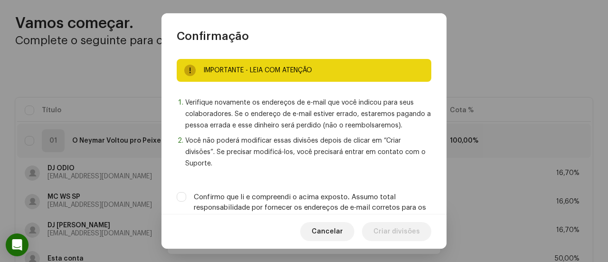
click at [390, 205] on label "Confirmo que li e compreendi o acima exposto. Assumo total responsabilidade por…" at bounding box center [313, 207] width 238 height 31
click at [186, 202] on input "Confirmo que li e compreendi o acima exposto. Assumo total responsabilidade por…" at bounding box center [182, 197] width 10 height 10
checkbox input "true"
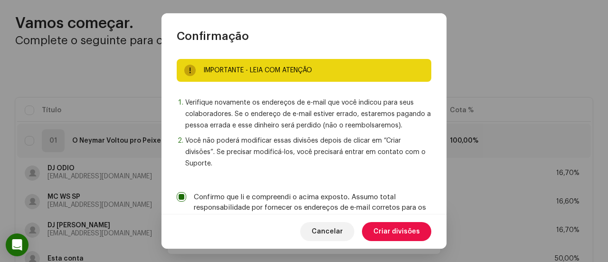
click at [394, 230] on span "Criar divisões" at bounding box center [397, 231] width 47 height 19
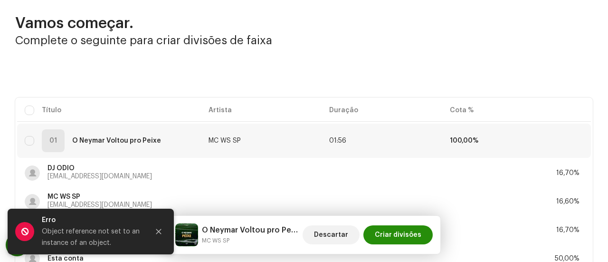
click at [418, 240] on span "Criar divisões" at bounding box center [398, 234] width 47 height 19
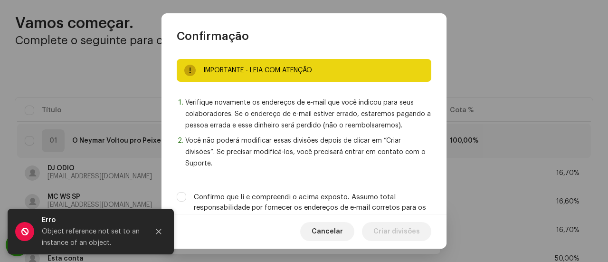
click at [388, 194] on label "Confirmo que li e compreendi o acima exposto. Assumo total responsabilidade por…" at bounding box center [313, 207] width 238 height 31
click at [186, 194] on input "Confirmo que li e compreendi o acima exposto. Assumo total responsabilidade por…" at bounding box center [182, 197] width 10 height 10
checkbox input "true"
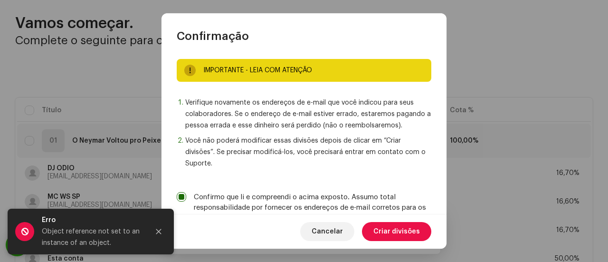
click at [394, 231] on span "Criar divisões" at bounding box center [397, 231] width 47 height 19
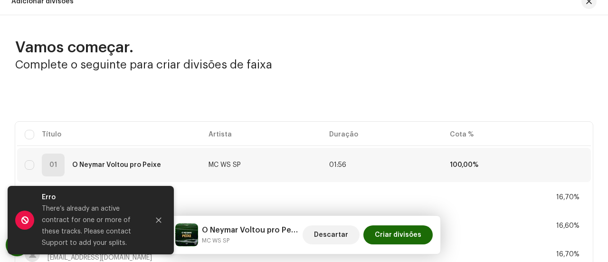
scroll to position [0, 0]
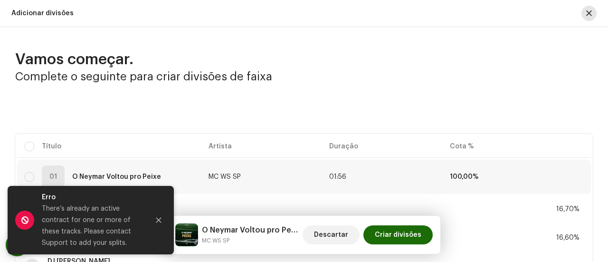
click at [590, 11] on button "button" at bounding box center [589, 13] width 15 height 15
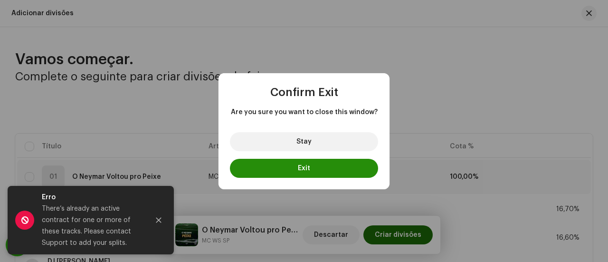
click at [326, 173] on button "Exit" at bounding box center [304, 168] width 148 height 19
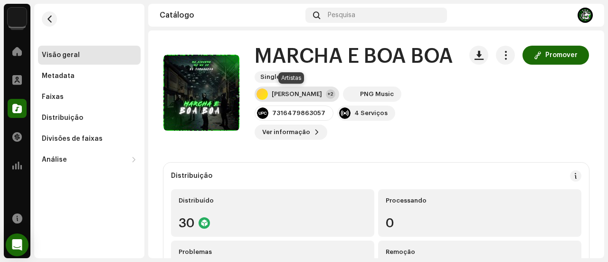
click at [284, 90] on div "Dj Fernandez" at bounding box center [297, 94] width 50 height 8
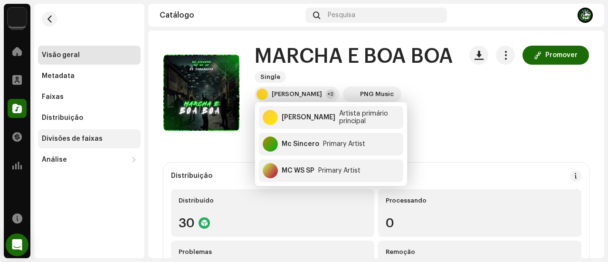
click at [96, 134] on div "Divisões de faixas" at bounding box center [89, 138] width 103 height 19
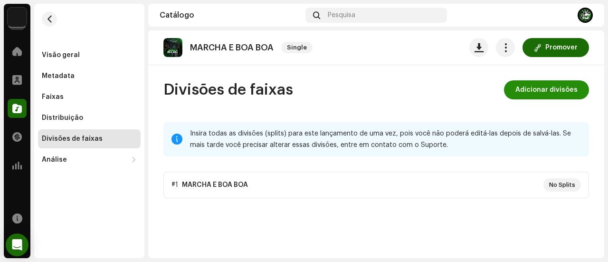
click at [580, 96] on button "Adicionar divisões" at bounding box center [546, 89] width 85 height 19
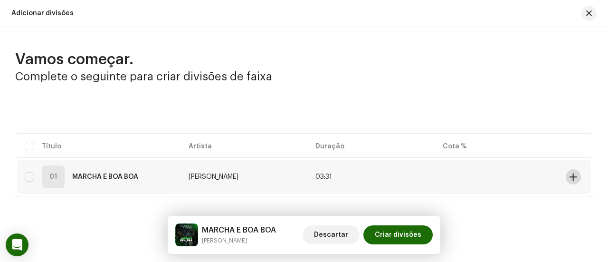
click at [566, 179] on button at bounding box center [573, 176] width 15 height 15
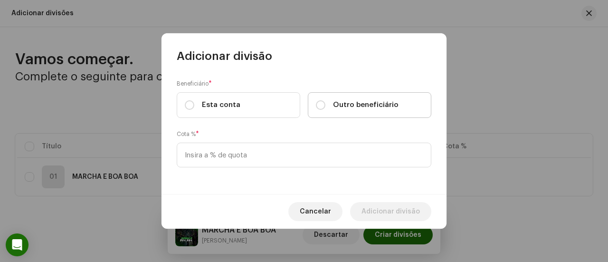
click at [334, 106] on span "Outro beneficiário" at bounding box center [366, 105] width 66 height 10
click at [326, 106] on input "Outro beneficiário" at bounding box center [321, 105] width 10 height 10
radio input "true"
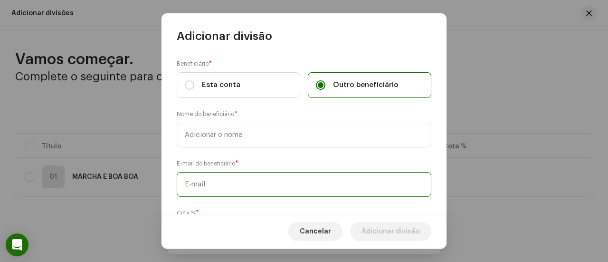
click at [246, 181] on input "text" at bounding box center [304, 184] width 255 height 25
paste input "djfernandezoficial@gmail.com"
type input "djfernandezoficial@gmail.com"
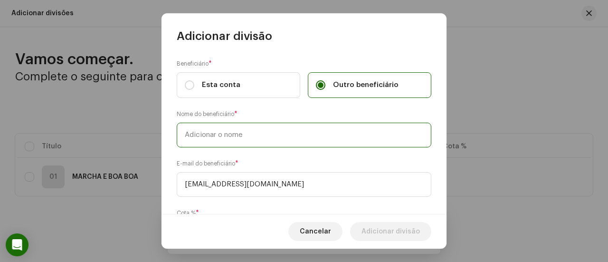
click at [240, 138] on input "text" at bounding box center [304, 135] width 255 height 25
type input "DJ FERNANDEZ"
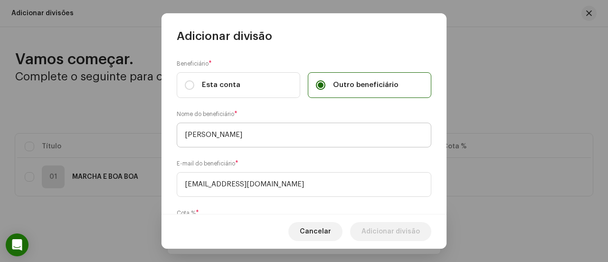
scroll to position [58, 0]
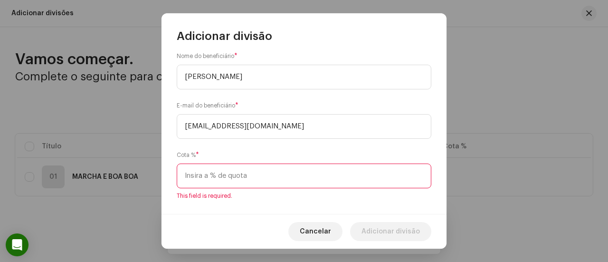
click at [228, 173] on input at bounding box center [304, 175] width 255 height 25
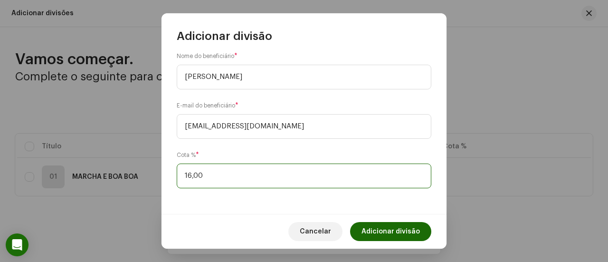
type input "16,70"
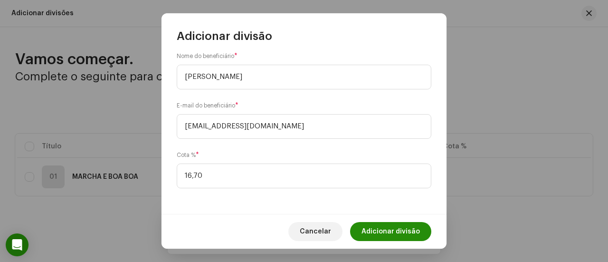
click at [376, 226] on span "Adicionar divisão" at bounding box center [391, 231] width 58 height 19
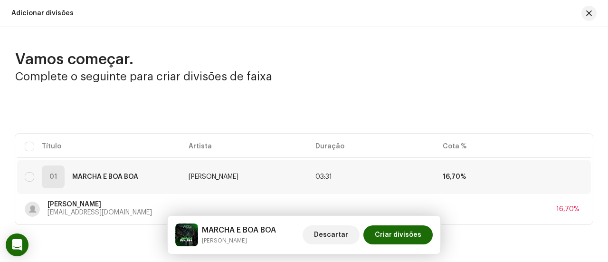
scroll to position [36, 0]
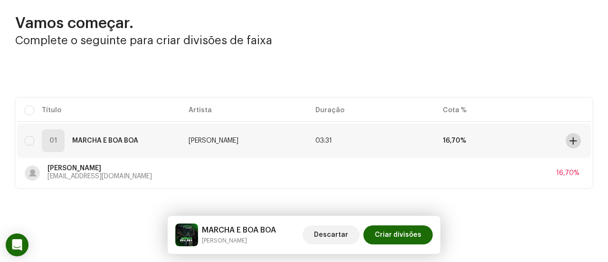
click at [573, 141] on span at bounding box center [573, 141] width 7 height 8
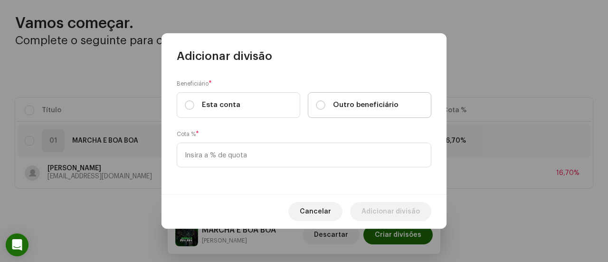
click at [379, 112] on label "Outro beneficiário" at bounding box center [370, 105] width 124 height 26
click at [326, 110] on input "Outro beneficiário" at bounding box center [321, 105] width 10 height 10
radio input "true"
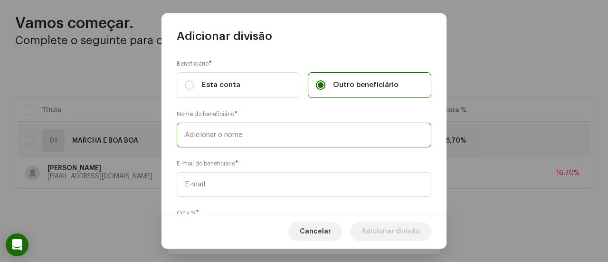
click at [310, 145] on input "text" at bounding box center [304, 135] width 255 height 25
type input "MC SINCERO"
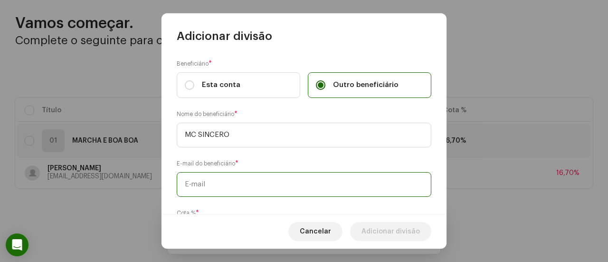
click at [251, 180] on input "text" at bounding box center [304, 184] width 255 height 25
paste input "kawan.khaelgarcia26@gmail.com"
type input "kawan.khaelgarcia26@gmail.com"
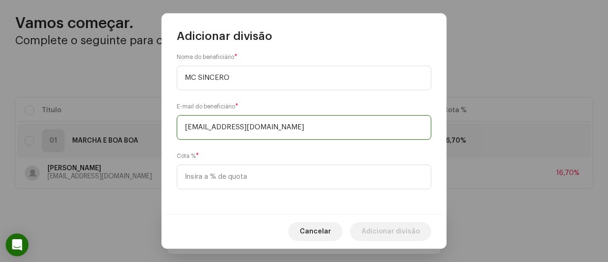
scroll to position [58, 0]
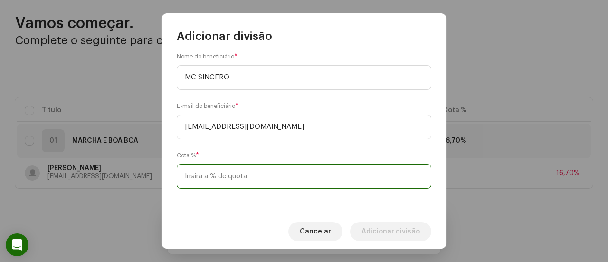
click at [280, 177] on input at bounding box center [304, 176] width 255 height 25
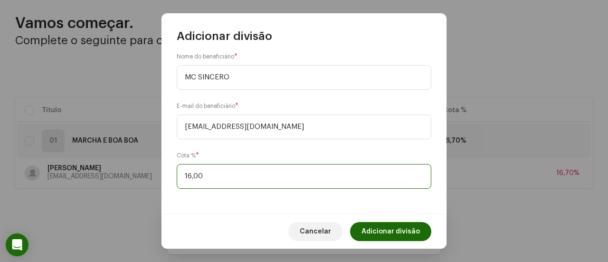
type input "16,70"
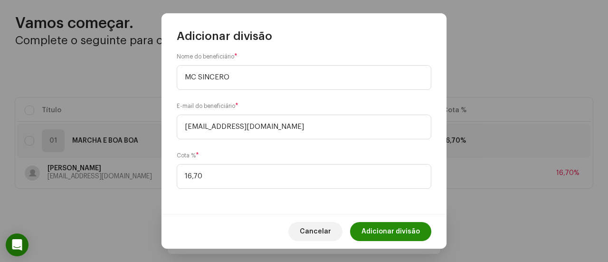
click at [384, 229] on span "Adicionar divisão" at bounding box center [391, 231] width 58 height 19
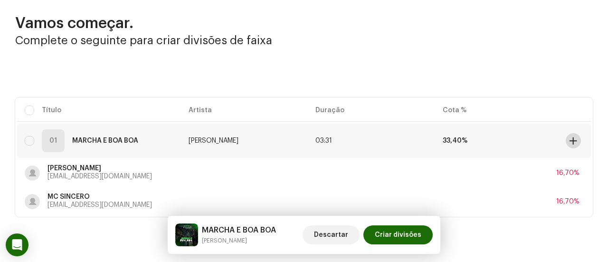
click at [570, 139] on span at bounding box center [573, 141] width 7 height 8
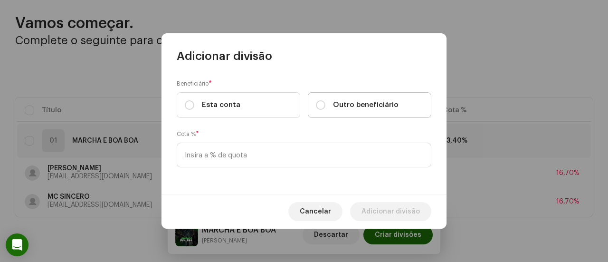
click at [331, 111] on label "Outro beneficiário" at bounding box center [370, 105] width 124 height 26
click at [326, 110] on input "Outro beneficiário" at bounding box center [321, 105] width 10 height 10
radio input "true"
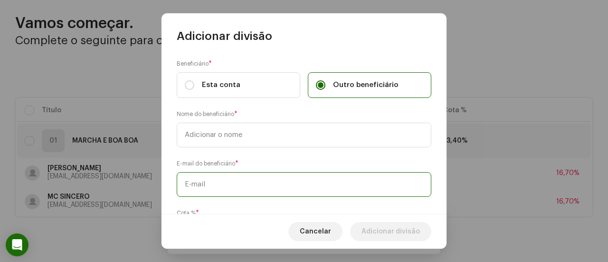
click at [270, 174] on input "text" at bounding box center [304, 184] width 255 height 25
paste input "[EMAIL_ADDRESS][DOMAIN_NAME]"
type input "[EMAIL_ADDRESS][DOMAIN_NAME]"
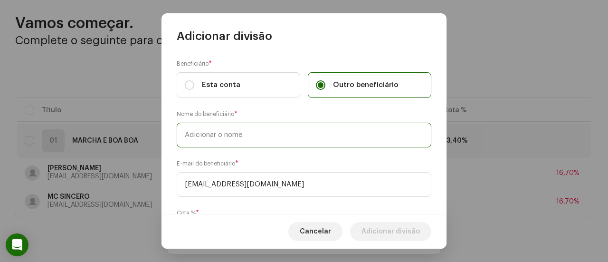
click at [261, 141] on input "text" at bounding box center [304, 135] width 255 height 25
type input "m"
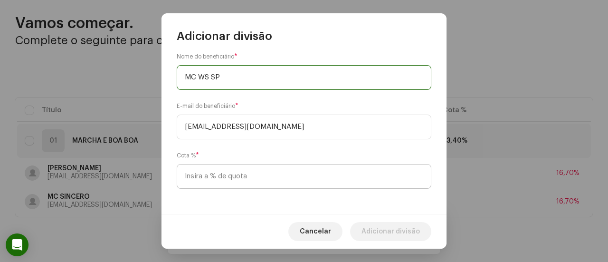
type input "MC WS SP"
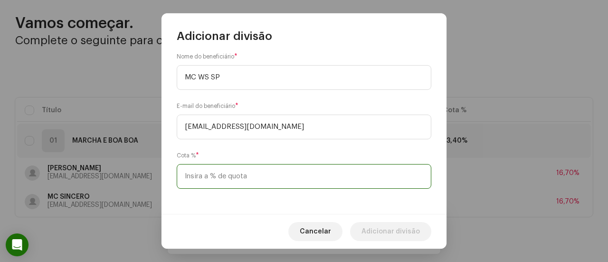
click at [242, 170] on input at bounding box center [304, 176] width 255 height 25
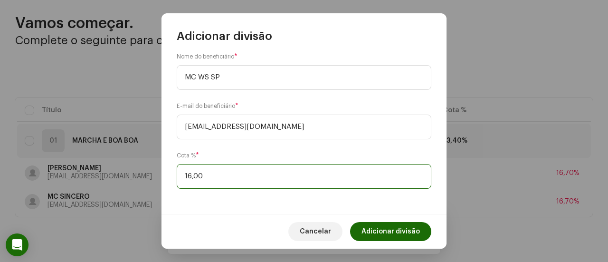
type input "16,60"
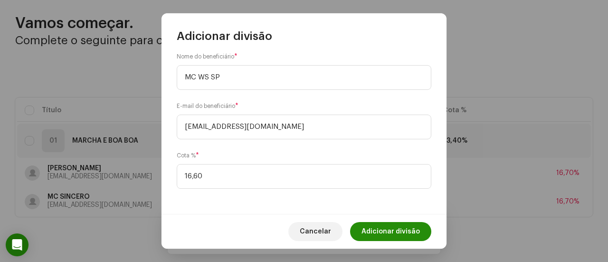
click at [390, 226] on span "Adicionar divisão" at bounding box center [391, 231] width 58 height 19
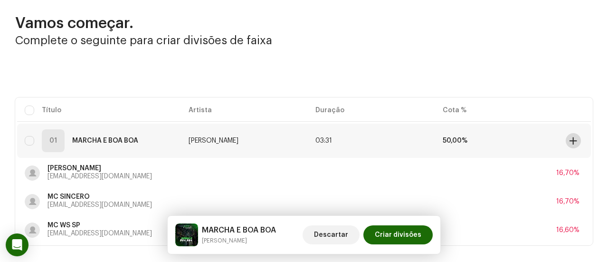
click at [570, 138] on span at bounding box center [573, 141] width 7 height 8
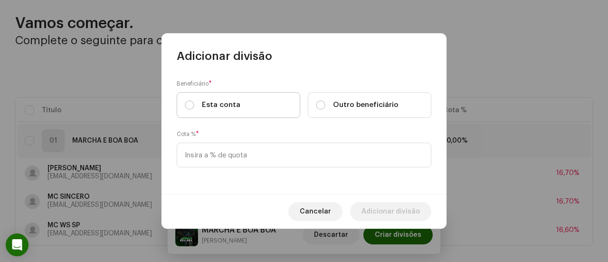
click at [227, 106] on span "Esta conta" at bounding box center [221, 105] width 38 height 10
click at [194, 106] on input "Esta conta" at bounding box center [190, 105] width 10 height 10
radio input "true"
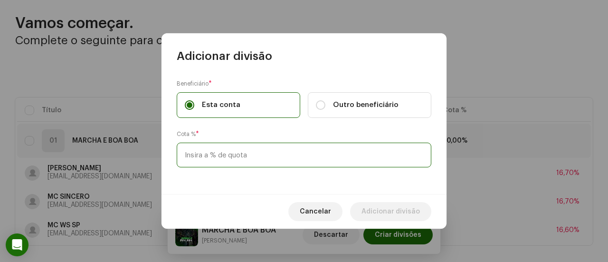
click at [226, 143] on input at bounding box center [304, 155] width 255 height 25
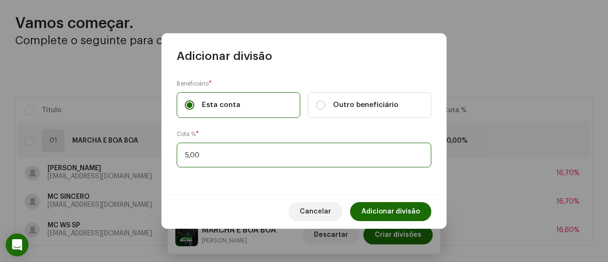
type input "50,00"
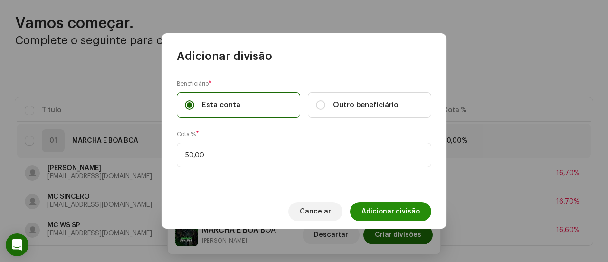
click at [379, 202] on div "Cancelar Adicionar divisão" at bounding box center [304, 211] width 285 height 35
click at [379, 204] on span "Adicionar divisão" at bounding box center [391, 211] width 58 height 19
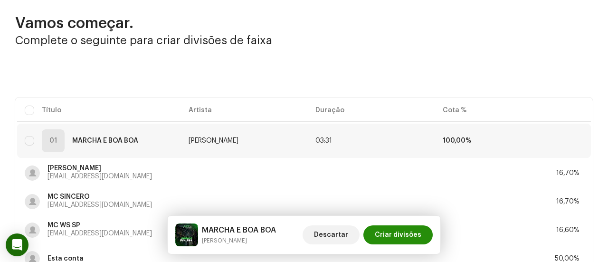
click at [399, 235] on span "Criar divisões" at bounding box center [398, 234] width 47 height 19
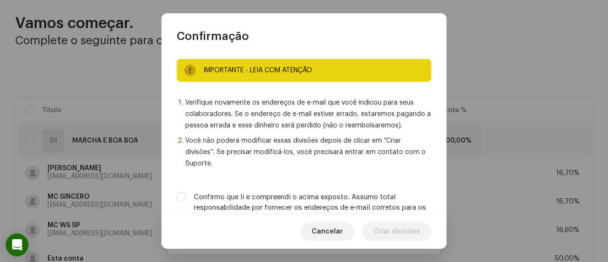
click at [375, 198] on label "Confirmo que li e compreendi o acima exposto. Assumo total responsabilidade por…" at bounding box center [313, 207] width 238 height 31
click at [186, 198] on input "Confirmo que li e compreendi o acima exposto. Assumo total responsabilidade por…" at bounding box center [182, 197] width 10 height 10
checkbox input "true"
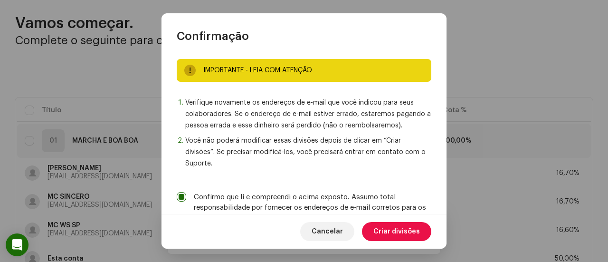
click at [389, 229] on span "Criar divisões" at bounding box center [397, 231] width 47 height 19
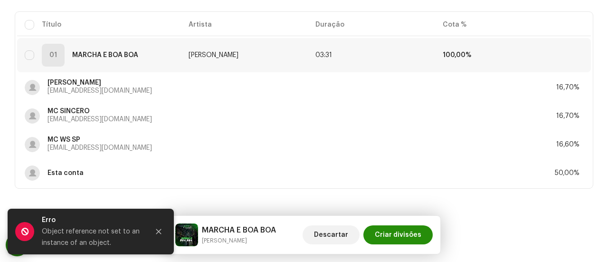
scroll to position [122, 0]
click at [389, 234] on span "Criar divisões" at bounding box center [398, 234] width 47 height 19
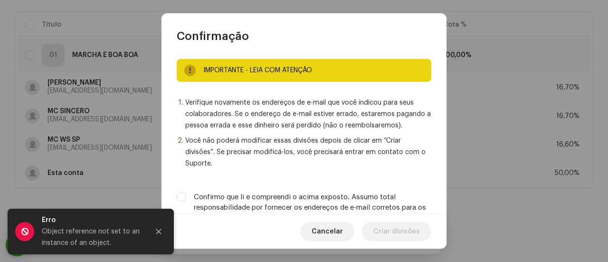
click at [376, 200] on label "Confirmo que li e compreendi o acima exposto. Assumo total responsabilidade por…" at bounding box center [313, 207] width 238 height 31
click at [186, 200] on input "Confirmo que li e compreendi o acima exposto. Assumo total responsabilidade por…" at bounding box center [182, 197] width 10 height 10
checkbox input "true"
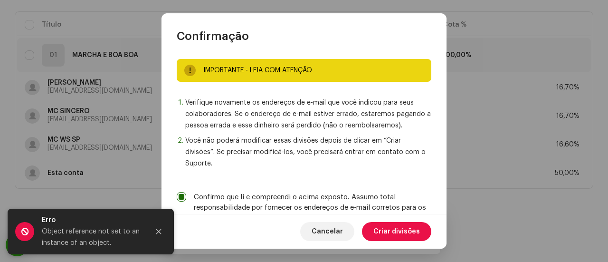
click at [390, 230] on span "Criar divisões" at bounding box center [397, 231] width 47 height 19
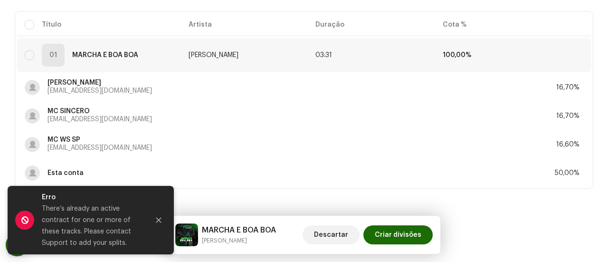
scroll to position [0, 0]
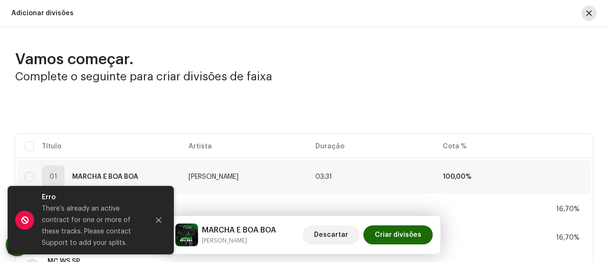
click at [589, 11] on button "button" at bounding box center [589, 13] width 15 height 15
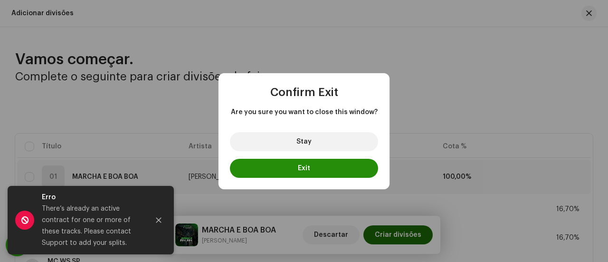
click at [343, 171] on button "Exit" at bounding box center [304, 168] width 148 height 19
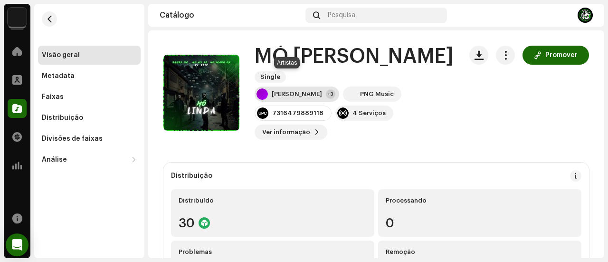
click at [282, 90] on div "[PERSON_NAME]" at bounding box center [297, 94] width 50 height 8
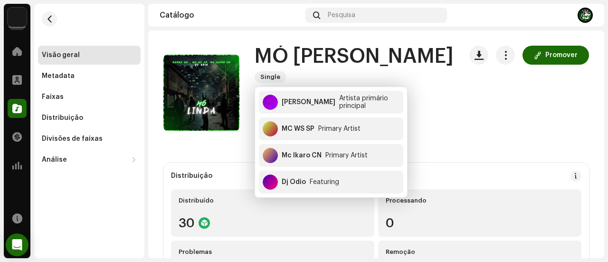
click at [111, 128] on div "Visão geral Metadata Faixas Distribuição Divisões de faixas Análise Consumo Eng…" at bounding box center [89, 108] width 103 height 124
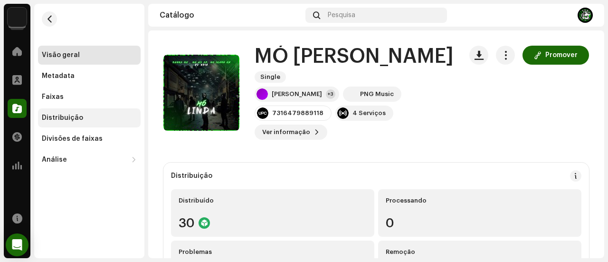
click at [107, 123] on div "Distribuição" at bounding box center [89, 117] width 103 height 19
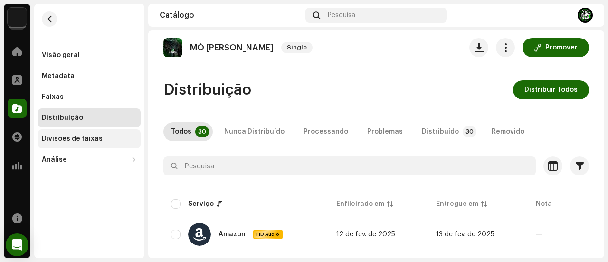
click at [125, 136] on div "Divisões de faixas" at bounding box center [89, 139] width 95 height 8
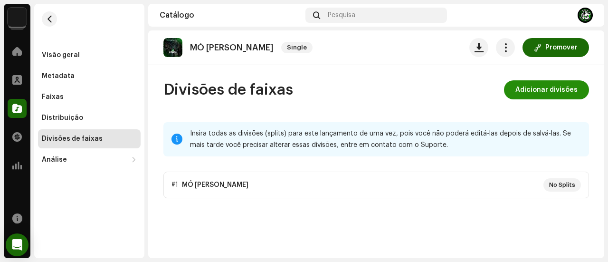
click at [549, 94] on span "Adicionar divisões" at bounding box center [547, 89] width 62 height 19
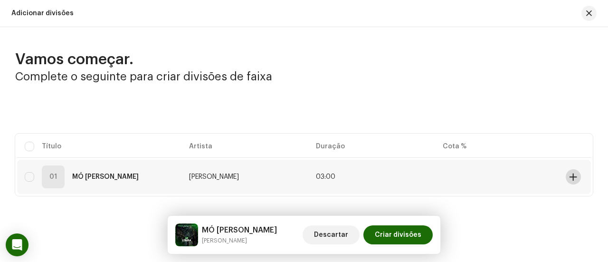
click at [570, 176] on span at bounding box center [573, 177] width 7 height 8
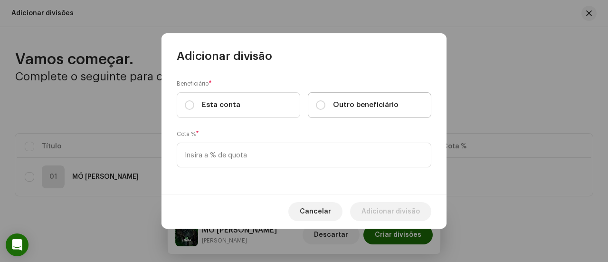
drag, startPoint x: 368, startPoint y: 115, endPoint x: 364, endPoint y: 107, distance: 9.6
click at [365, 110] on label "Outro beneficiário" at bounding box center [370, 105] width 124 height 26
drag, startPoint x: 362, startPoint y: 107, endPoint x: 357, endPoint y: 108, distance: 4.8
click at [361, 108] on span "Outro beneficiário" at bounding box center [366, 105] width 66 height 10
click at [326, 108] on input "Outro beneficiário" at bounding box center [321, 105] width 10 height 10
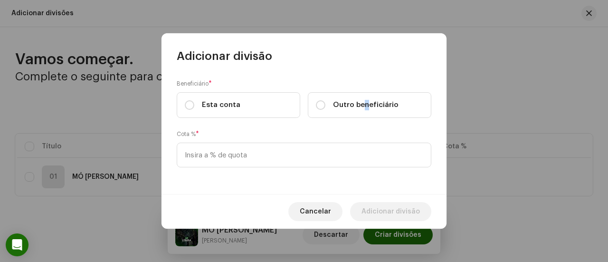
radio input "true"
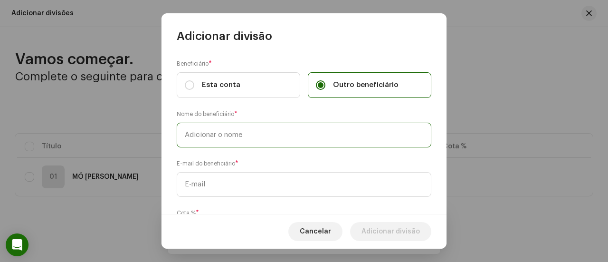
click at [303, 126] on input "text" at bounding box center [304, 135] width 255 height 25
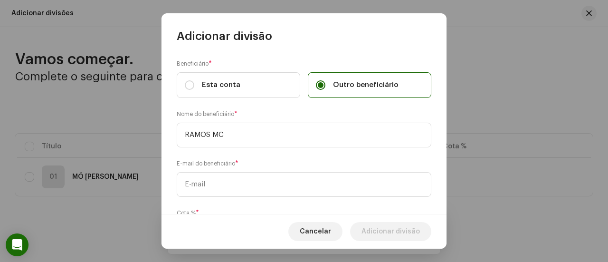
type input "RAMOS MC"
click at [269, 182] on input "text" at bounding box center [304, 184] width 255 height 25
paste input "felizeu2005@gmail.com"
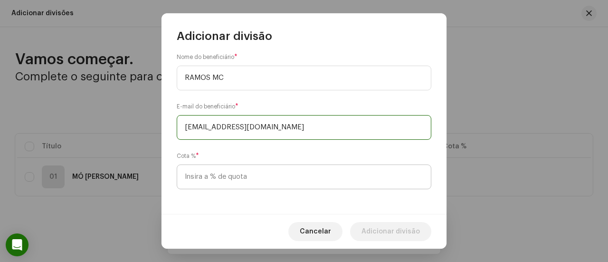
scroll to position [58, 0]
type input "felizeu2005@gmail.com"
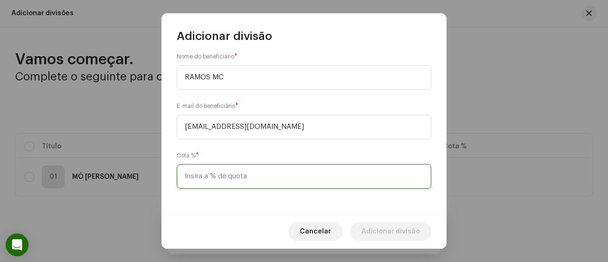
click at [267, 174] on input at bounding box center [304, 176] width 255 height 25
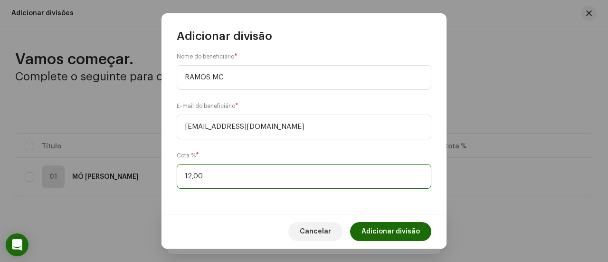
type input "12,50"
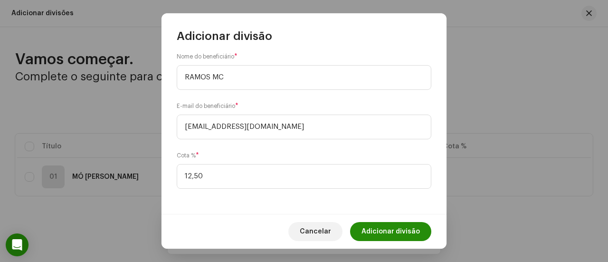
click at [384, 231] on span "Adicionar divisão" at bounding box center [391, 231] width 58 height 19
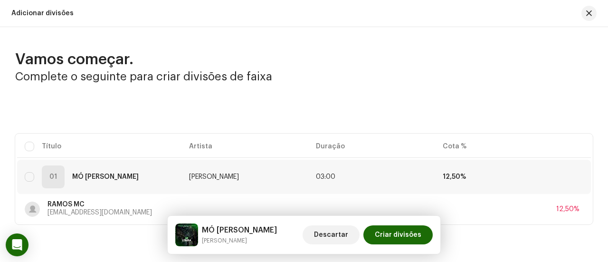
scroll to position [36, 0]
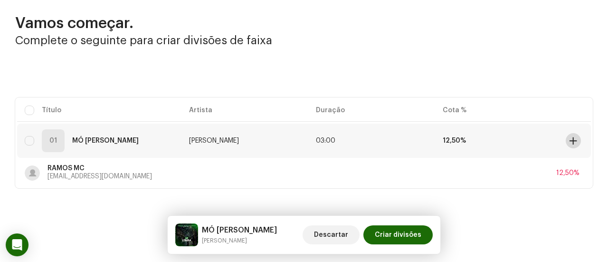
click at [570, 141] on span at bounding box center [573, 141] width 7 height 8
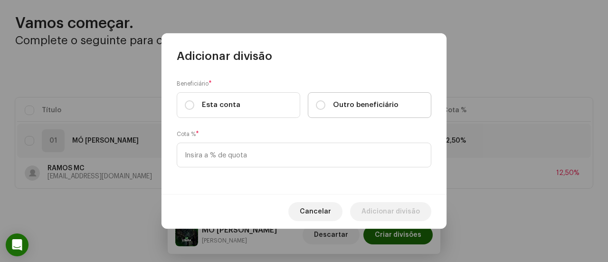
click at [375, 109] on span "Outro beneficiário" at bounding box center [366, 105] width 66 height 10
click at [326, 109] on input "Outro beneficiário" at bounding box center [321, 105] width 10 height 10
radio input "true"
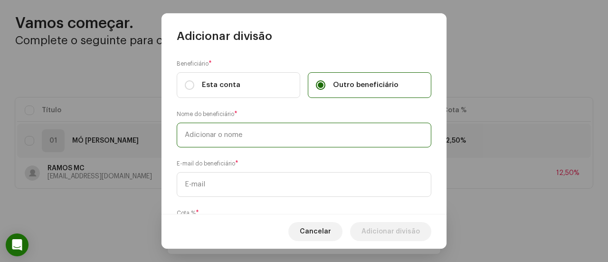
click at [224, 129] on input "text" at bounding box center [304, 135] width 255 height 25
type input "MC IKARO CN"
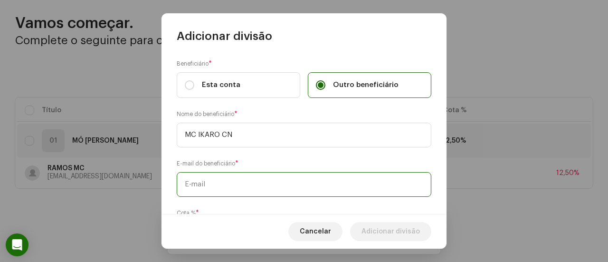
click at [223, 183] on input "text" at bounding box center [304, 184] width 255 height 25
paste input "Ikarocn392@gmail.com"
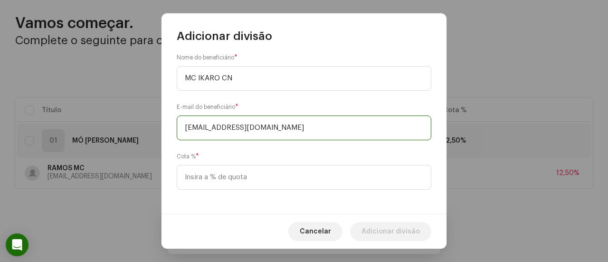
scroll to position [58, 0]
type input "Ikarocn392@gmail.com"
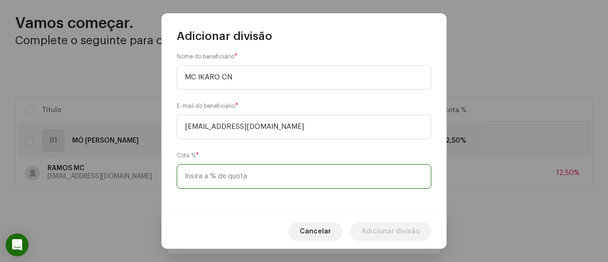
click at [222, 173] on input at bounding box center [304, 176] width 255 height 25
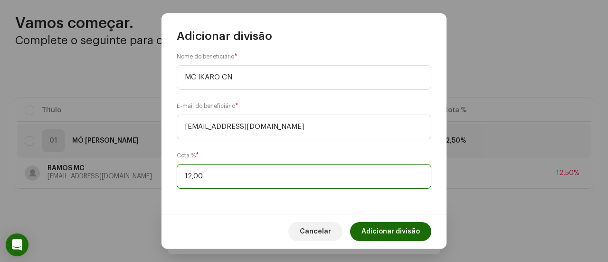
type input "12,50"
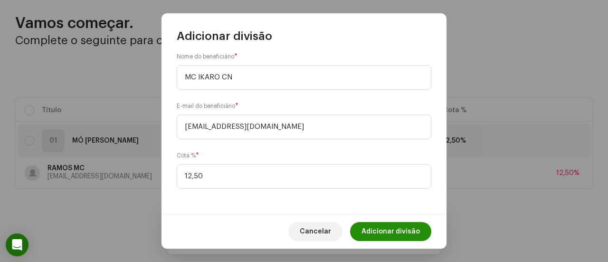
click at [373, 226] on span "Adicionar divisão" at bounding box center [391, 231] width 58 height 19
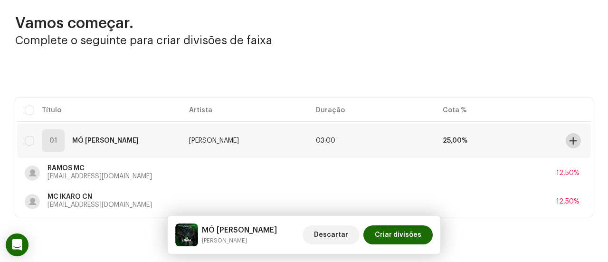
click at [572, 140] on span at bounding box center [573, 141] width 7 height 8
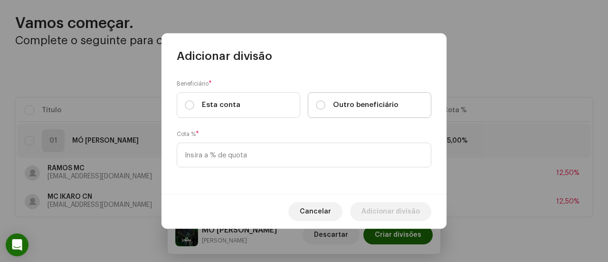
click at [373, 107] on span "Outro beneficiário" at bounding box center [366, 105] width 66 height 10
click at [326, 107] on input "Outro beneficiário" at bounding box center [321, 105] width 10 height 10
radio input "true"
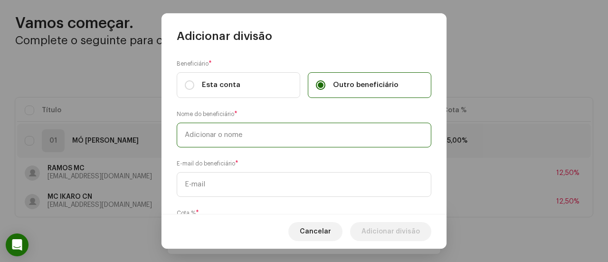
click at [313, 134] on input "text" at bounding box center [304, 135] width 255 height 25
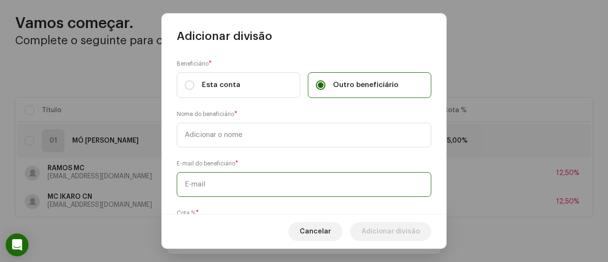
click at [279, 176] on div "E-mail do beneficiário *" at bounding box center [304, 178] width 255 height 38
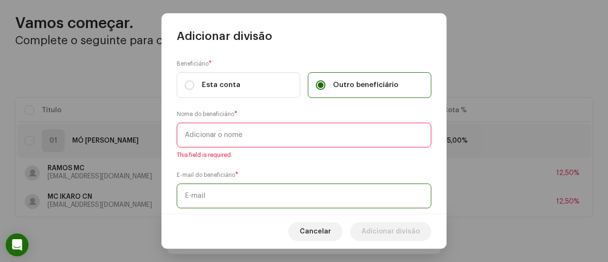
paste input "jonhjonhwill@gmail.com"
type input "jonhjonhwill@gmail.com"
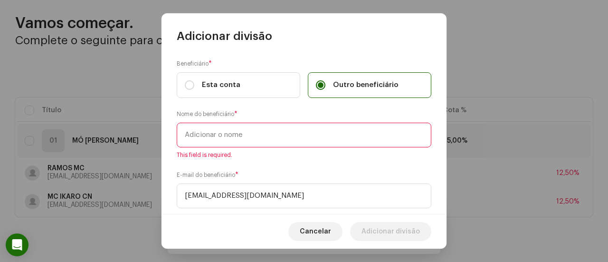
click at [268, 144] on input "text" at bounding box center [304, 135] width 255 height 25
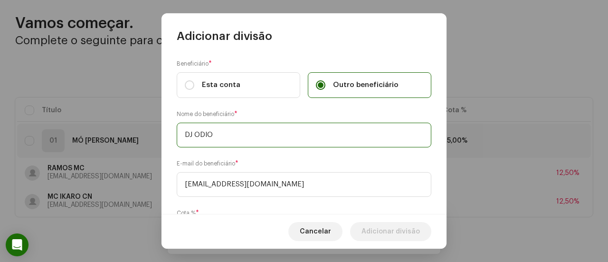
type input "DJ ODIO"
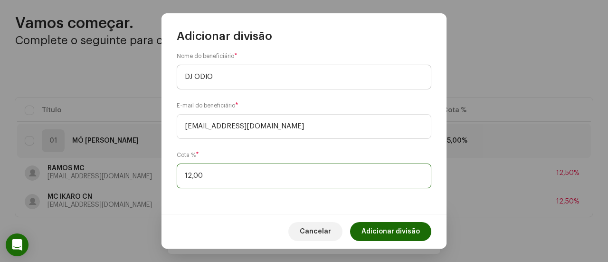
type input "12,50"
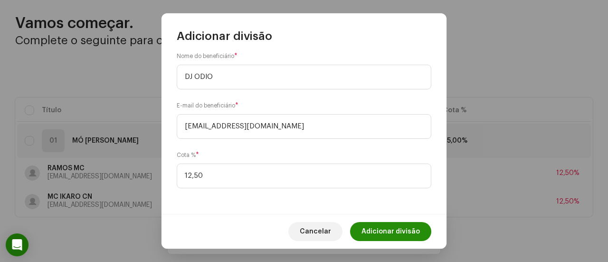
click at [386, 229] on span "Adicionar divisão" at bounding box center [391, 231] width 58 height 19
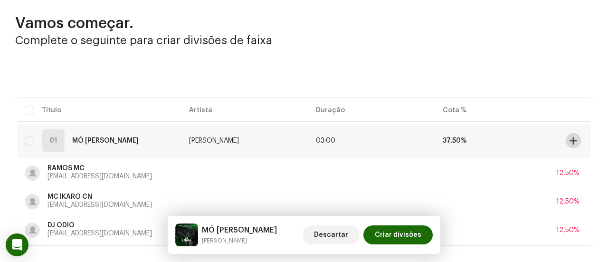
click at [570, 142] on span at bounding box center [573, 141] width 7 height 8
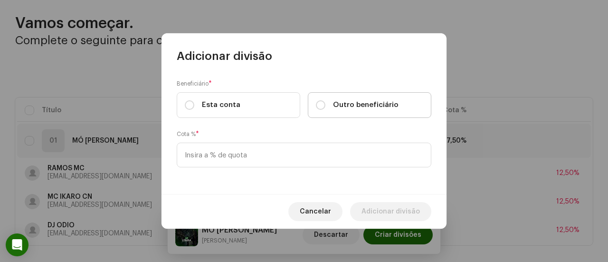
click at [362, 109] on span "Outro beneficiário" at bounding box center [366, 105] width 66 height 10
click at [326, 109] on input "Outro beneficiário" at bounding box center [321, 105] width 10 height 10
radio input "true"
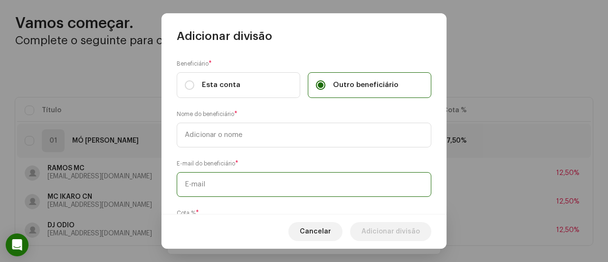
click at [286, 187] on input "text" at bounding box center [304, 184] width 255 height 25
paste input "[EMAIL_ADDRESS][DOMAIN_NAME]"
type input "[EMAIL_ADDRESS][DOMAIN_NAME]"
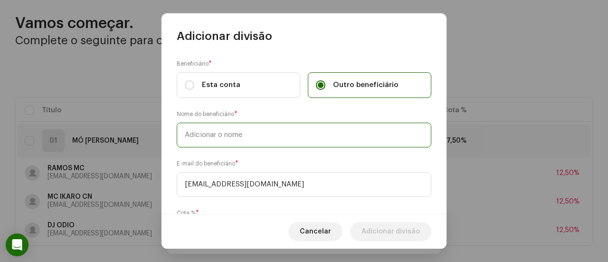
click at [276, 141] on input "text" at bounding box center [304, 135] width 255 height 25
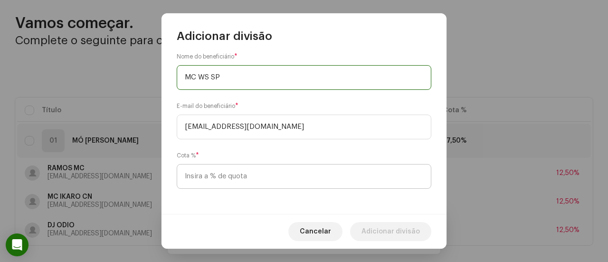
type input "MC WS SP"
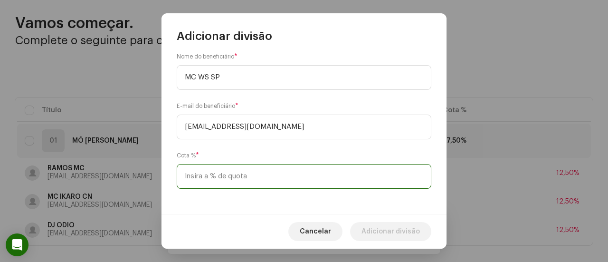
click at [263, 166] on input at bounding box center [304, 176] width 255 height 25
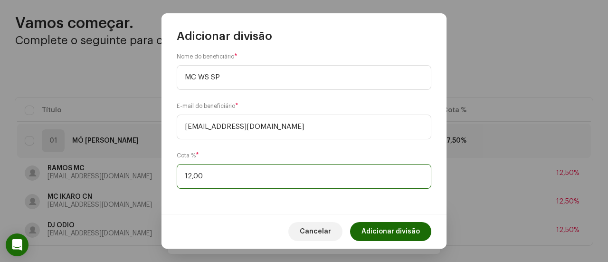
type input "12,50"
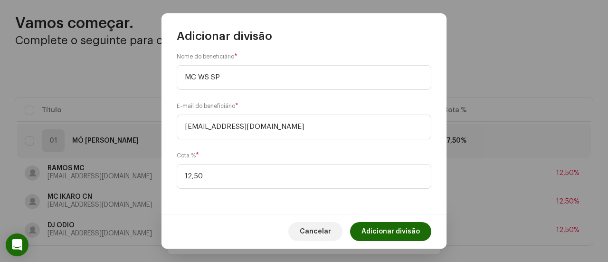
click at [413, 226] on span "Adicionar divisão" at bounding box center [391, 231] width 58 height 19
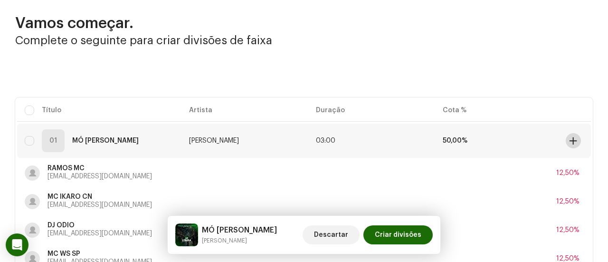
click at [570, 139] on span at bounding box center [573, 141] width 7 height 8
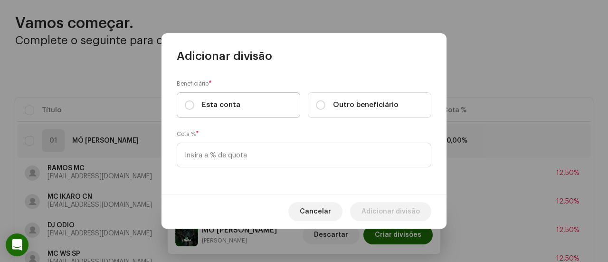
click at [218, 102] on span "Esta conta" at bounding box center [221, 105] width 38 height 10
click at [194, 102] on input "Esta conta" at bounding box center [190, 105] width 10 height 10
radio input "true"
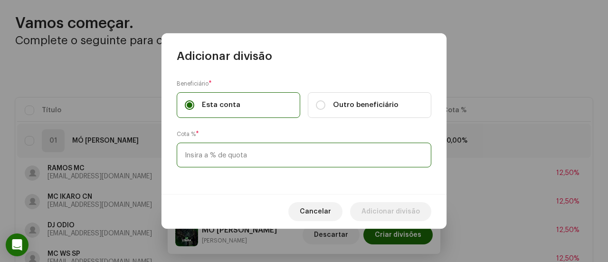
click at [217, 152] on input at bounding box center [304, 155] width 255 height 25
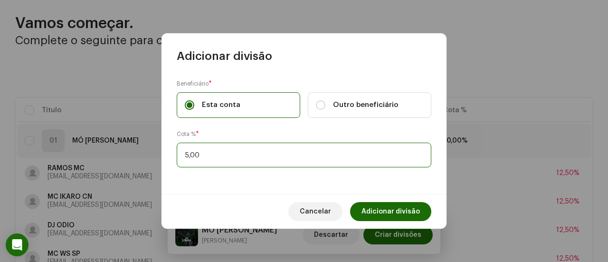
type input "50,00"
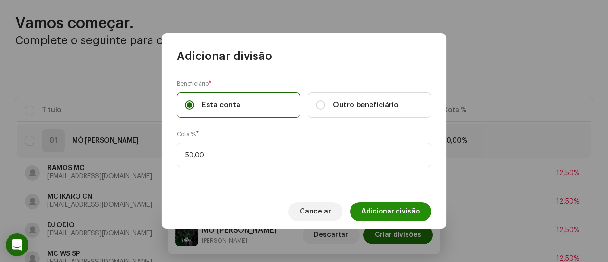
click at [366, 205] on span "Adicionar divisão" at bounding box center [391, 211] width 58 height 19
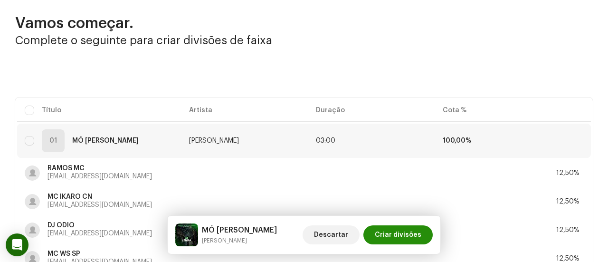
click at [396, 232] on span "Criar divisões" at bounding box center [398, 234] width 47 height 19
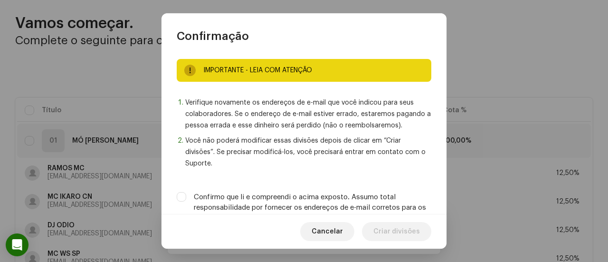
click at [379, 181] on div "IMPORTANTE - LEIA COM ATENÇÃO Verifique novamente os endereços de e-mail que vo…" at bounding box center [304, 129] width 285 height 171
click at [379, 198] on label "Confirmo que li e compreendi o acima exposto. Assumo total responsabilidade por…" at bounding box center [313, 207] width 238 height 31
click at [186, 198] on input "Confirmo que li e compreendi o acima exposto. Assumo total responsabilidade por…" at bounding box center [182, 197] width 10 height 10
checkbox input "true"
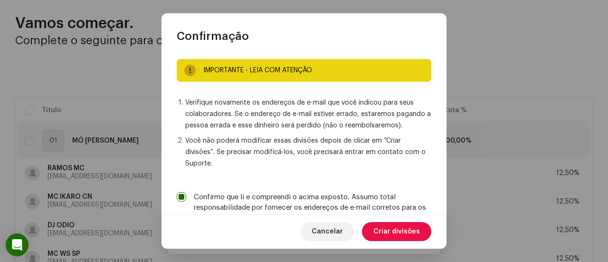
click at [386, 225] on span "Criar divisões" at bounding box center [397, 231] width 47 height 19
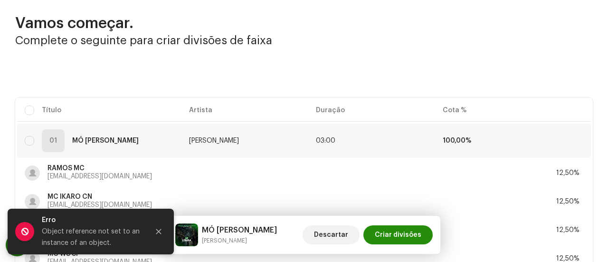
click at [383, 229] on span "Criar divisões" at bounding box center [398, 234] width 47 height 19
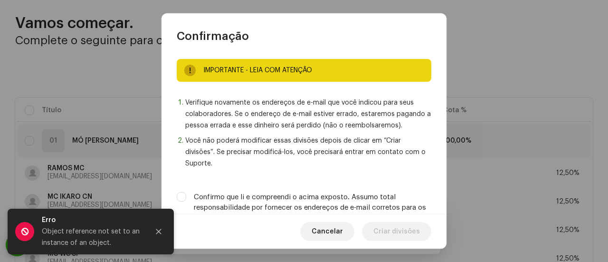
click at [356, 198] on label "Confirmo que li e compreendi o acima exposto. Assumo total responsabilidade por…" at bounding box center [313, 207] width 238 height 31
click at [186, 198] on input "Confirmo que li e compreendi o acima exposto. Assumo total responsabilidade por…" at bounding box center [182, 197] width 10 height 10
checkbox input "true"
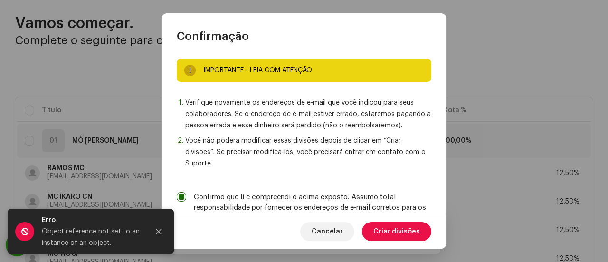
click at [383, 238] on span "Criar divisões" at bounding box center [397, 231] width 47 height 19
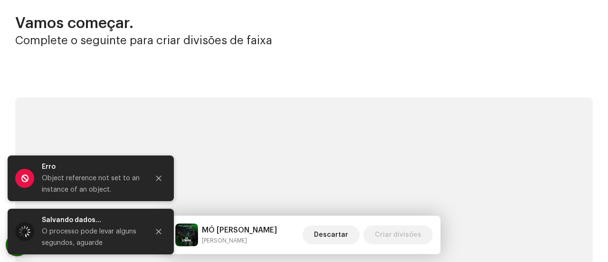
scroll to position [0, 0]
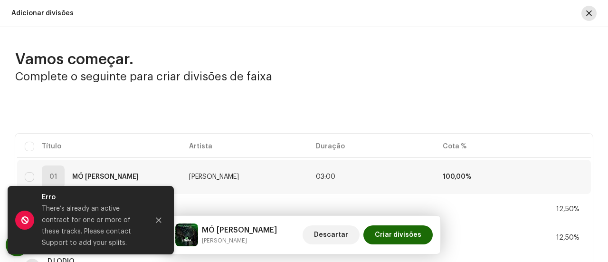
click at [586, 15] on span "button" at bounding box center [589, 14] width 6 height 8
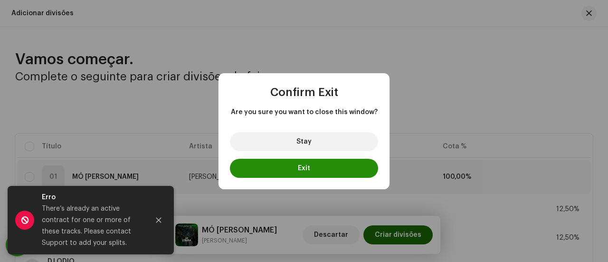
click at [302, 172] on button "Exit" at bounding box center [304, 168] width 148 height 19
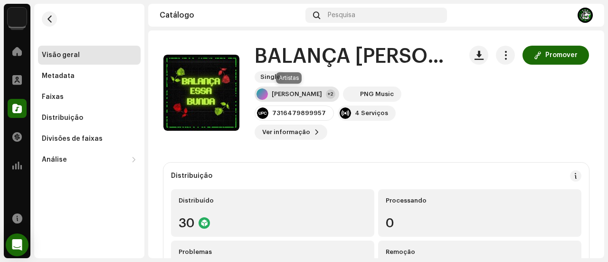
click at [279, 90] on div "[PERSON_NAME]" at bounding box center [297, 94] width 50 height 8
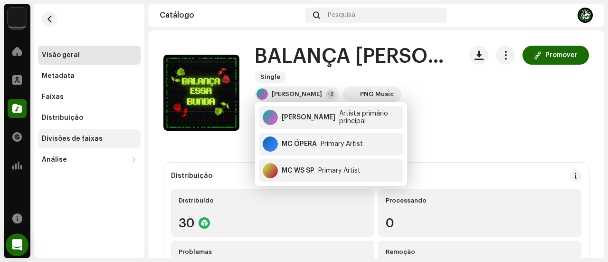
click at [111, 134] on div "Divisões de faixas" at bounding box center [89, 138] width 103 height 19
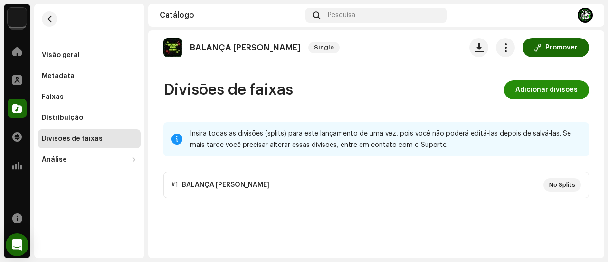
click at [546, 85] on span "Adicionar divisões" at bounding box center [547, 89] width 62 height 19
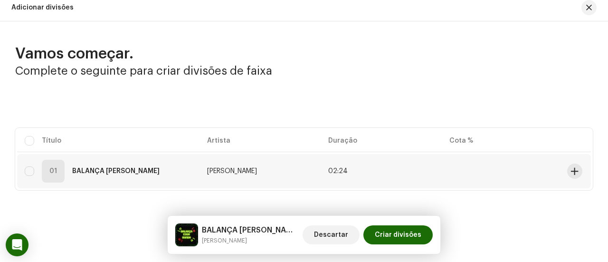
scroll to position [8, 0]
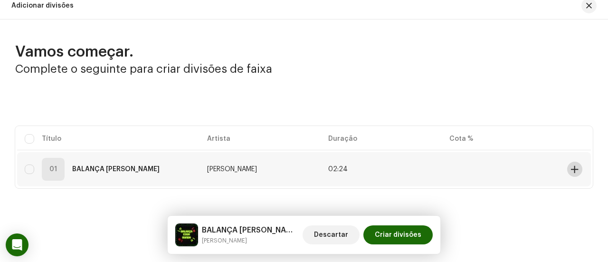
click at [571, 167] on span at bounding box center [574, 169] width 7 height 8
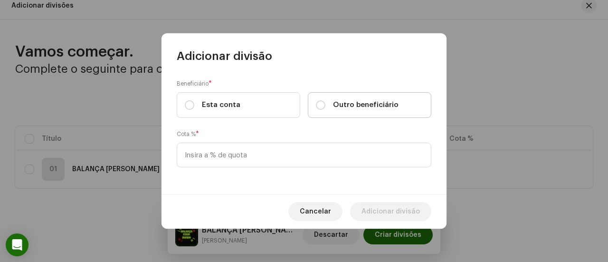
click at [366, 110] on span "Outro beneficiário" at bounding box center [366, 105] width 66 height 10
click at [326, 110] on input "Outro beneficiário" at bounding box center [321, 105] width 10 height 10
radio input "true"
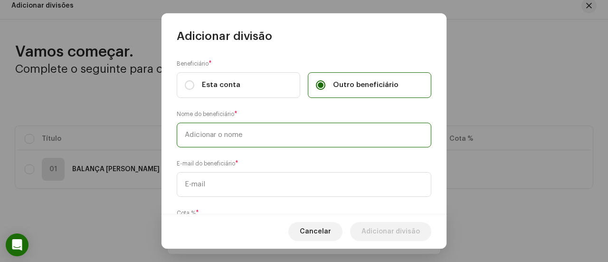
click at [322, 144] on input "text" at bounding box center [304, 135] width 255 height 25
type input "MC ÓPERA"
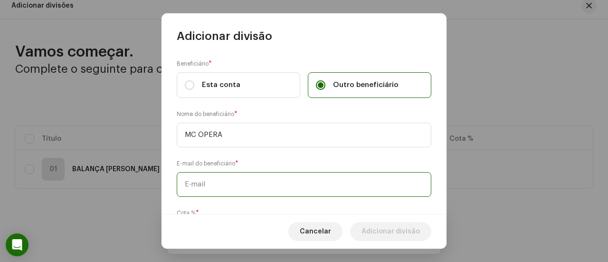
click at [209, 182] on input "text" at bounding box center [304, 184] width 255 height 25
paste input "[EMAIL_ADDRESS][DOMAIN_NAME]"
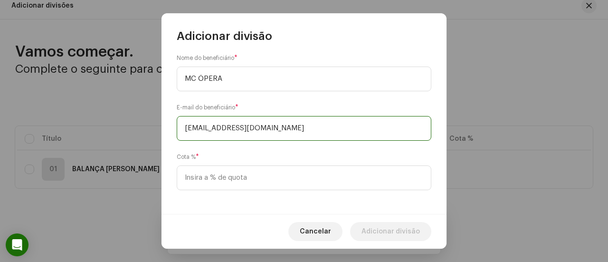
scroll to position [58, 0]
type input "[EMAIL_ADDRESS][DOMAIN_NAME]"
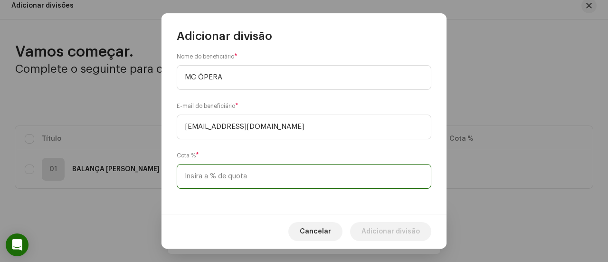
click at [213, 173] on input at bounding box center [304, 176] width 255 height 25
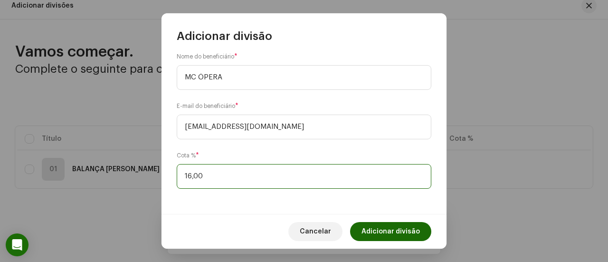
type input "16,60"
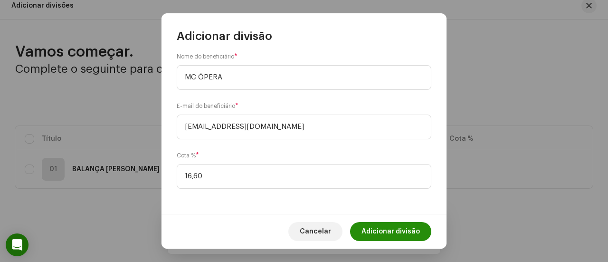
click at [378, 232] on span "Adicionar divisão" at bounding box center [391, 231] width 58 height 19
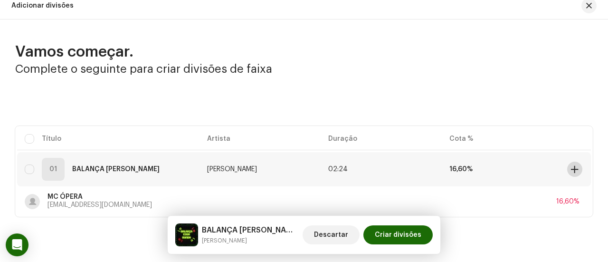
click at [567, 168] on button at bounding box center [574, 169] width 15 height 15
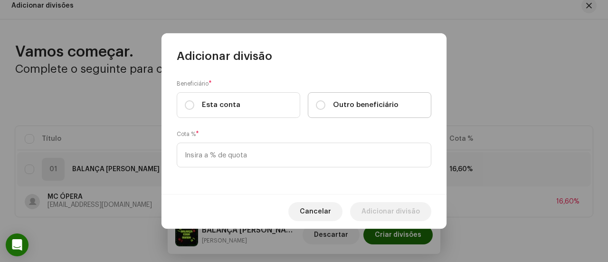
click at [340, 108] on span "Outro beneficiário" at bounding box center [366, 105] width 66 height 10
click at [326, 108] on input "Outro beneficiário" at bounding box center [321, 105] width 10 height 10
radio input "true"
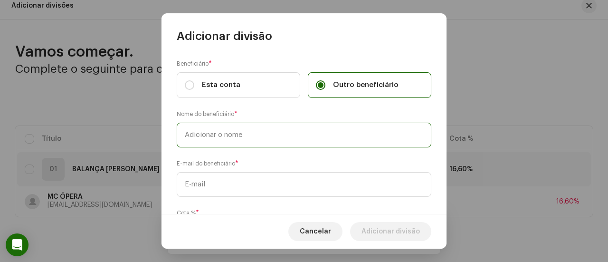
click at [285, 137] on input "text" at bounding box center [304, 135] width 255 height 25
type input "MC WS SP"
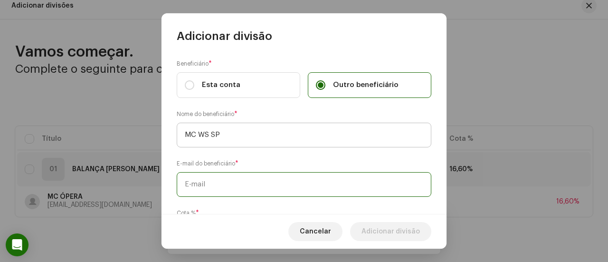
paste input "[EMAIL_ADDRESS][DOMAIN_NAME]"
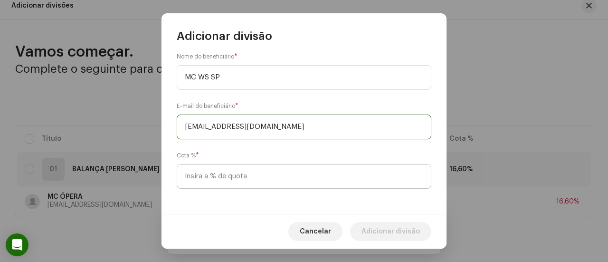
type input "[EMAIL_ADDRESS][DOMAIN_NAME]"
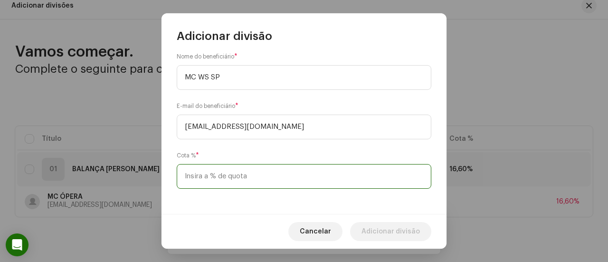
click at [264, 173] on input at bounding box center [304, 176] width 255 height 25
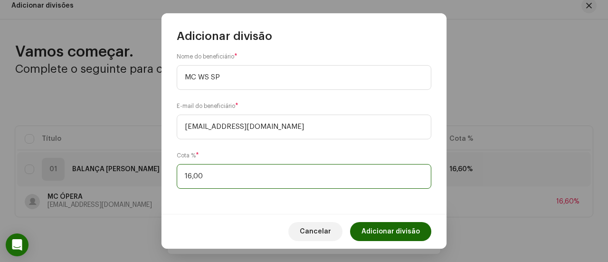
type input "16,60"
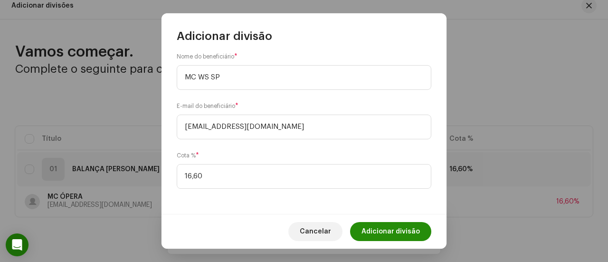
click at [388, 235] on span "Adicionar divisão" at bounding box center [391, 231] width 58 height 19
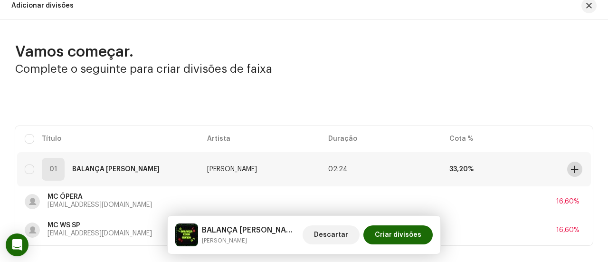
click at [575, 166] on button at bounding box center [574, 169] width 15 height 15
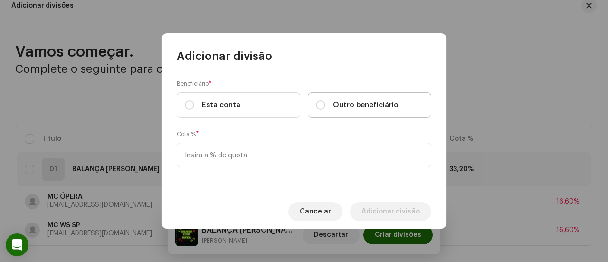
click at [351, 104] on span "Outro beneficiário" at bounding box center [366, 105] width 66 height 10
click at [326, 104] on input "Outro beneficiário" at bounding box center [321, 105] width 10 height 10
radio input "true"
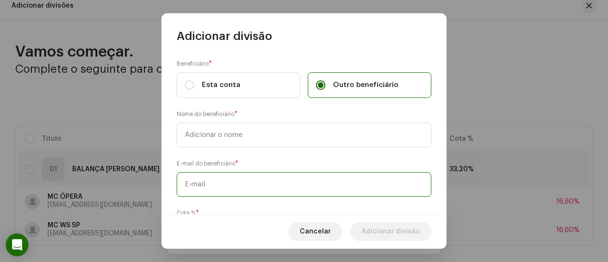
click at [271, 181] on input "text" at bounding box center [304, 184] width 255 height 25
paste input "[EMAIL_ADDRESS][DOMAIN_NAME]"
type input "[EMAIL_ADDRESS][DOMAIN_NAME]"
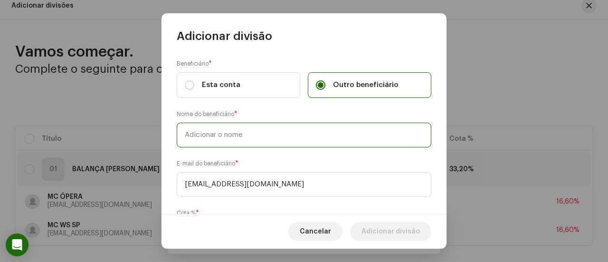
click at [266, 142] on input "text" at bounding box center [304, 135] width 255 height 25
type input "[PERSON_NAME]"
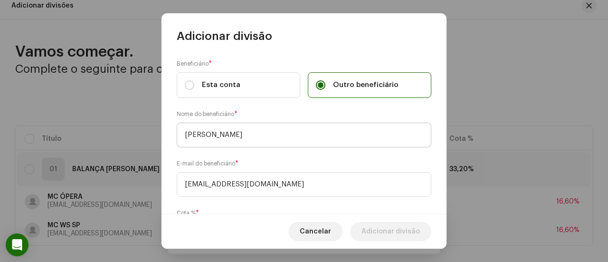
scroll to position [58, 0]
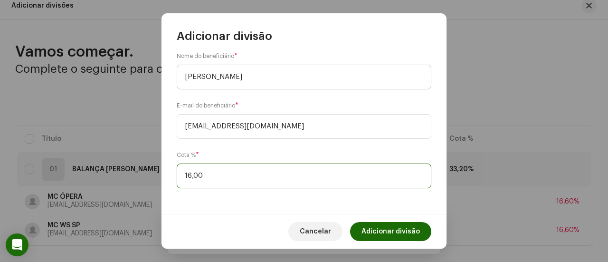
type input "16,80"
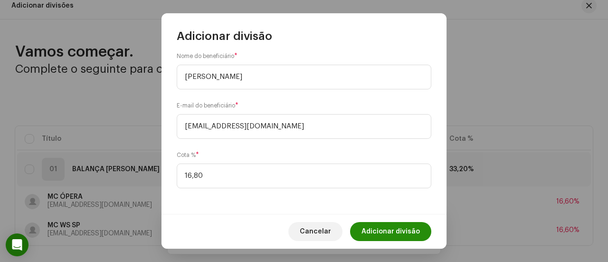
click at [403, 228] on span "Adicionar divisão" at bounding box center [391, 231] width 58 height 19
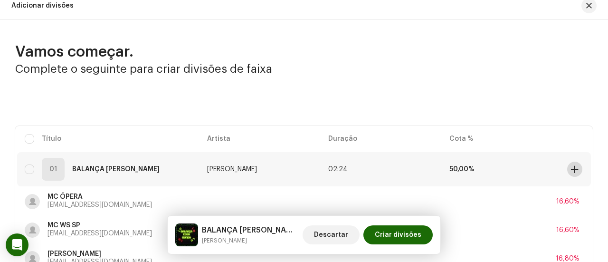
click at [571, 167] on span at bounding box center [574, 169] width 7 height 8
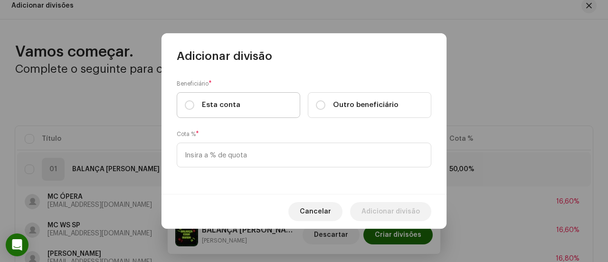
click at [256, 106] on label "Esta conta" at bounding box center [239, 105] width 124 height 26
click at [194, 106] on input "Esta conta" at bounding box center [190, 105] width 10 height 10
radio input "true"
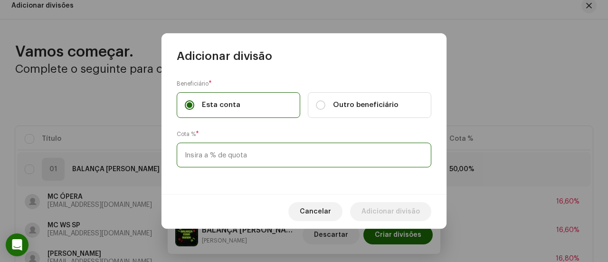
click at [240, 153] on input at bounding box center [304, 155] width 255 height 25
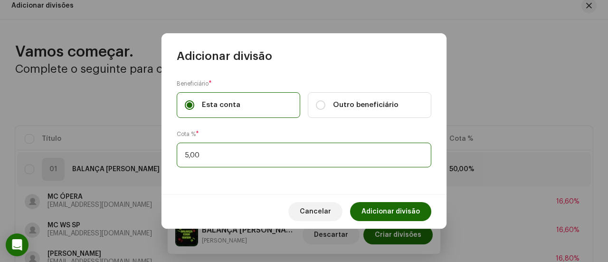
type input "50,00"
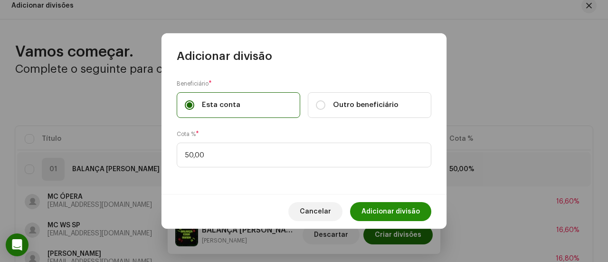
click at [393, 205] on span "Adicionar divisão" at bounding box center [391, 211] width 58 height 19
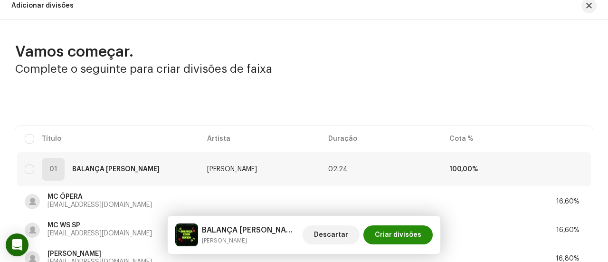
click at [387, 235] on span "Criar divisões" at bounding box center [398, 234] width 47 height 19
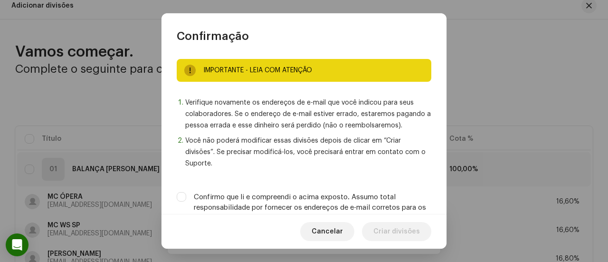
click at [350, 199] on label "Confirmo que li e compreendi o acima exposto. Assumo total responsabilidade por…" at bounding box center [313, 207] width 238 height 31
click at [186, 199] on input "Confirmo que li e compreendi o acima exposto. Assumo total responsabilidade por…" at bounding box center [182, 197] width 10 height 10
checkbox input "true"
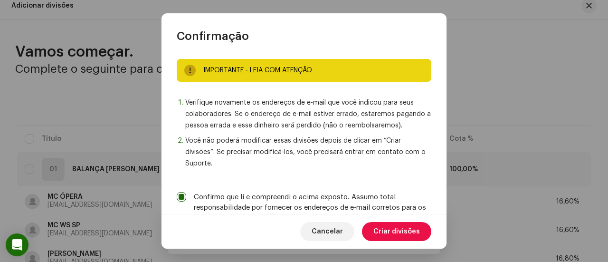
click at [383, 229] on span "Criar divisões" at bounding box center [397, 231] width 47 height 19
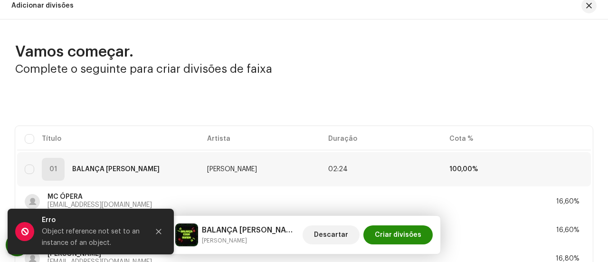
click at [395, 232] on span "Criar divisões" at bounding box center [398, 234] width 47 height 19
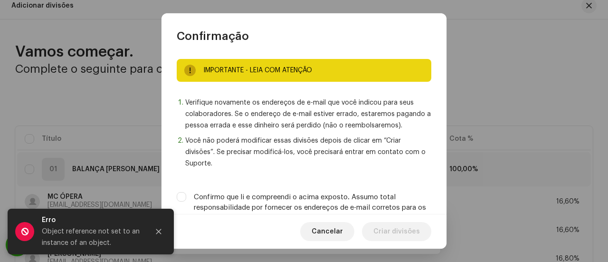
click at [373, 195] on label "Confirmo que li e compreendi o acima exposto. Assumo total responsabilidade por…" at bounding box center [313, 207] width 238 height 31
click at [186, 195] on input "Confirmo que li e compreendi o acima exposto. Assumo total responsabilidade por…" at bounding box center [182, 197] width 10 height 10
checkbox input "true"
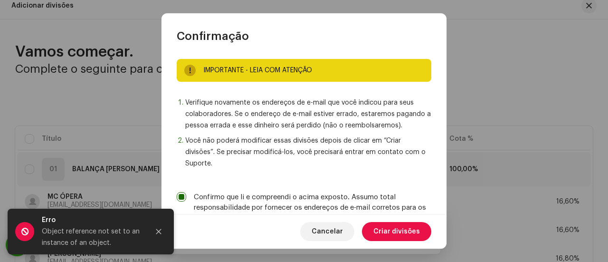
click at [389, 229] on span "Criar divisões" at bounding box center [397, 231] width 47 height 19
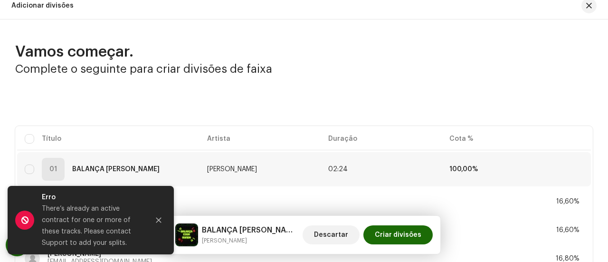
scroll to position [0, 0]
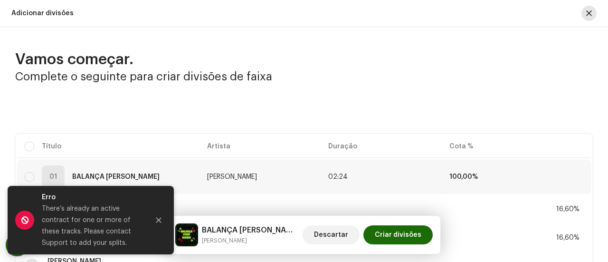
click at [589, 13] on button "button" at bounding box center [589, 13] width 15 height 15
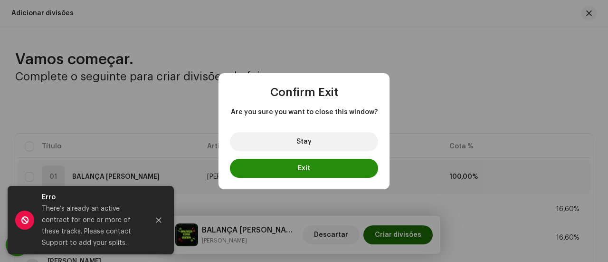
click at [344, 164] on button "Exit" at bounding box center [304, 168] width 148 height 19
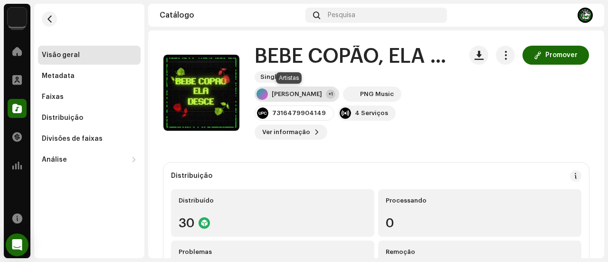
click at [279, 93] on div "[PERSON_NAME]" at bounding box center [297, 94] width 50 height 8
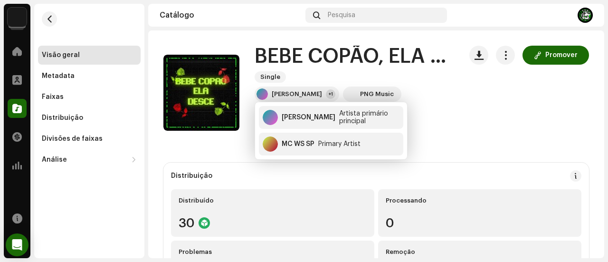
click at [478, 123] on div "Promover" at bounding box center [530, 93] width 120 height 94
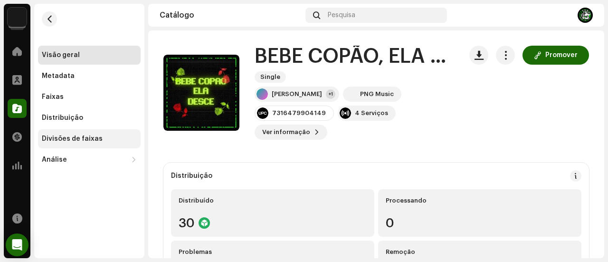
click at [115, 138] on div "Divisões de faixas" at bounding box center [89, 139] width 95 height 8
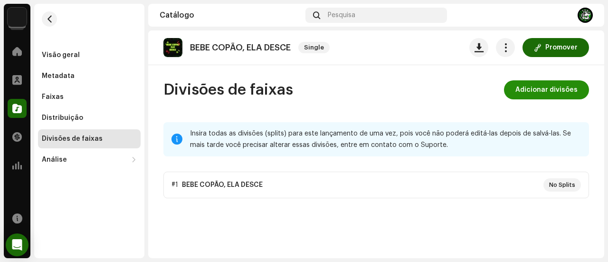
click at [548, 86] on span "Adicionar divisões" at bounding box center [547, 89] width 62 height 19
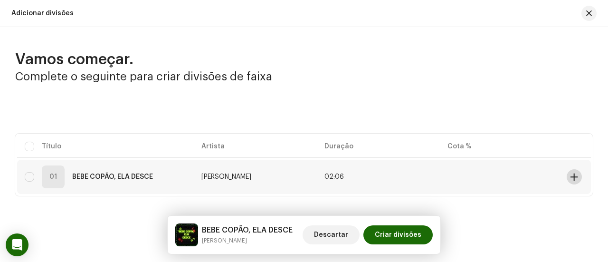
click at [573, 178] on span at bounding box center [574, 177] width 7 height 8
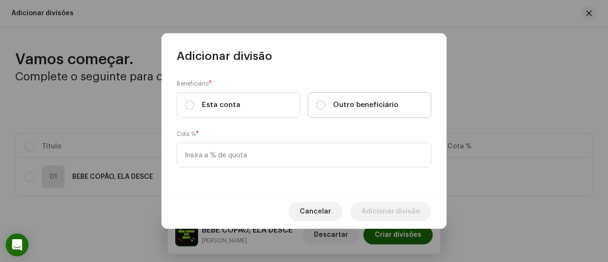
click at [336, 96] on label "Outro beneficiário" at bounding box center [370, 105] width 124 height 26
click at [326, 100] on input "Outro beneficiário" at bounding box center [321, 105] width 10 height 10
radio input "true"
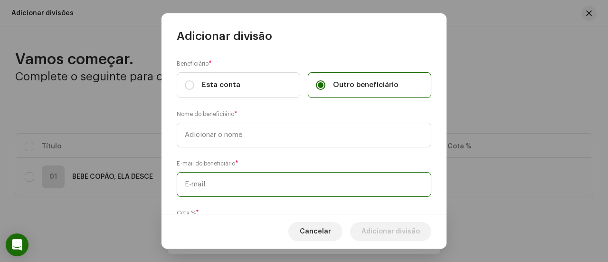
click at [293, 178] on input "text" at bounding box center [304, 184] width 255 height 25
paste input "[EMAIL_ADDRESS][DOMAIN_NAME]"
type input "[EMAIL_ADDRESS][DOMAIN_NAME]"
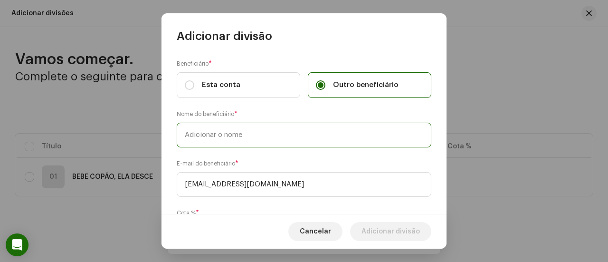
click at [295, 136] on input "text" at bounding box center [304, 135] width 255 height 25
type input "[PERSON_NAME]"
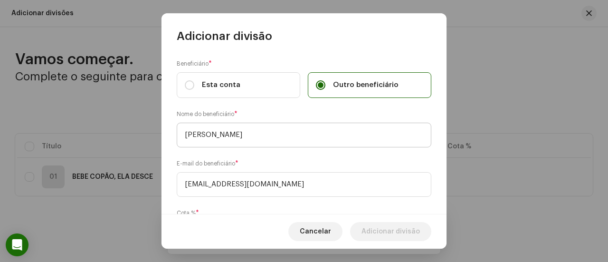
scroll to position [58, 0]
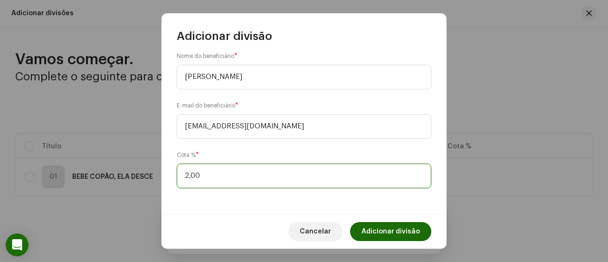
type input "25,00"
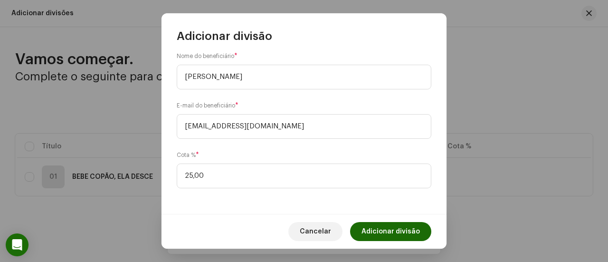
drag, startPoint x: 389, startPoint y: 234, endPoint x: 378, endPoint y: 233, distance: 10.6
click at [389, 234] on span "Adicionar divisão" at bounding box center [391, 231] width 58 height 19
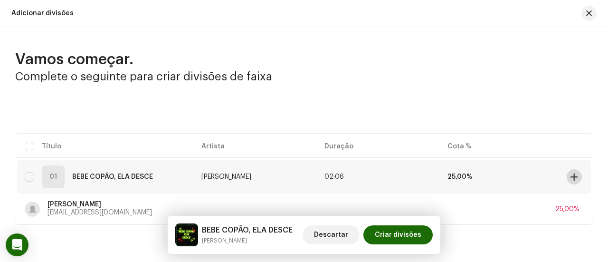
click at [574, 181] on button at bounding box center [574, 176] width 15 height 15
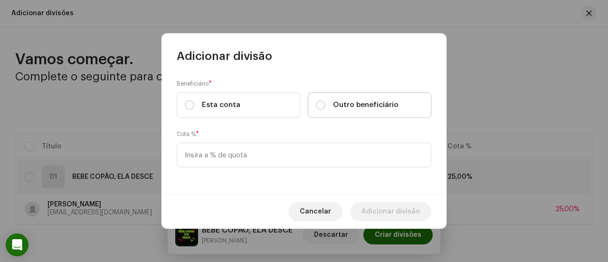
click at [370, 115] on label "Outro beneficiário" at bounding box center [370, 105] width 124 height 26
click at [326, 110] on input "Outro beneficiário" at bounding box center [321, 105] width 10 height 10
radio input "true"
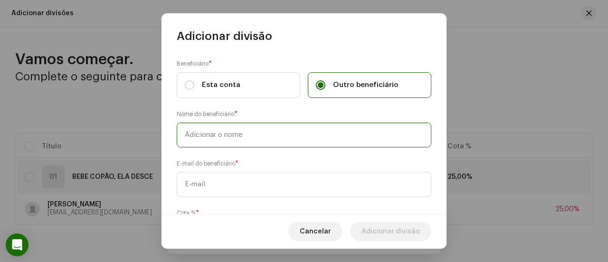
click at [313, 134] on input "text" at bounding box center [304, 135] width 255 height 25
type input "MC WS SP"
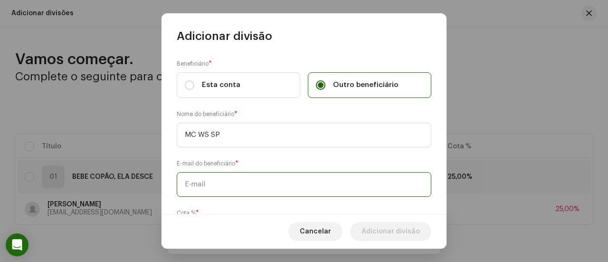
paste input "[EMAIL_ADDRESS][DOMAIN_NAME]"
type input "[EMAIL_ADDRESS][DOMAIN_NAME]"
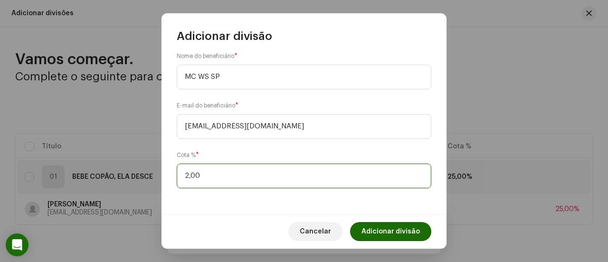
type input "25,00"
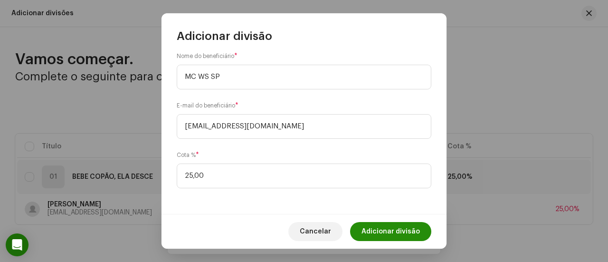
click at [374, 229] on span "Adicionar divisão" at bounding box center [391, 231] width 58 height 19
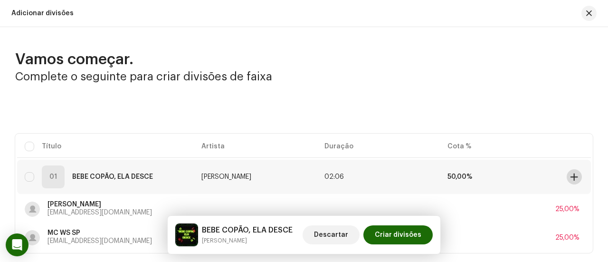
click at [571, 175] on span at bounding box center [574, 177] width 7 height 8
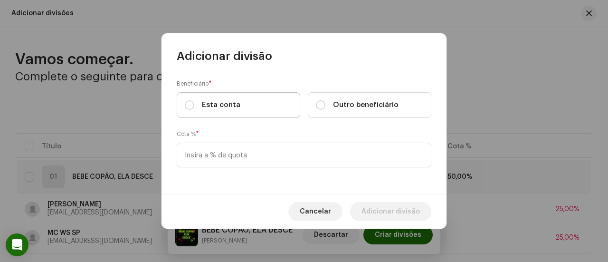
click at [275, 110] on label "Esta conta" at bounding box center [239, 105] width 124 height 26
click at [194, 110] on input "Esta conta" at bounding box center [190, 105] width 10 height 10
radio input "true"
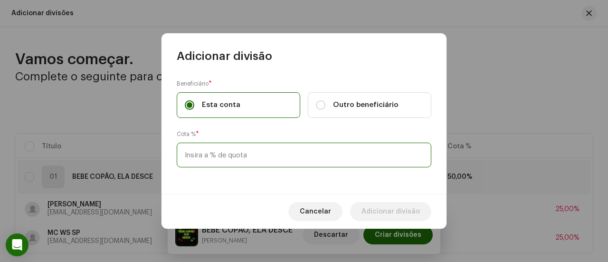
click at [243, 154] on input at bounding box center [304, 155] width 255 height 25
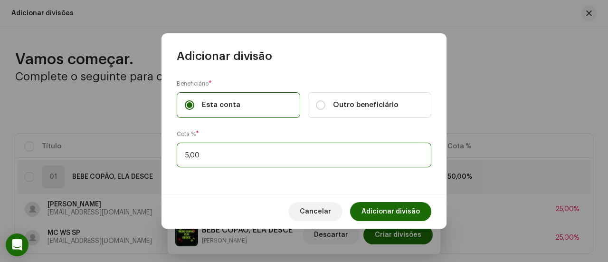
type input "50,00"
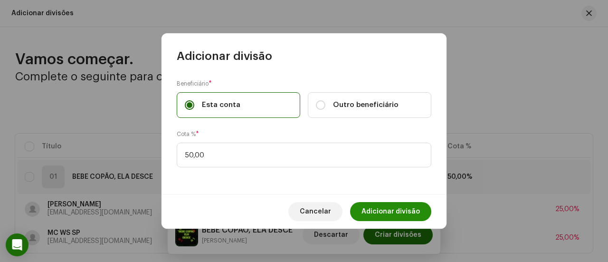
click at [375, 205] on span "Adicionar divisão" at bounding box center [391, 211] width 58 height 19
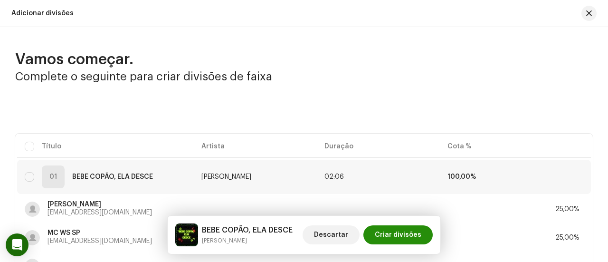
click at [394, 232] on span "Criar divisões" at bounding box center [398, 234] width 47 height 19
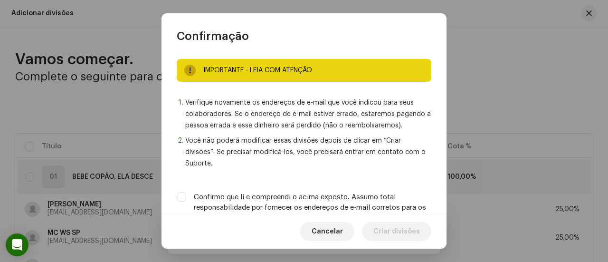
drag, startPoint x: 378, startPoint y: 203, endPoint x: 378, endPoint y: 208, distance: 5.2
click at [378, 202] on label "Confirmo que li e compreendi o acima exposto. Assumo total responsabilidade por…" at bounding box center [313, 207] width 238 height 31
click at [186, 202] on input "Confirmo que li e compreendi o acima exposto. Assumo total responsabilidade por…" at bounding box center [182, 197] width 10 height 10
checkbox input "true"
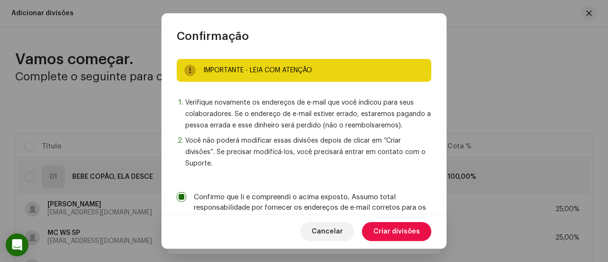
click at [382, 225] on span "Criar divisões" at bounding box center [397, 231] width 47 height 19
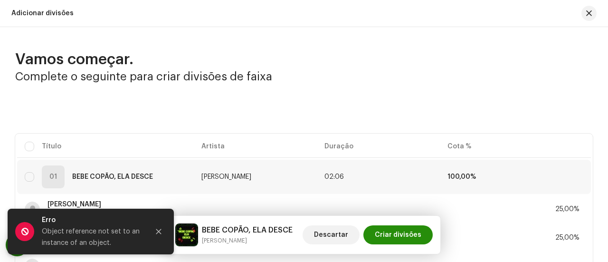
click at [392, 234] on span "Criar divisões" at bounding box center [398, 234] width 47 height 19
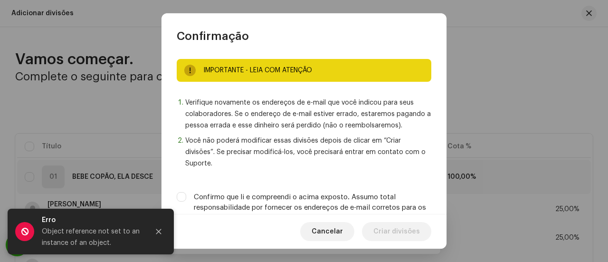
click at [355, 189] on div "IMPORTANTE - LEIA COM ATENÇÃO Verifique novamente os endereços de e-mail que vo…" at bounding box center [304, 129] width 285 height 171
click at [360, 200] on label "Confirmo que li e compreendi o acima exposto. Assumo total responsabilidade por…" at bounding box center [313, 207] width 238 height 31
click at [186, 200] on input "Confirmo que li e compreendi o acima exposto. Assumo total responsabilidade por…" at bounding box center [182, 197] width 10 height 10
checkbox input "true"
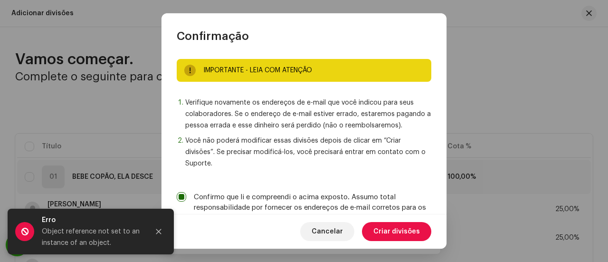
click at [384, 230] on span "Criar divisões" at bounding box center [397, 231] width 47 height 19
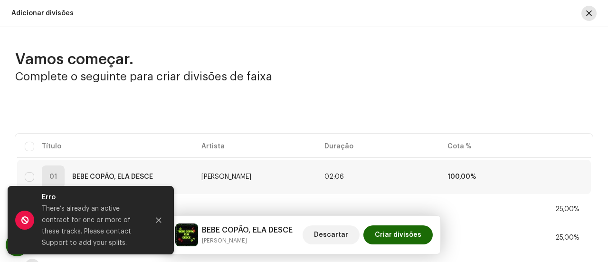
click at [586, 11] on span "button" at bounding box center [589, 14] width 6 height 8
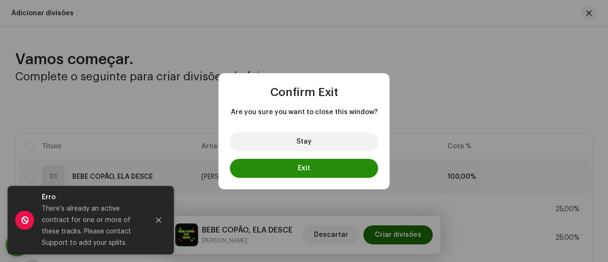
click at [341, 170] on button "Exit" at bounding box center [304, 168] width 148 height 19
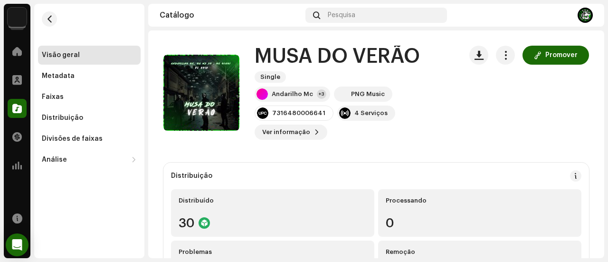
click at [527, 166] on div "Distribuição Distribuído 30 Processando 0 Problemas 0 Remoção 0" at bounding box center [376, 229] width 426 height 133
click at [289, 95] on div "Andarilho Mc" at bounding box center [292, 94] width 41 height 8
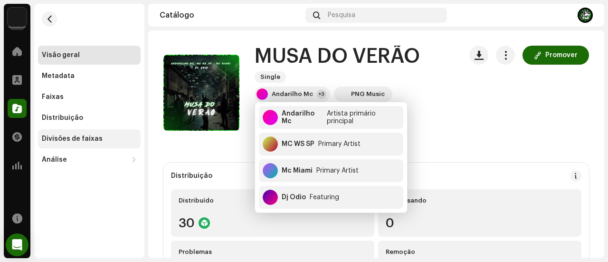
click at [119, 135] on div "Divisões de faixas" at bounding box center [89, 139] width 95 height 8
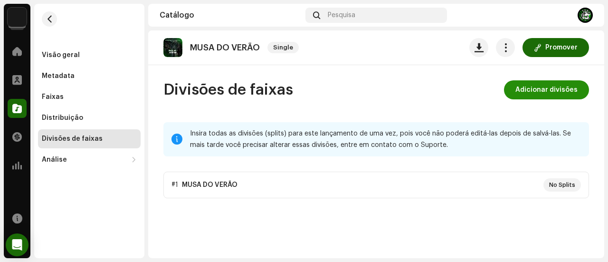
click at [555, 95] on span "Adicionar divisões" at bounding box center [547, 89] width 62 height 19
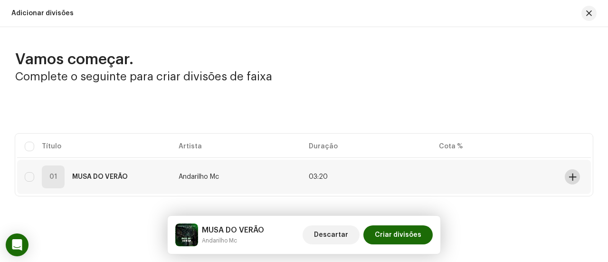
click at [572, 177] on span at bounding box center [572, 177] width 7 height 8
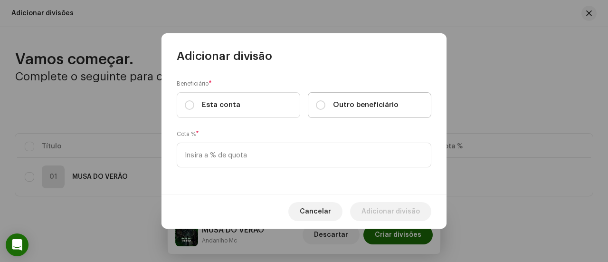
click at [370, 113] on label "Outro beneficiário" at bounding box center [370, 105] width 124 height 26
click at [370, 112] on label "Outro beneficiário" at bounding box center [370, 105] width 124 height 26
click at [326, 110] on input "Outro beneficiário" at bounding box center [321, 105] width 10 height 10
radio input "true"
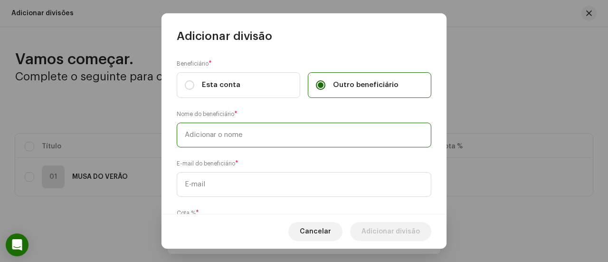
click at [346, 132] on input "text" at bounding box center [304, 135] width 255 height 25
type input "MC MIAMI"
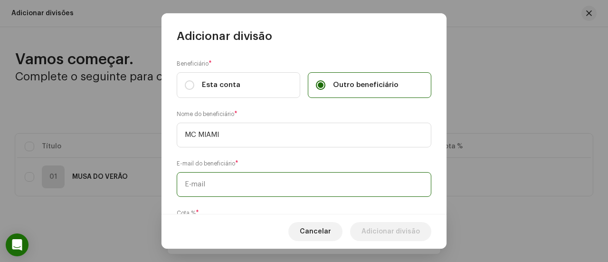
click at [228, 183] on input "text" at bounding box center [304, 184] width 255 height 25
paste input "[EMAIL_ADDRESS][DOMAIN_NAME]"
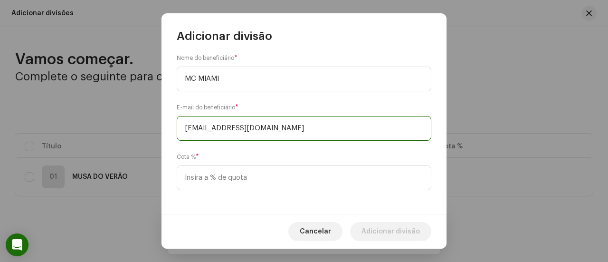
scroll to position [58, 0]
type input "[EMAIL_ADDRESS][DOMAIN_NAME]"
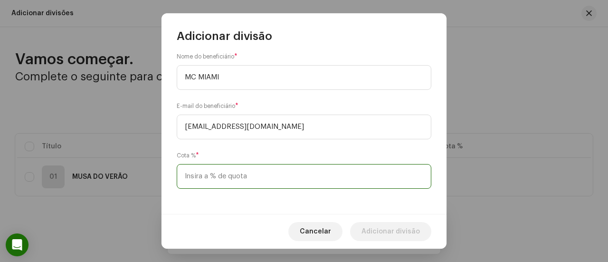
click at [234, 173] on input at bounding box center [304, 176] width 255 height 25
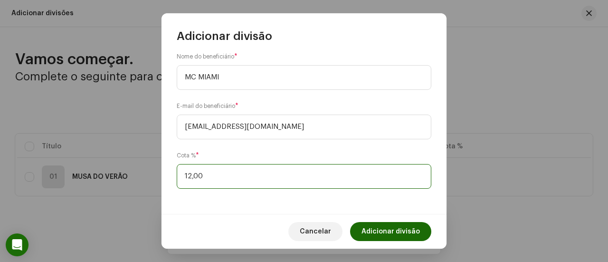
type input "12,50"
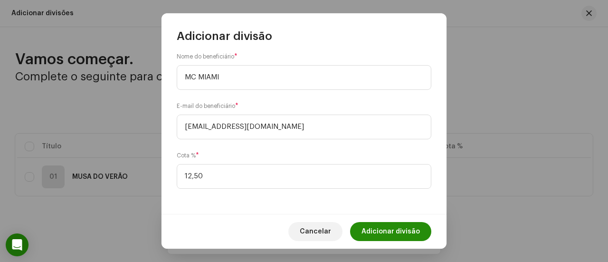
click at [373, 228] on span "Adicionar divisão" at bounding box center [391, 231] width 58 height 19
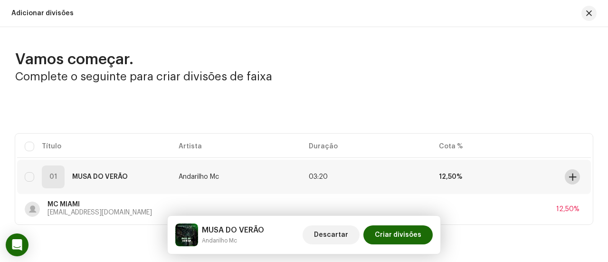
click at [570, 176] on span at bounding box center [572, 177] width 7 height 8
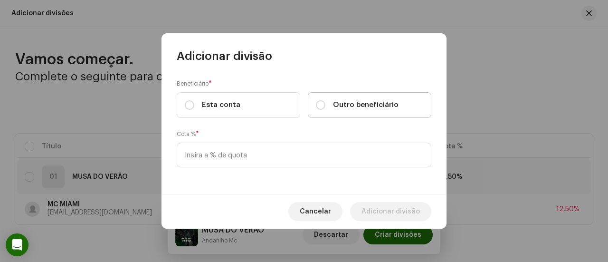
click at [351, 110] on span "Outro beneficiário" at bounding box center [366, 105] width 66 height 10
click at [326, 110] on input "Outro beneficiário" at bounding box center [321, 105] width 10 height 10
radio input "true"
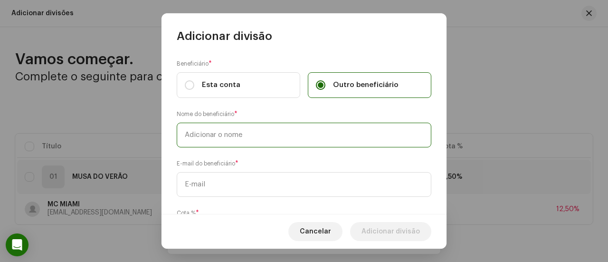
click at [326, 139] on input "text" at bounding box center [304, 135] width 255 height 25
type input "DJ ODIO E ANDARILHO MC"
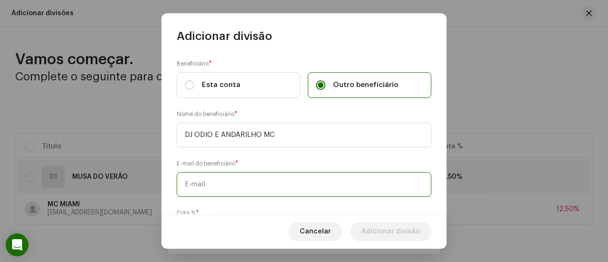
click at [207, 183] on input "text" at bounding box center [304, 184] width 255 height 25
paste input "[EMAIL_ADDRESS][DOMAIN_NAME]"
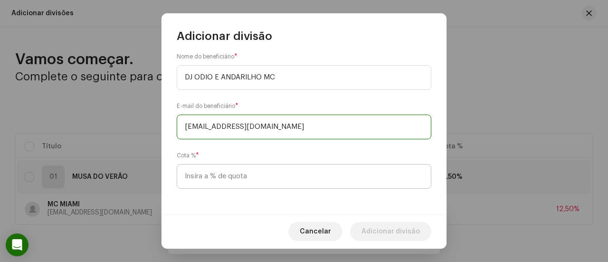
type input "[EMAIL_ADDRESS][DOMAIN_NAME]"
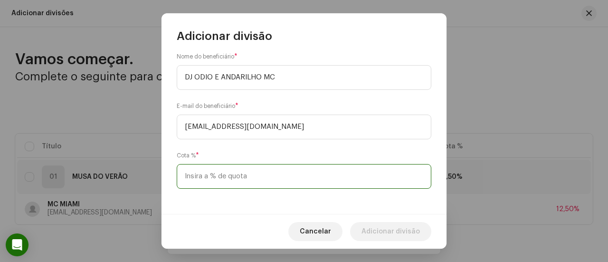
click at [210, 178] on input at bounding box center [304, 176] width 255 height 25
type input "25,00"
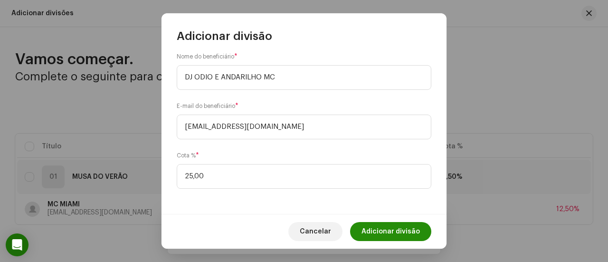
click at [374, 227] on span "Adicionar divisão" at bounding box center [391, 231] width 58 height 19
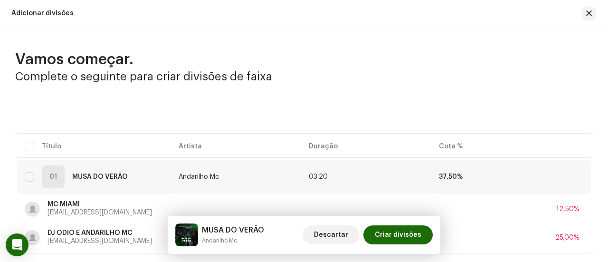
scroll to position [48, 0]
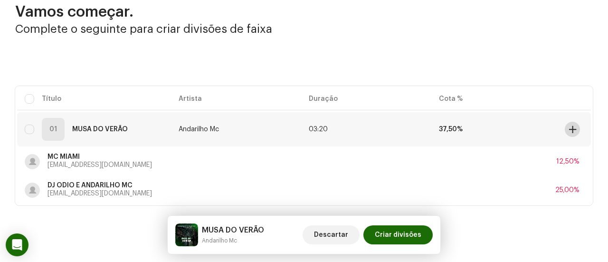
click at [570, 127] on span at bounding box center [572, 129] width 7 height 8
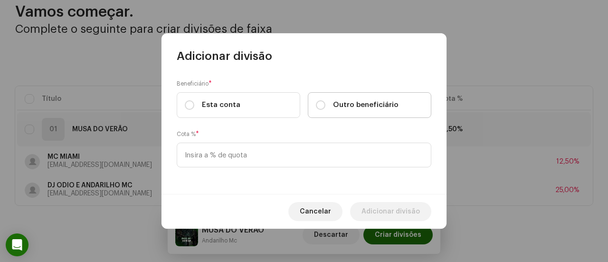
click at [382, 107] on span "Outro beneficiário" at bounding box center [366, 105] width 66 height 10
click at [326, 107] on input "Outro beneficiário" at bounding box center [321, 105] width 10 height 10
radio input "true"
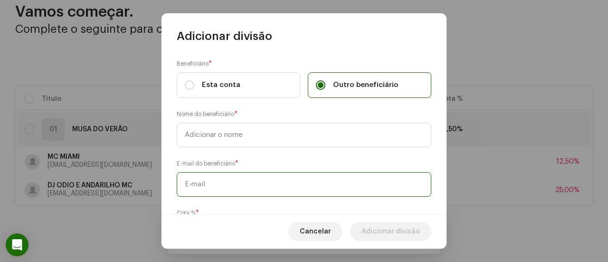
click at [263, 180] on input "text" at bounding box center [304, 184] width 255 height 25
paste input "[EMAIL_ADDRESS][DOMAIN_NAME]"
type input "[EMAIL_ADDRESS][DOMAIN_NAME]"
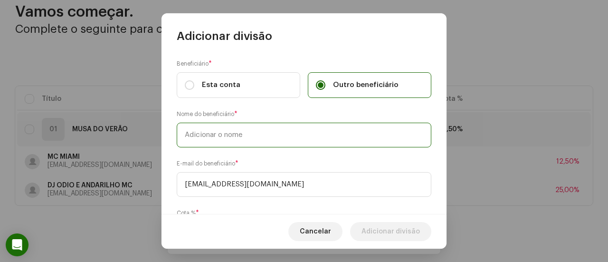
click at [260, 139] on input "text" at bounding box center [304, 135] width 255 height 25
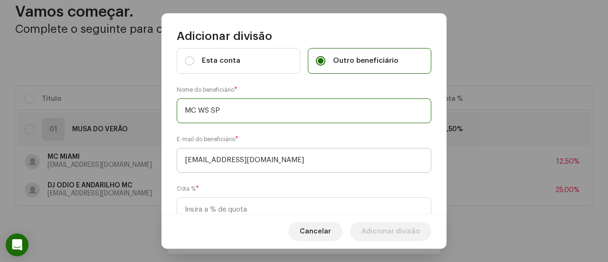
scroll to position [58, 0]
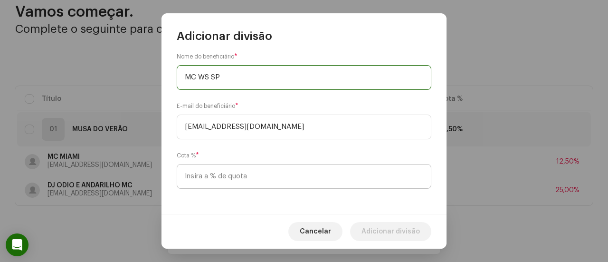
type input "MC WS SP"
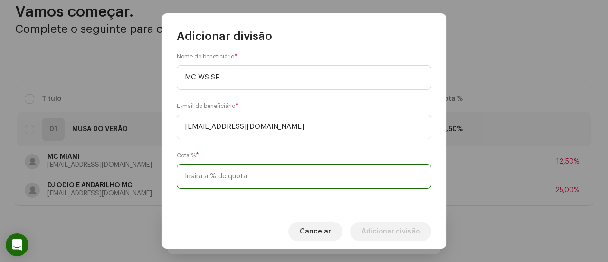
click at [238, 175] on input at bounding box center [304, 176] width 255 height 25
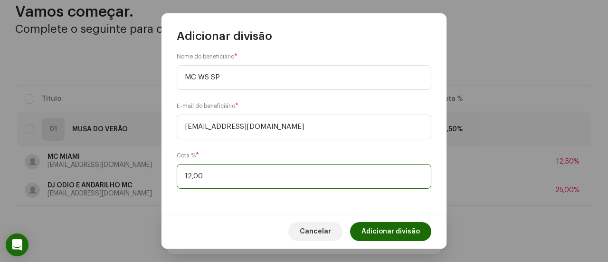
type input "12,50"
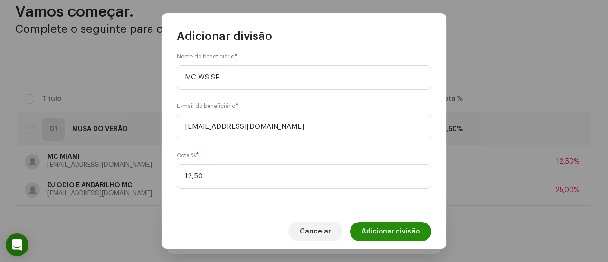
click at [396, 226] on span "Adicionar divisão" at bounding box center [391, 231] width 58 height 19
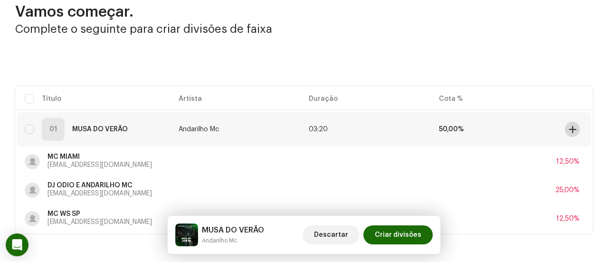
click at [570, 128] on span at bounding box center [572, 129] width 7 height 8
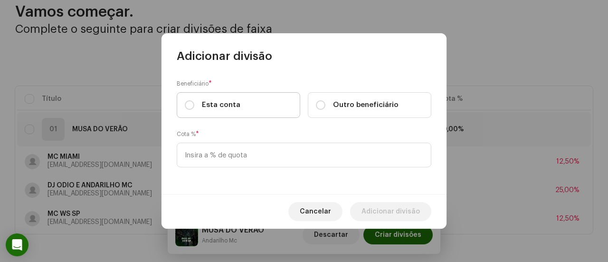
click at [289, 106] on label "Esta conta" at bounding box center [239, 105] width 124 height 26
click at [194, 106] on input "Esta conta" at bounding box center [190, 105] width 10 height 10
radio input "true"
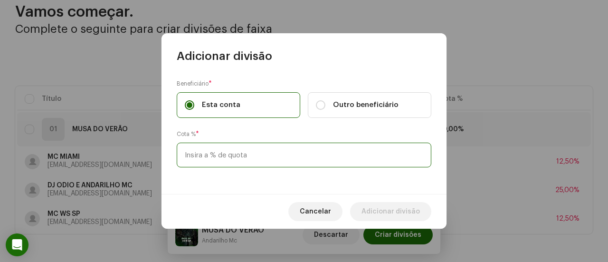
click at [277, 156] on input at bounding box center [304, 155] width 255 height 25
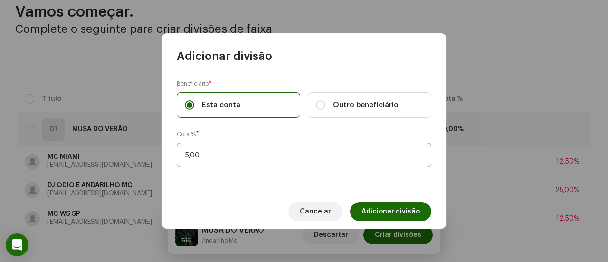
type input "50,00"
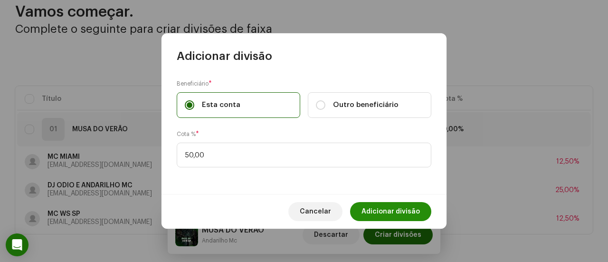
click at [393, 205] on span "Adicionar divisão" at bounding box center [391, 211] width 58 height 19
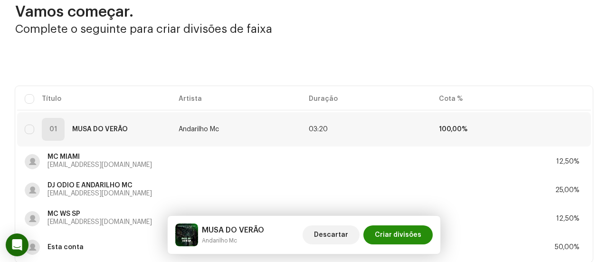
click at [404, 228] on span "Criar divisões" at bounding box center [398, 234] width 47 height 19
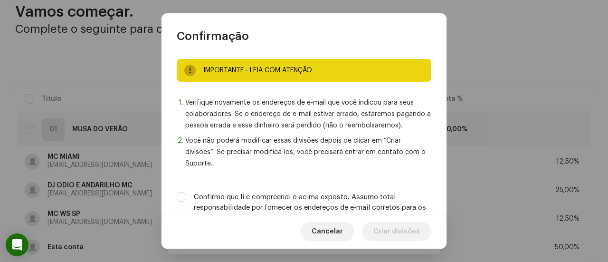
click at [377, 199] on label "Confirmo que li e compreendi o acima exposto. Assumo total responsabilidade por…" at bounding box center [313, 207] width 238 height 31
click at [186, 199] on input "Confirmo que li e compreendi o acima exposto. Assumo total responsabilidade por…" at bounding box center [182, 197] width 10 height 10
checkbox input "true"
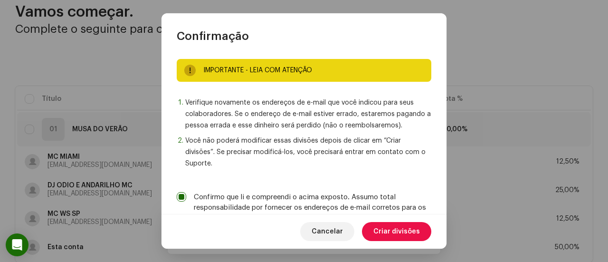
click at [393, 230] on span "Criar divisões" at bounding box center [397, 231] width 47 height 19
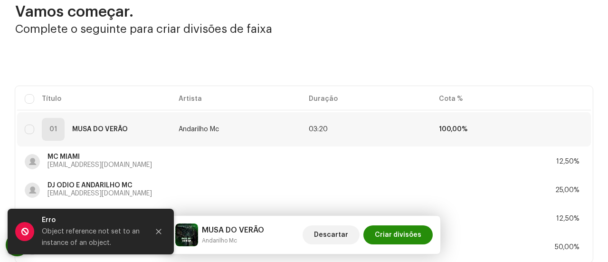
click at [393, 233] on span "Criar divisões" at bounding box center [398, 234] width 47 height 19
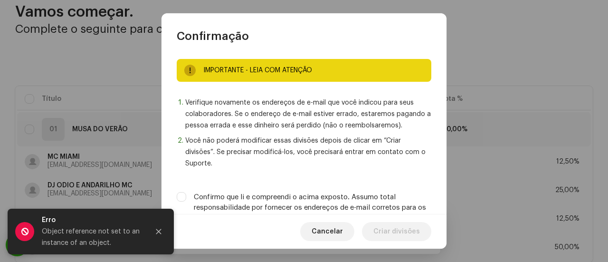
click at [376, 202] on label "Confirmo que li e compreendi o acima exposto. Assumo total responsabilidade por…" at bounding box center [313, 207] width 238 height 31
click at [186, 202] on input "Confirmo que li e compreendi o acima exposto. Assumo total responsabilidade por…" at bounding box center [182, 197] width 10 height 10
checkbox input "true"
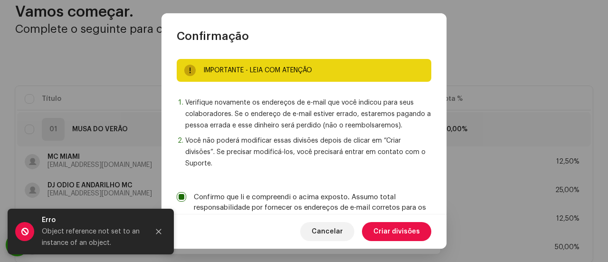
click at [388, 231] on span "Criar divisões" at bounding box center [397, 231] width 47 height 19
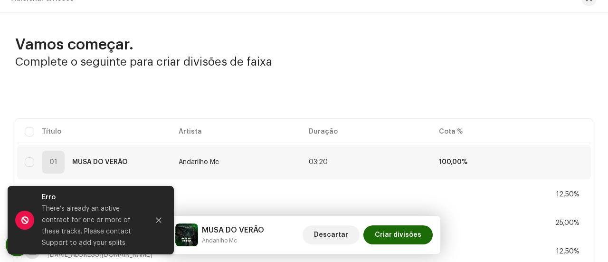
scroll to position [0, 0]
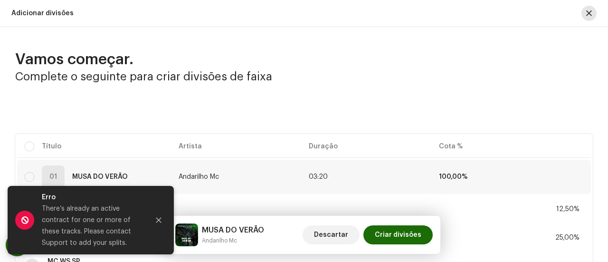
click at [586, 14] on span "button" at bounding box center [589, 14] width 6 height 8
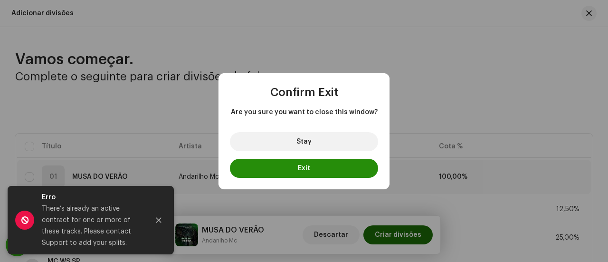
click at [309, 172] on button "Exit" at bounding box center [304, 168] width 148 height 19
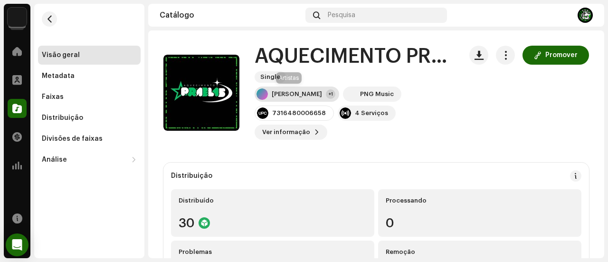
click at [293, 97] on div "[PERSON_NAME]" at bounding box center [297, 94] width 50 height 8
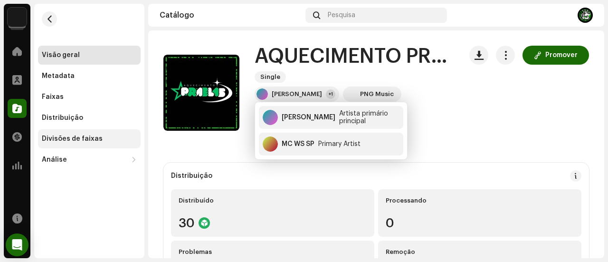
click at [91, 133] on div "Divisões de faixas" at bounding box center [89, 138] width 103 height 19
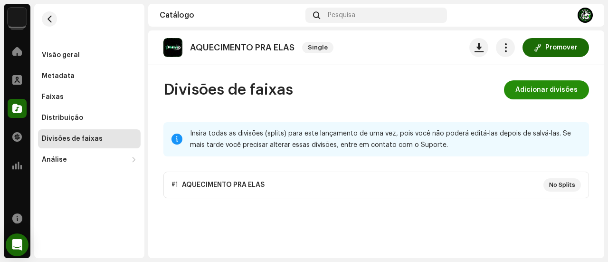
click at [579, 92] on button "Adicionar divisões" at bounding box center [546, 89] width 85 height 19
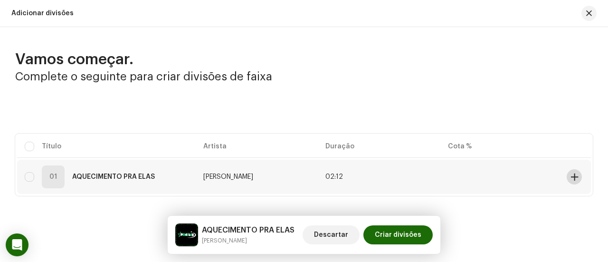
click at [567, 177] on button at bounding box center [574, 176] width 15 height 15
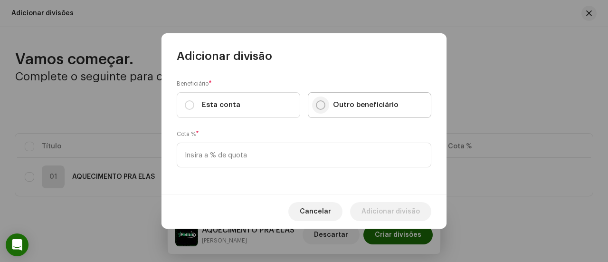
click at [318, 103] on input "Outro beneficiário" at bounding box center [321, 105] width 10 height 10
radio input "true"
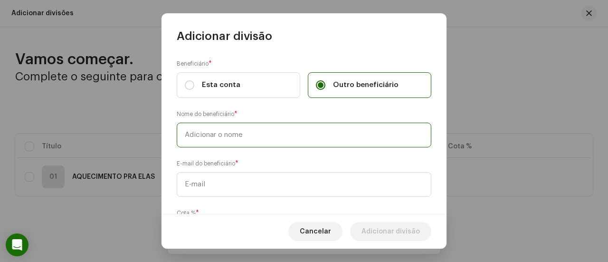
click at [260, 129] on input "text" at bounding box center [304, 135] width 255 height 25
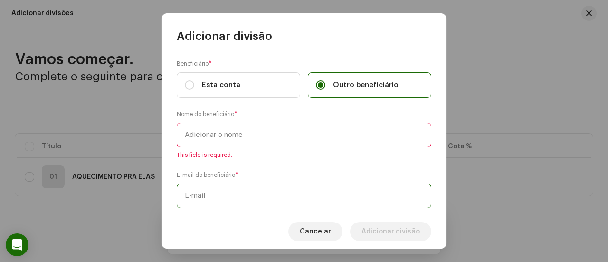
paste input "[EMAIL_ADDRESS][DOMAIN_NAME]"
type input "[EMAIL_ADDRESS][DOMAIN_NAME]"
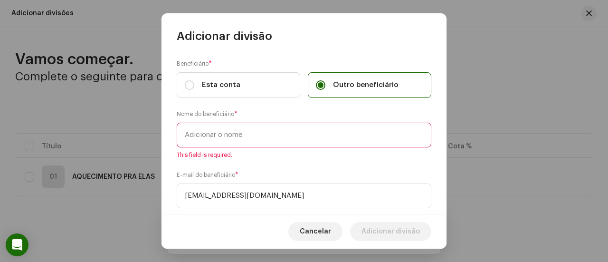
click at [260, 129] on input "text" at bounding box center [304, 135] width 255 height 25
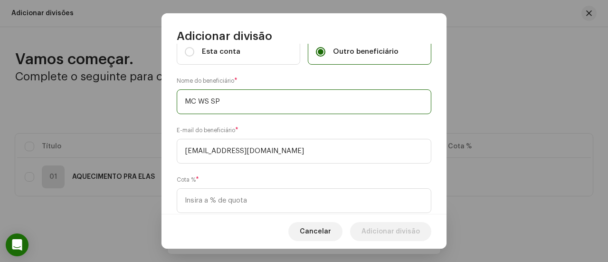
scroll to position [58, 0]
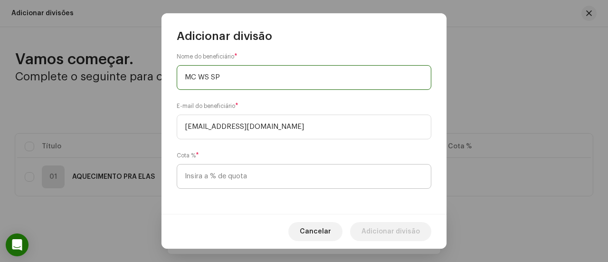
type input "MC WS SP"
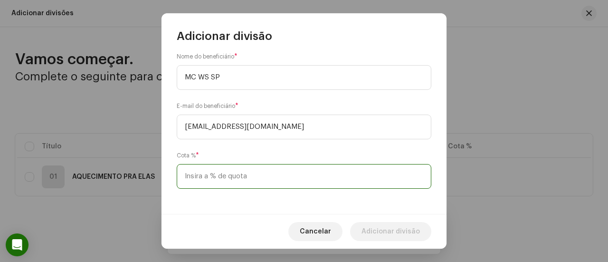
click at [233, 176] on input at bounding box center [304, 176] width 255 height 25
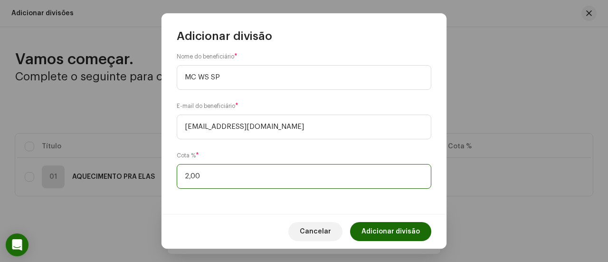
type input "25,00"
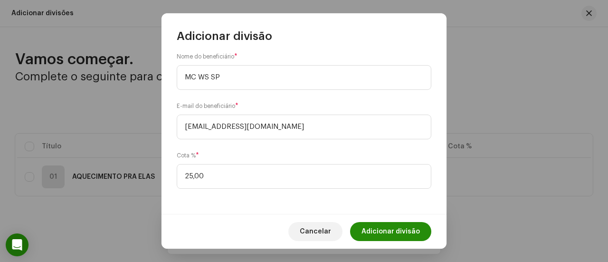
click at [402, 229] on span "Adicionar divisão" at bounding box center [391, 231] width 58 height 19
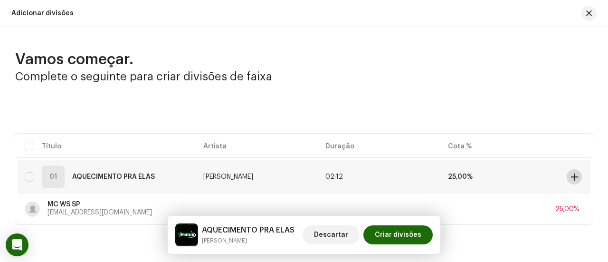
click at [571, 176] on span at bounding box center [574, 177] width 7 height 8
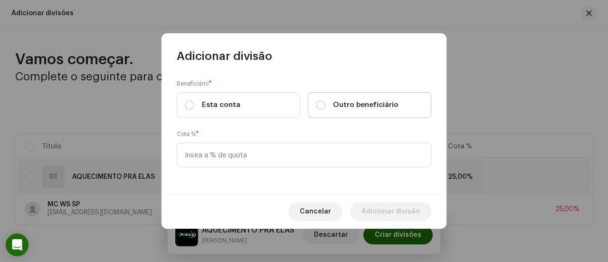
click at [327, 101] on div "Outro beneficiário" at bounding box center [357, 105] width 83 height 10
click at [326, 101] on input "Outro beneficiário" at bounding box center [321, 105] width 10 height 10
radio input "true"
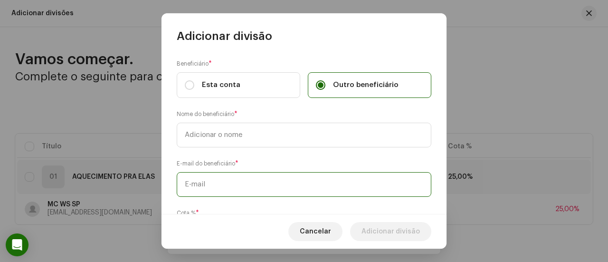
click at [272, 180] on input "text" at bounding box center [304, 184] width 255 height 25
paste input "projetosdjmendes@gmail.com"
type input "projetosdjmendes@gmail.com"
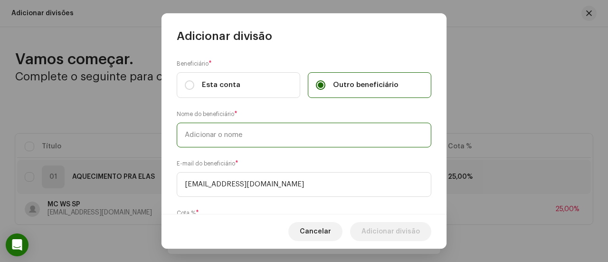
click at [269, 137] on input "text" at bounding box center [304, 135] width 255 height 25
type input "DJ MENDES"
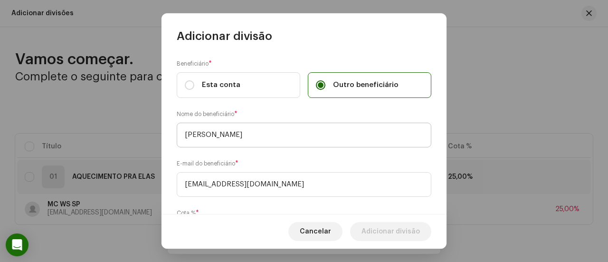
scroll to position [58, 0]
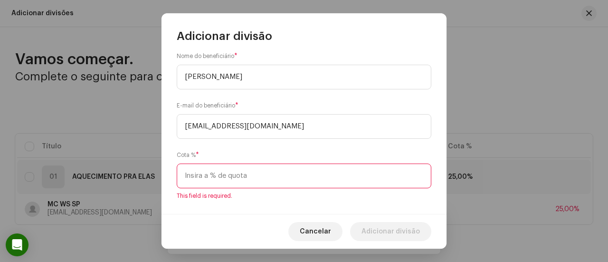
click at [226, 163] on input at bounding box center [304, 175] width 255 height 25
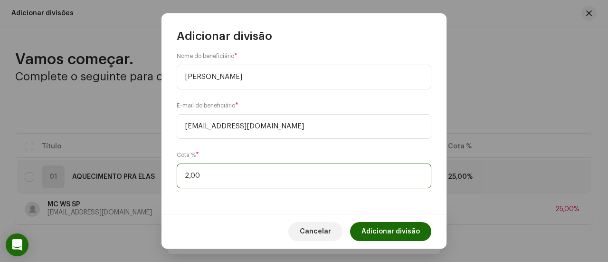
type input "25,00"
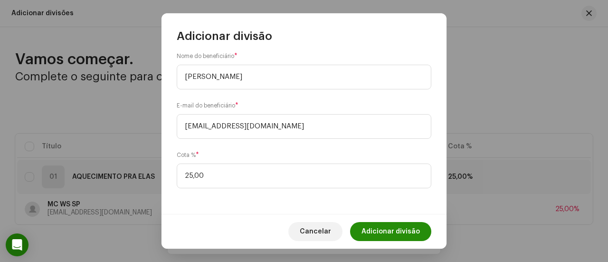
click at [376, 227] on span "Adicionar divisão" at bounding box center [391, 231] width 58 height 19
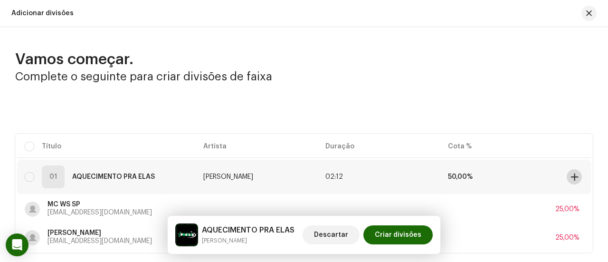
click at [574, 172] on button at bounding box center [574, 176] width 15 height 15
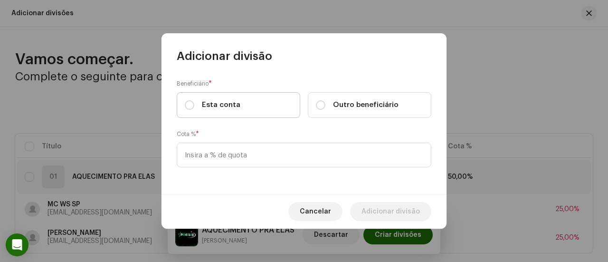
click at [264, 98] on label "Esta conta" at bounding box center [239, 105] width 124 height 26
click at [194, 100] on input "Esta conta" at bounding box center [190, 105] width 10 height 10
radio input "true"
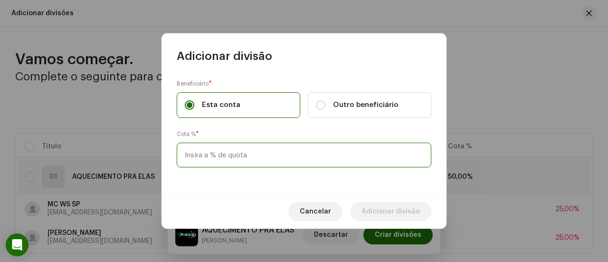
click at [255, 154] on input at bounding box center [304, 155] width 255 height 25
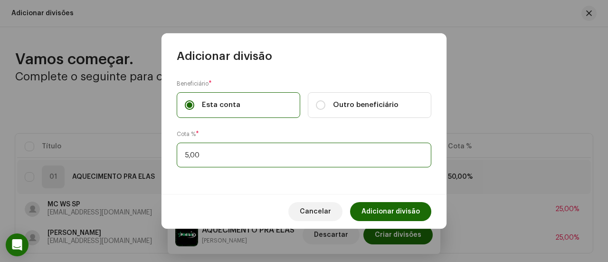
type input "50,00"
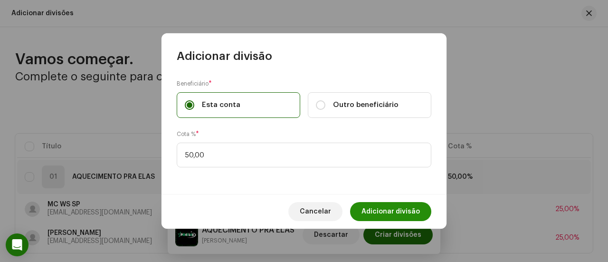
click at [373, 205] on span "Adicionar divisão" at bounding box center [391, 211] width 58 height 19
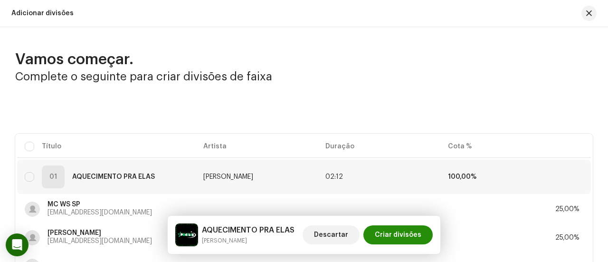
click at [402, 231] on span "Criar divisões" at bounding box center [398, 234] width 47 height 19
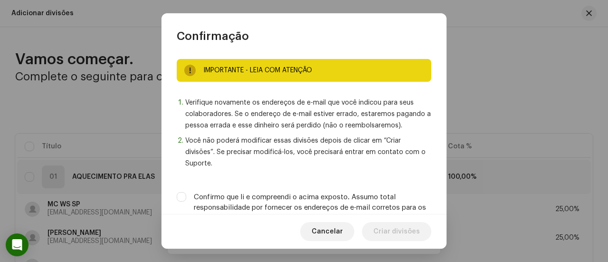
click at [376, 200] on label "Confirmo que li e compreendi o acima exposto. Assumo total responsabilidade por…" at bounding box center [313, 207] width 238 height 31
click at [186, 200] on input "Confirmo que li e compreendi o acima exposto. Assumo total responsabilidade por…" at bounding box center [182, 197] width 10 height 10
checkbox input "true"
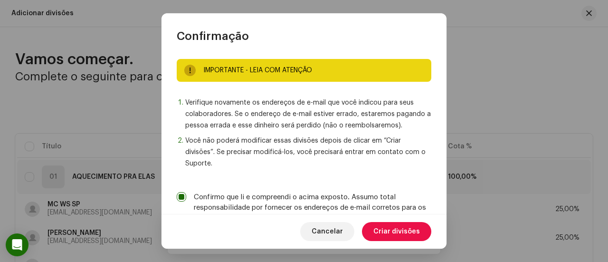
click at [383, 231] on span "Criar divisões" at bounding box center [397, 231] width 47 height 19
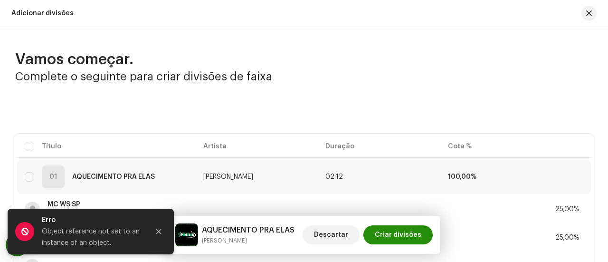
click at [383, 238] on span "Criar divisões" at bounding box center [398, 234] width 47 height 19
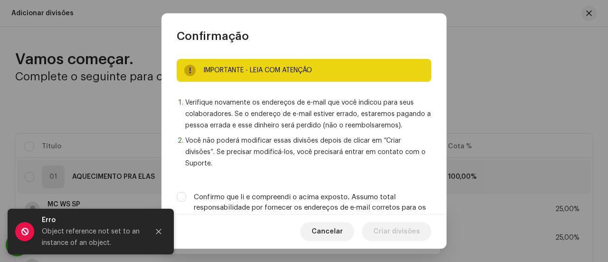
click at [372, 206] on label "Confirmo que li e compreendi o acima exposto. Assumo total responsabilidade por…" at bounding box center [313, 207] width 238 height 31
click at [186, 202] on input "Confirmo que li e compreendi o acima exposto. Assumo total responsabilidade por…" at bounding box center [182, 197] width 10 height 10
checkbox input "true"
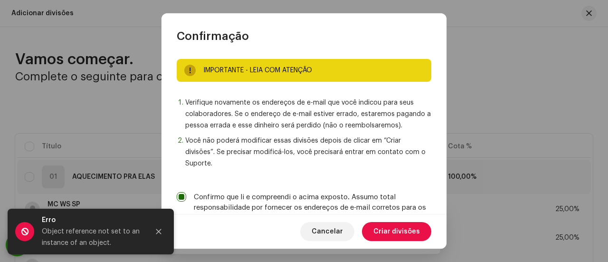
click at [383, 231] on span "Criar divisões" at bounding box center [397, 231] width 47 height 19
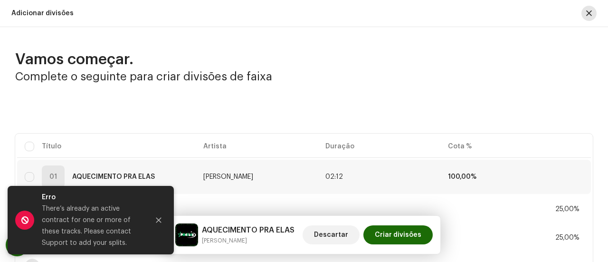
click at [588, 15] on button "button" at bounding box center [589, 13] width 15 height 15
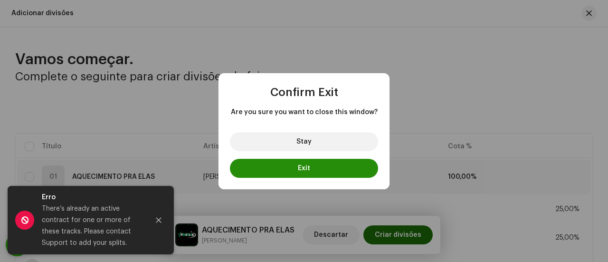
click at [343, 167] on button "Exit" at bounding box center [304, 168] width 148 height 19
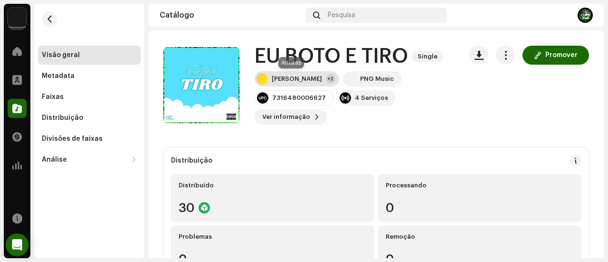
click at [275, 78] on div "[PERSON_NAME]" at bounding box center [297, 79] width 50 height 8
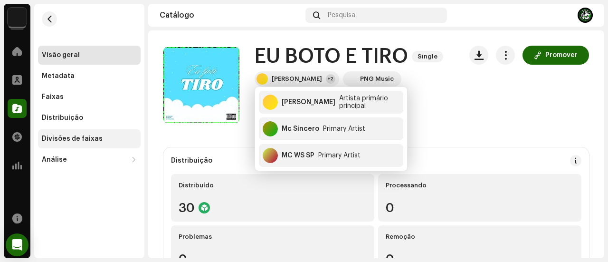
click at [112, 140] on div "Divisões de faixas" at bounding box center [89, 139] width 95 height 8
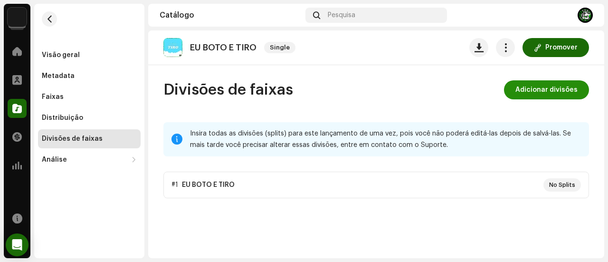
click at [557, 95] on span "Adicionar divisões" at bounding box center [547, 89] width 62 height 19
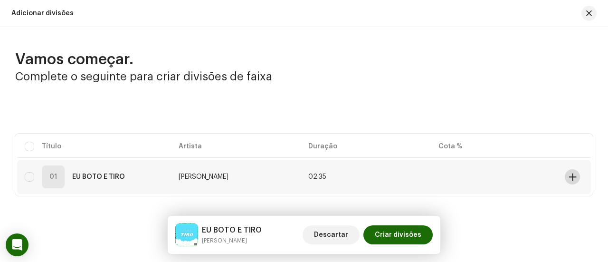
click at [575, 176] on button at bounding box center [572, 176] width 15 height 15
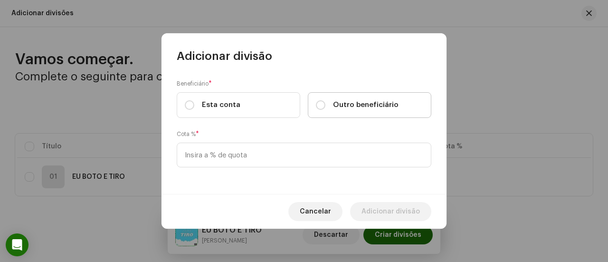
click at [357, 107] on span "Outro beneficiário" at bounding box center [366, 105] width 66 height 10
click at [326, 107] on input "Outro beneficiário" at bounding box center [321, 105] width 10 height 10
radio input "true"
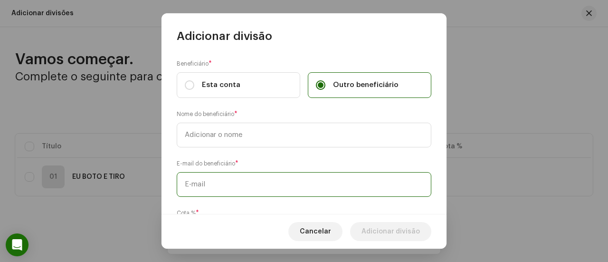
click at [215, 184] on input "text" at bounding box center [304, 184] width 255 height 25
paste input "[EMAIL_ADDRESS][DOMAIN_NAME]"
type input "[EMAIL_ADDRESS][DOMAIN_NAME]"
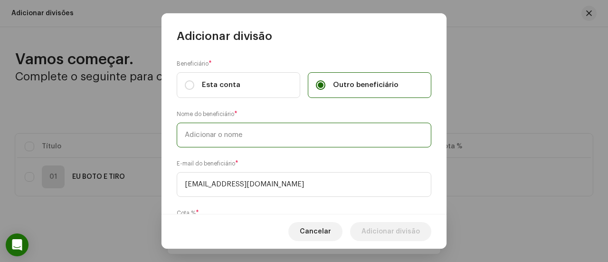
click at [231, 138] on input "text" at bounding box center [304, 135] width 255 height 25
type input "DJ FERNANDEZ"
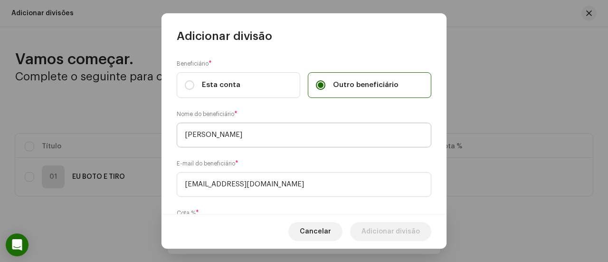
scroll to position [58, 0]
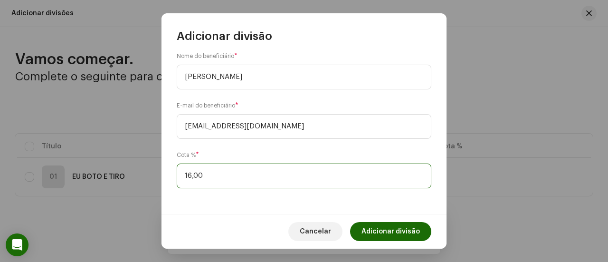
type input "16,70"
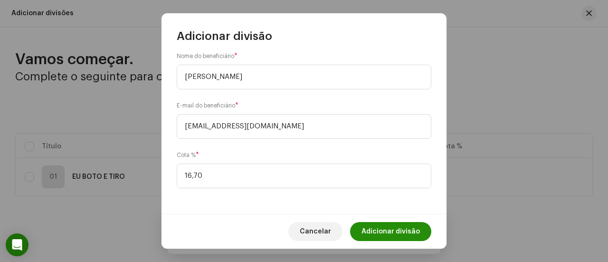
click at [392, 233] on span "Adicionar divisão" at bounding box center [391, 231] width 58 height 19
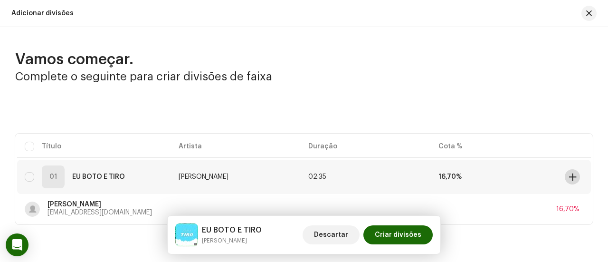
click at [569, 173] on span at bounding box center [572, 177] width 7 height 8
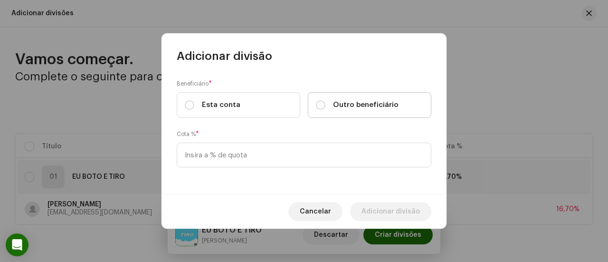
click at [358, 111] on label "Outro beneficiário" at bounding box center [370, 105] width 124 height 26
click at [326, 110] on input "Outro beneficiário" at bounding box center [321, 105] width 10 height 10
radio input "true"
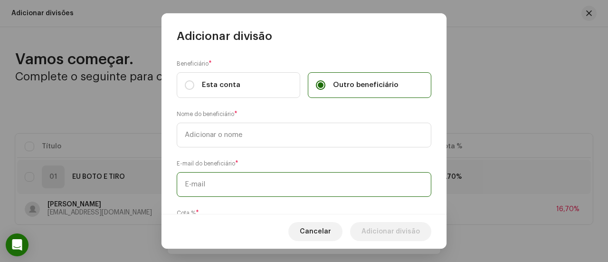
click at [285, 179] on input "text" at bounding box center [304, 184] width 255 height 25
paste input "kawan.khaelgarcia26@gmail.com"
type input "kawan.khaelgarcia26@gmail.com"
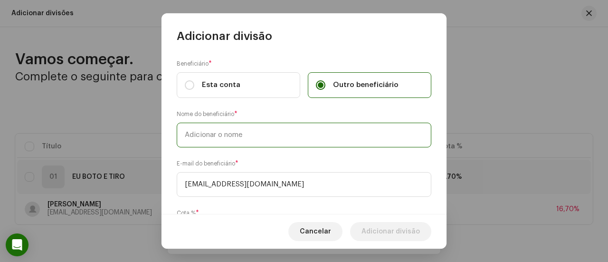
click at [279, 141] on input "text" at bounding box center [304, 135] width 255 height 25
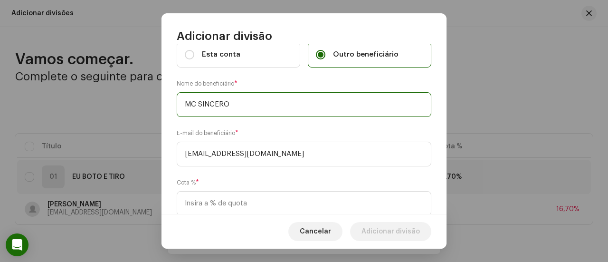
scroll to position [58, 0]
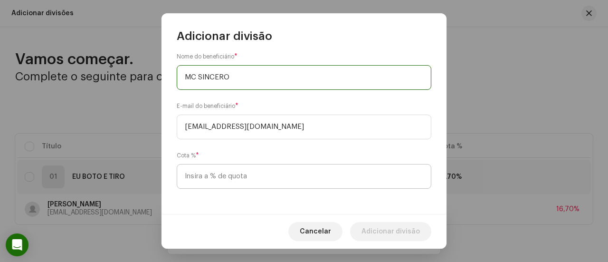
type input "MC SINCERO"
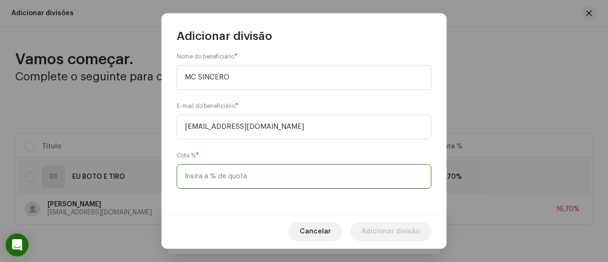
click at [243, 175] on input at bounding box center [304, 176] width 255 height 25
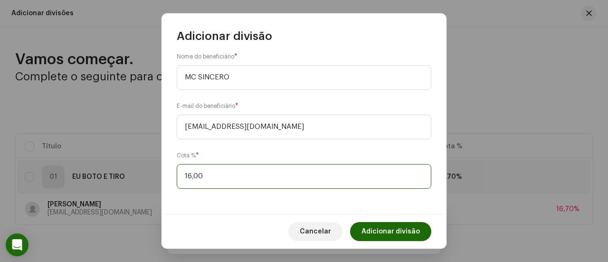
type input "16,70"
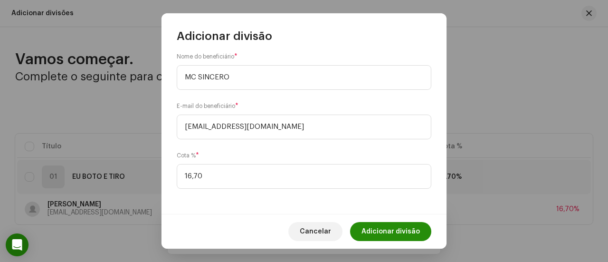
click at [374, 231] on span "Adicionar divisão" at bounding box center [391, 231] width 58 height 19
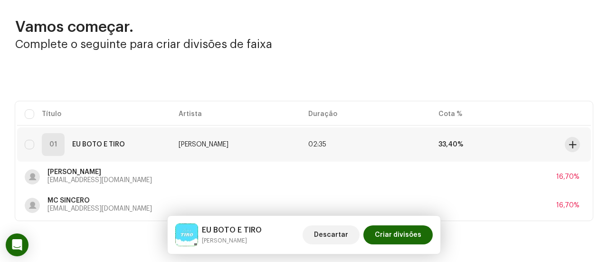
scroll to position [65, 0]
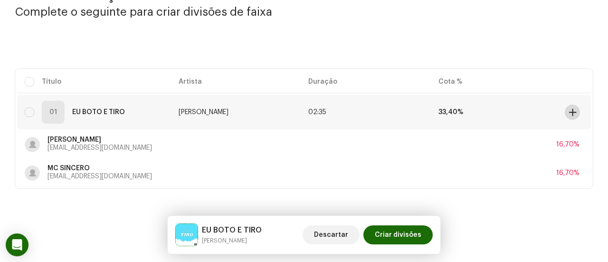
click at [569, 108] on span at bounding box center [572, 112] width 7 height 8
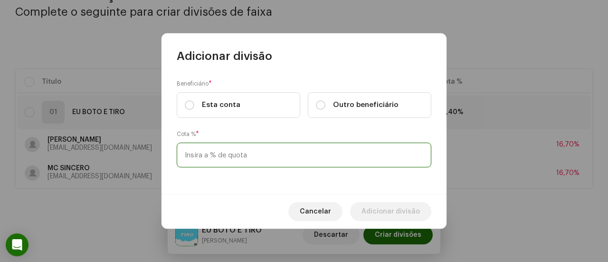
click at [361, 156] on input at bounding box center [304, 155] width 255 height 25
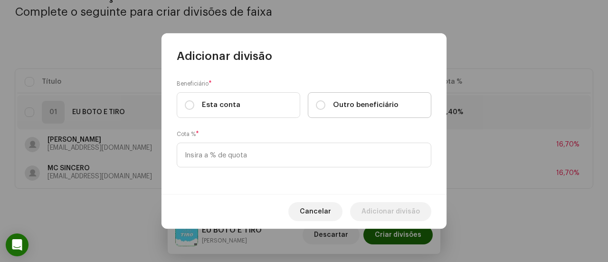
click at [367, 104] on span "Outro beneficiário" at bounding box center [366, 105] width 66 height 10
click at [326, 104] on input "Outro beneficiário" at bounding box center [321, 105] width 10 height 10
radio input "true"
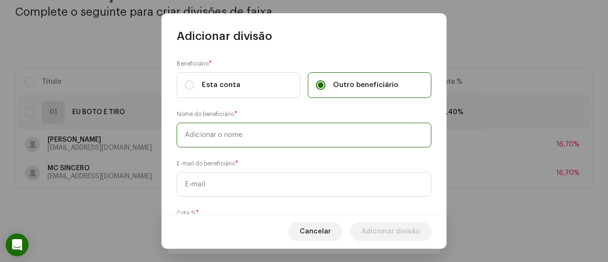
click at [336, 143] on input "text" at bounding box center [304, 135] width 255 height 25
type input "MC WS SP"
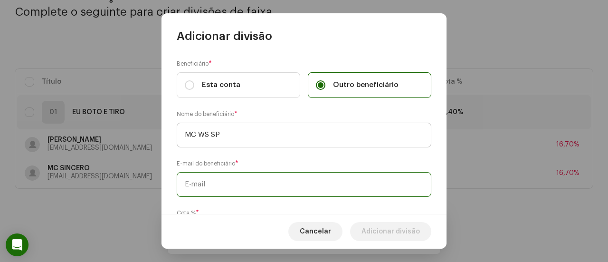
paste input "[EMAIL_ADDRESS][DOMAIN_NAME]"
type input "[EMAIL_ADDRESS][DOMAIN_NAME]"
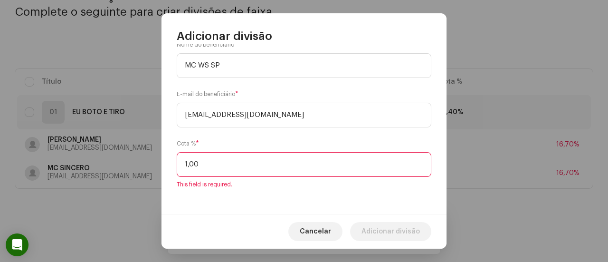
scroll to position [58, 0]
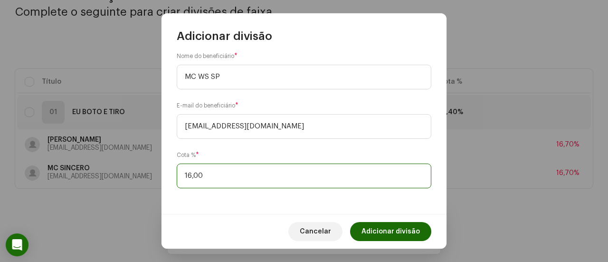
type input "16,60"
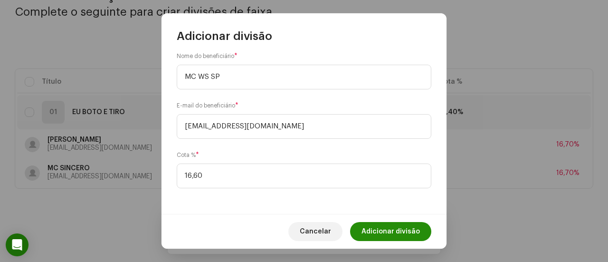
click at [399, 229] on span "Adicionar divisão" at bounding box center [391, 231] width 58 height 19
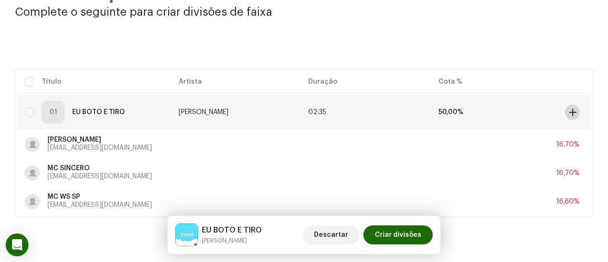
click at [569, 111] on span at bounding box center [572, 112] width 7 height 8
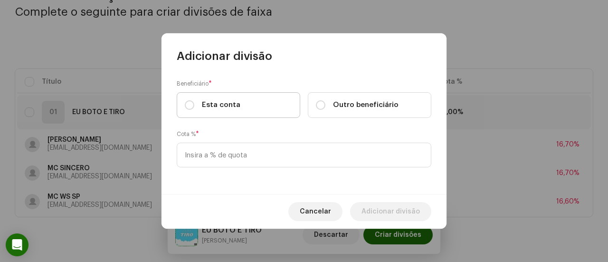
click at [287, 105] on label "Esta conta" at bounding box center [239, 105] width 124 height 26
click at [194, 105] on input "Esta conta" at bounding box center [190, 105] width 10 height 10
radio input "true"
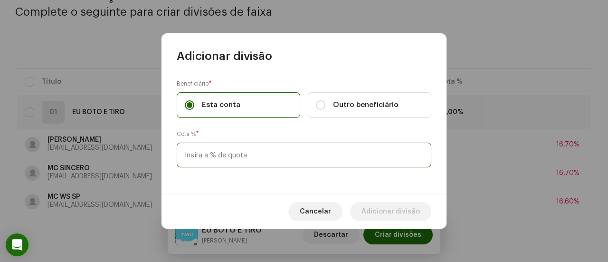
click at [280, 144] on input at bounding box center [304, 155] width 255 height 25
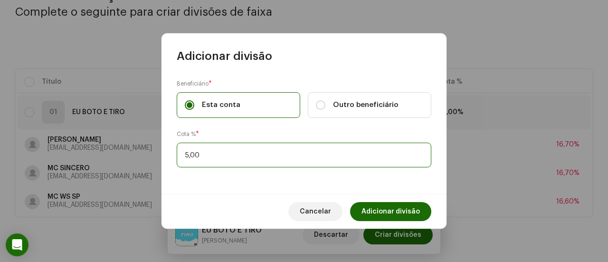
type input "50,00"
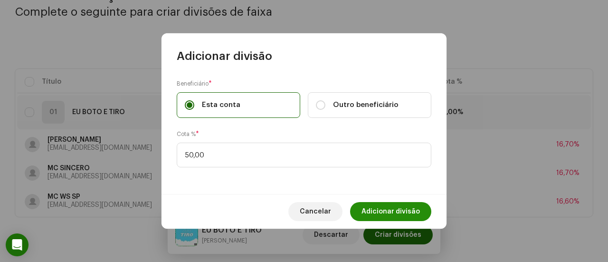
click at [376, 208] on span "Adicionar divisão" at bounding box center [391, 211] width 58 height 19
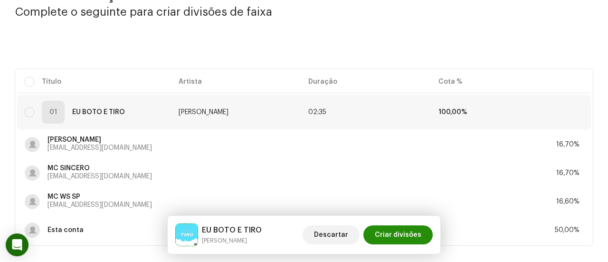
click at [402, 232] on span "Criar divisões" at bounding box center [398, 234] width 47 height 19
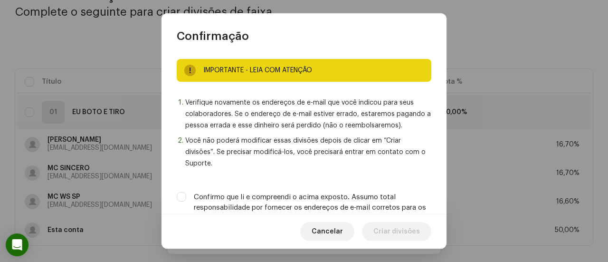
click at [394, 206] on label "Confirmo que li e compreendi o acima exposto. Assumo total responsabilidade por…" at bounding box center [313, 207] width 238 height 31
click at [186, 202] on input "Confirmo que li e compreendi o acima exposto. Assumo total responsabilidade por…" at bounding box center [182, 197] width 10 height 10
checkbox input "true"
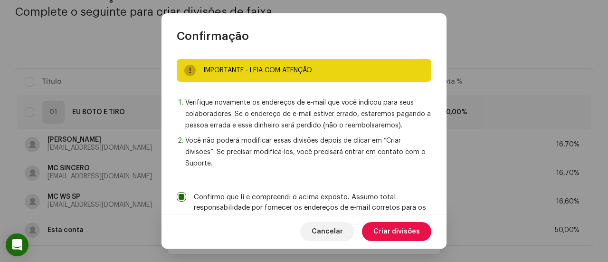
click at [394, 229] on span "Criar divisões" at bounding box center [397, 231] width 47 height 19
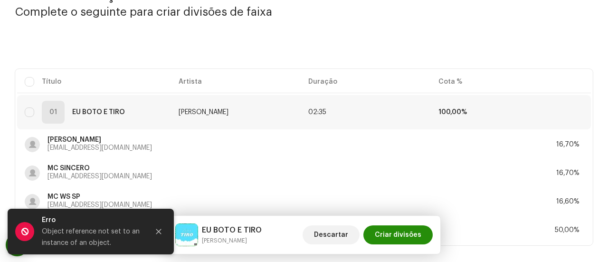
click at [395, 234] on span "Criar divisões" at bounding box center [398, 234] width 47 height 19
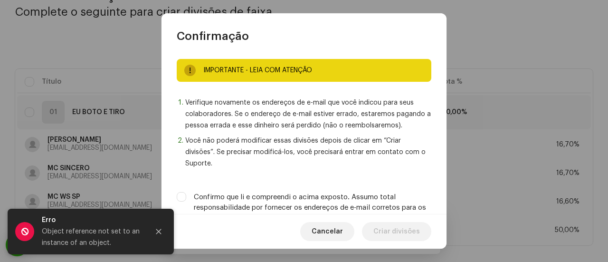
click at [366, 203] on label "Confirmo que li e compreendi o acima exposto. Assumo total responsabilidade por…" at bounding box center [313, 207] width 238 height 31
click at [186, 202] on input "Confirmo que li e compreendi o acima exposto. Assumo total responsabilidade por…" at bounding box center [182, 197] width 10 height 10
checkbox input "true"
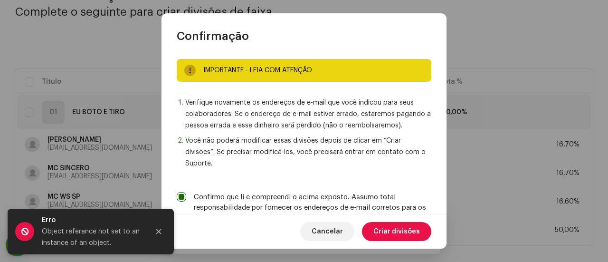
click at [395, 233] on span "Criar divisões" at bounding box center [397, 231] width 47 height 19
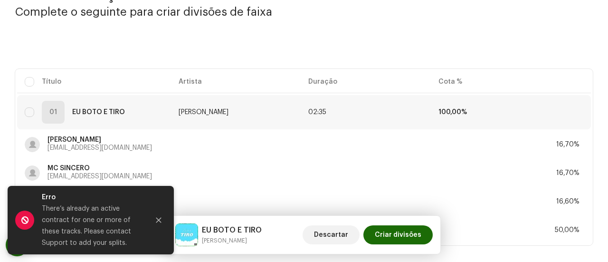
scroll to position [0, 0]
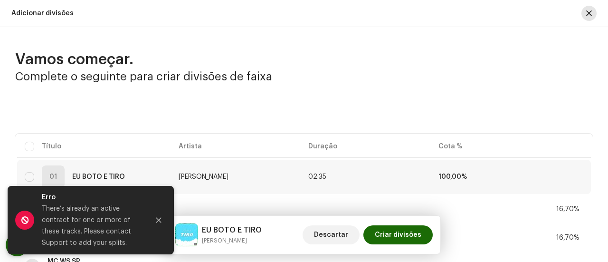
click at [586, 17] on span "button" at bounding box center [589, 14] width 6 height 8
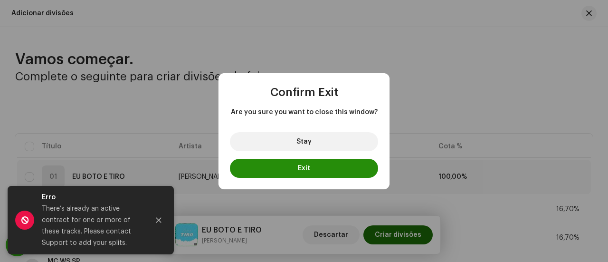
click at [351, 169] on button "Exit" at bounding box center [304, 168] width 148 height 19
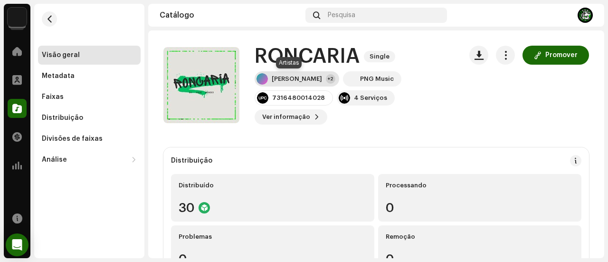
click at [293, 85] on div "[PERSON_NAME] +2" at bounding box center [297, 78] width 85 height 15
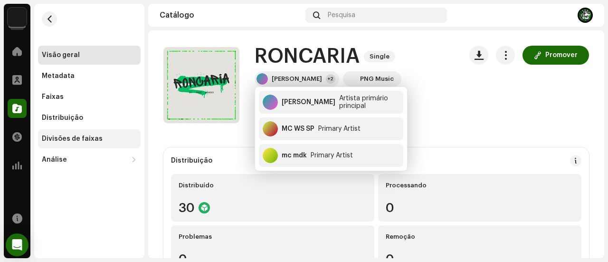
click at [104, 138] on div "Divisões de faixas" at bounding box center [89, 139] width 95 height 8
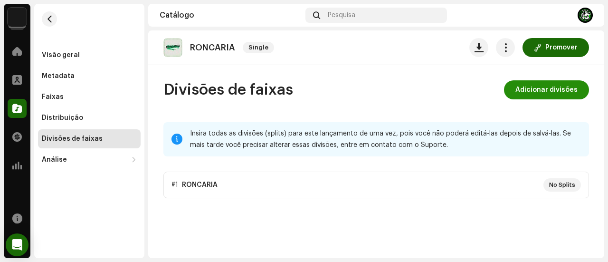
click at [522, 94] on span "Adicionar divisões" at bounding box center [547, 89] width 62 height 19
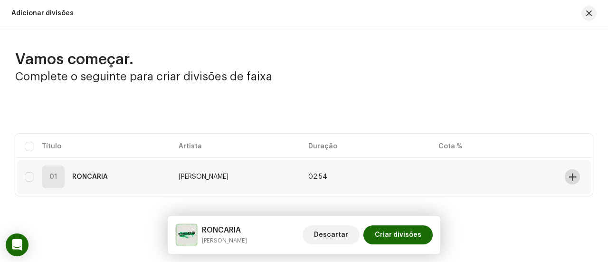
click at [572, 172] on button at bounding box center [572, 176] width 15 height 15
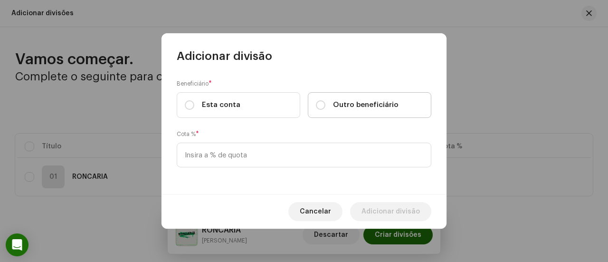
click at [353, 106] on span "Outro beneficiário" at bounding box center [366, 105] width 66 height 10
click at [326, 106] on input "Outro beneficiário" at bounding box center [321, 105] width 10 height 10
radio input "true"
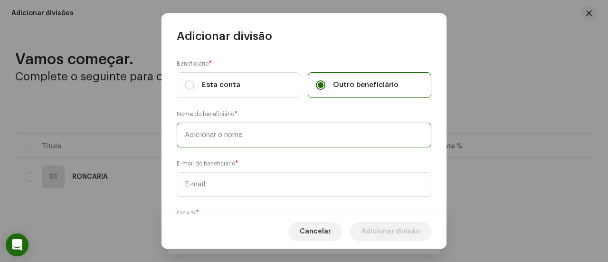
click at [300, 140] on input "text" at bounding box center [304, 135] width 255 height 25
type input "MC MDK"
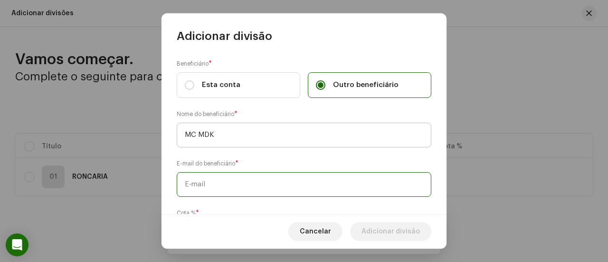
paste input "[EMAIL_ADDRESS][DOMAIN_NAME]"
type input "[EMAIL_ADDRESS][DOMAIN_NAME]"
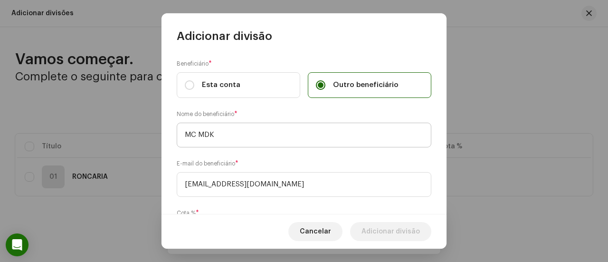
scroll to position [58, 0]
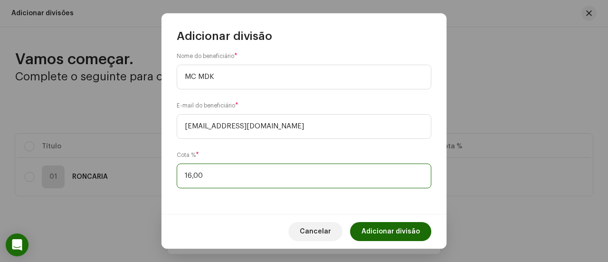
type input "16,70"
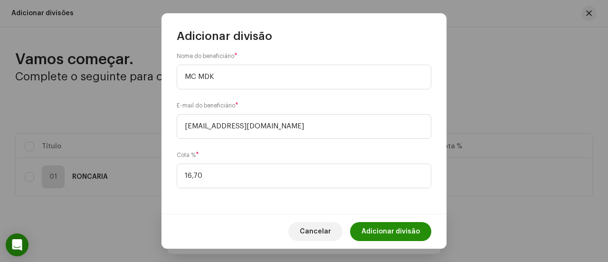
click at [390, 234] on span "Adicionar divisão" at bounding box center [391, 231] width 58 height 19
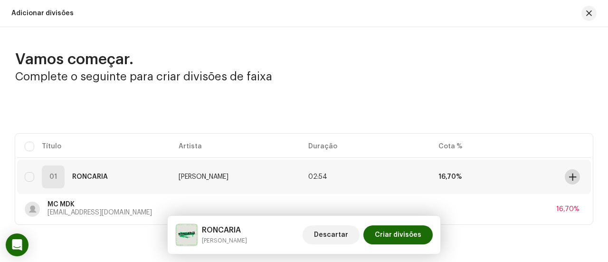
click at [569, 176] on span at bounding box center [572, 177] width 7 height 8
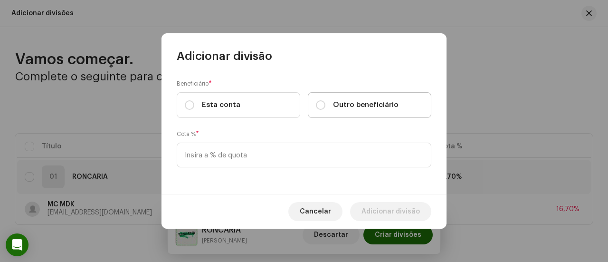
click at [314, 108] on label "Outro beneficiário" at bounding box center [370, 105] width 124 height 26
click at [316, 108] on input "Outro beneficiário" at bounding box center [321, 105] width 10 height 10
radio input "true"
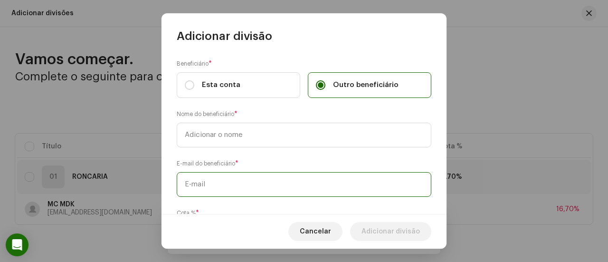
click at [261, 184] on input "text" at bounding box center [304, 184] width 255 height 25
paste input "[EMAIL_ADDRESS][DOMAIN_NAME]"
type input "[EMAIL_ADDRESS][DOMAIN_NAME]"
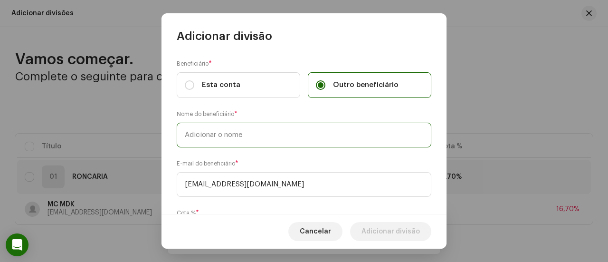
click at [265, 139] on input "text" at bounding box center [304, 135] width 255 height 25
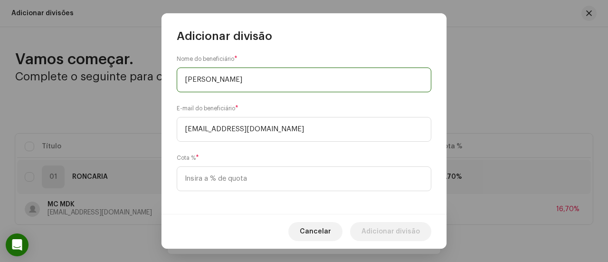
scroll to position [58, 0]
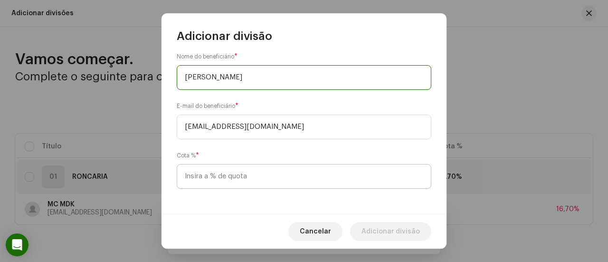
type input "[PERSON_NAME]"
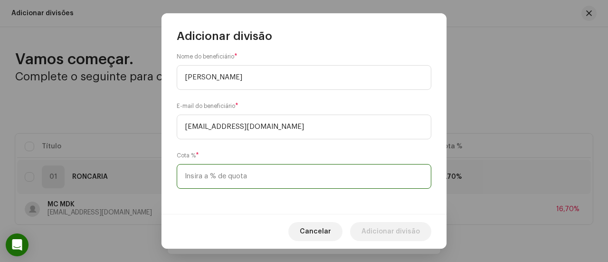
click at [227, 178] on input at bounding box center [304, 176] width 255 height 25
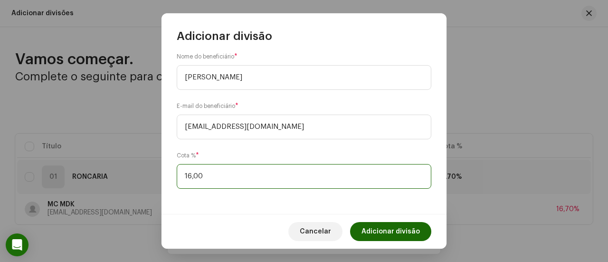
type input "16,70"
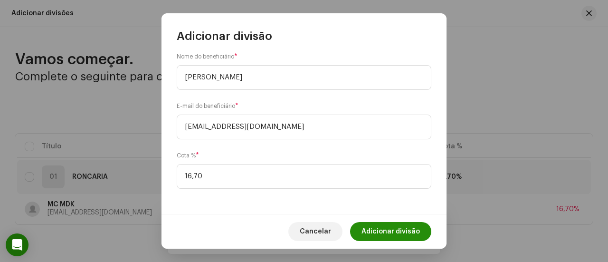
click at [391, 230] on span "Adicionar divisão" at bounding box center [391, 231] width 58 height 19
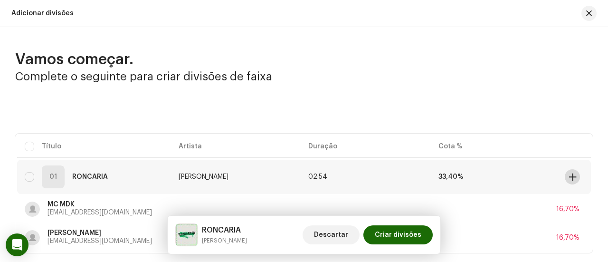
click at [569, 177] on span at bounding box center [572, 177] width 7 height 8
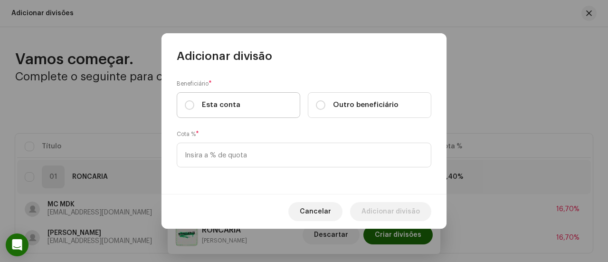
click at [219, 111] on label "Esta conta" at bounding box center [239, 105] width 124 height 26
click at [194, 110] on input "Esta conta" at bounding box center [190, 105] width 10 height 10
radio input "true"
click at [317, 105] on input "Outro beneficiário" at bounding box center [321, 105] width 10 height 10
radio input "true"
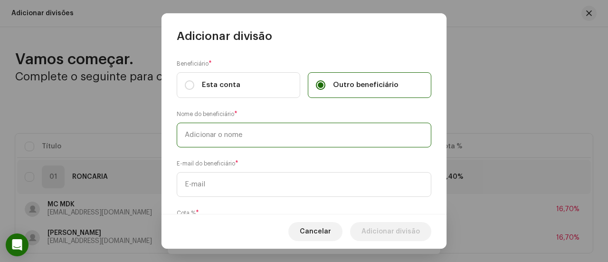
click at [290, 141] on input "text" at bounding box center [304, 135] width 255 height 25
type input "MC WS SP"
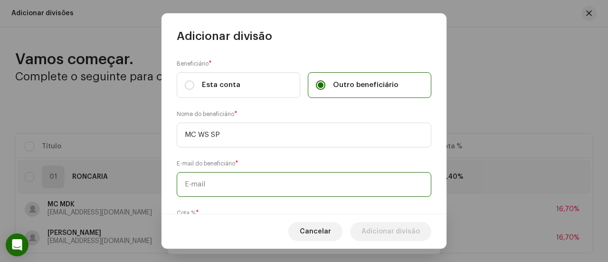
click at [281, 181] on input "text" at bounding box center [304, 184] width 255 height 25
paste input "[EMAIL_ADDRESS][DOMAIN_NAME]"
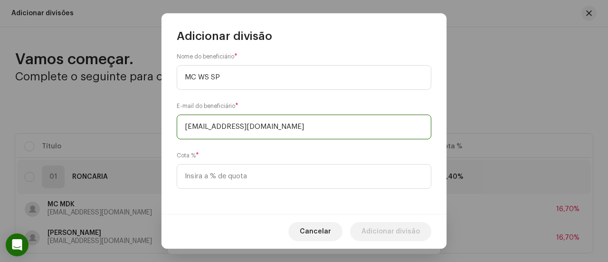
type input "[EMAIL_ADDRESS][DOMAIN_NAME]"
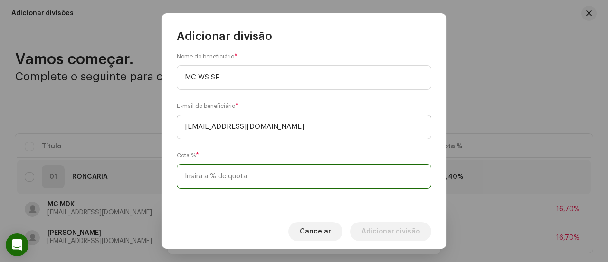
click at [275, 176] on input at bounding box center [304, 176] width 255 height 25
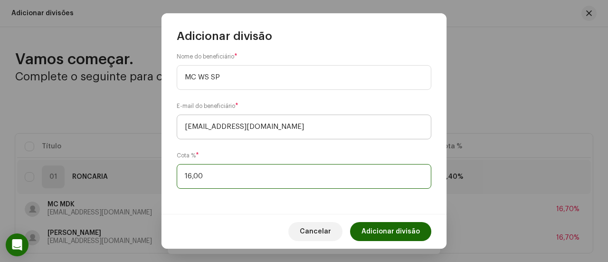
type input "16,60"
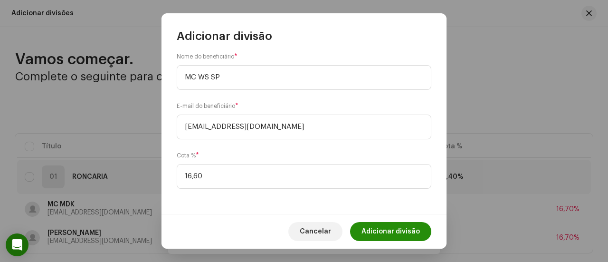
click at [376, 223] on span "Adicionar divisão" at bounding box center [391, 231] width 58 height 19
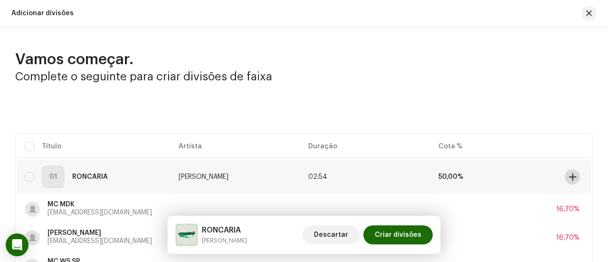
click at [570, 177] on span at bounding box center [572, 177] width 7 height 8
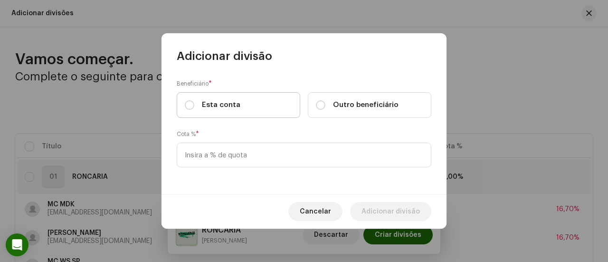
click at [271, 102] on label "Esta conta" at bounding box center [239, 105] width 124 height 26
click at [194, 102] on input "Esta conta" at bounding box center [190, 105] width 10 height 10
radio input "true"
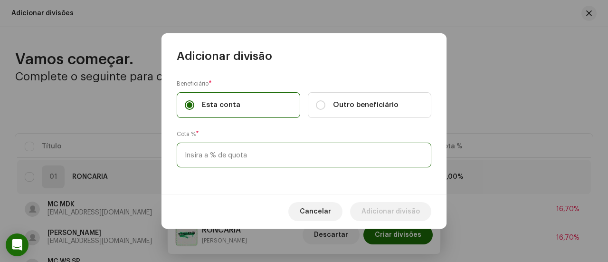
click at [248, 155] on input at bounding box center [304, 155] width 255 height 25
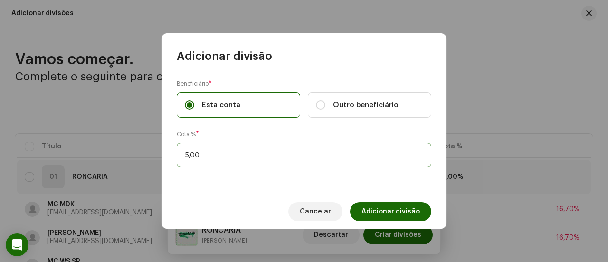
type input "50,00"
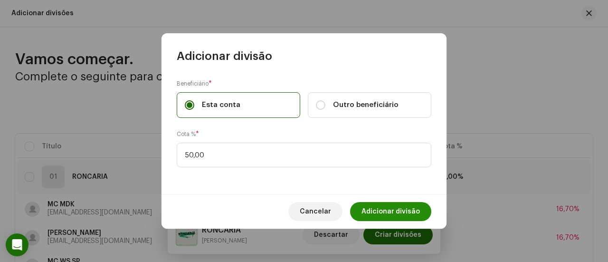
click at [373, 209] on span "Adicionar divisão" at bounding box center [391, 211] width 58 height 19
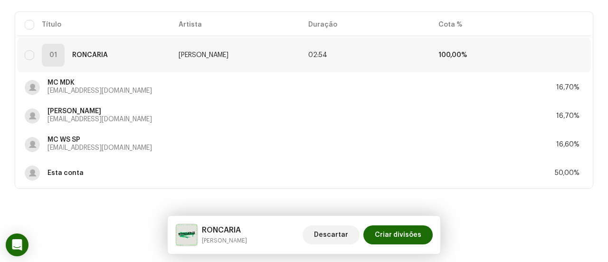
scroll to position [122, 0]
click at [408, 231] on span "Criar divisões" at bounding box center [398, 234] width 47 height 19
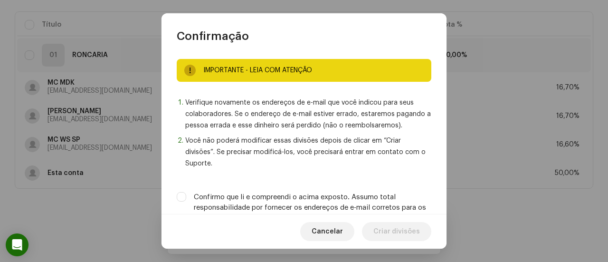
click at [389, 210] on label "Confirmo que li e compreendi o acima exposto. Assumo total responsabilidade por…" at bounding box center [313, 207] width 238 height 31
click at [186, 202] on input "Confirmo que li e compreendi o acima exposto. Assumo total responsabilidade por…" at bounding box center [182, 197] width 10 height 10
checkbox input "true"
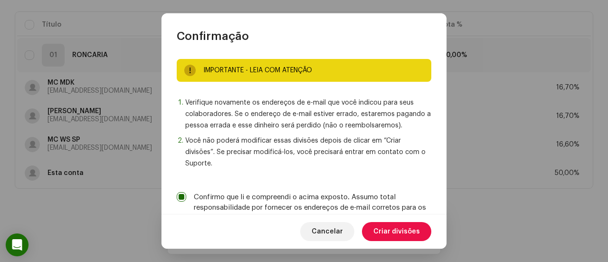
click at [396, 234] on span "Criar divisões" at bounding box center [397, 231] width 47 height 19
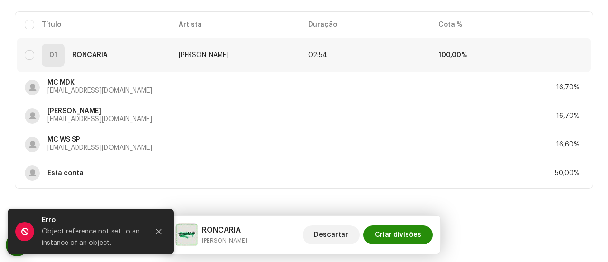
click at [395, 234] on span "Criar divisões" at bounding box center [398, 234] width 47 height 19
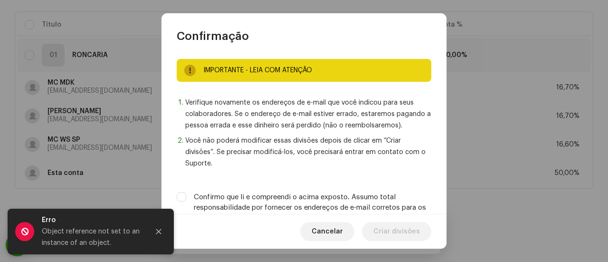
click at [355, 203] on label "Confirmo que li e compreendi o acima exposto. Assumo total responsabilidade por…" at bounding box center [313, 207] width 238 height 31
click at [186, 202] on input "Confirmo que li e compreendi o acima exposto. Assumo total responsabilidade por…" at bounding box center [182, 197] width 10 height 10
checkbox input "true"
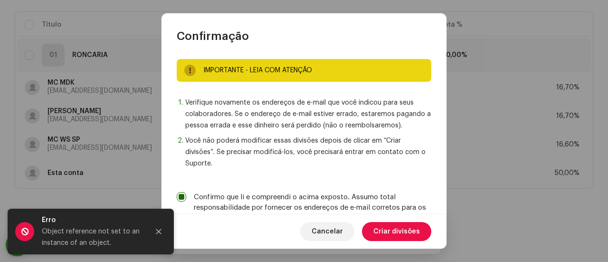
click at [385, 230] on span "Criar divisões" at bounding box center [397, 231] width 47 height 19
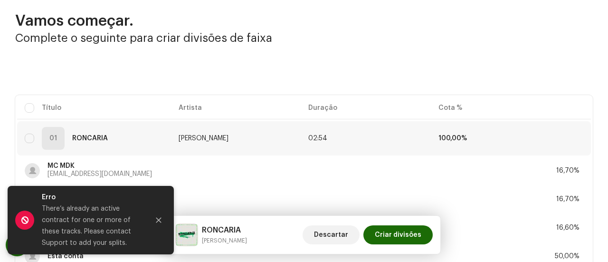
scroll to position [0, 0]
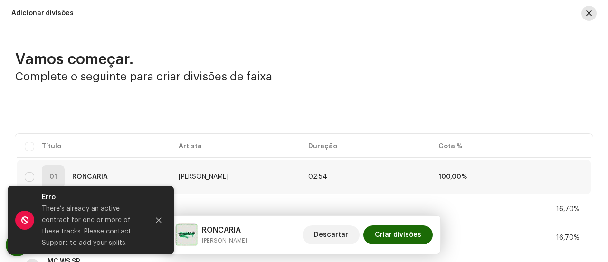
click at [587, 13] on span "button" at bounding box center [589, 14] width 6 height 8
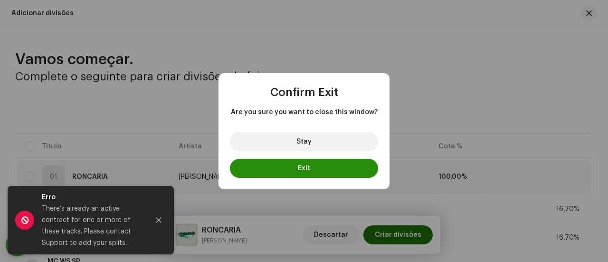
click at [324, 168] on button "Exit" at bounding box center [304, 168] width 148 height 19
